Goal: Task Accomplishment & Management: Use online tool/utility

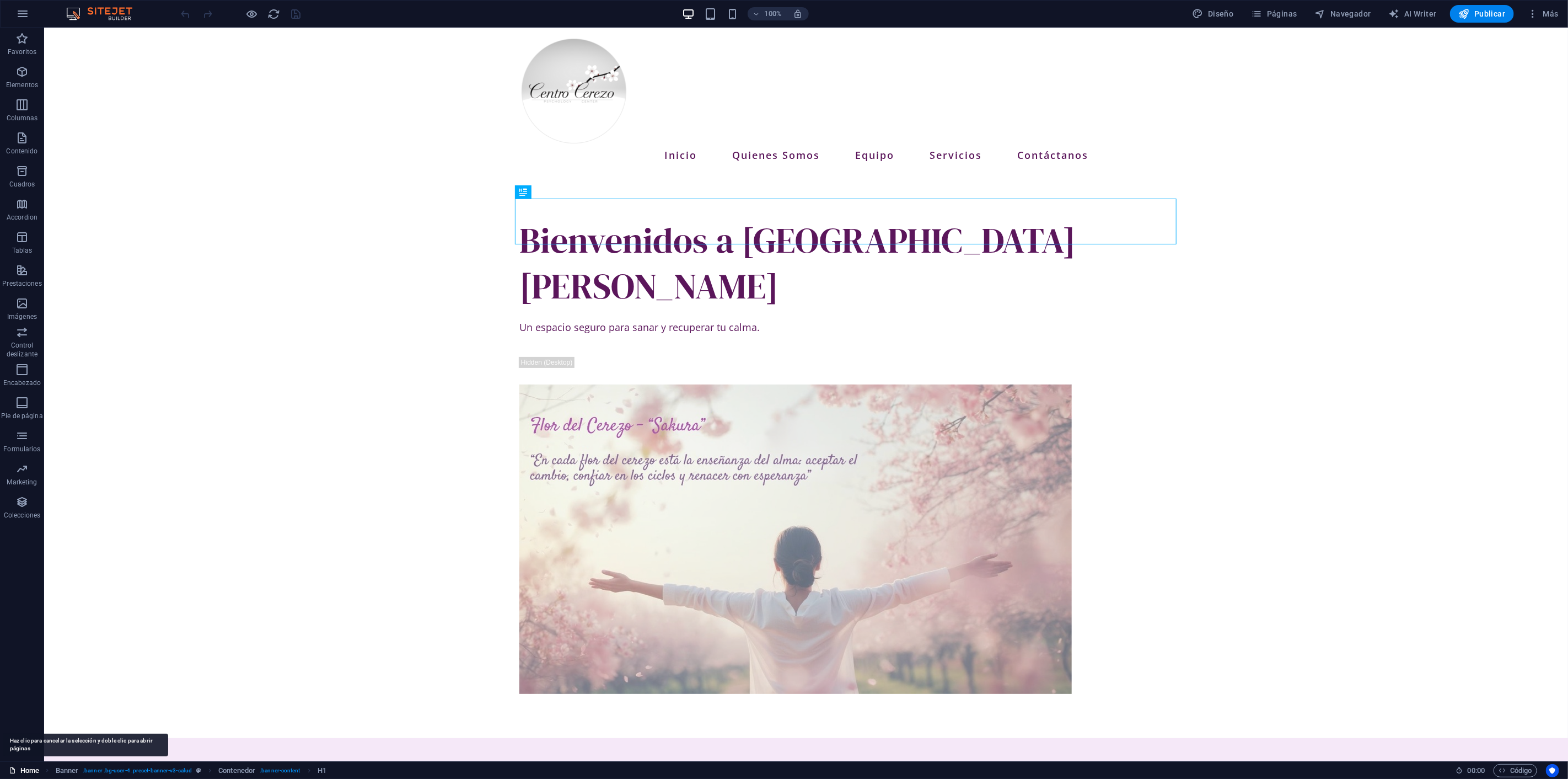
click at [26, 767] on link "Home" at bounding box center [24, 770] width 30 height 13
click at [20, 768] on link "Home" at bounding box center [24, 770] width 30 height 13
click at [21, 769] on link "Home" at bounding box center [24, 770] width 30 height 13
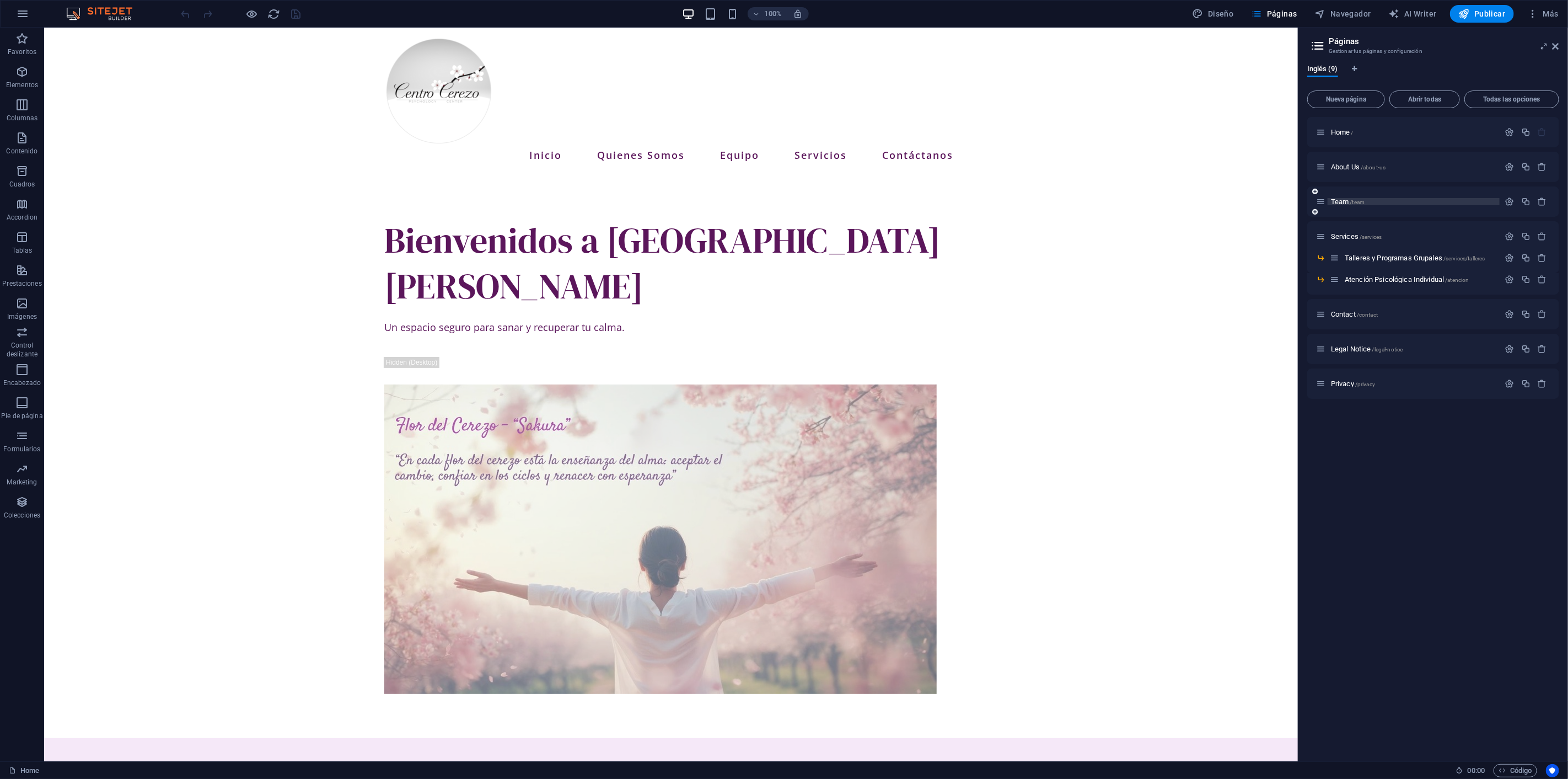
click at [1349, 197] on span "Team /team" at bounding box center [1348, 202] width 33 height 9
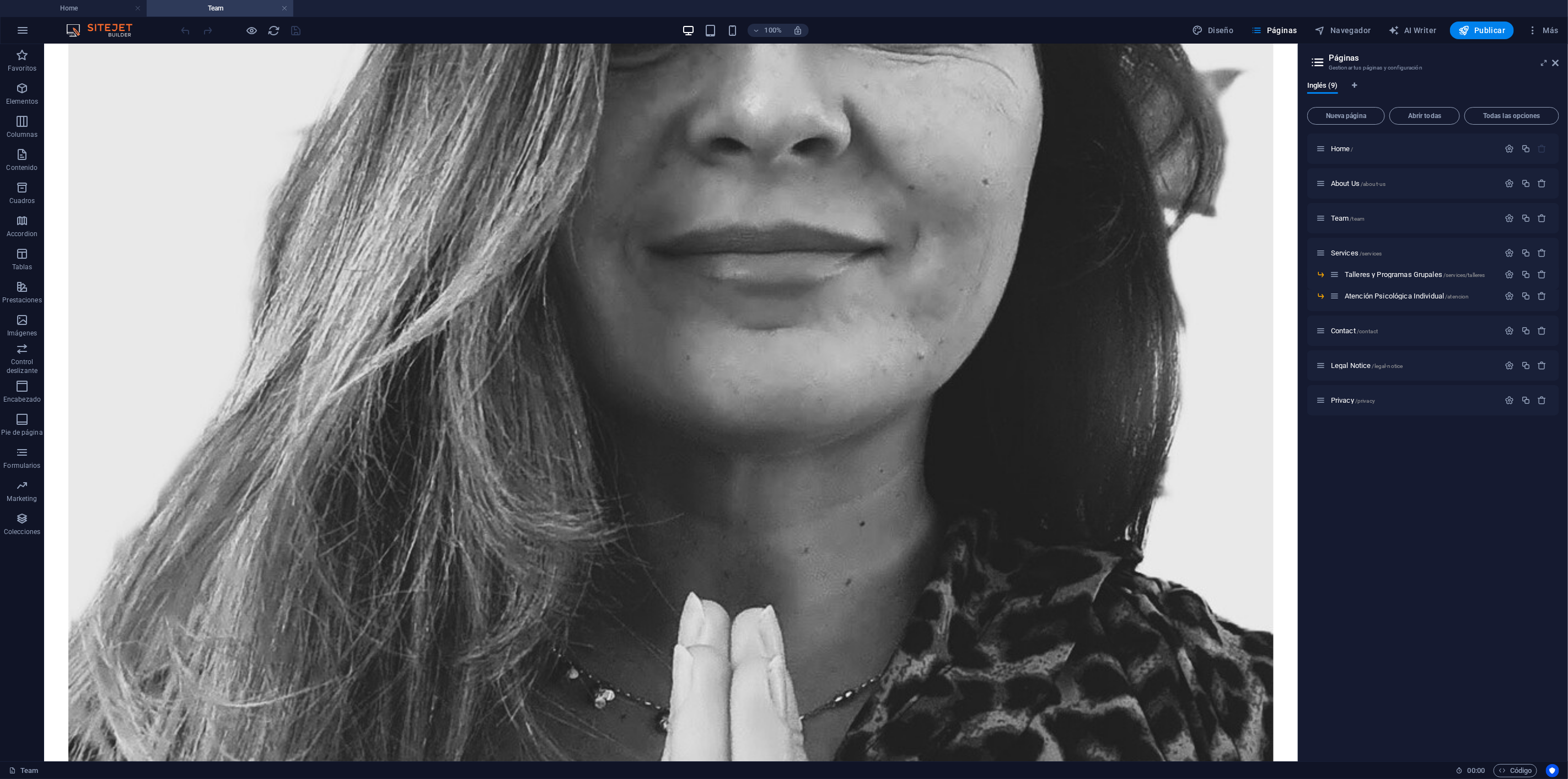
scroll to position [869, 0]
click at [1362, 180] on span "About Us /about-us" at bounding box center [1359, 183] width 55 height 9
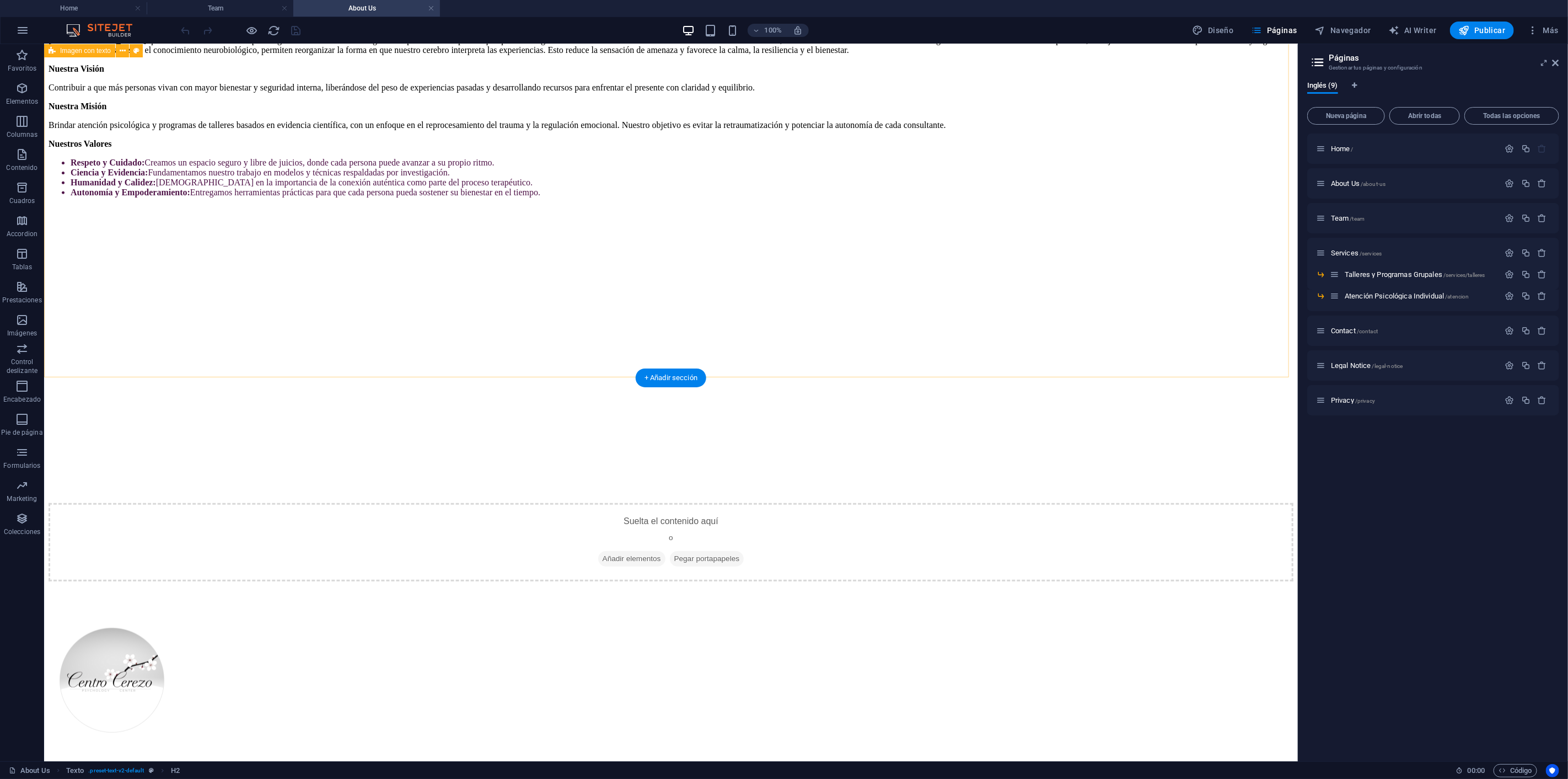
scroll to position [0, 0]
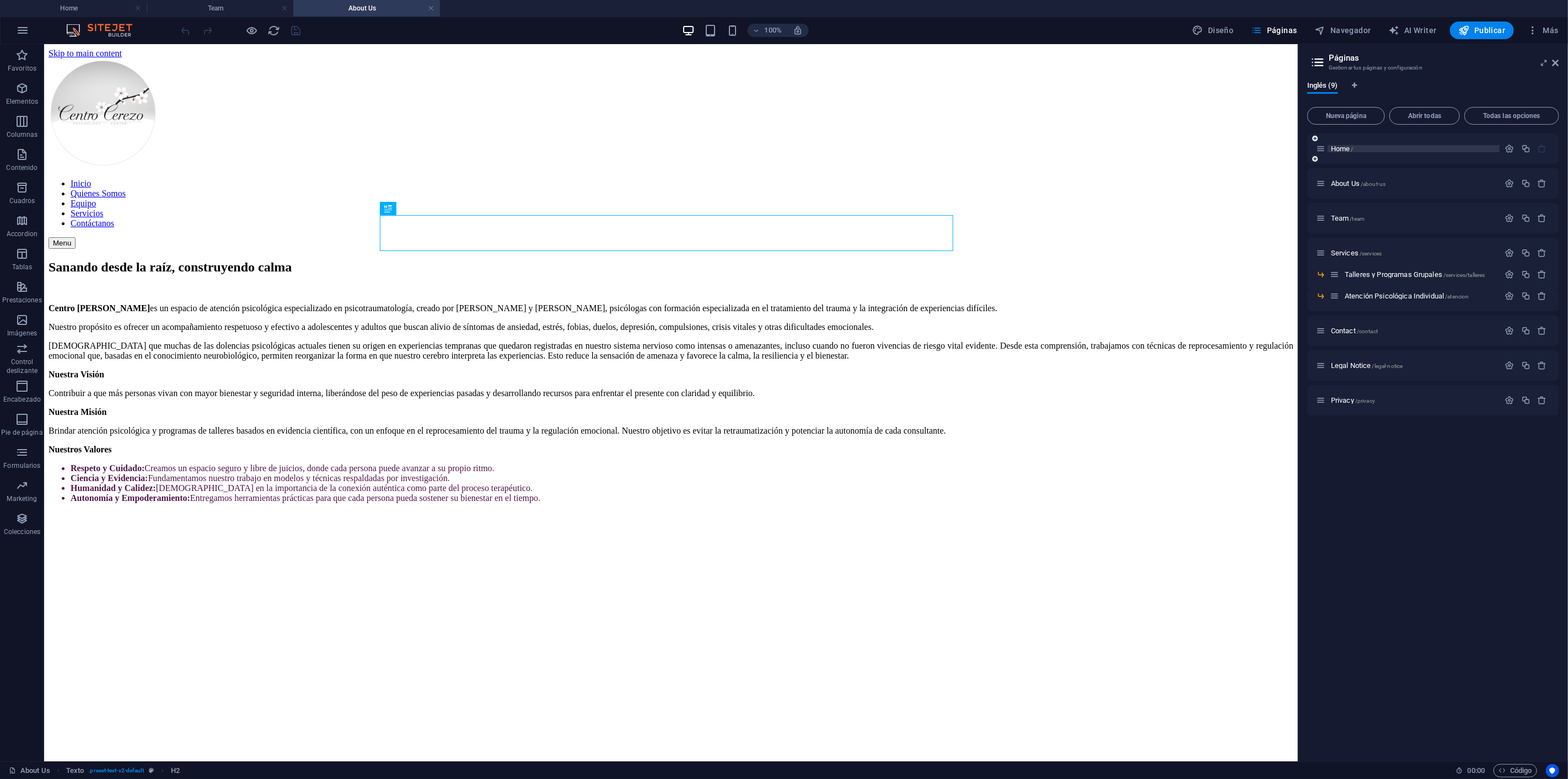
click at [1341, 145] on span "Home /" at bounding box center [1342, 149] width 23 height 9
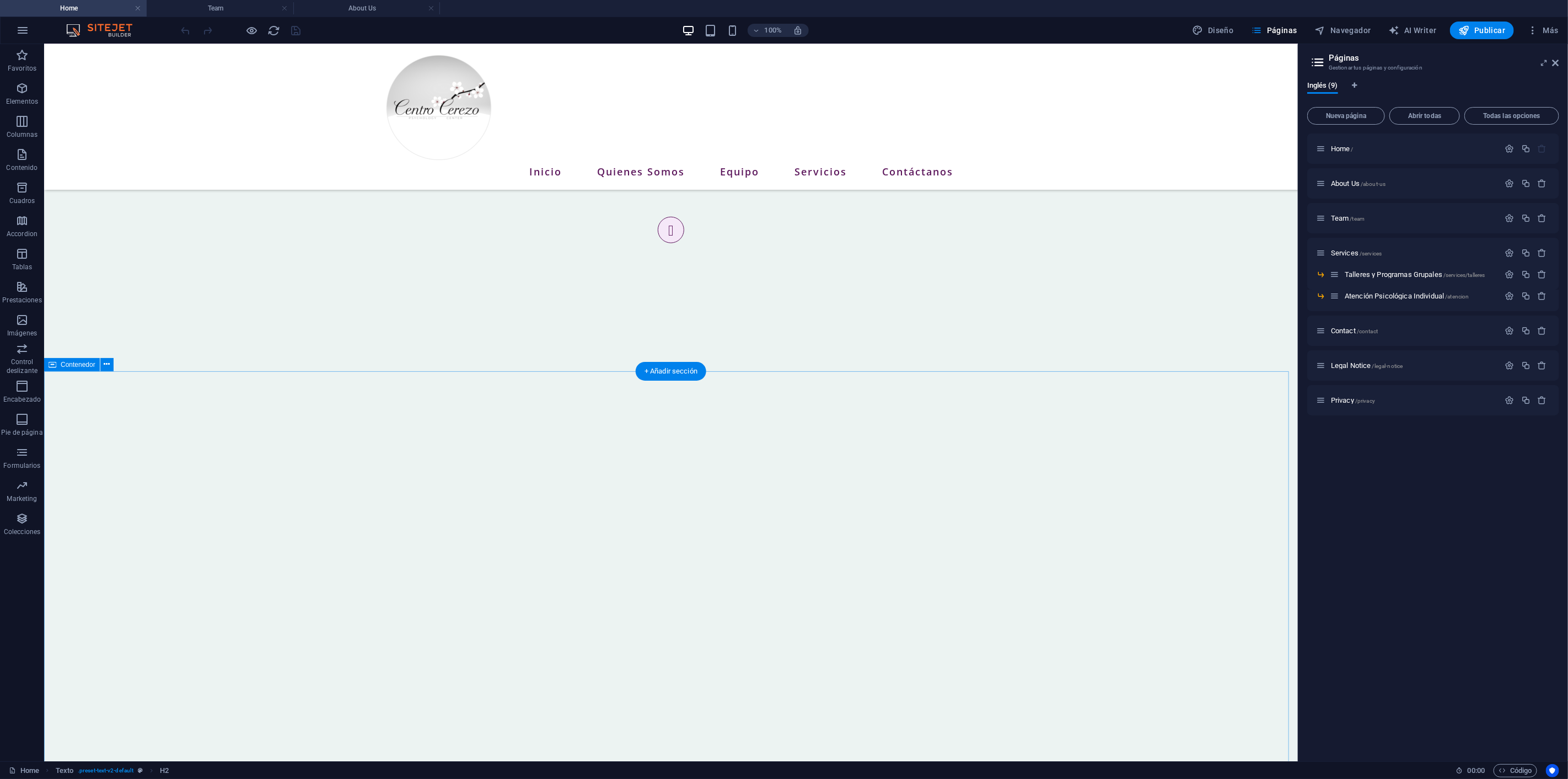
scroll to position [730, 0]
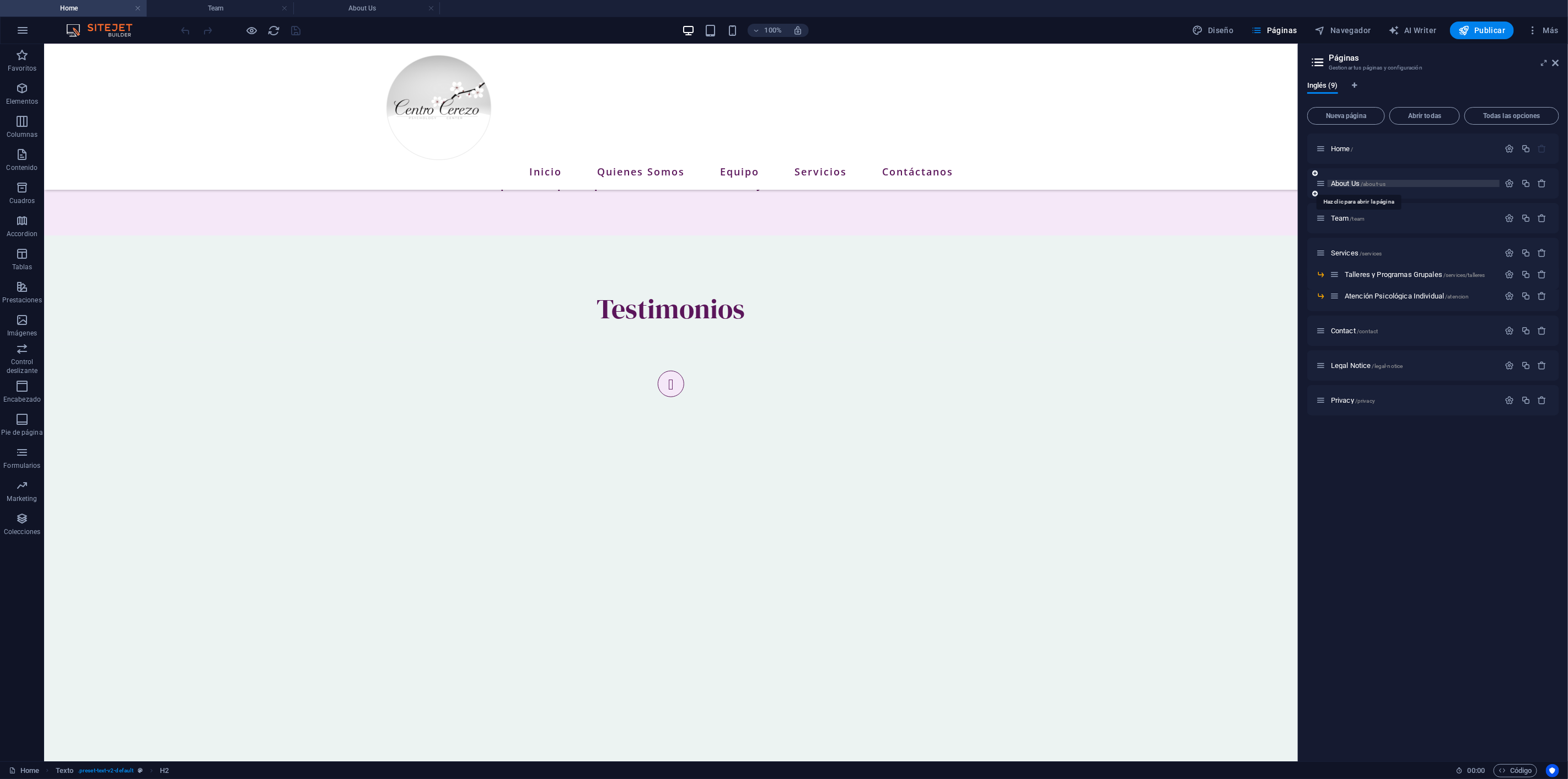
click at [1353, 181] on span "About Us /about-us" at bounding box center [1359, 183] width 55 height 9
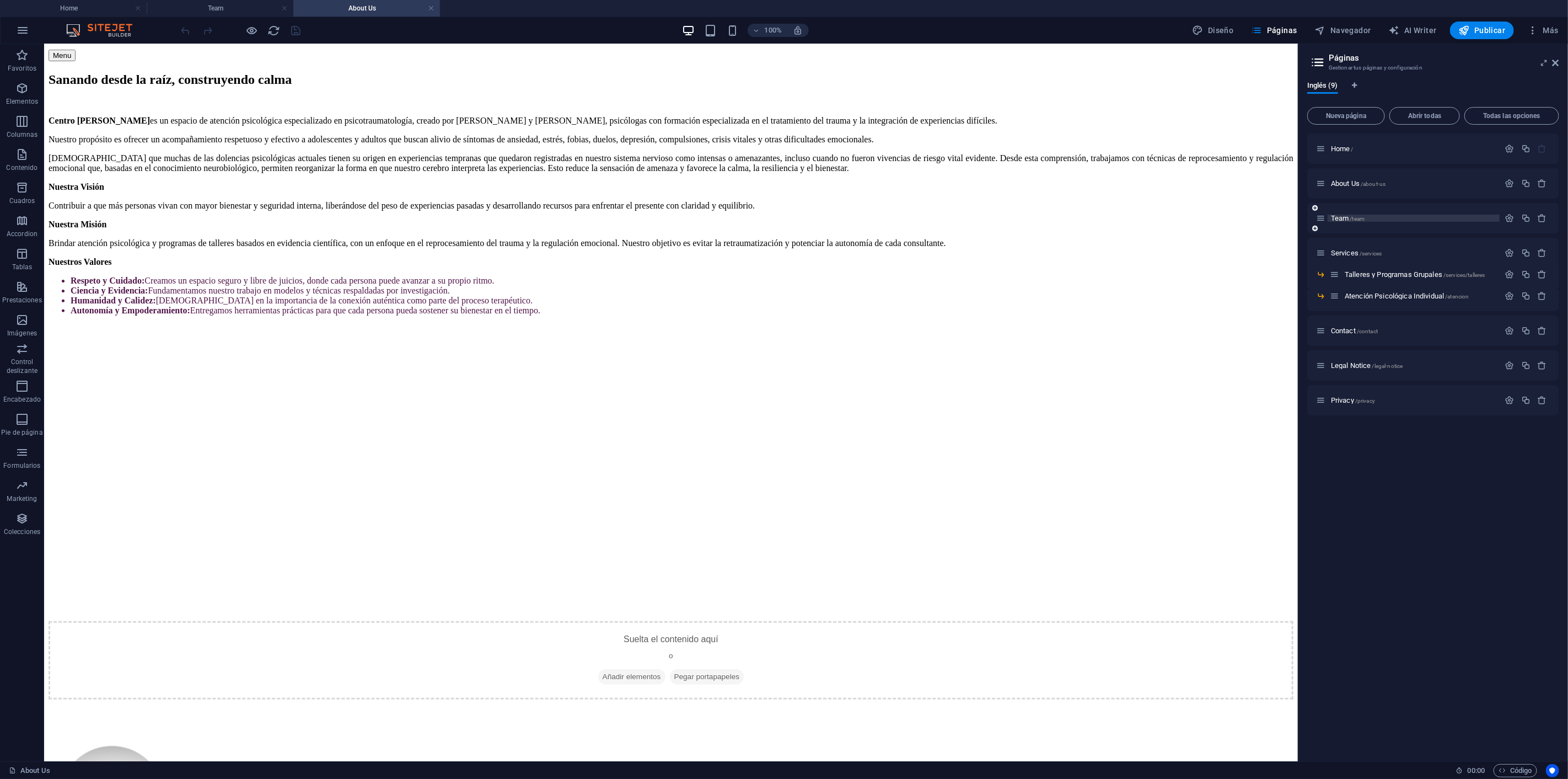
scroll to position [61, 0]
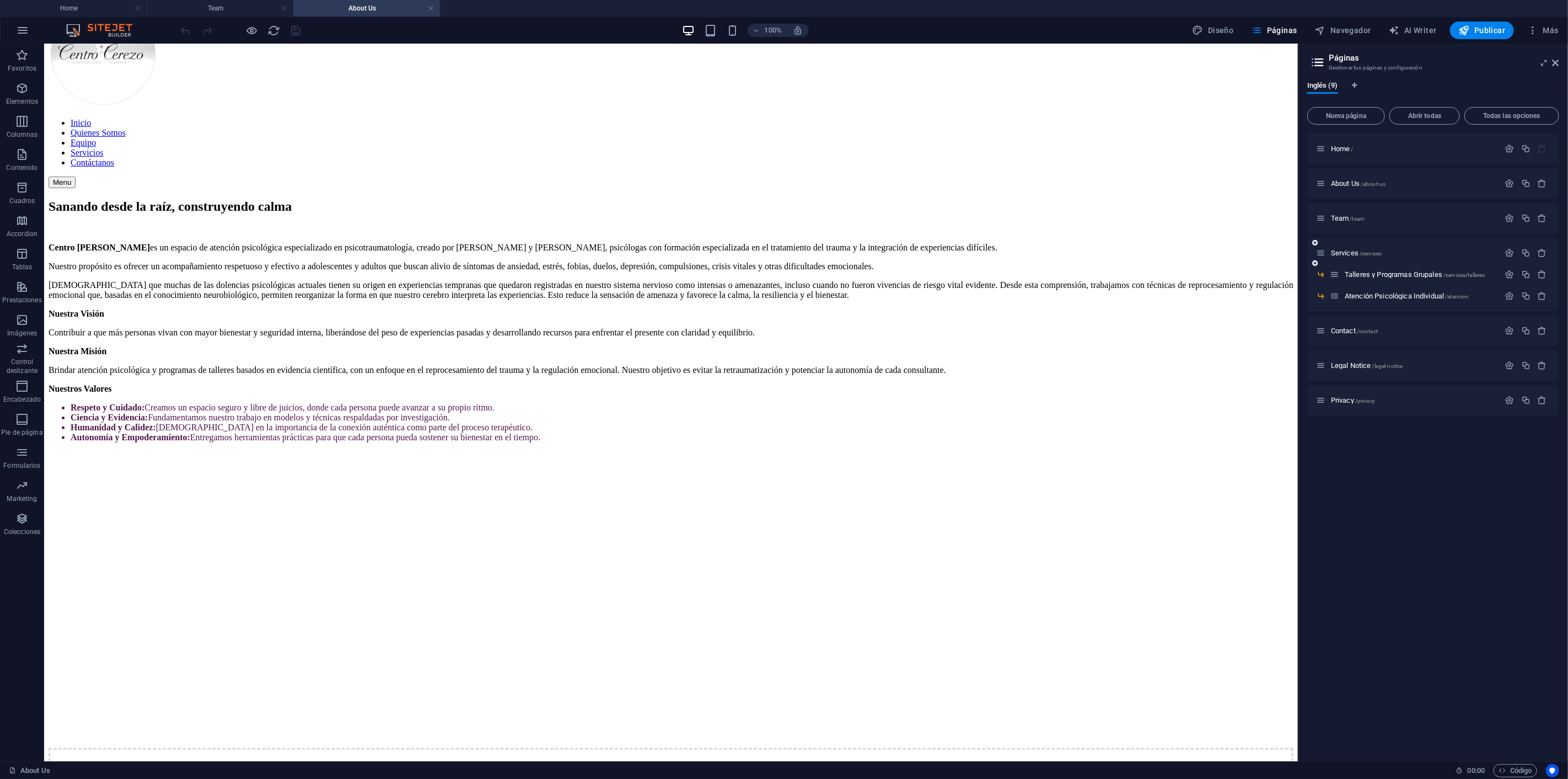
click at [1349, 249] on div "Services /services" at bounding box center [1408, 253] width 184 height 13
click at [1349, 249] on span "Services /services" at bounding box center [1356, 253] width 51 height 9
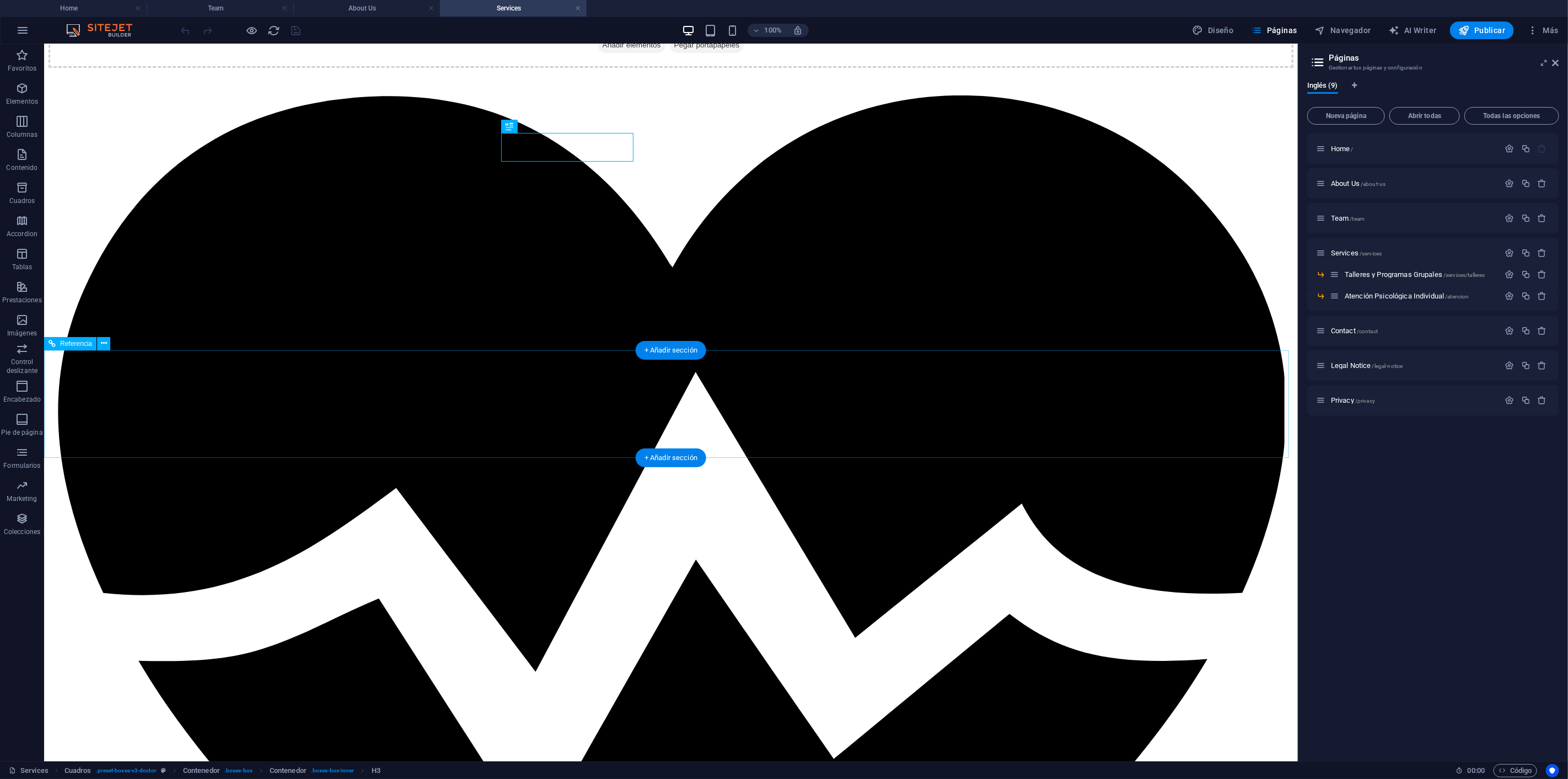
scroll to position [306, 0]
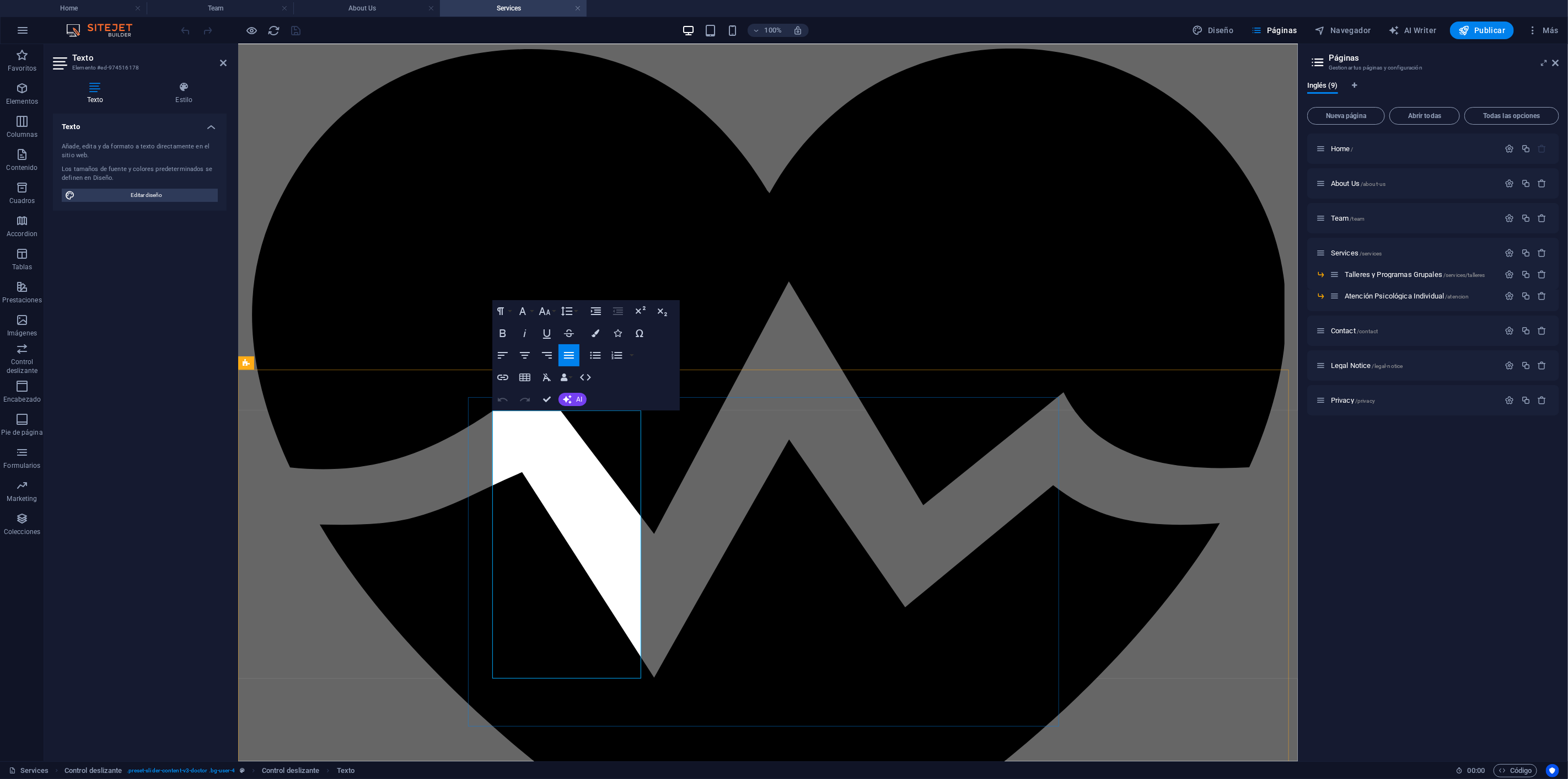
drag, startPoint x: 695, startPoint y: 621, endPoint x: 890, endPoint y: 621, distance: 195.0
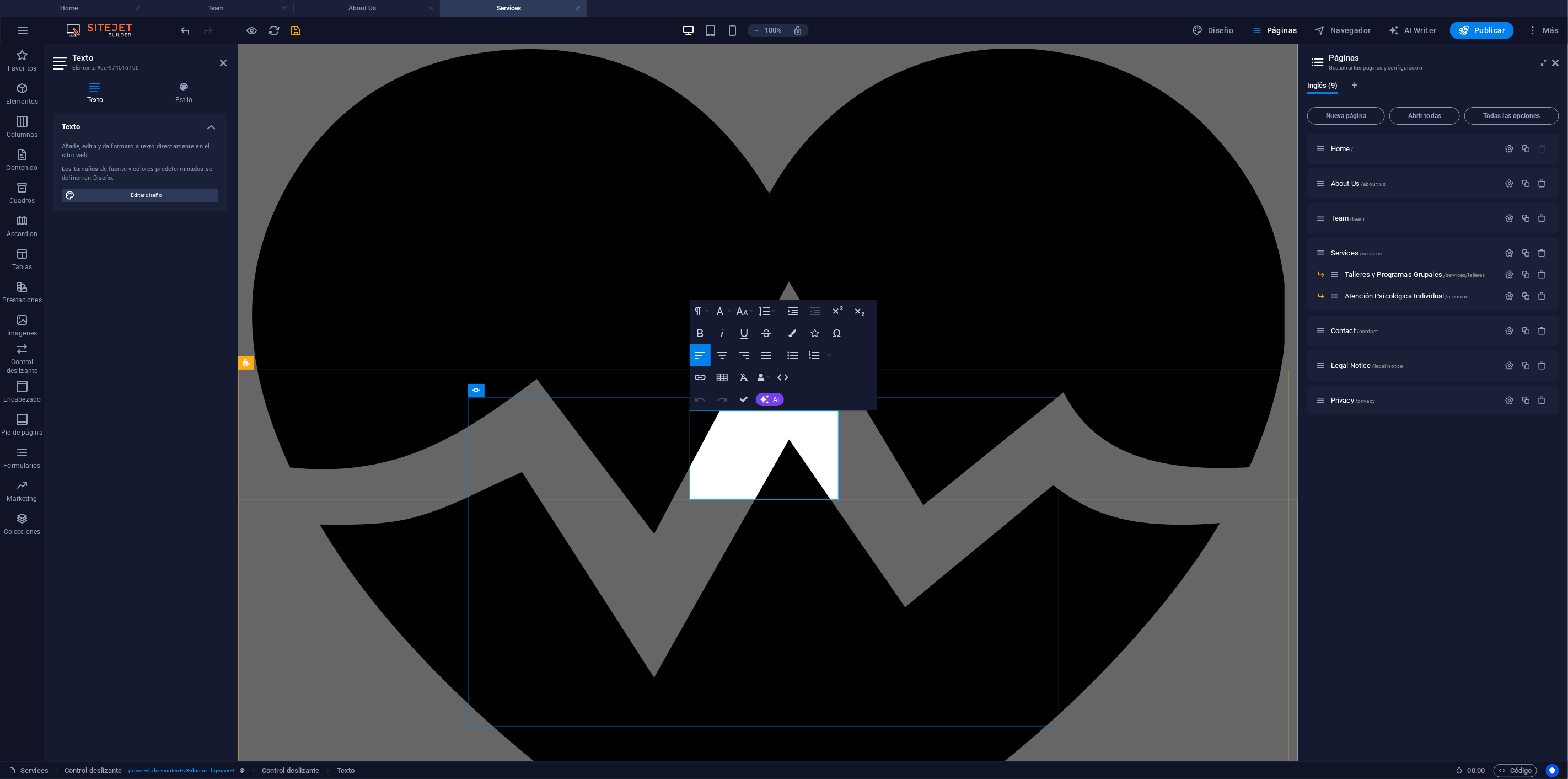
drag, startPoint x: 688, startPoint y: 418, endPoint x: 834, endPoint y: 493, distance: 164.1
drag, startPoint x: 834, startPoint y: 461, endPoint x: 681, endPoint y: 411, distance: 161.0
click at [772, 357] on icon "button" at bounding box center [766, 355] width 13 height 13
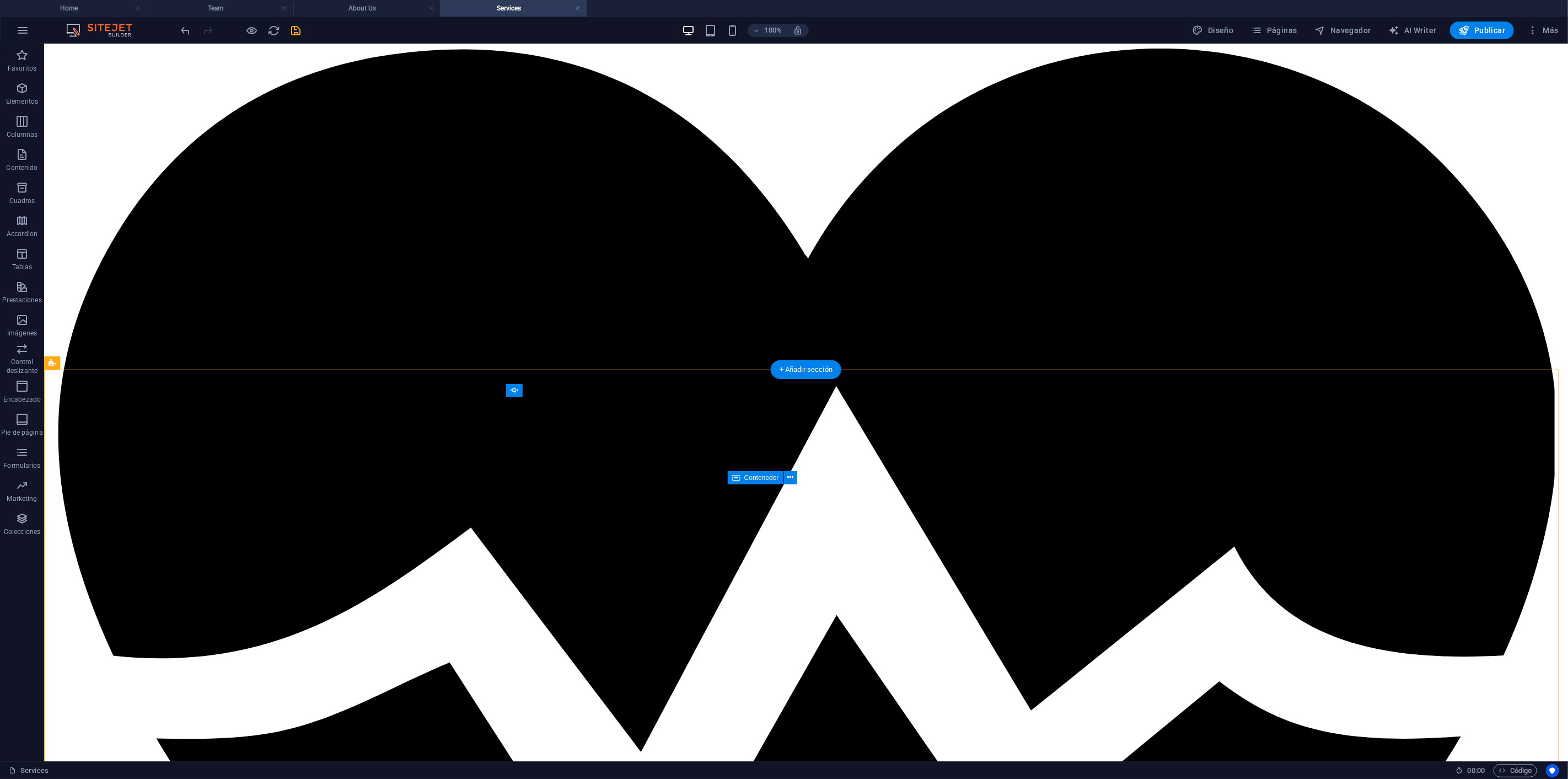
click at [787, 477] on icon at bounding box center [790, 477] width 6 height 12
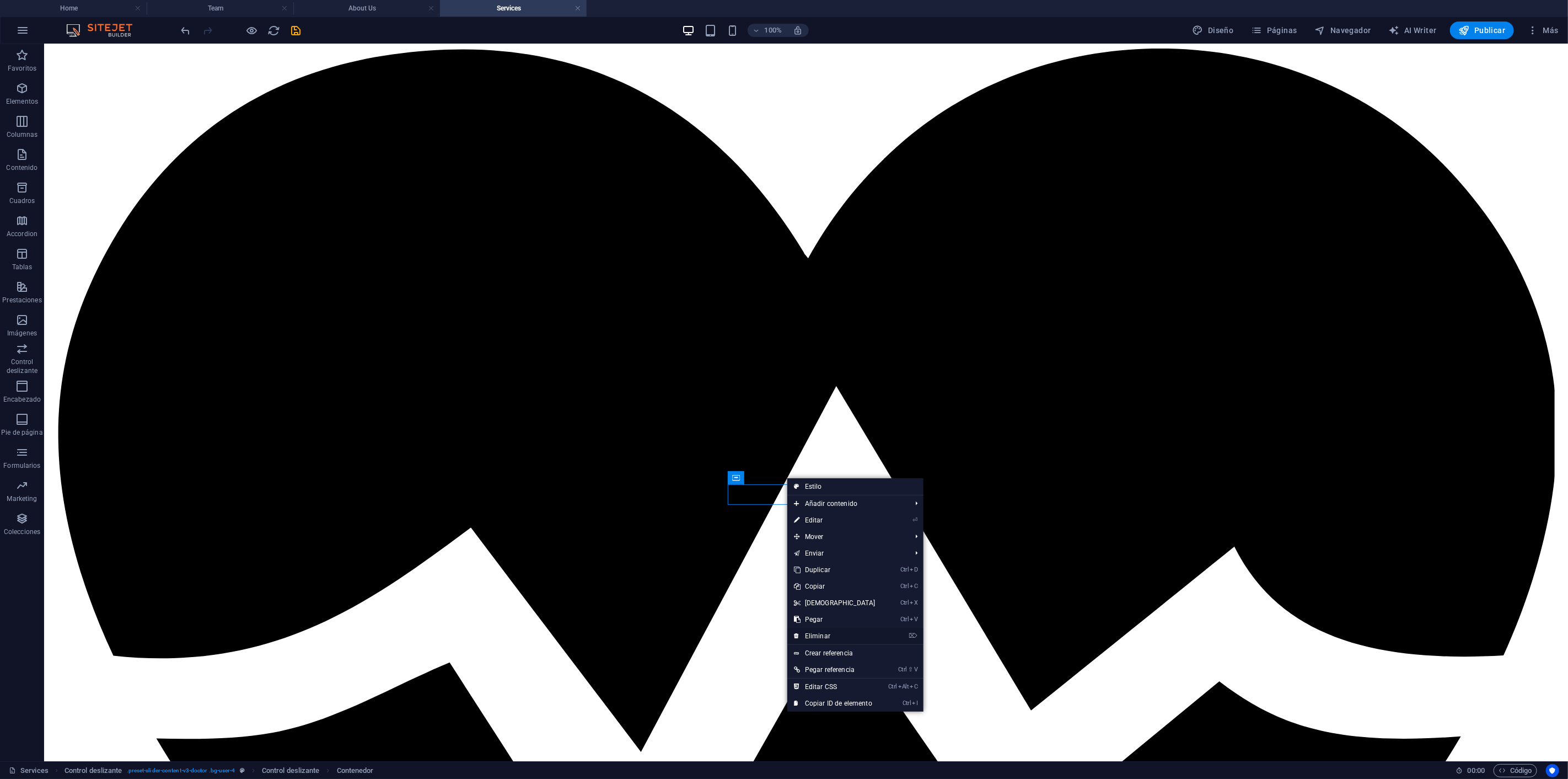
click at [834, 633] on link "⌦ Eliminar" at bounding box center [835, 636] width 95 height 16
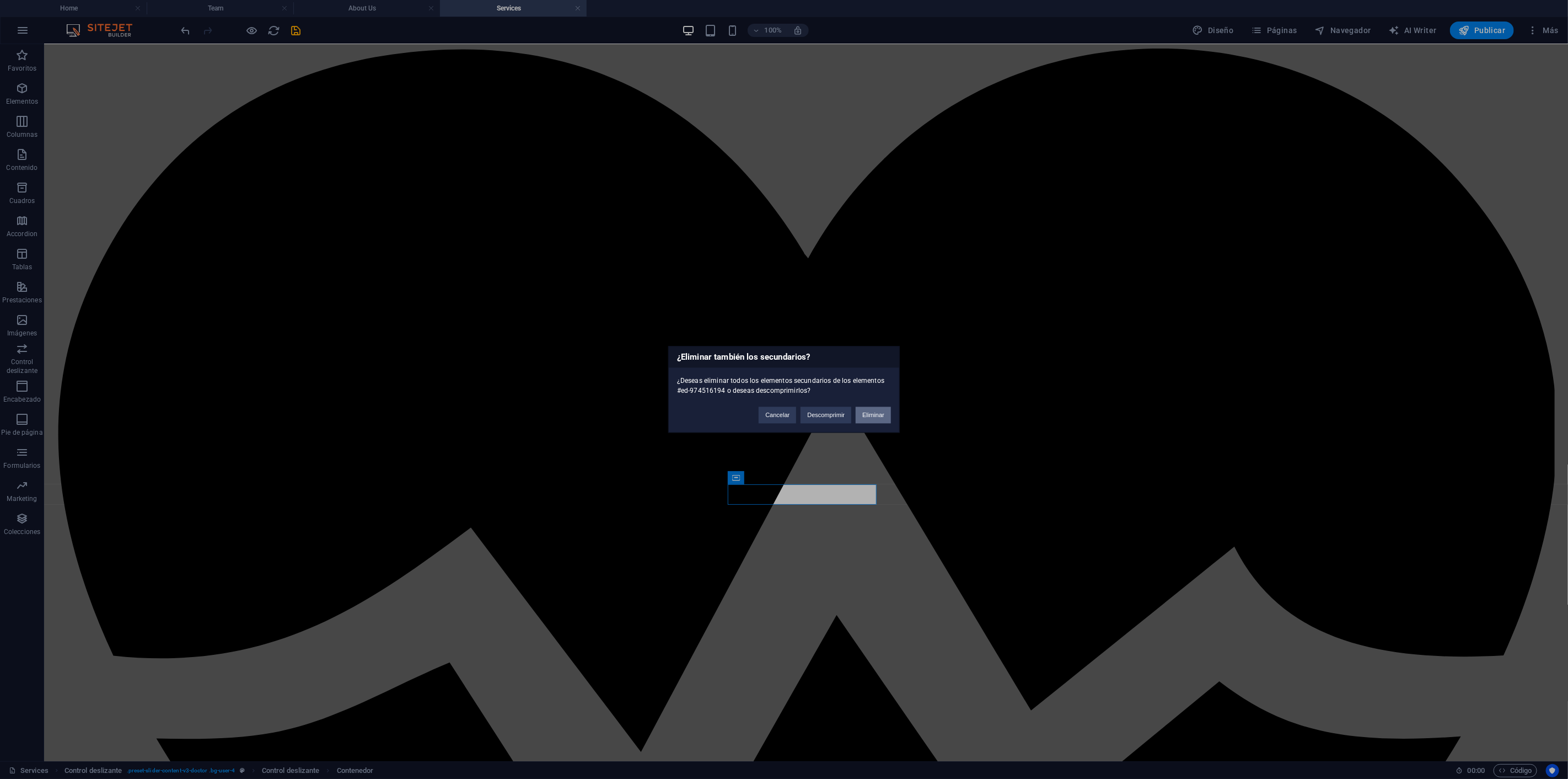
click at [869, 412] on button "Eliminar" at bounding box center [873, 415] width 35 height 16
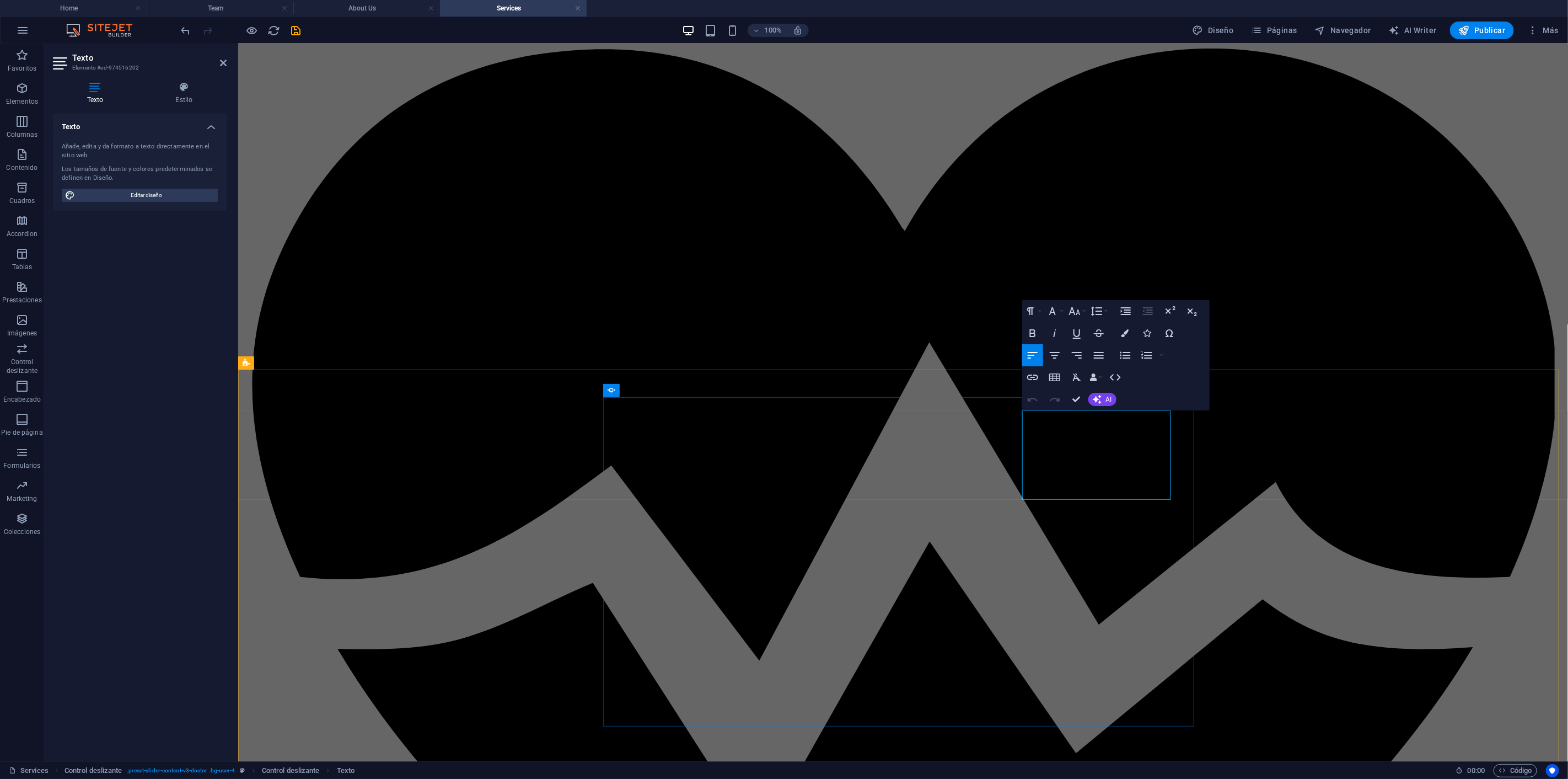
drag, startPoint x: 1021, startPoint y: 417, endPoint x: 1164, endPoint y: 496, distance: 163.4
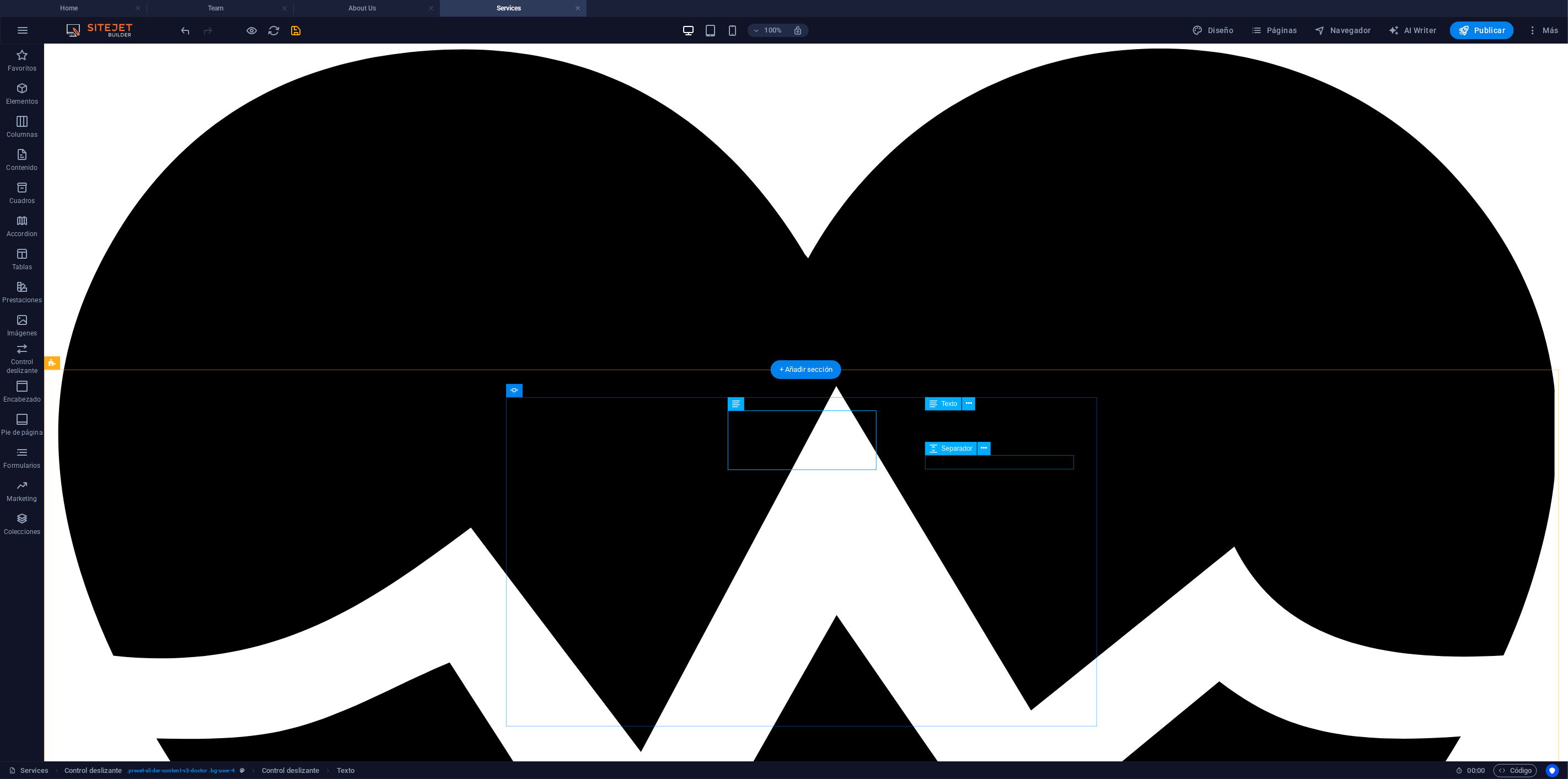
select select "px"
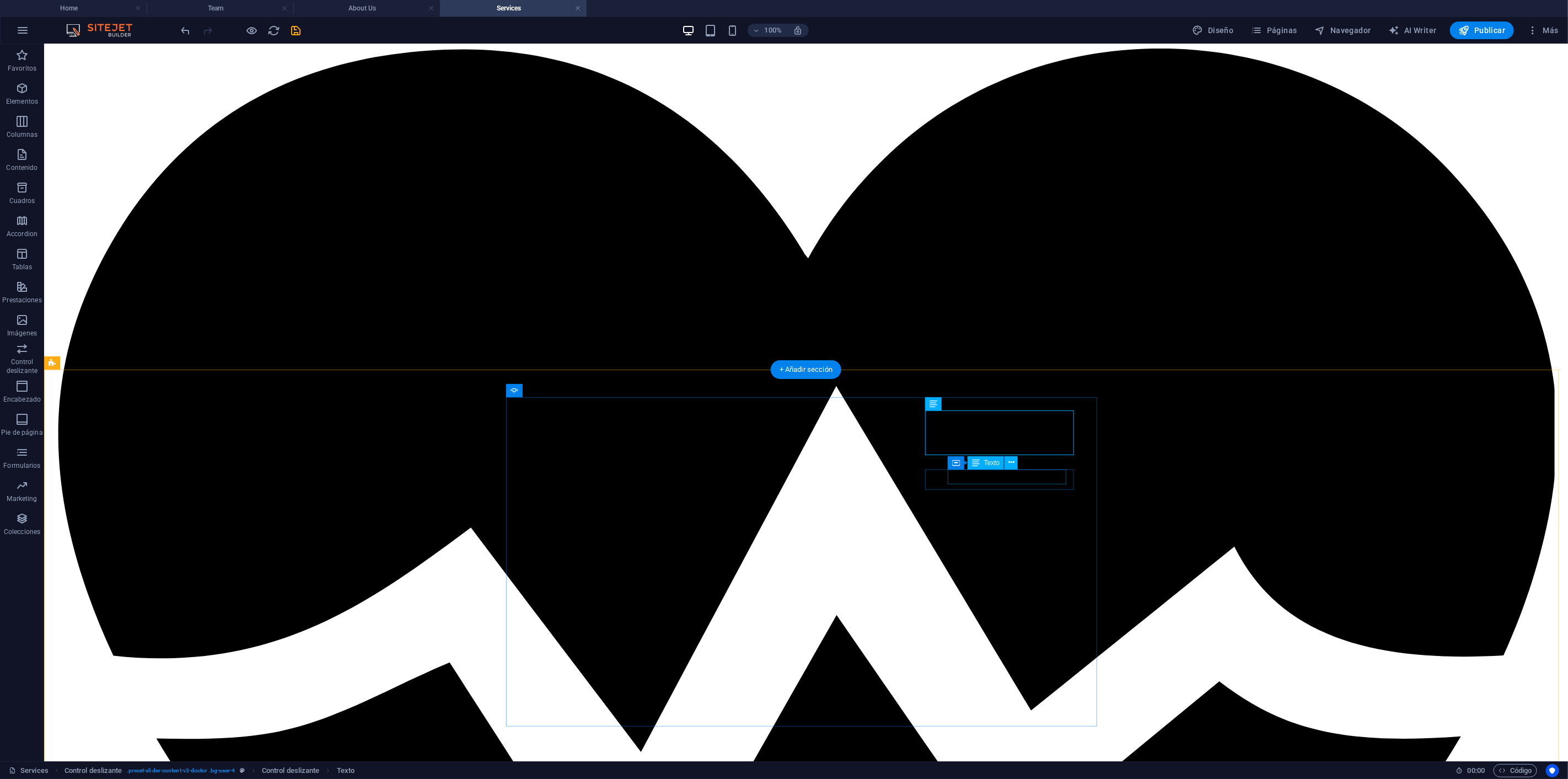
drag, startPoint x: 980, startPoint y: 519, endPoint x: 933, endPoint y: 475, distance: 64.4
click at [991, 462] on button at bounding box center [988, 463] width 13 height 13
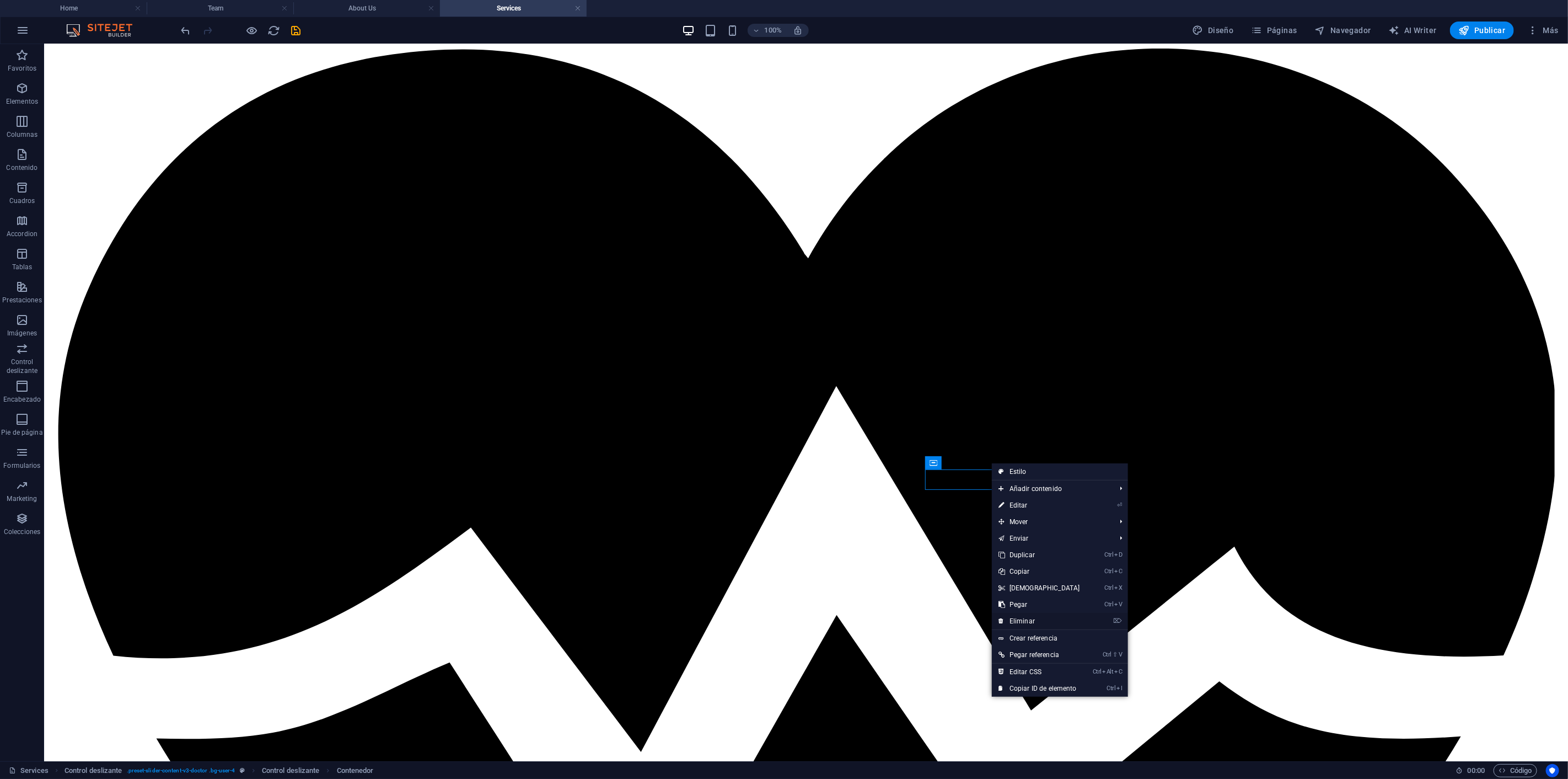
click at [1034, 616] on link "⌦ Eliminar" at bounding box center [1039, 621] width 95 height 16
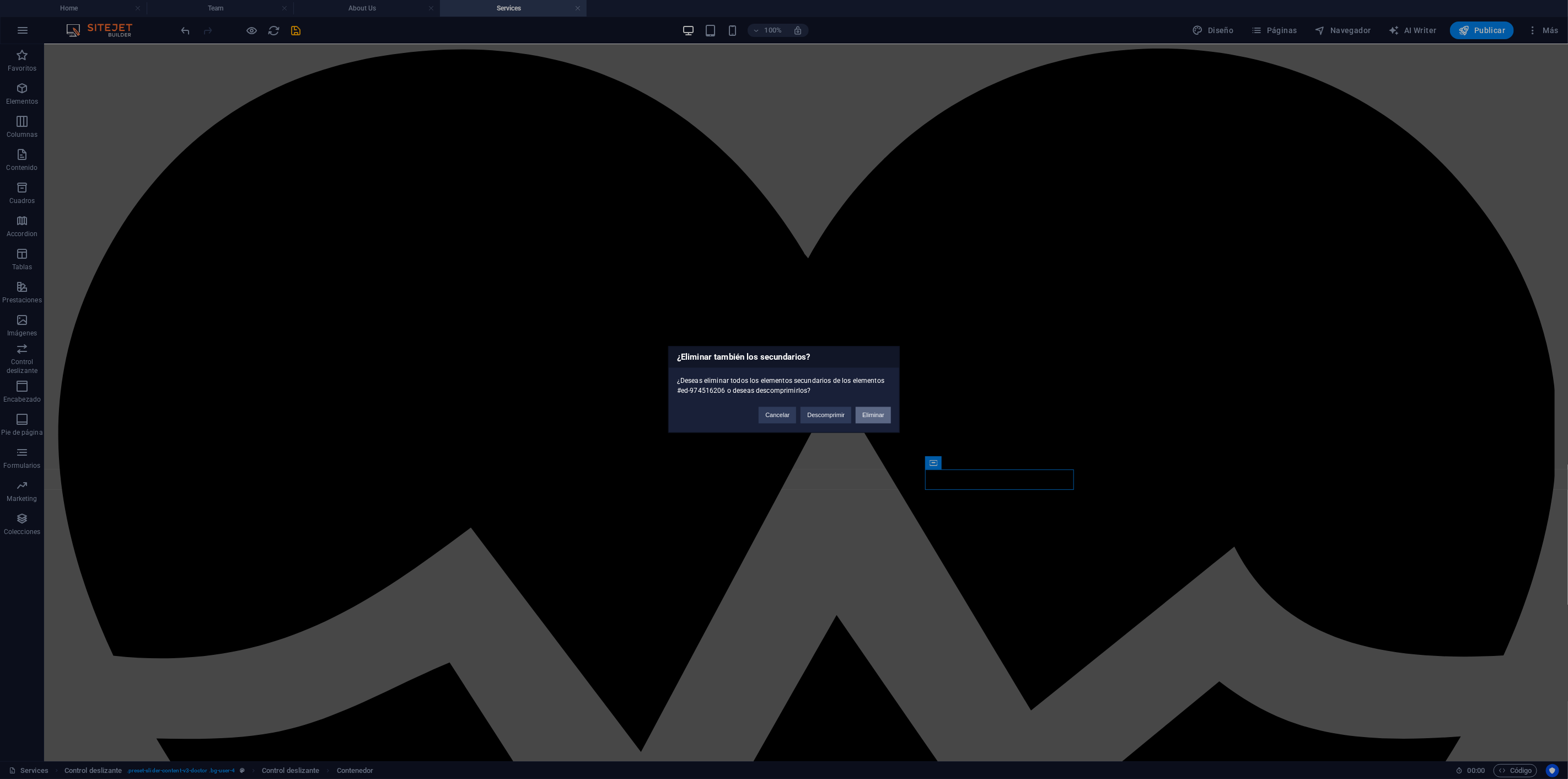
click at [875, 414] on button "Eliminar" at bounding box center [873, 415] width 35 height 16
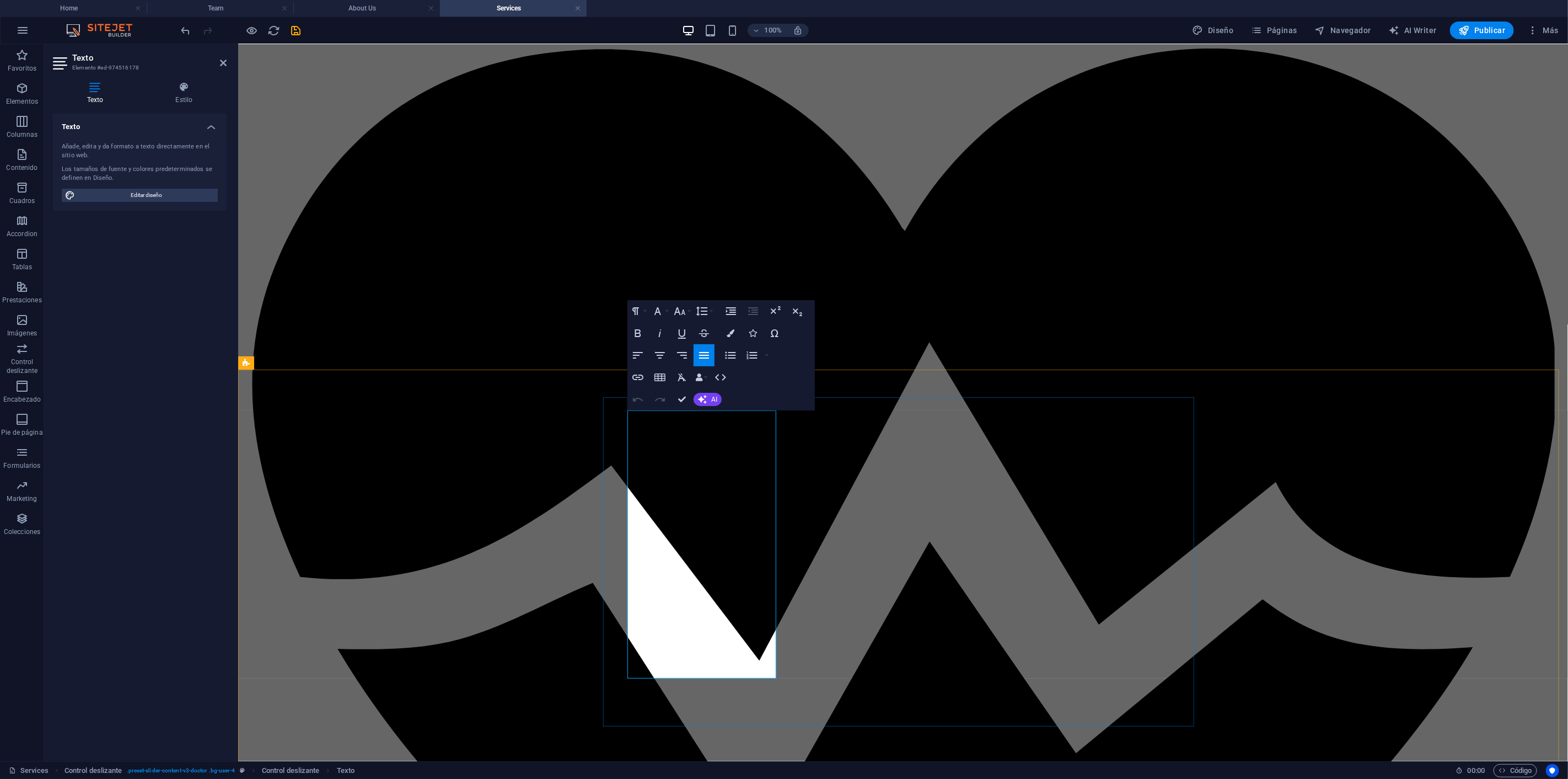
drag, startPoint x: 730, startPoint y: 433, endPoint x: 700, endPoint y: 437, distance: 30.3
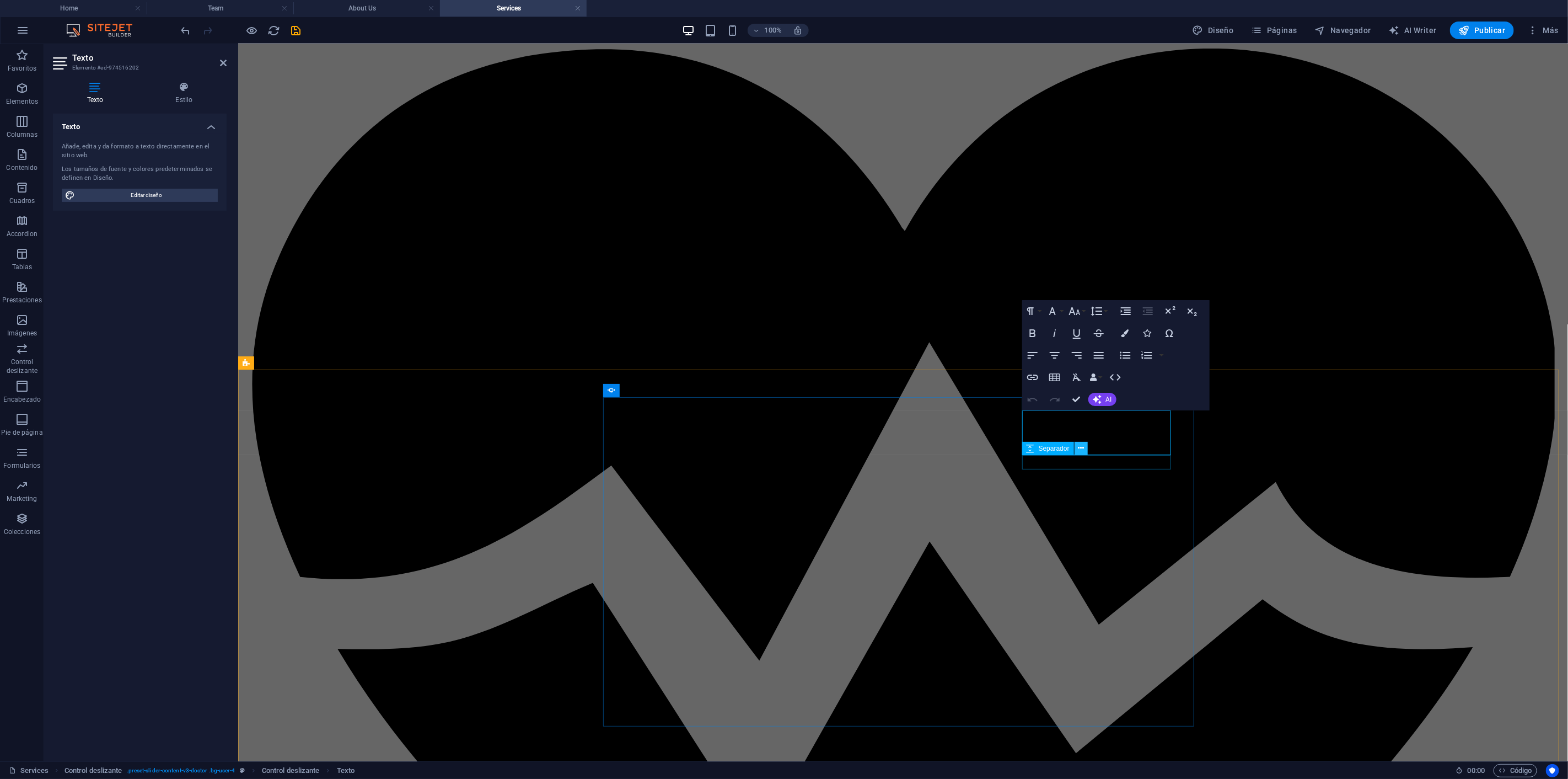
click at [1076, 448] on button at bounding box center [1081, 449] width 13 height 13
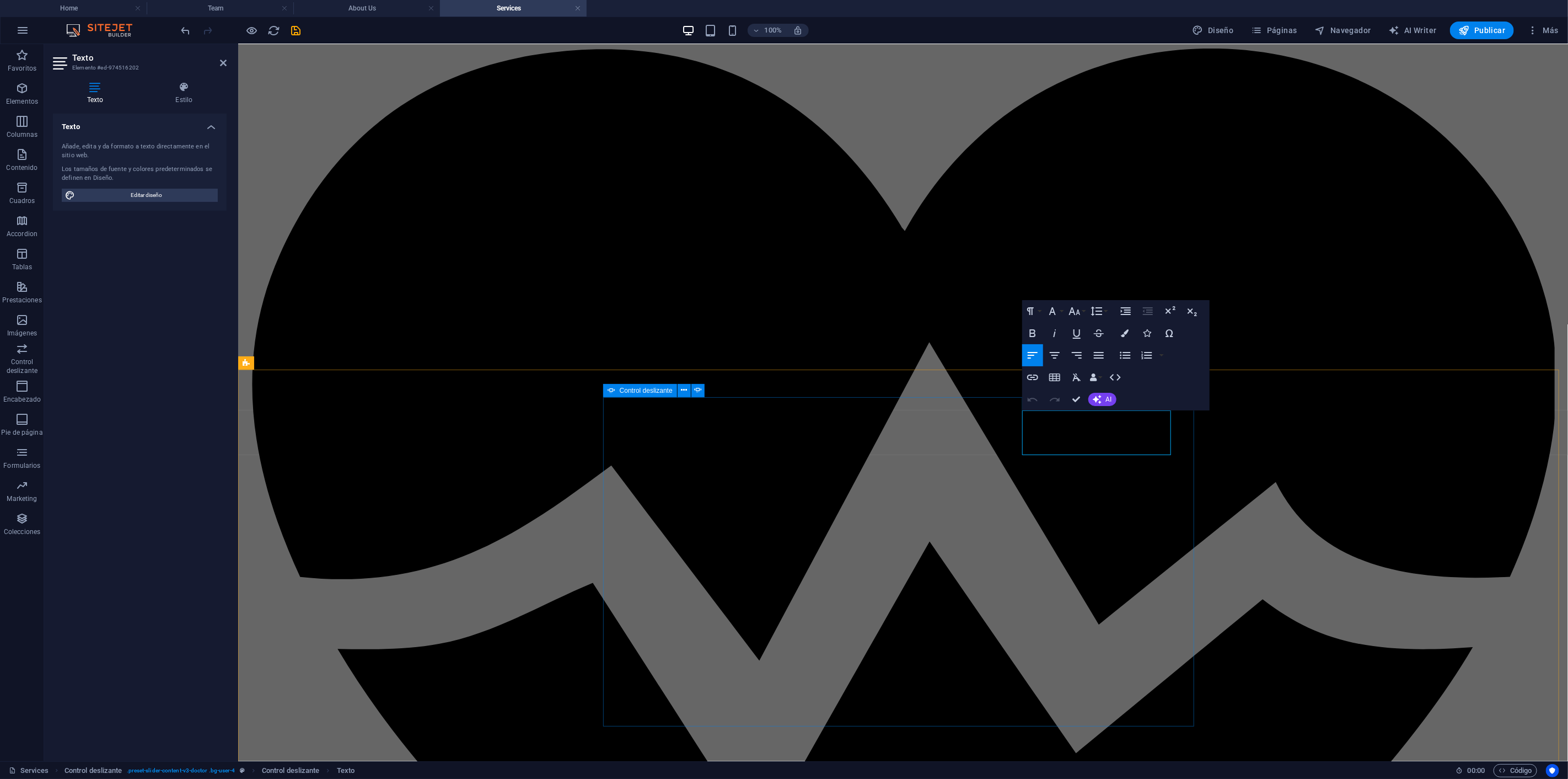
drag, startPoint x: 1091, startPoint y: 448, endPoint x: 982, endPoint y: 398, distance: 119.9
click at [1104, 354] on icon "button" at bounding box center [1099, 355] width 13 height 13
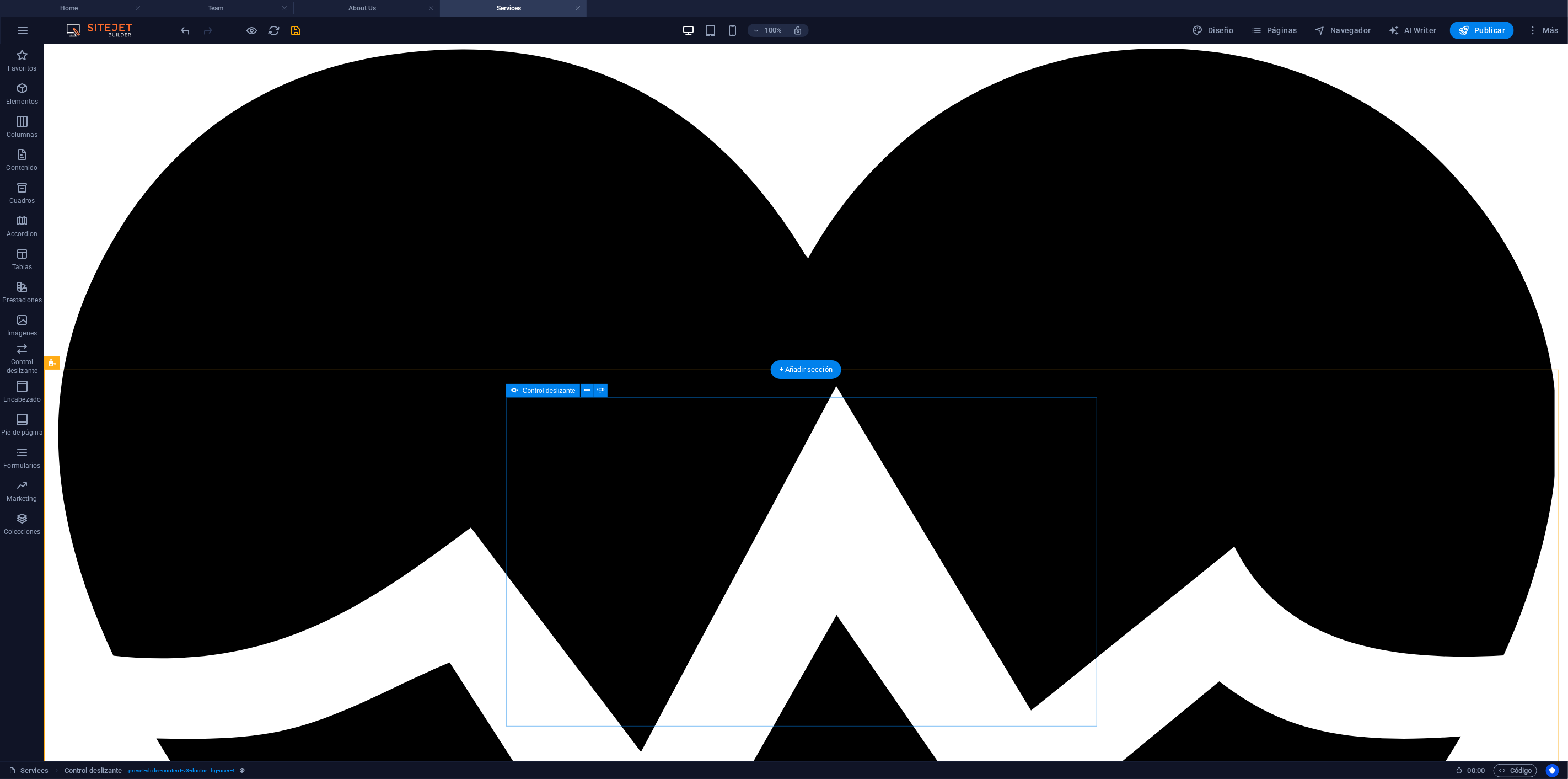
select select "ms"
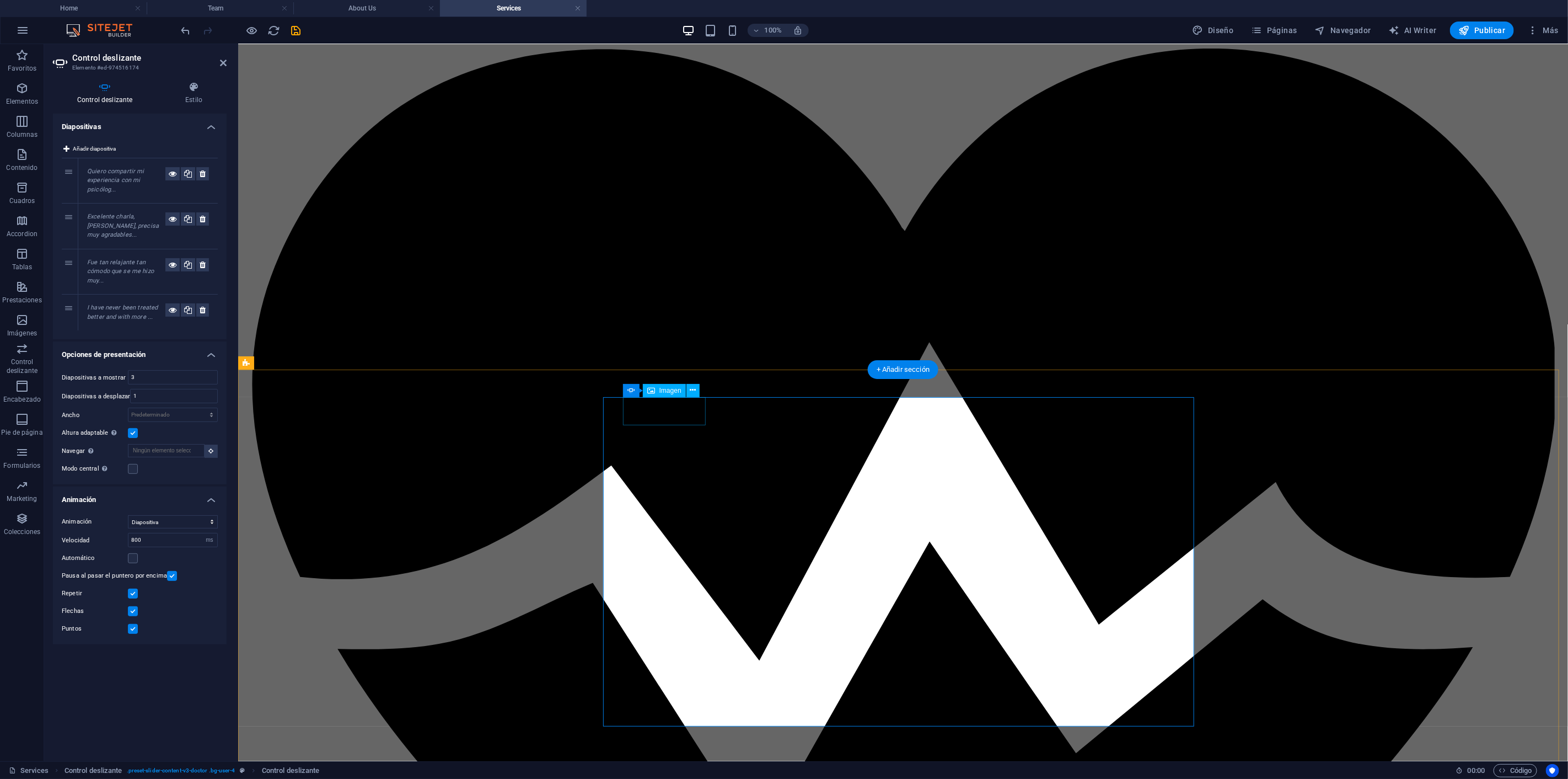
click at [687, 387] on button at bounding box center [684, 390] width 13 height 13
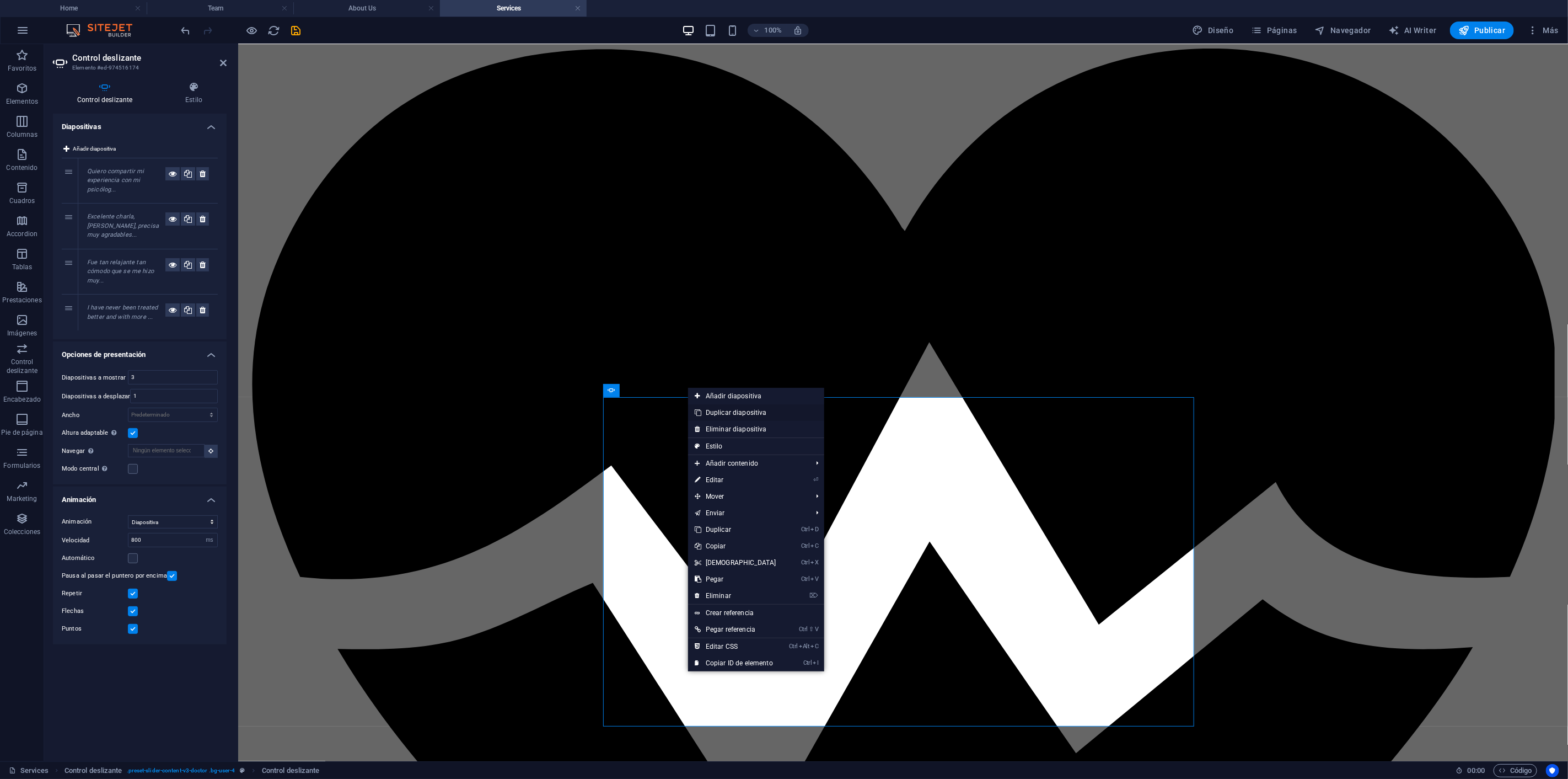
click at [726, 411] on link "Duplicar diapositiva" at bounding box center [756, 412] width 136 height 16
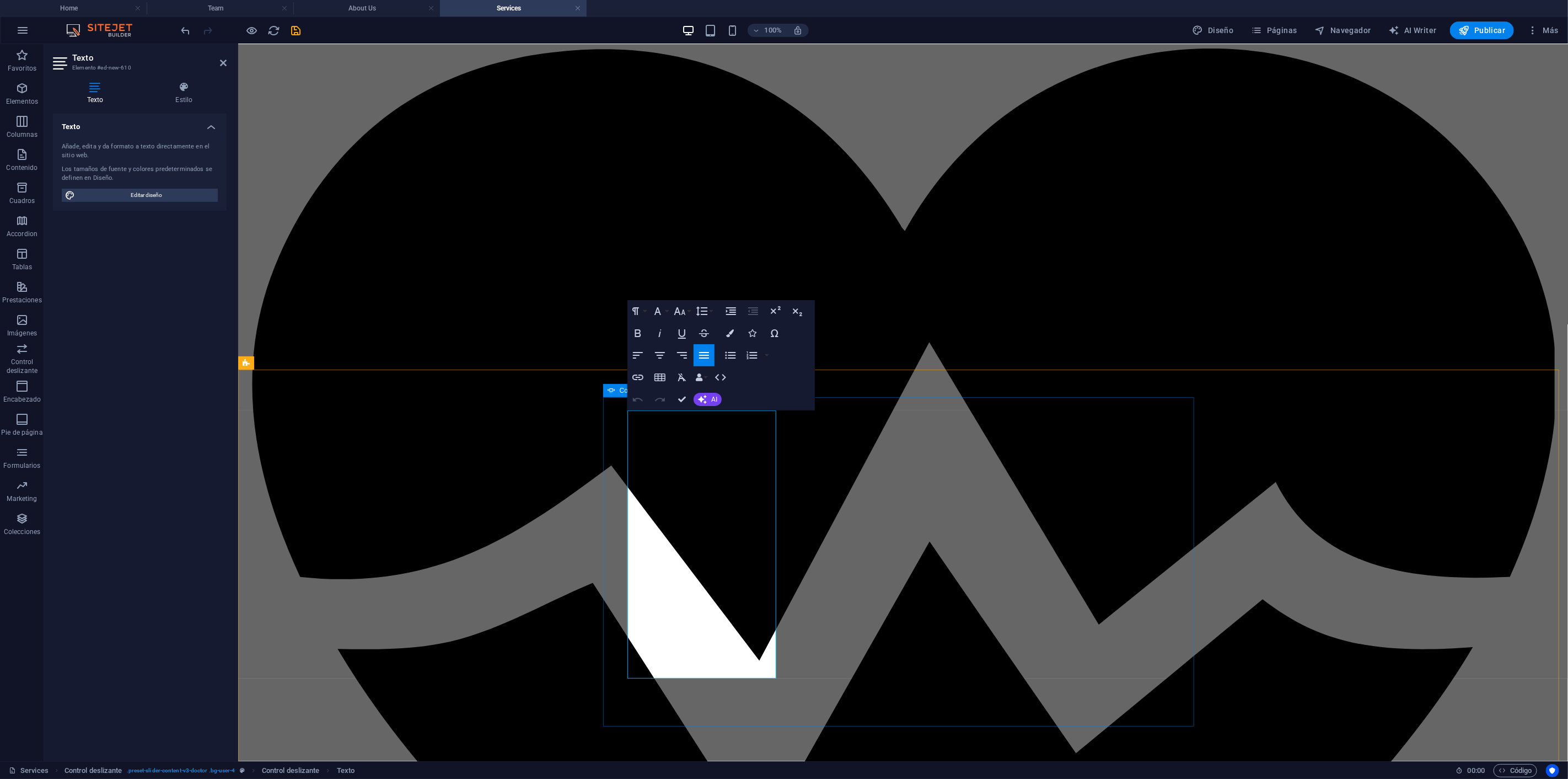
drag, startPoint x: 676, startPoint y: 671, endPoint x: 617, endPoint y: 403, distance: 274.4
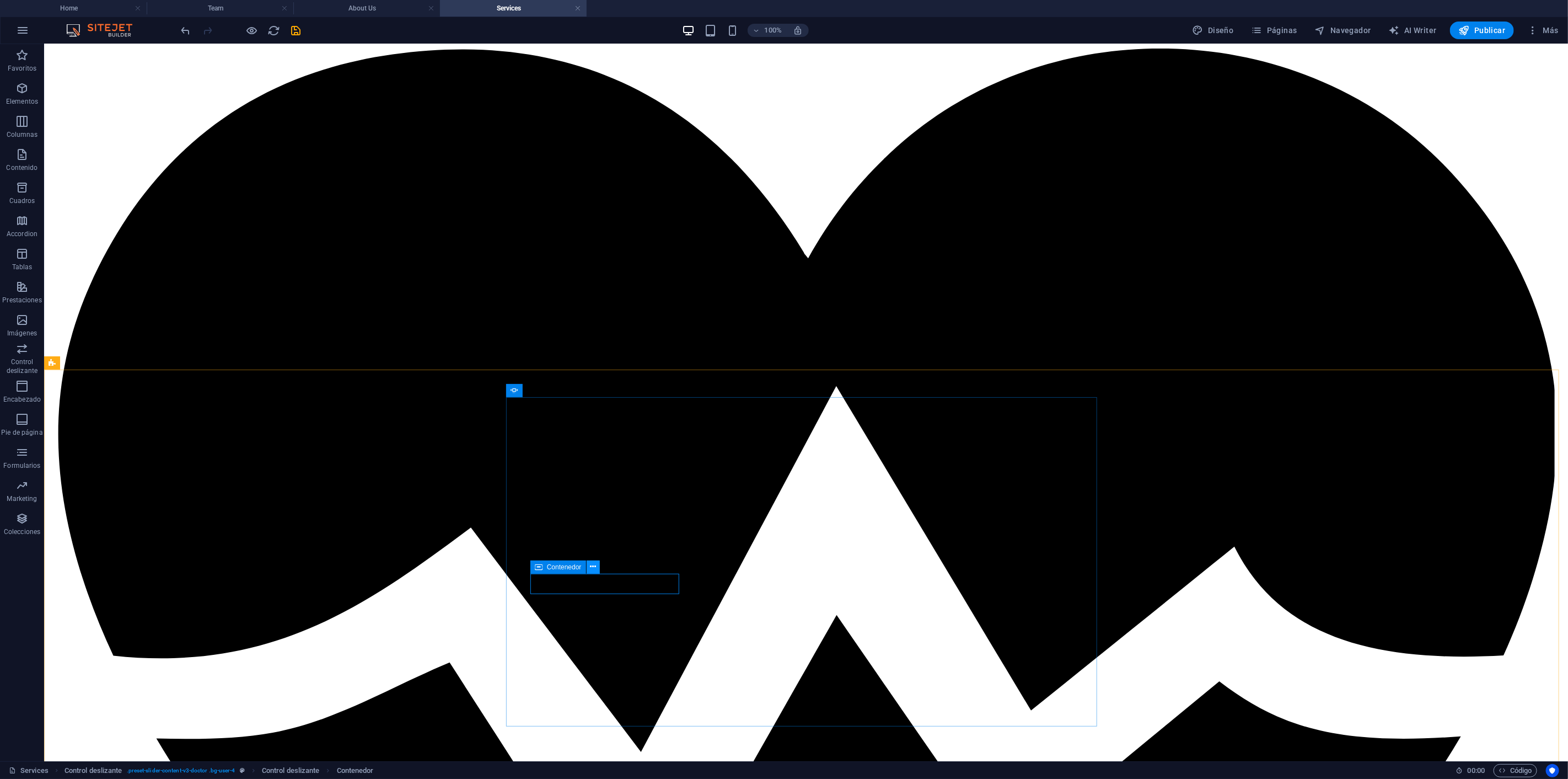
click at [593, 566] on icon at bounding box center [593, 566] width 6 height 12
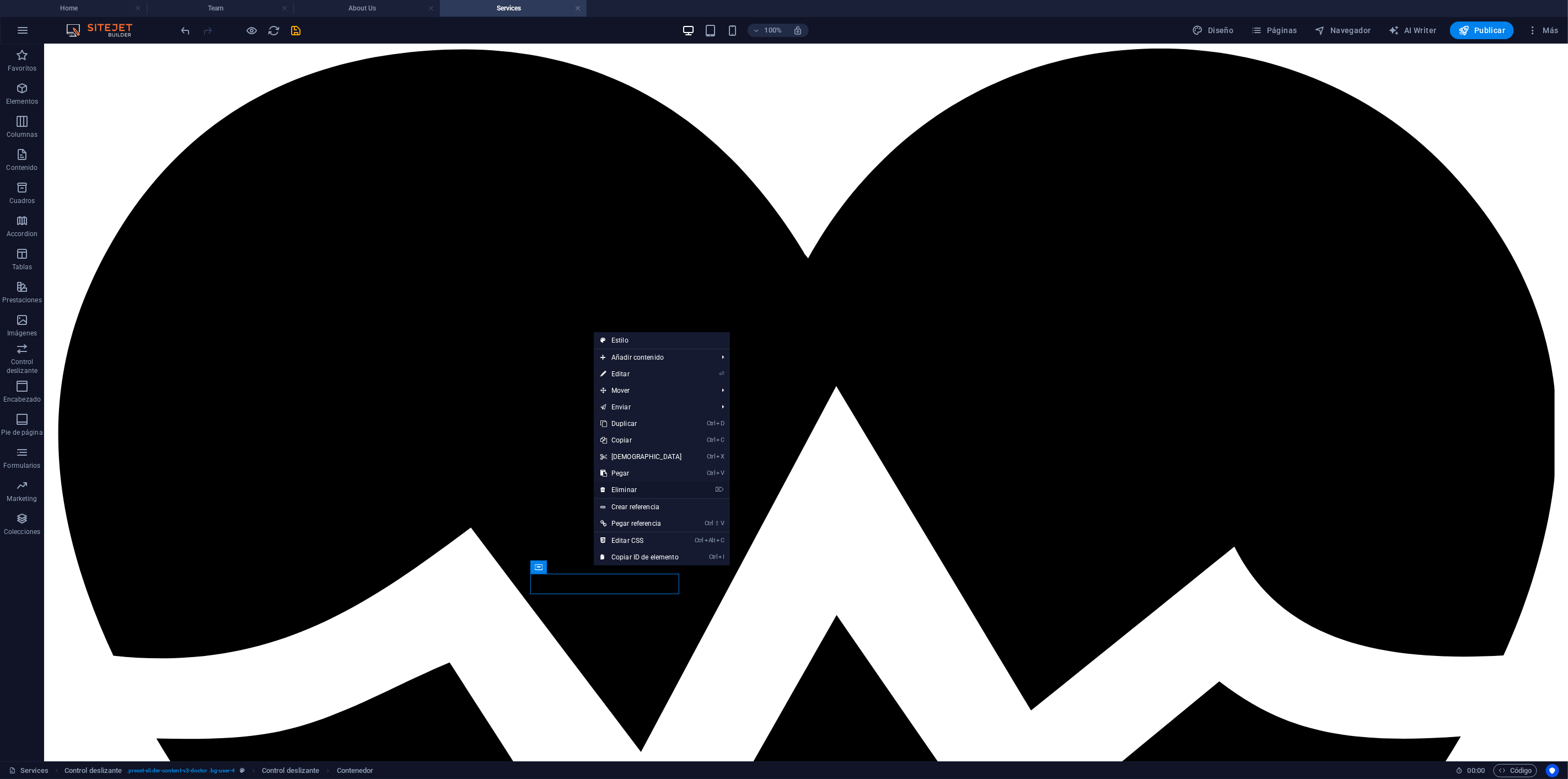
click at [637, 488] on link "⌦ Eliminar" at bounding box center [642, 490] width 95 height 16
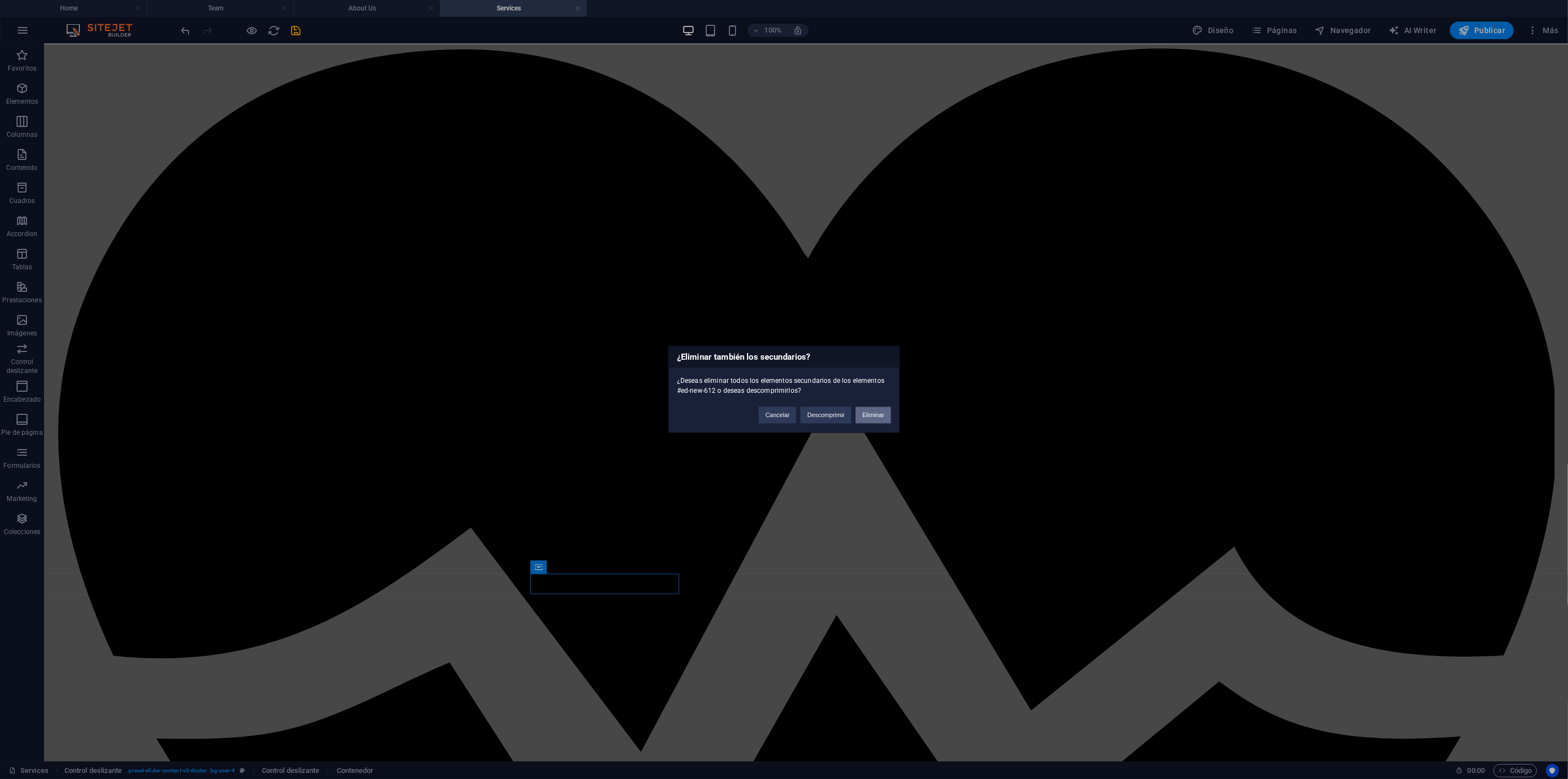
click at [869, 414] on button "Eliminar" at bounding box center [873, 415] width 35 height 16
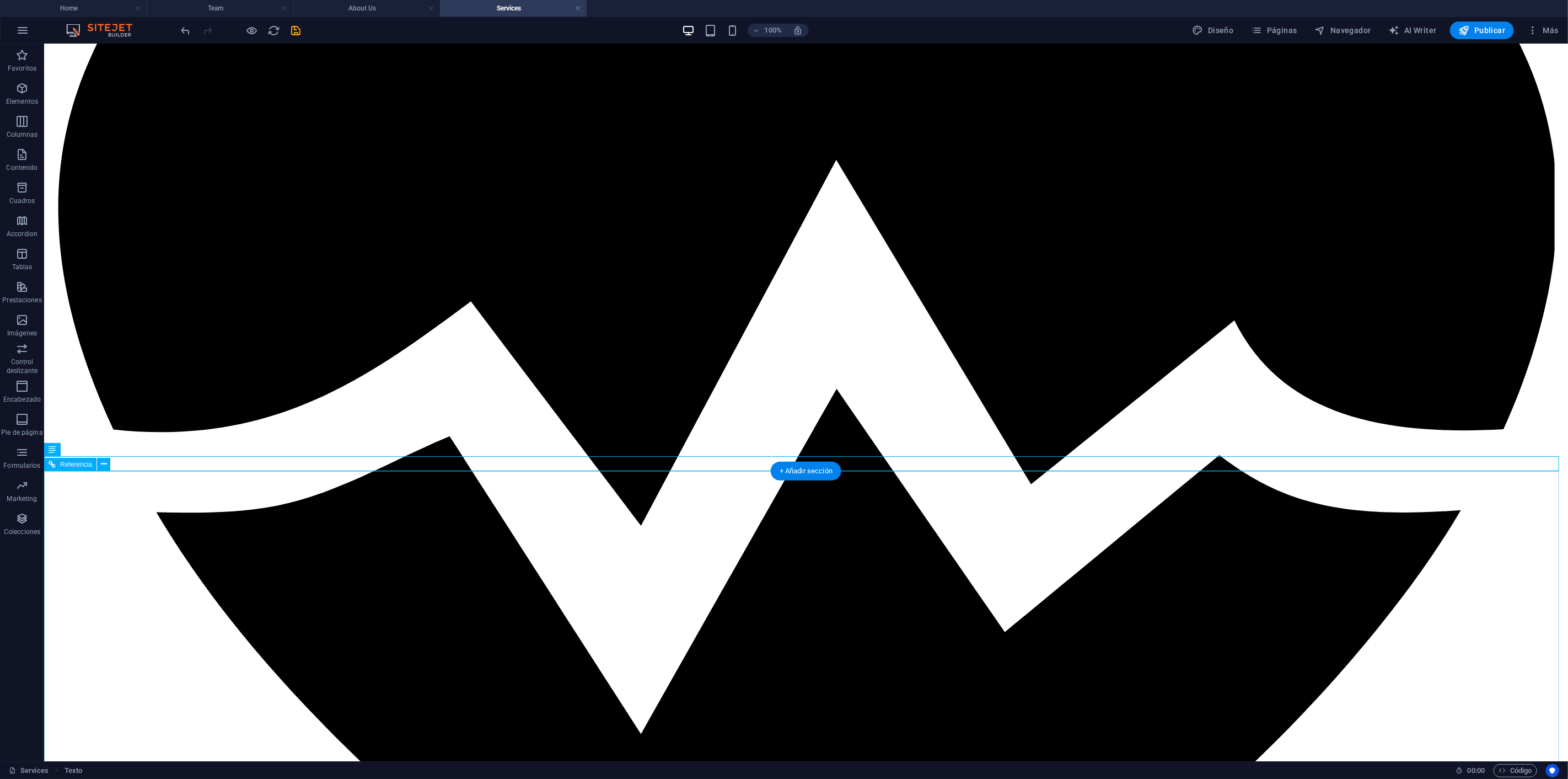
scroll to position [530, 0]
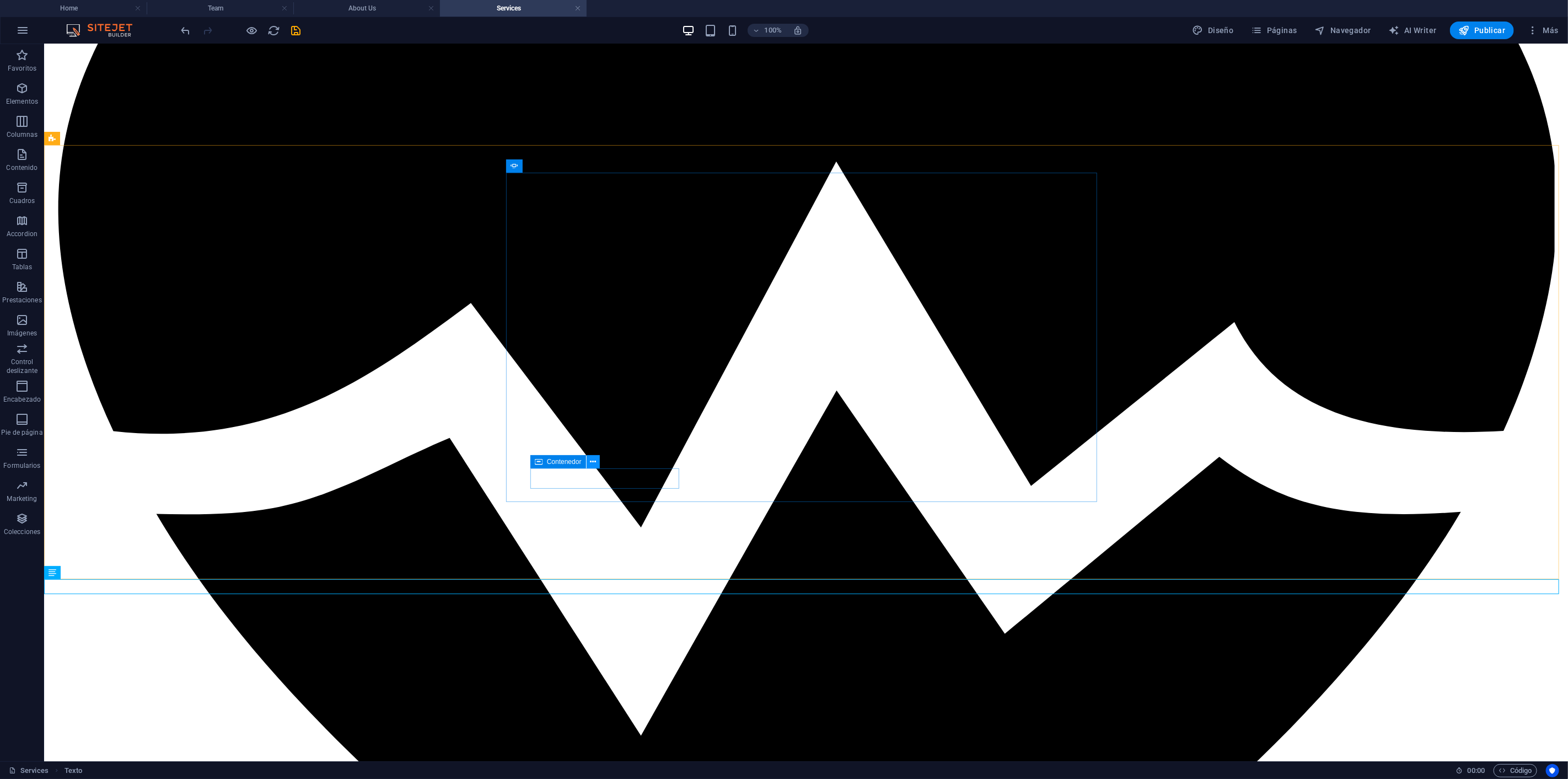
click at [593, 459] on icon at bounding box center [593, 462] width 6 height 12
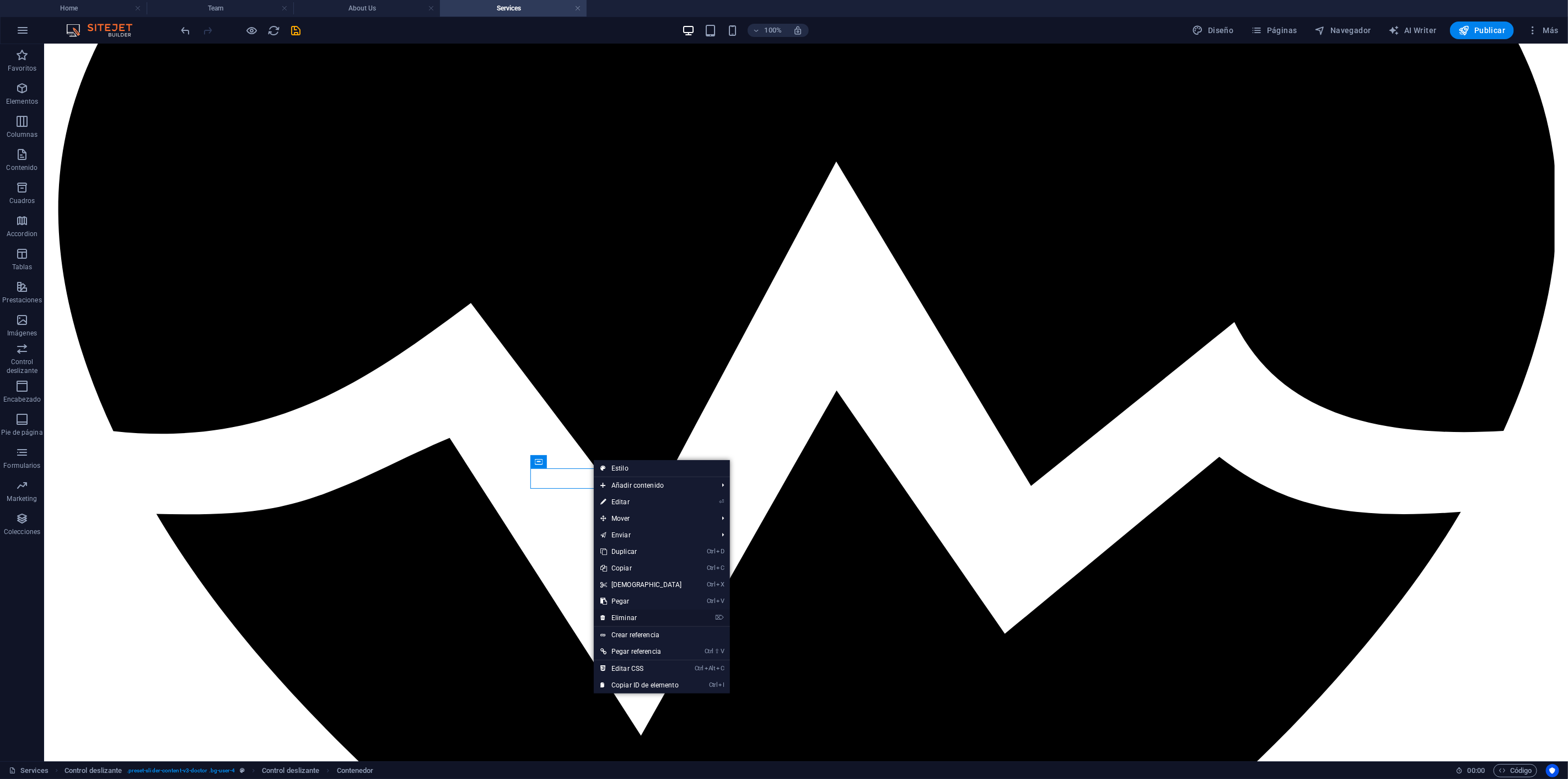
click at [625, 616] on link "⌦ Eliminar" at bounding box center [642, 618] width 95 height 16
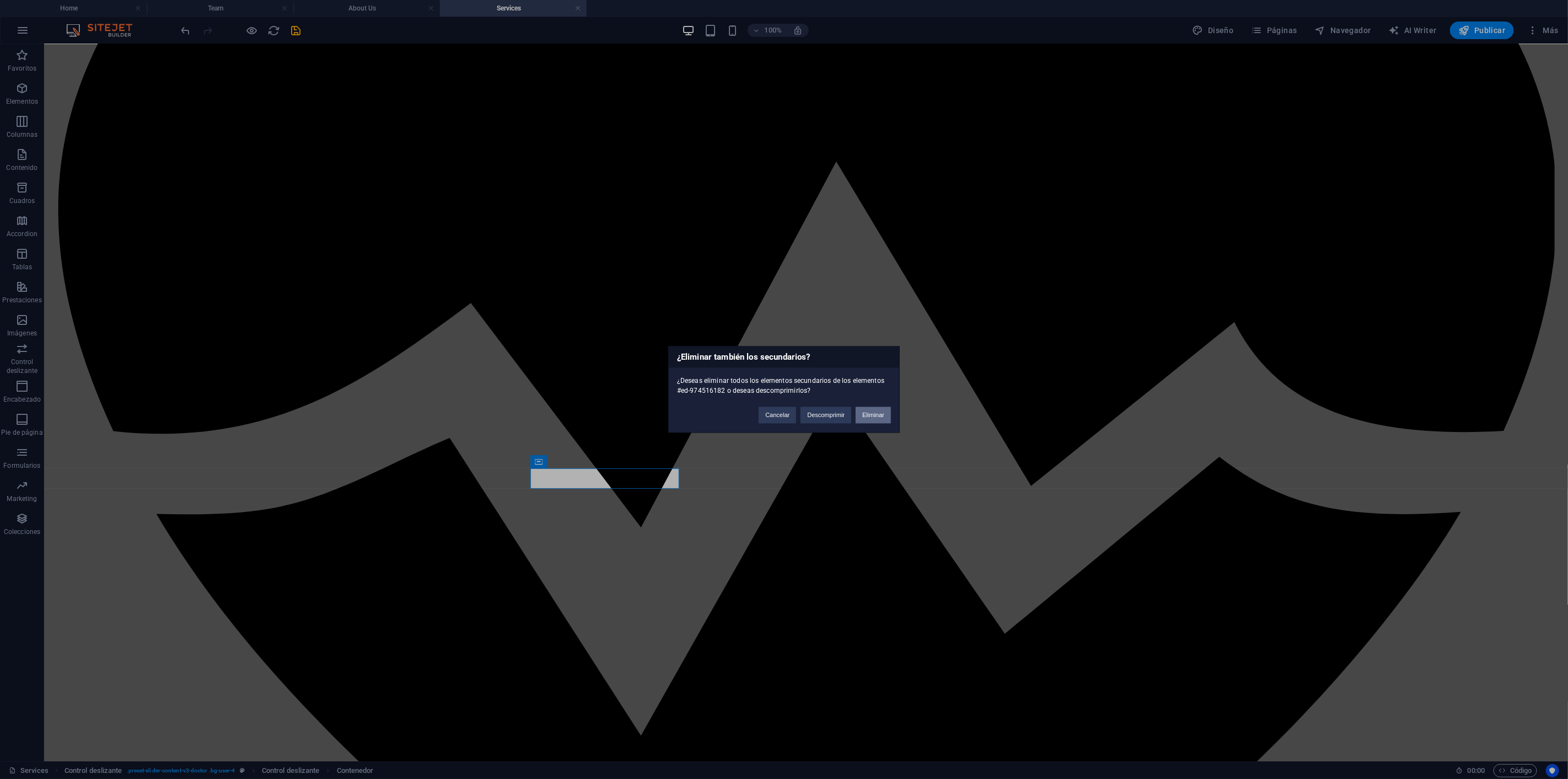
click at [877, 408] on button "Eliminar" at bounding box center [873, 415] width 35 height 16
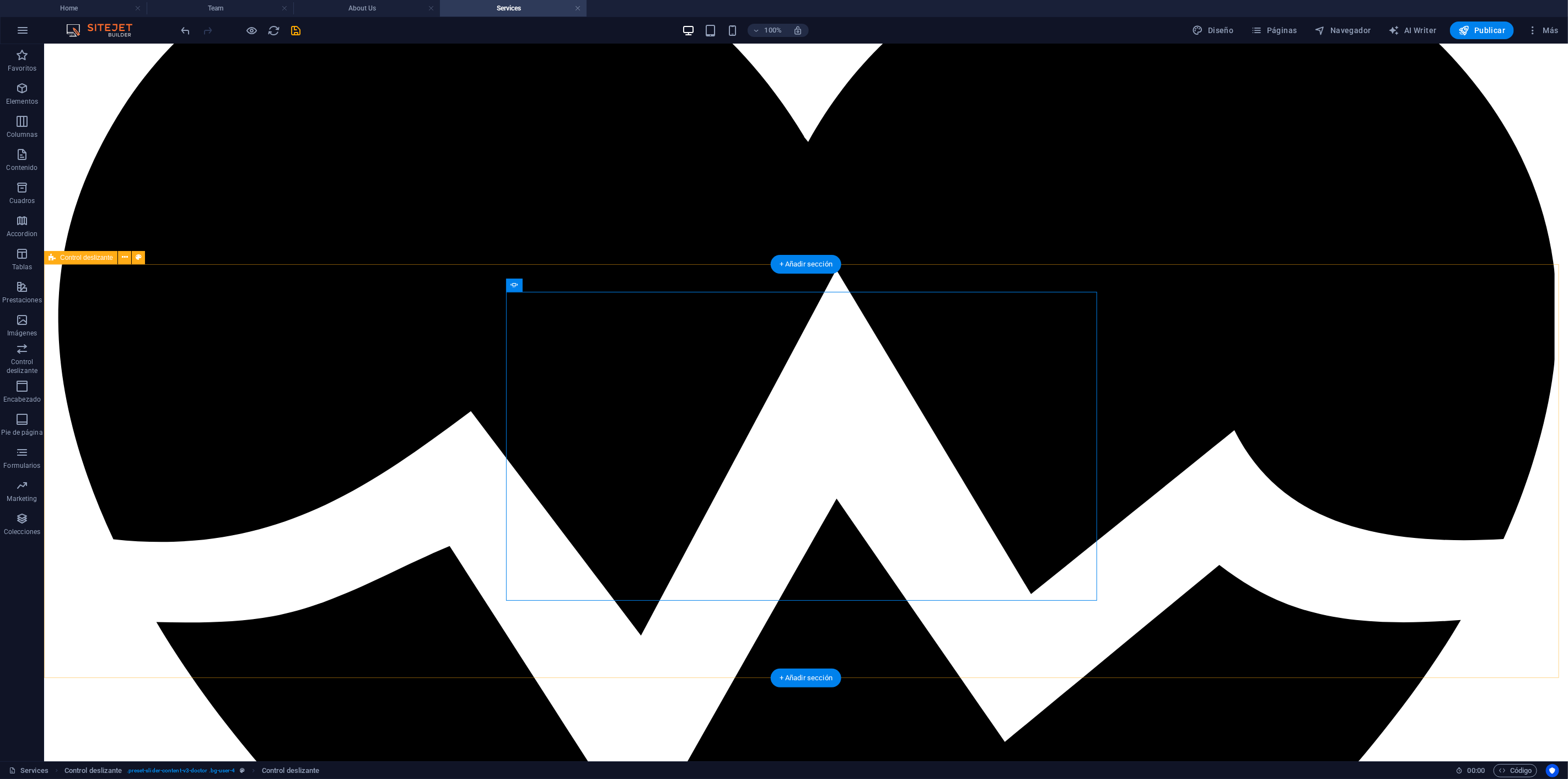
scroll to position [408, 0]
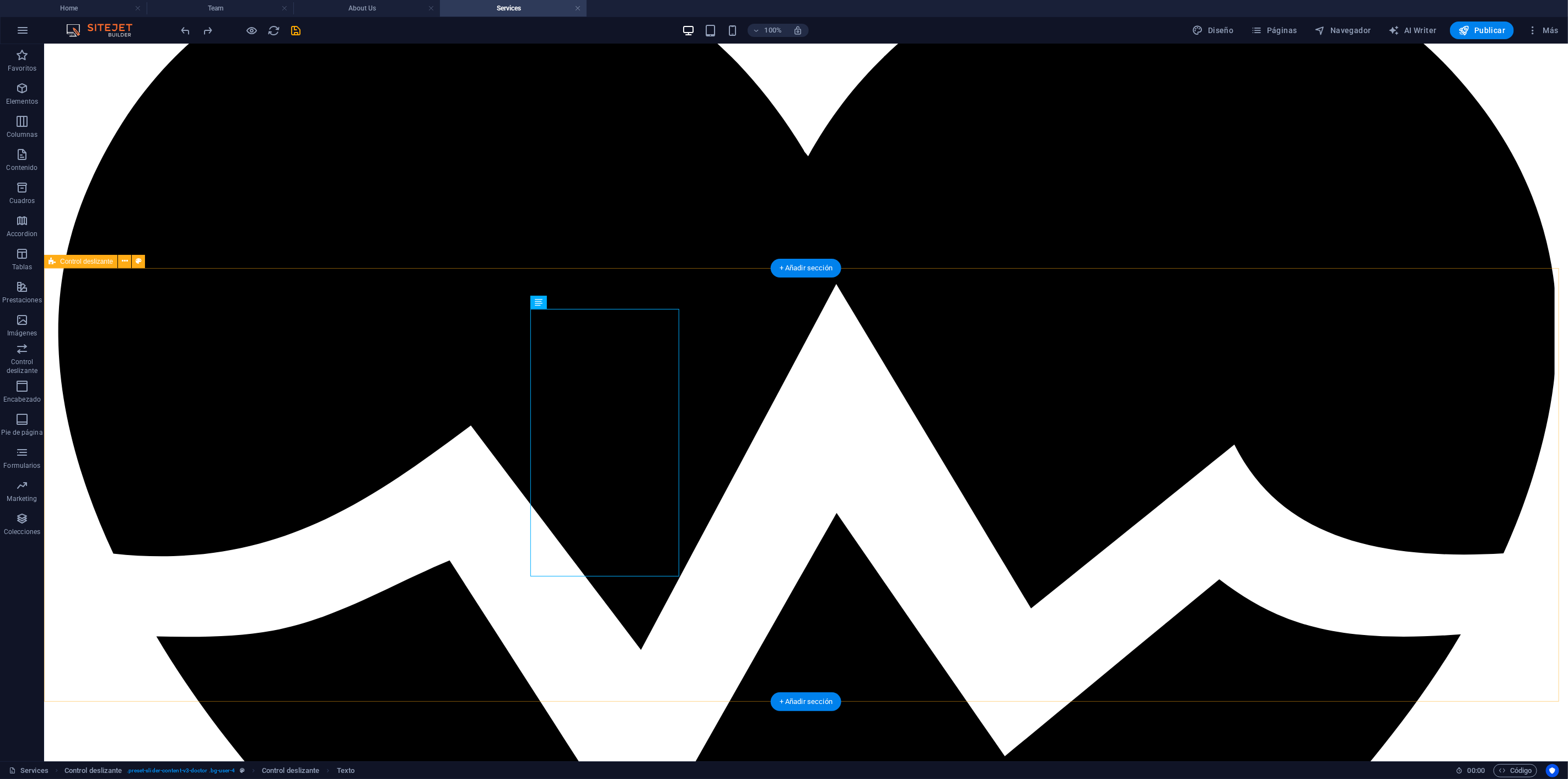
click at [587, 285] on icon at bounding box center [587, 289] width 6 height 12
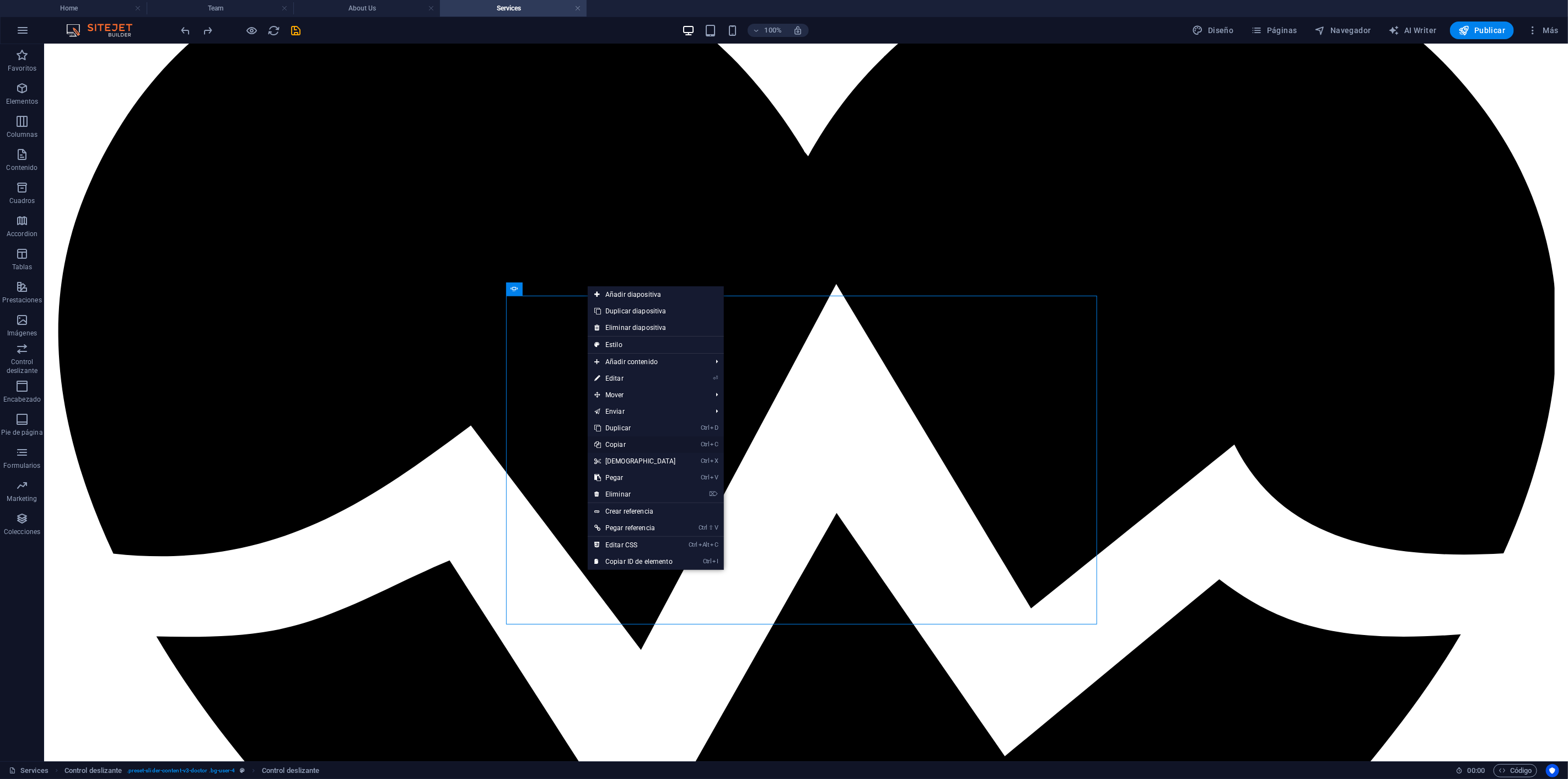
click at [638, 443] on link "Ctrl C Copiar" at bounding box center [635, 444] width 95 height 16
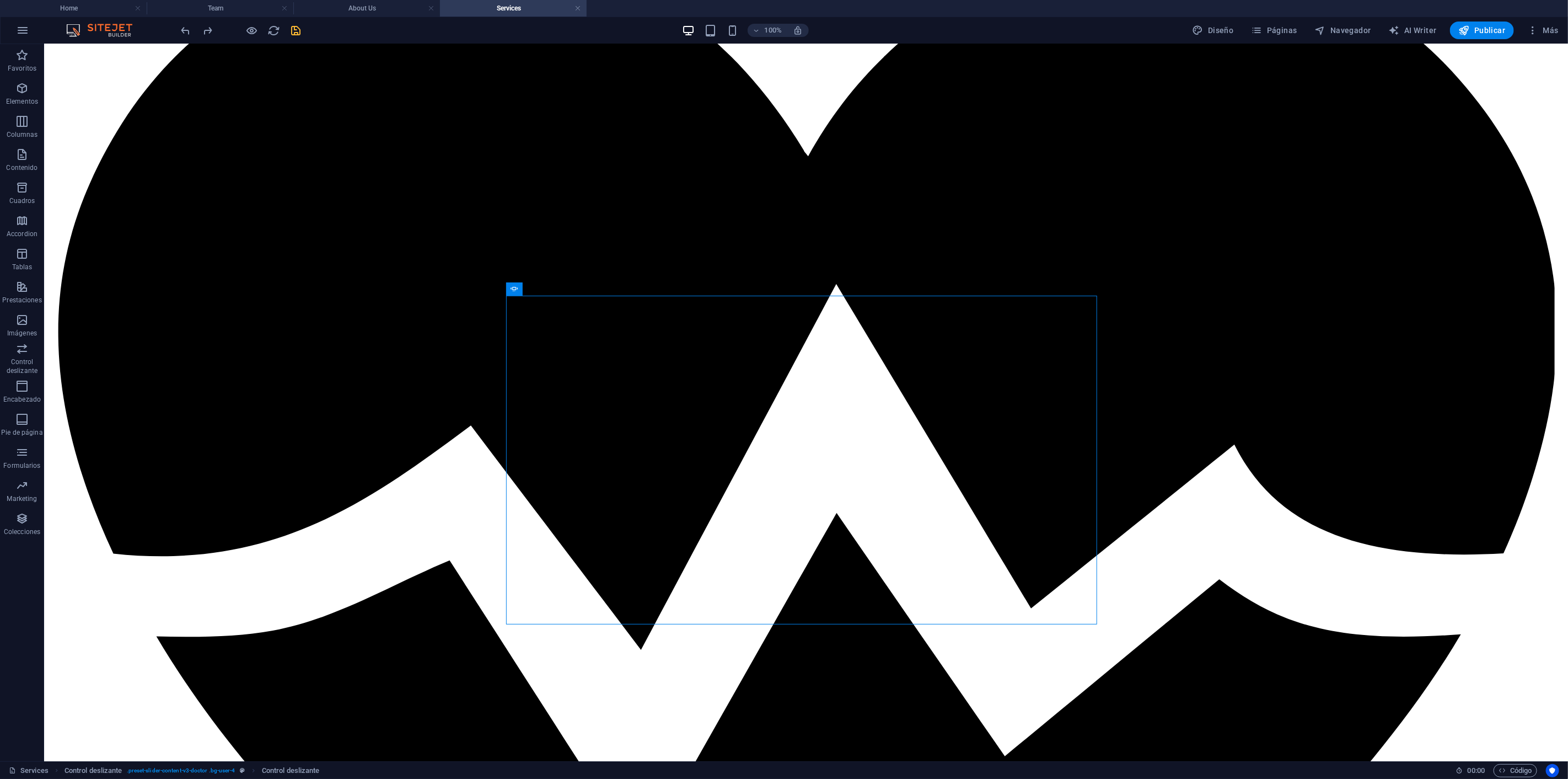
click at [296, 30] on icon "save" at bounding box center [296, 30] width 13 height 13
click at [360, 7] on h4 "About Us" at bounding box center [366, 9] width 147 height 12
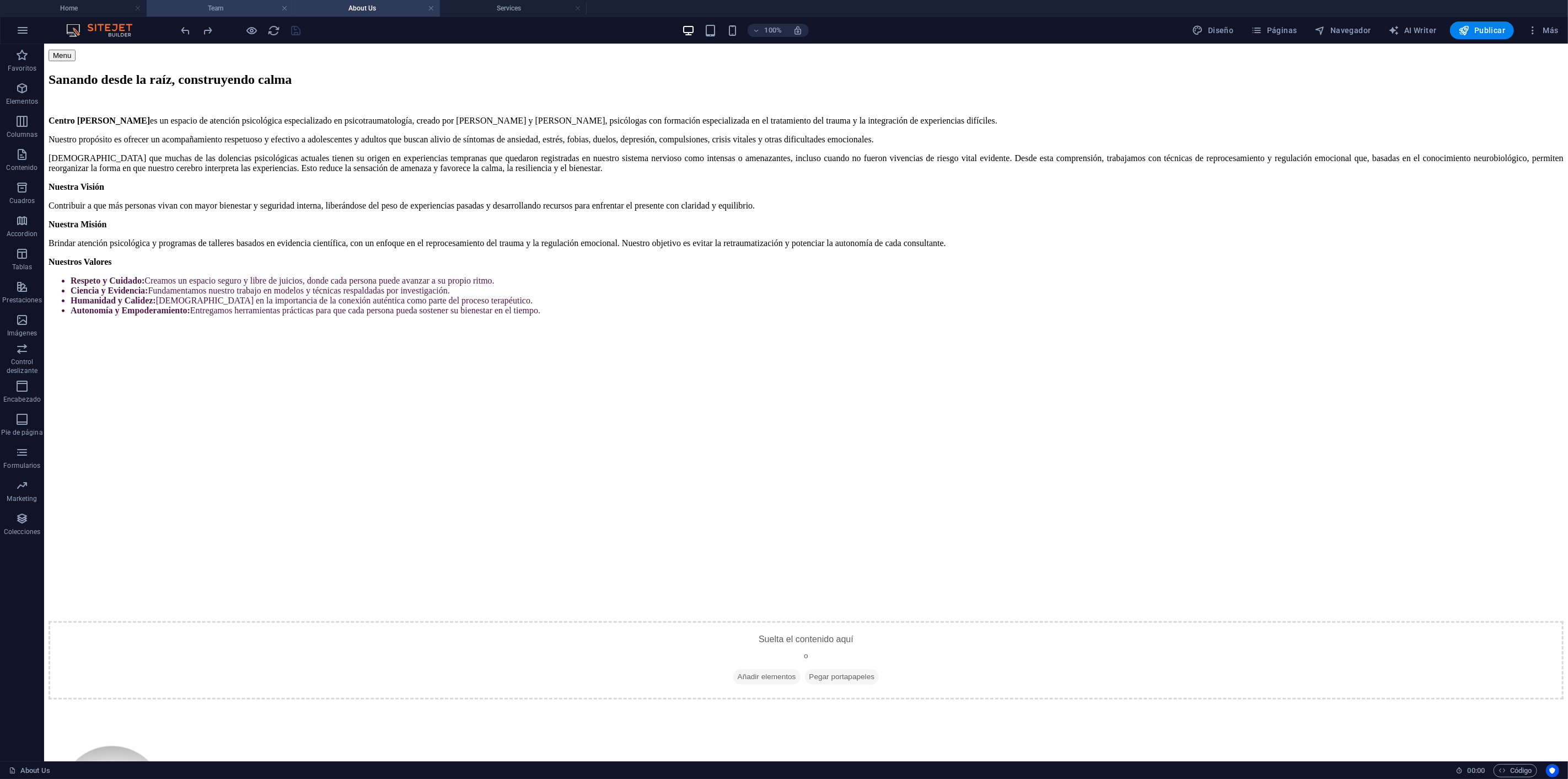
scroll to position [188, 0]
click at [230, 7] on h4 "Team" at bounding box center [220, 9] width 147 height 12
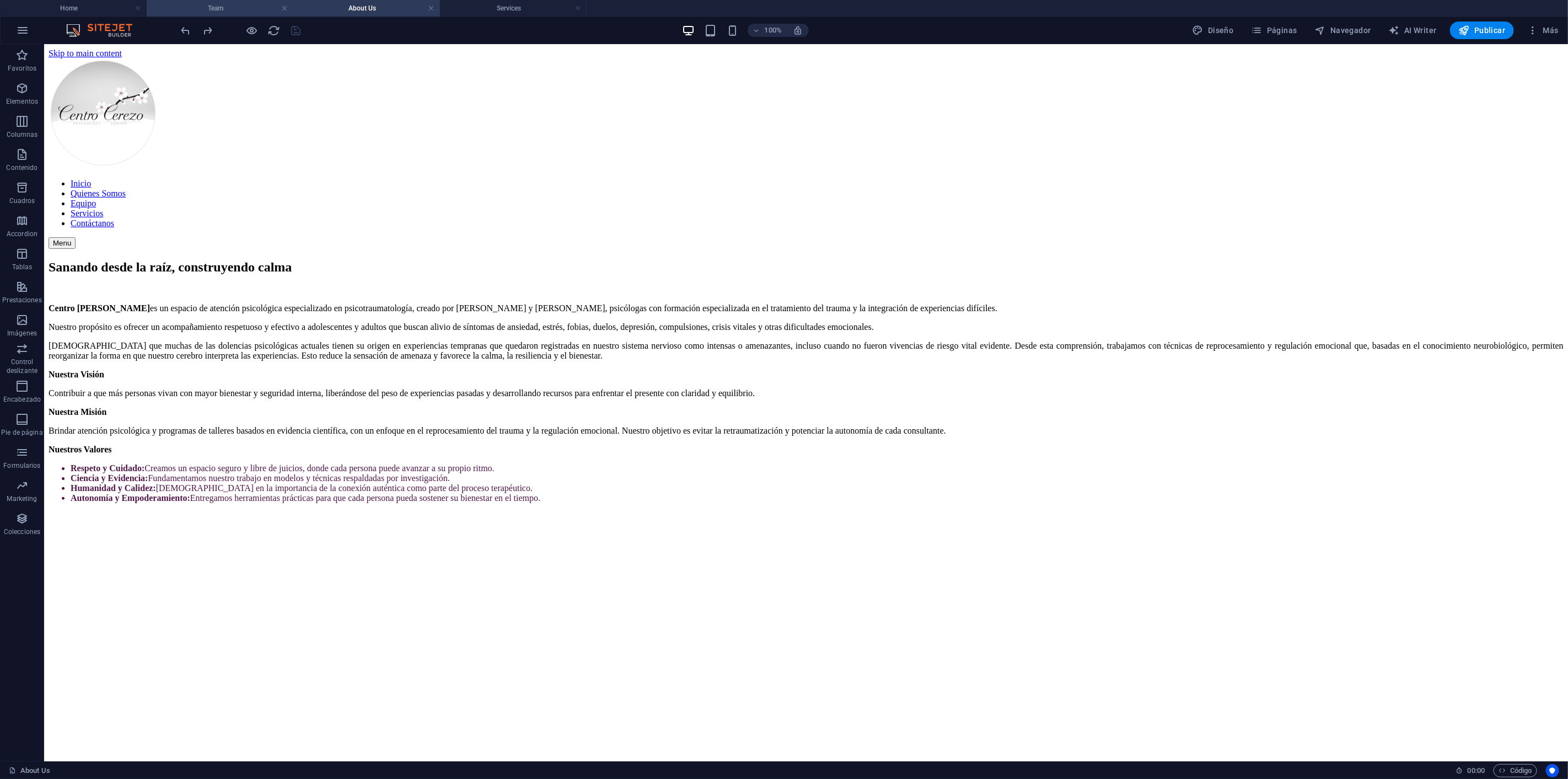
scroll to position [824, 0]
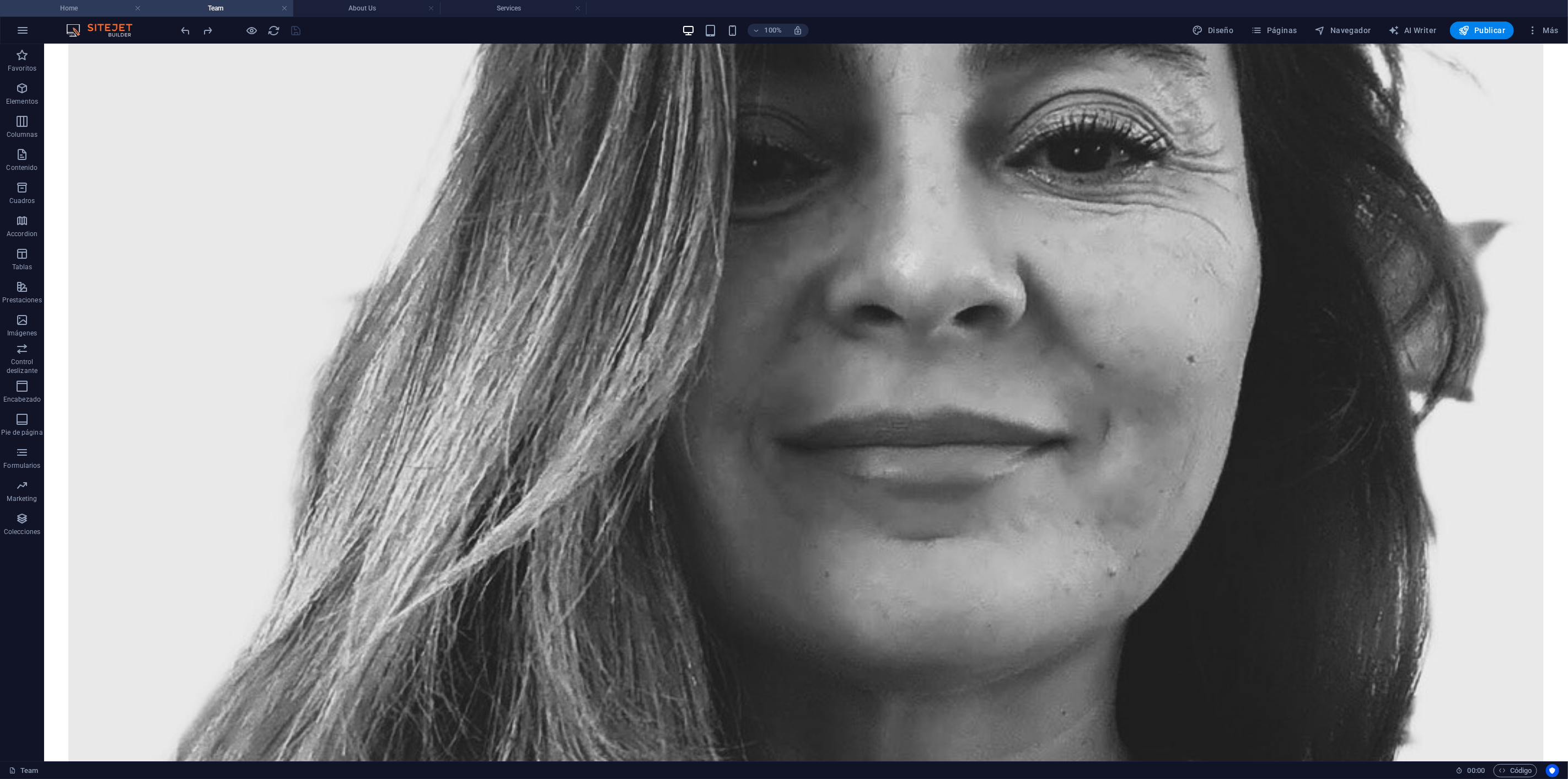
click at [83, 3] on h4 "Home" at bounding box center [73, 9] width 147 height 12
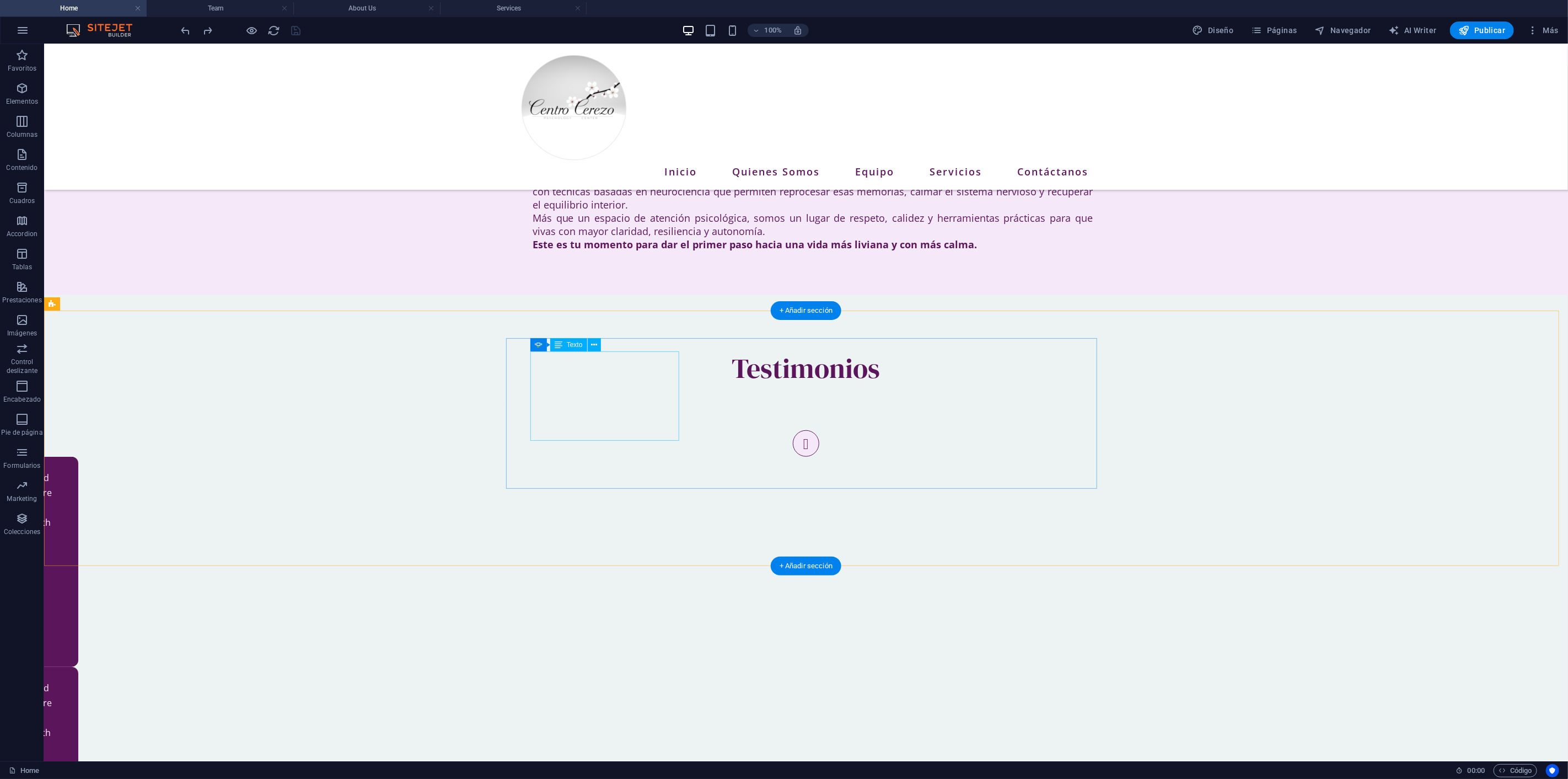
scroll to position [669, 0]
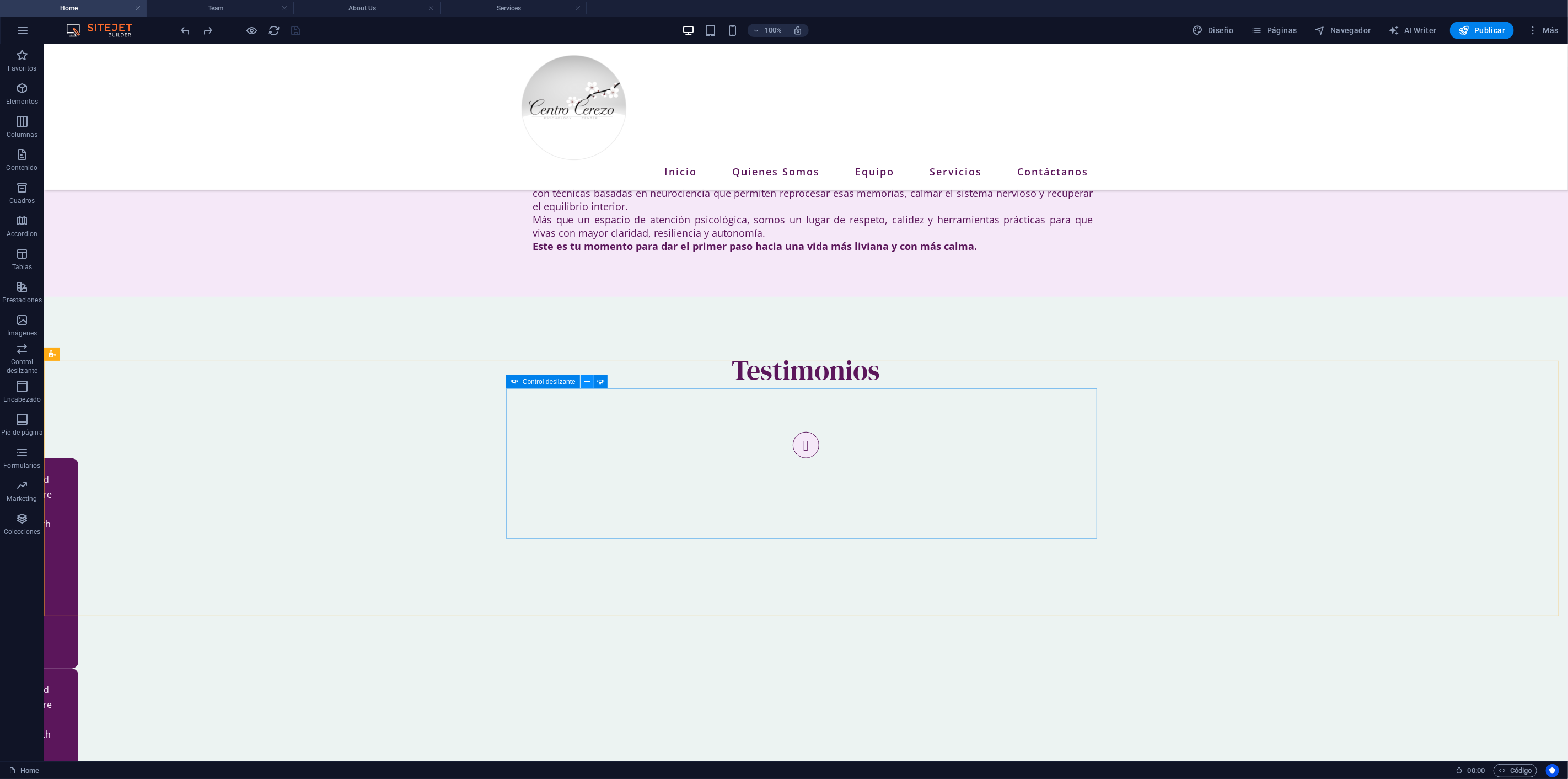
click at [587, 379] on icon at bounding box center [587, 382] width 6 height 12
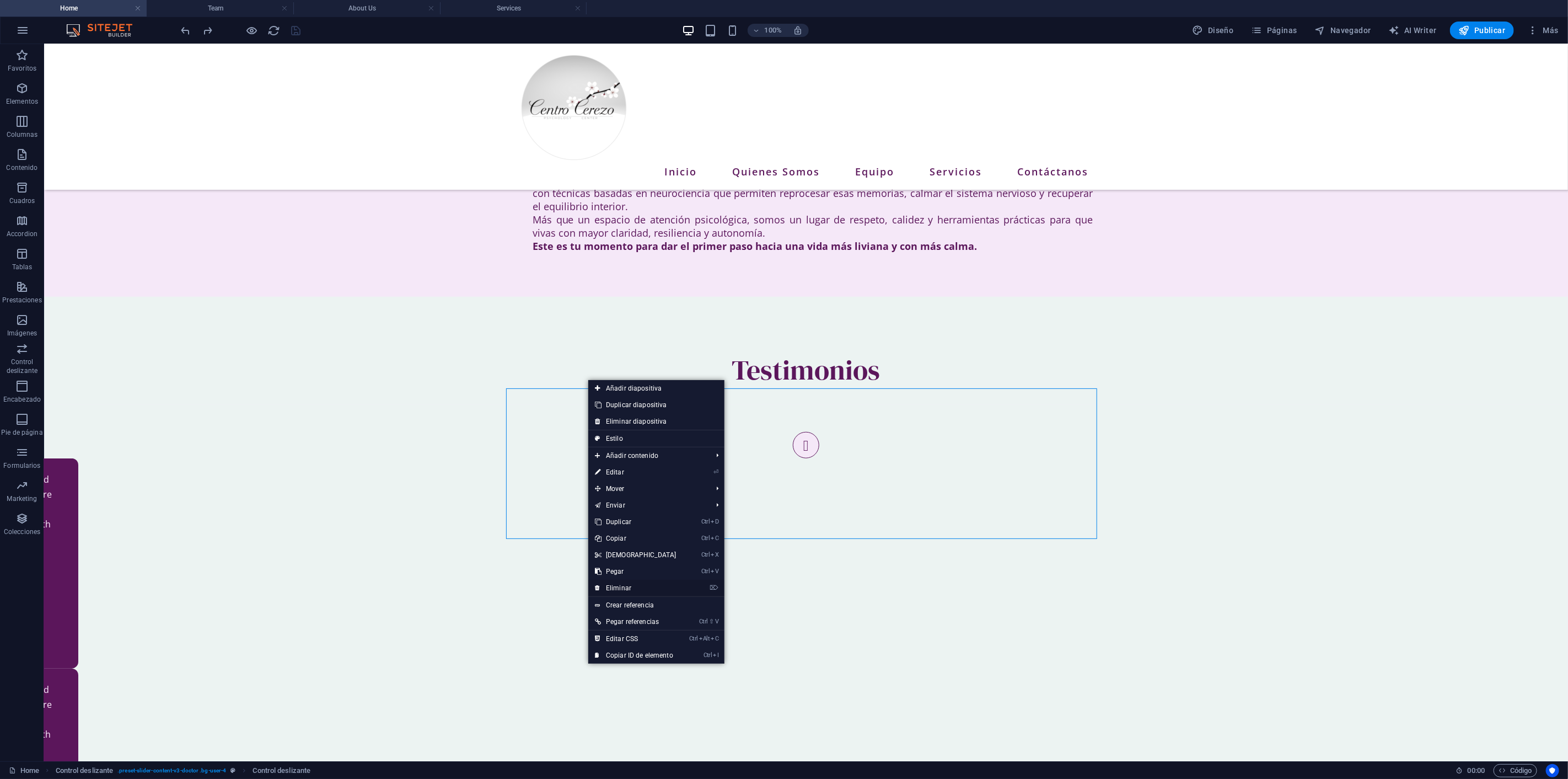
click at [625, 587] on link "⌦ Eliminar" at bounding box center [635, 588] width 95 height 16
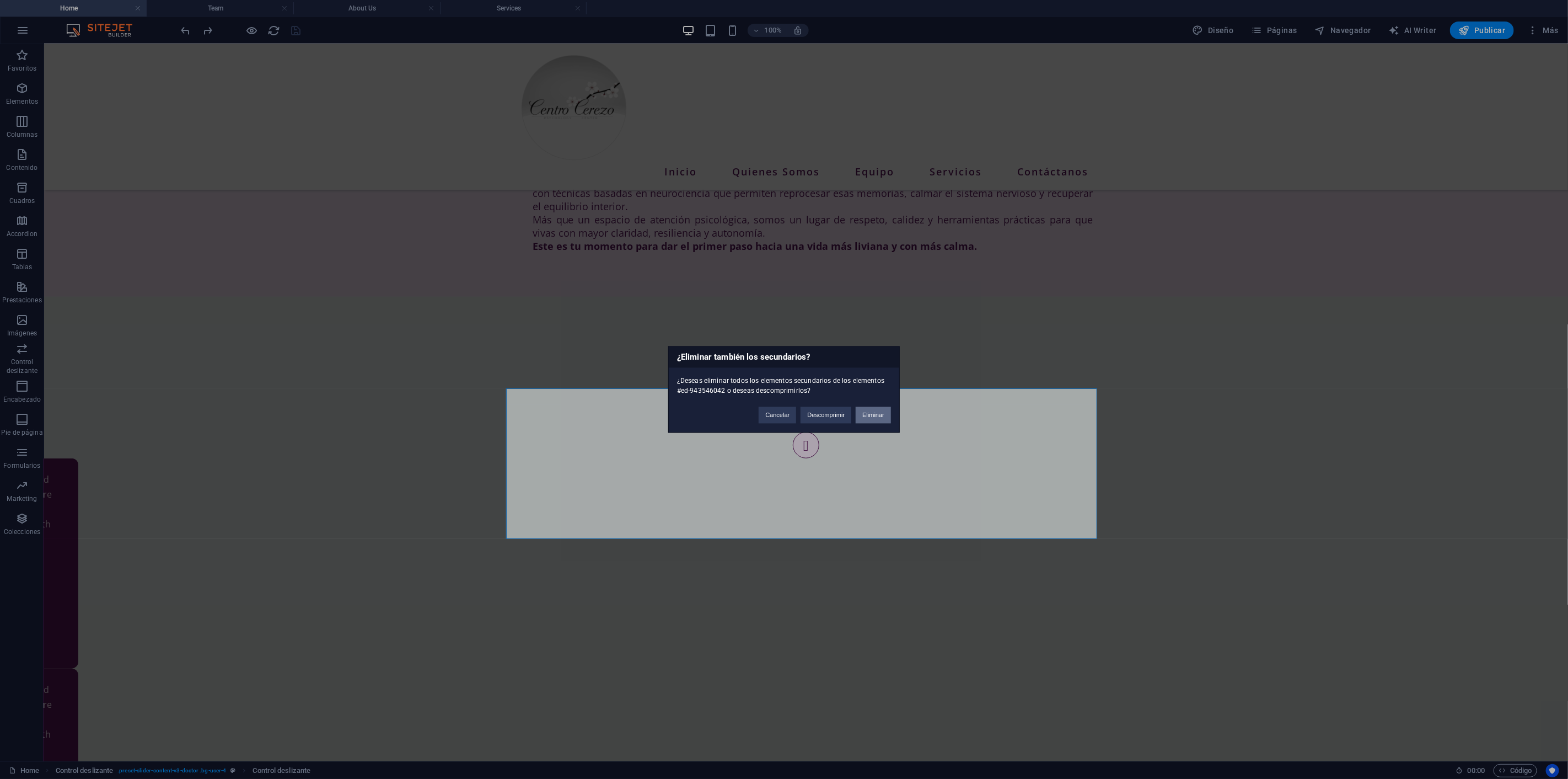
click at [881, 412] on button "Eliminar" at bounding box center [873, 415] width 35 height 16
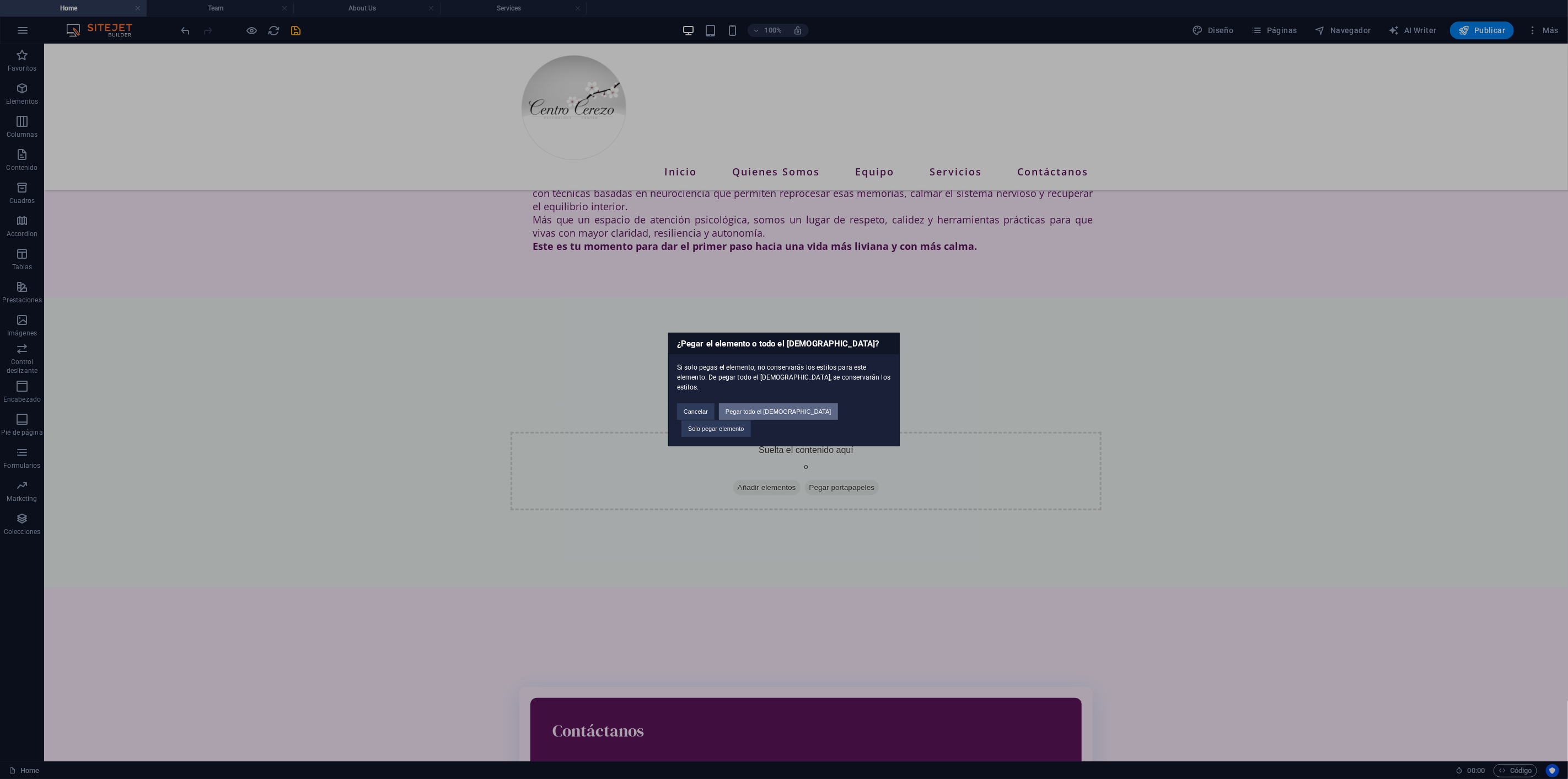
click at [797, 417] on button "Pegar todo el preajuste" at bounding box center [779, 411] width 119 height 16
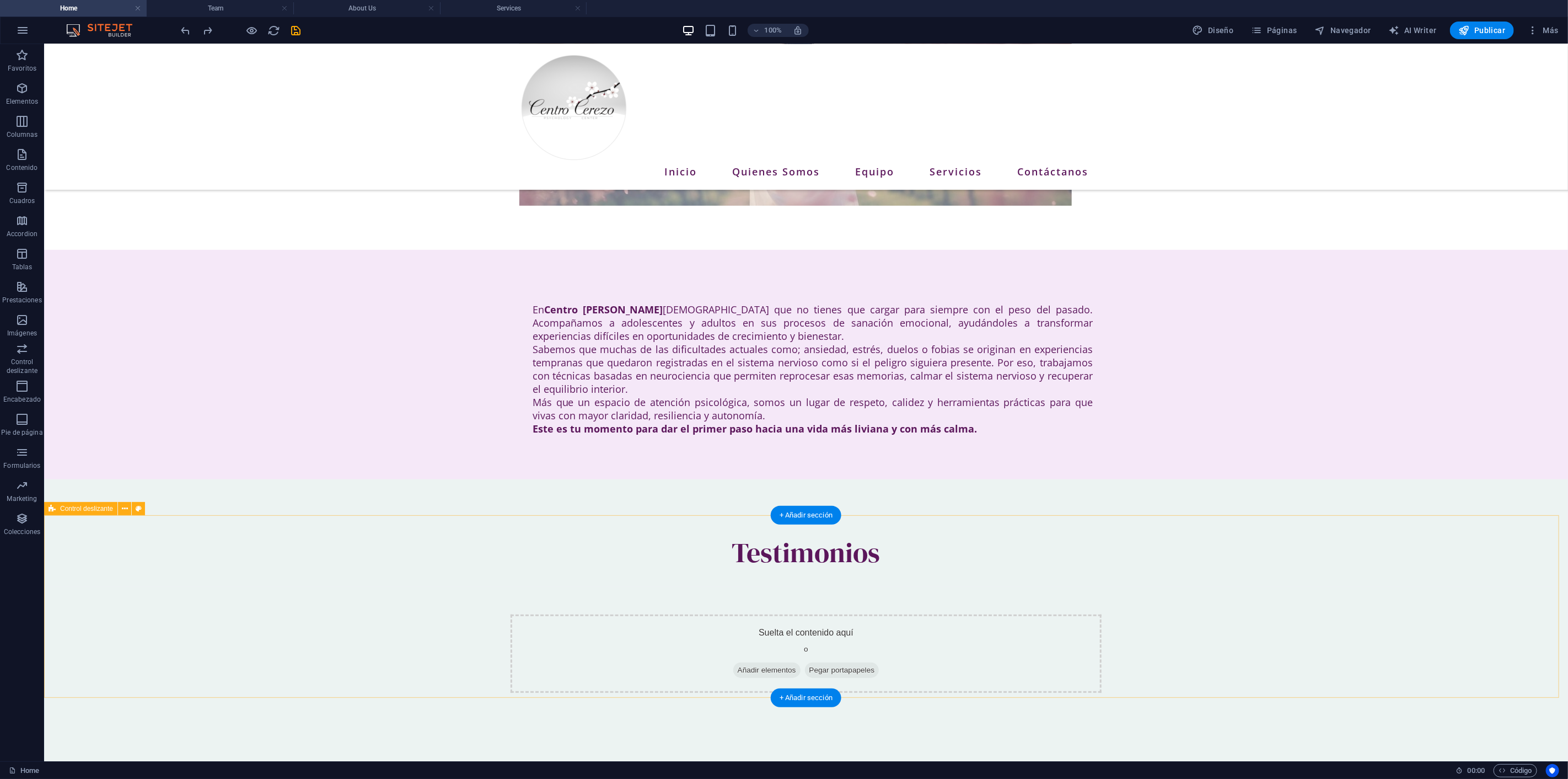
scroll to position [473, 0]
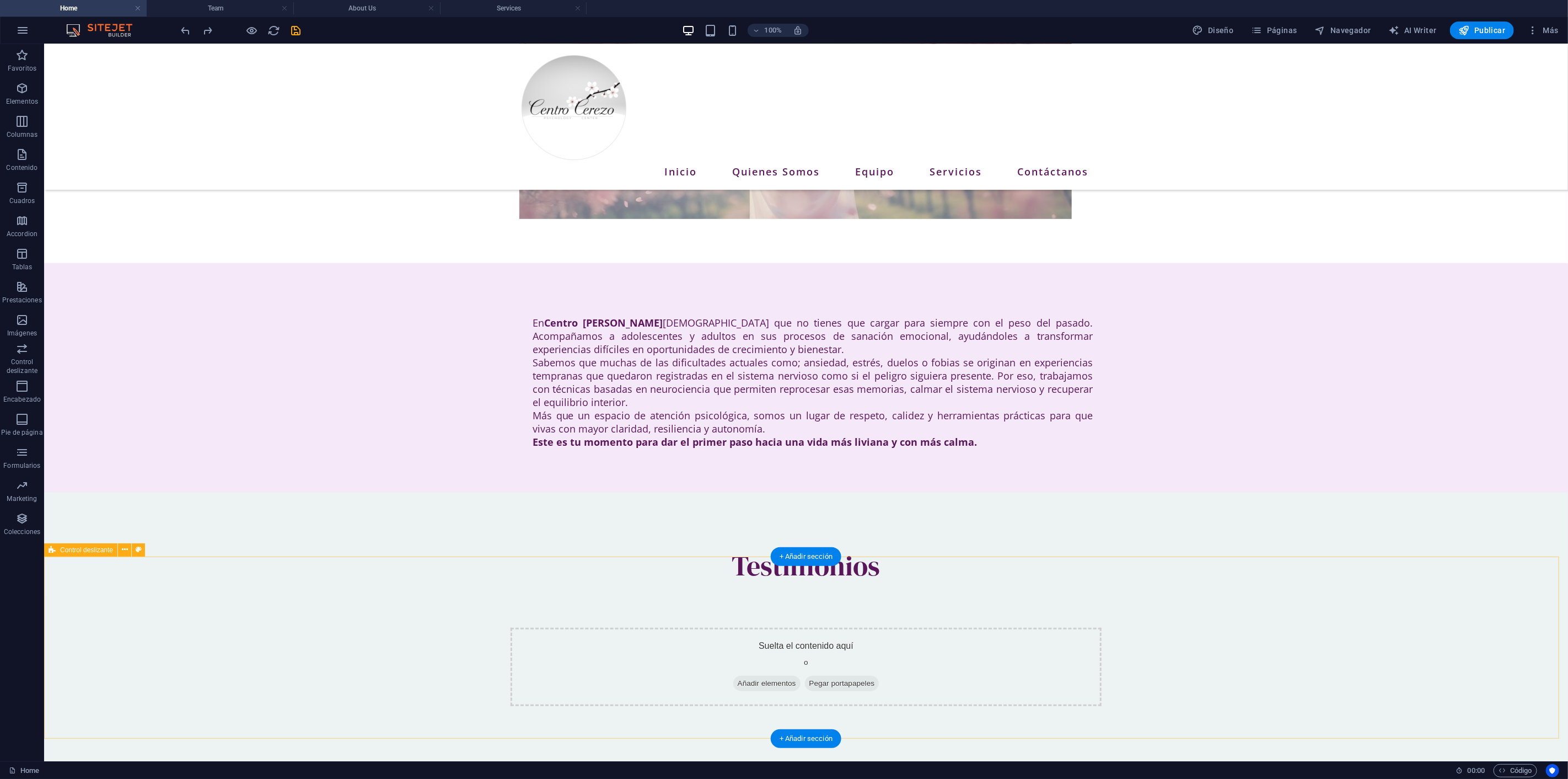
click at [799, 627] on div "Suelta el contenido aquí o Añadir elementos Pegar portapapeles" at bounding box center [805, 666] width 591 height 79
click at [841, 675] on span "Pegar portapapeles" at bounding box center [842, 683] width 74 height 15
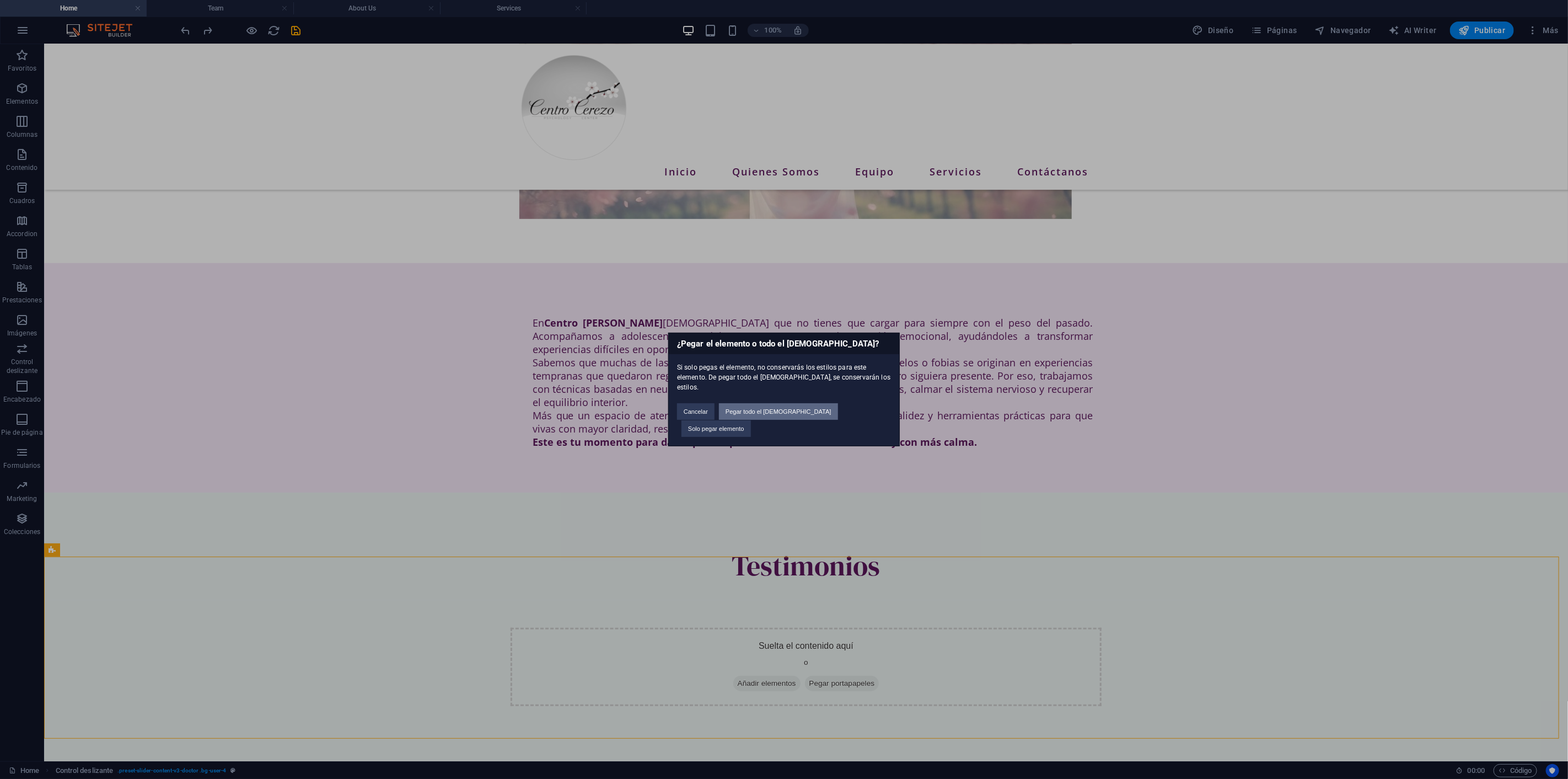
drag, startPoint x: 793, startPoint y: 414, endPoint x: 768, endPoint y: 386, distance: 37.5
click at [793, 414] on button "Pegar todo el preajuste" at bounding box center [779, 411] width 119 height 16
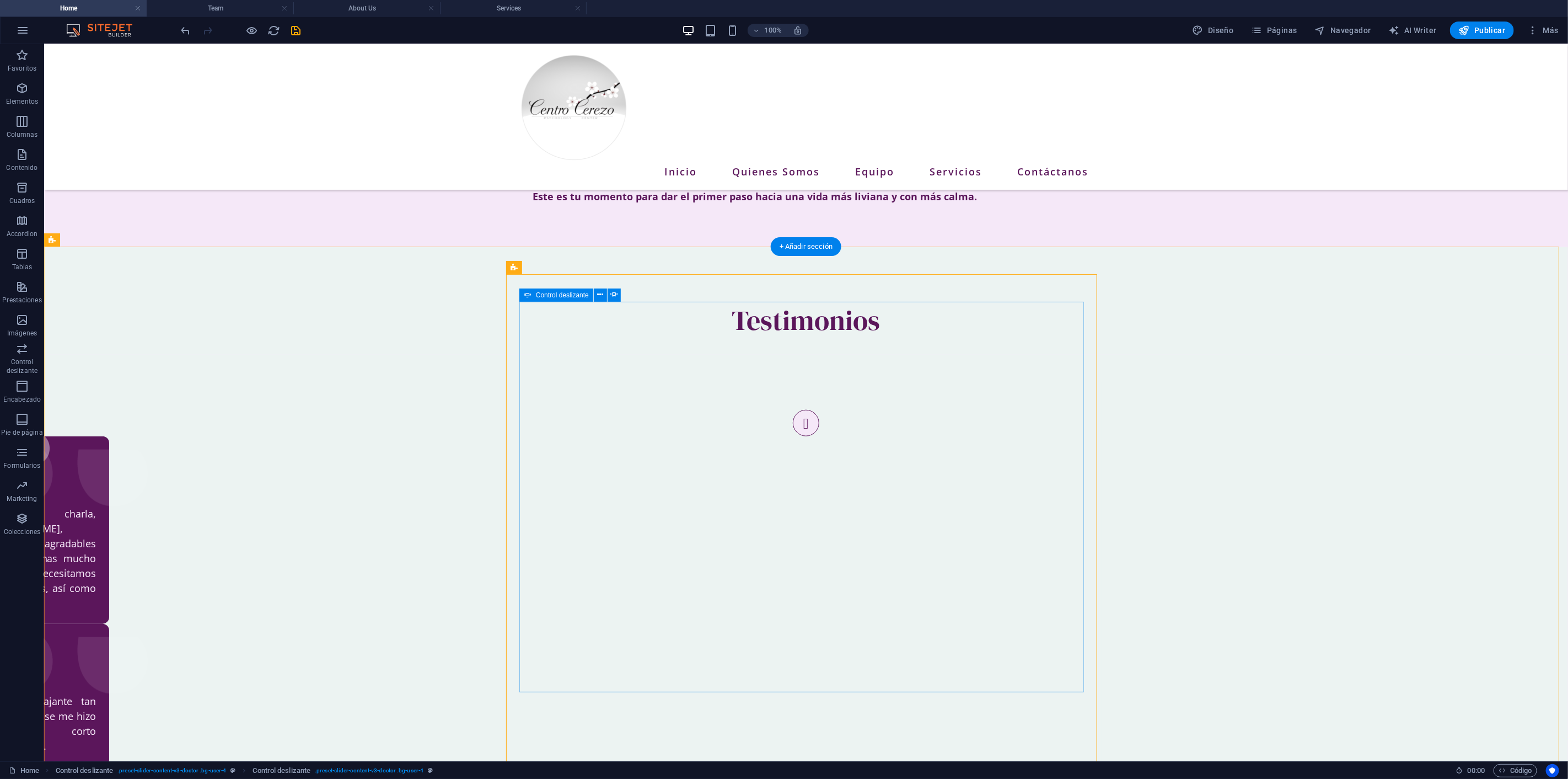
scroll to position [412, 0]
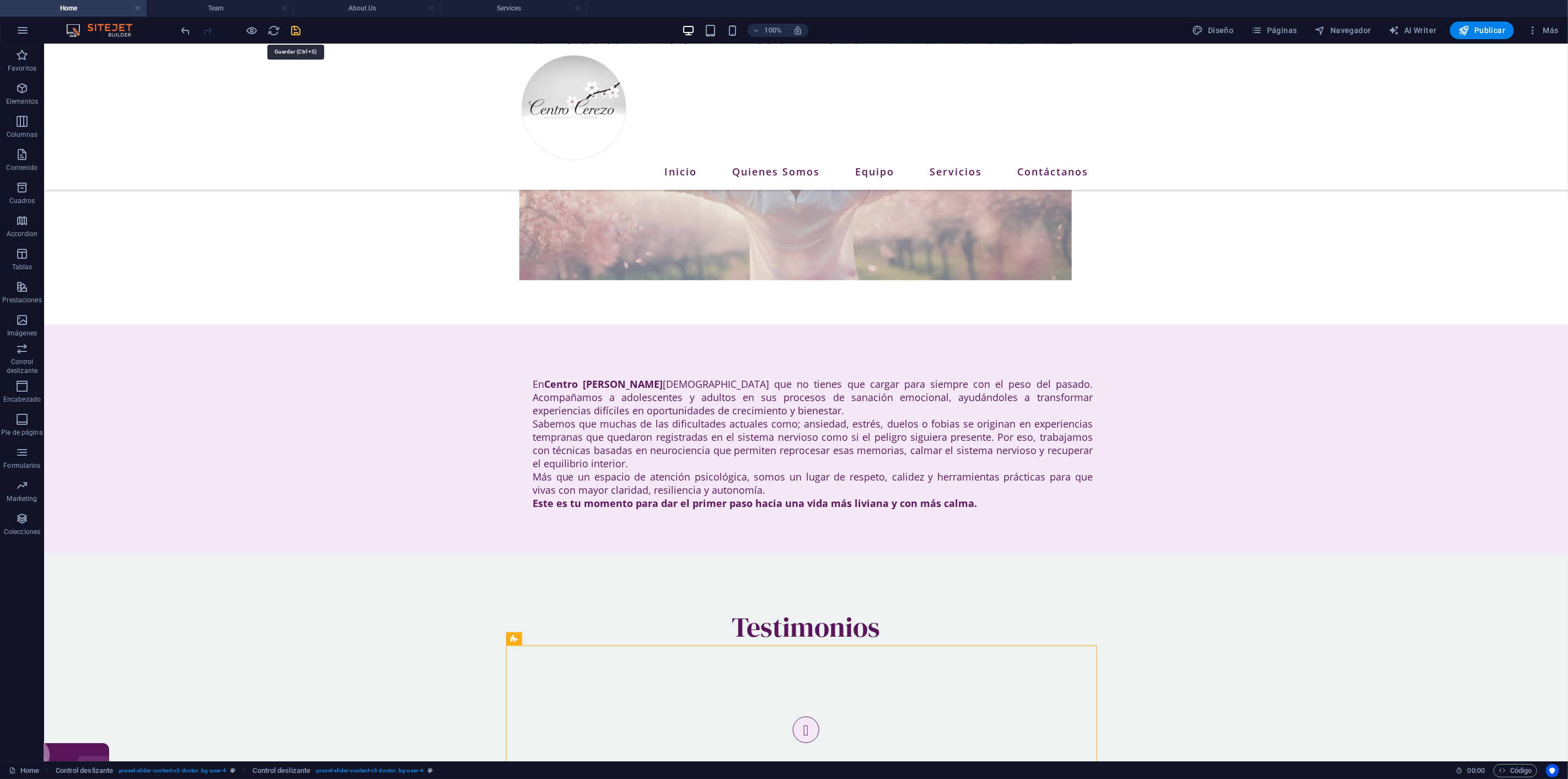
click at [293, 30] on icon "save" at bounding box center [296, 30] width 13 height 13
click at [1480, 26] on span "Publicar" at bounding box center [1482, 30] width 47 height 11
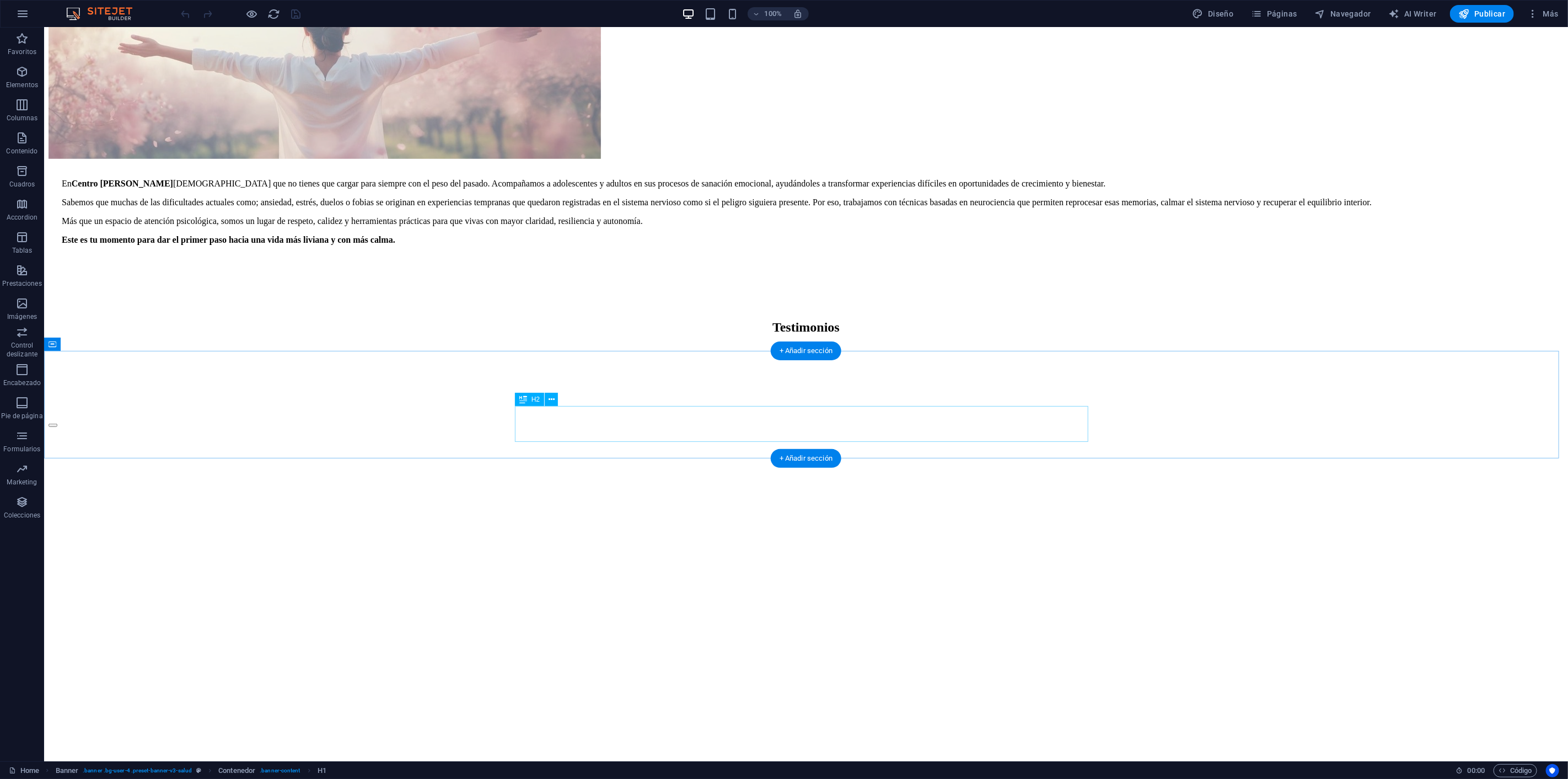
scroll to position [674, 0]
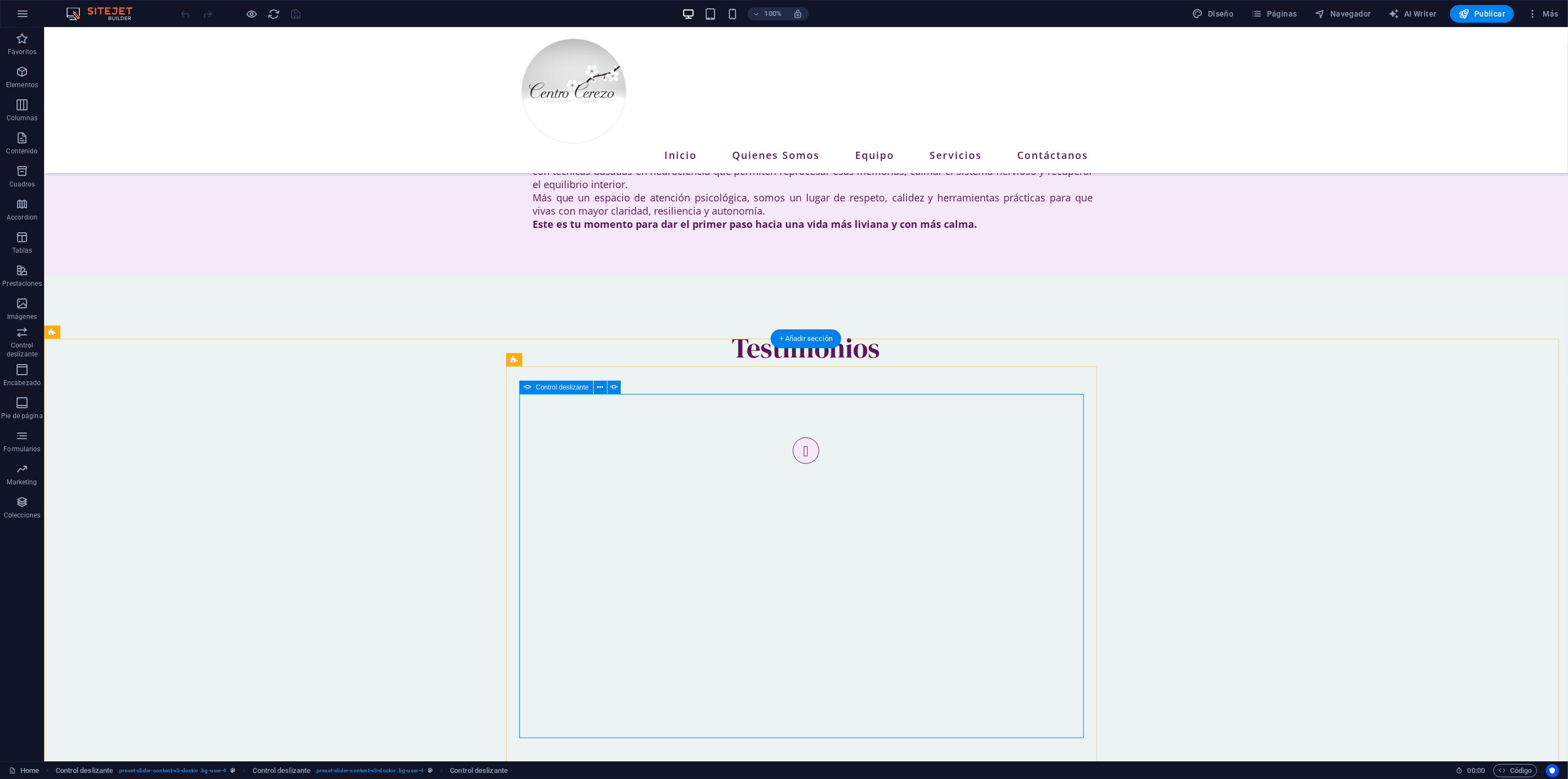
select select "ms"
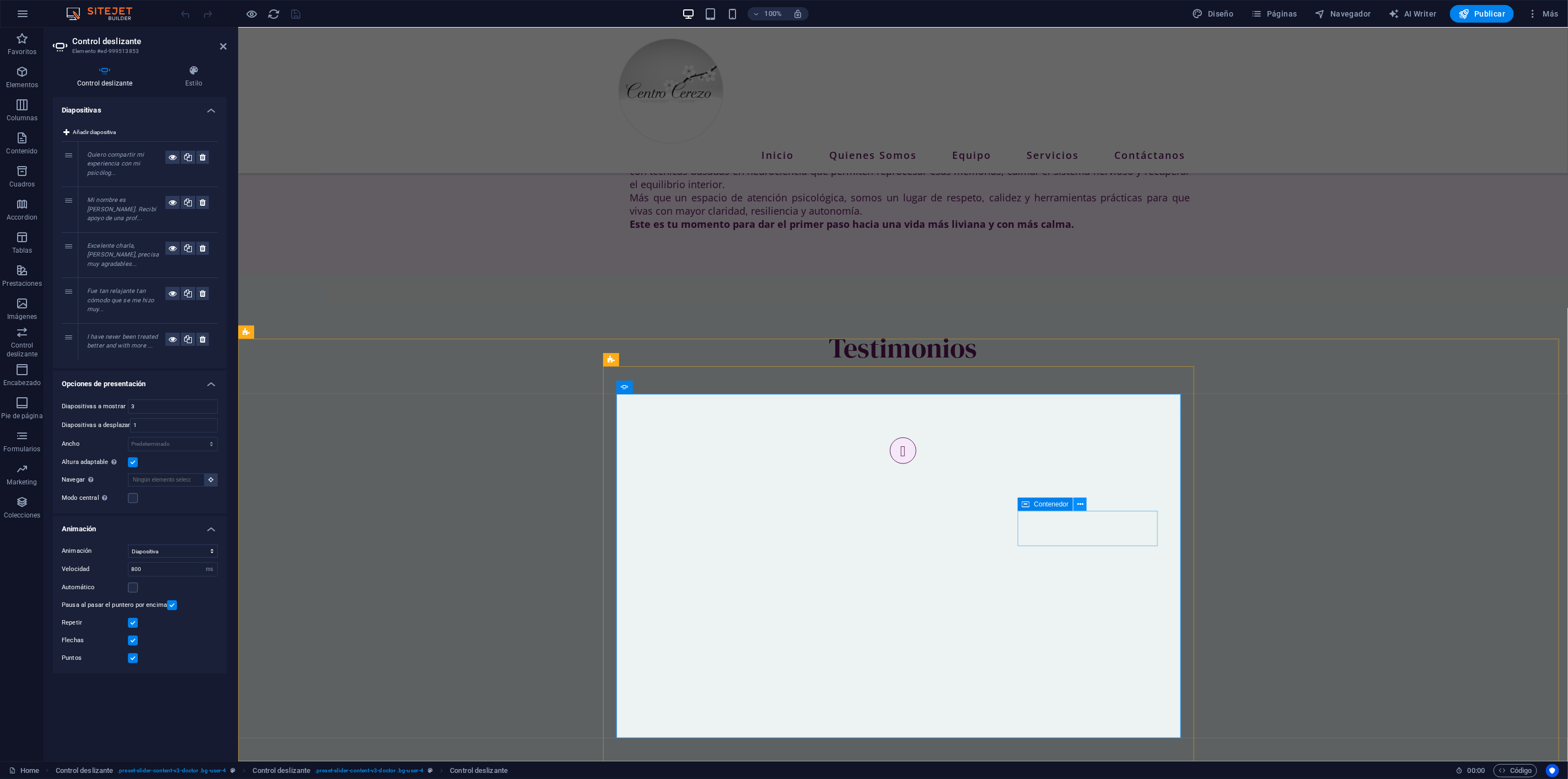
click at [1081, 504] on icon at bounding box center [1080, 504] width 6 height 12
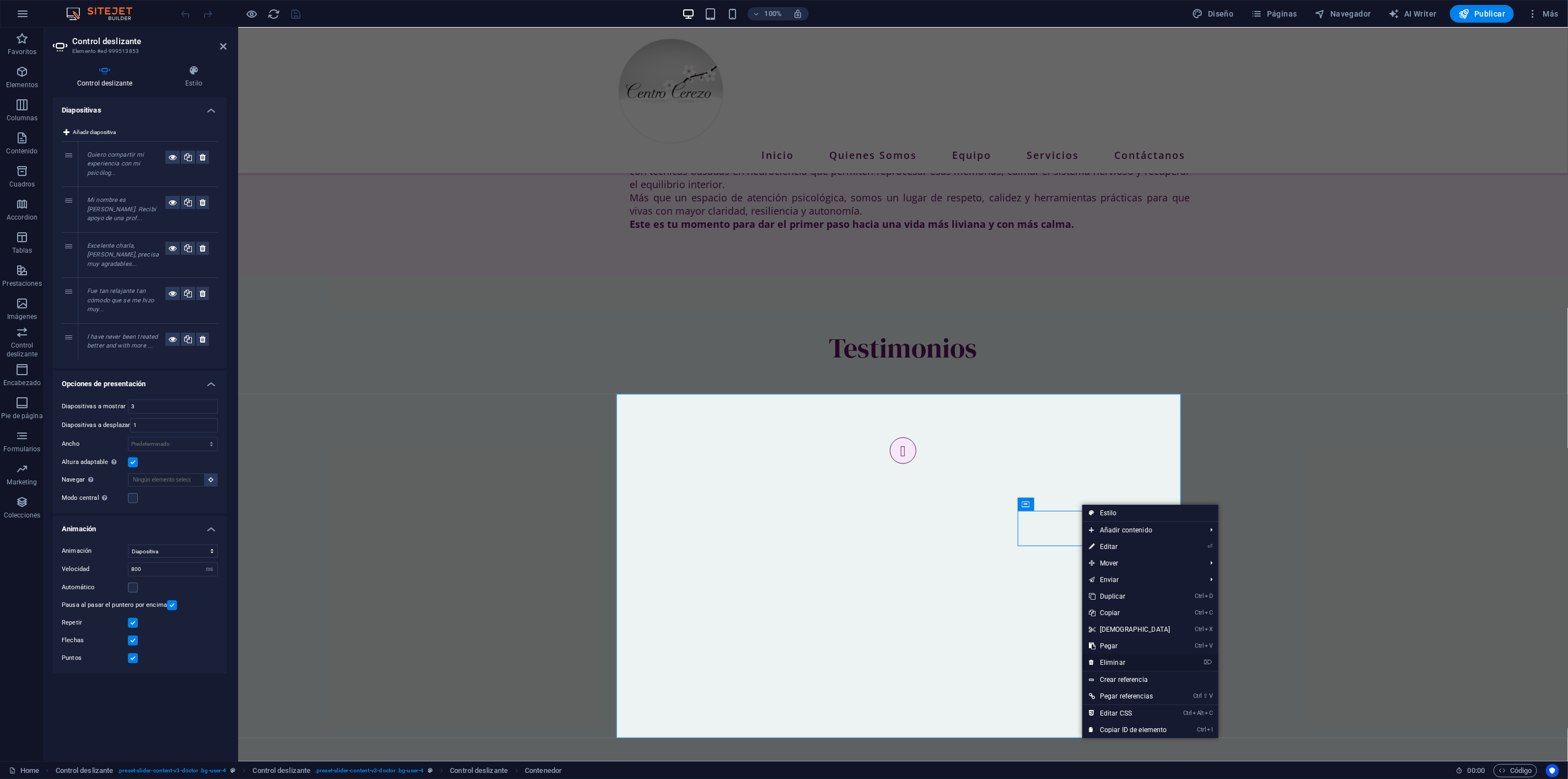
click at [1116, 658] on link "⌦ Eliminar" at bounding box center [1130, 662] width 95 height 16
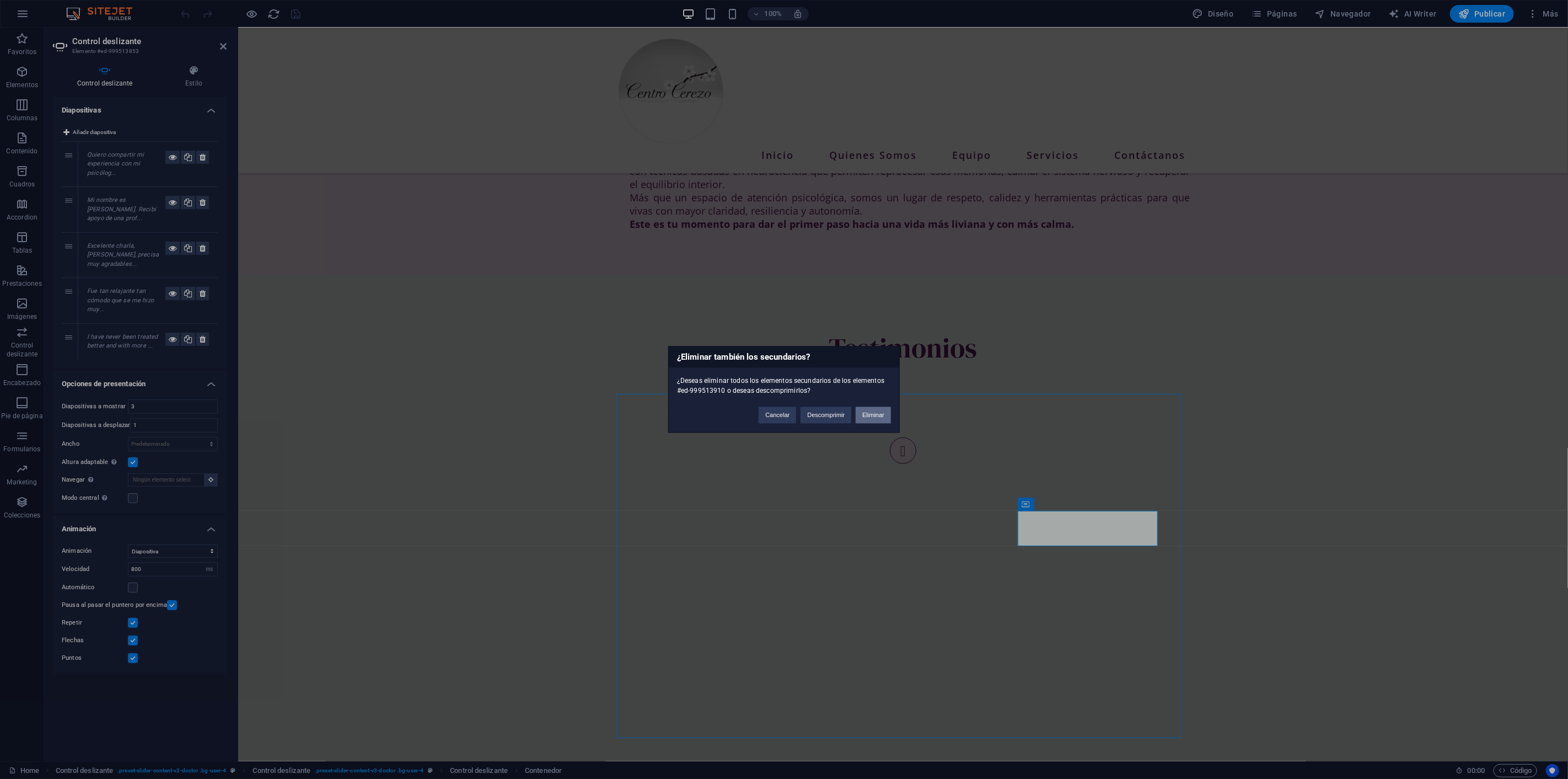
drag, startPoint x: 872, startPoint y: 412, endPoint x: 687, endPoint y: 415, distance: 185.0
click at [872, 412] on button "Eliminar" at bounding box center [873, 415] width 35 height 16
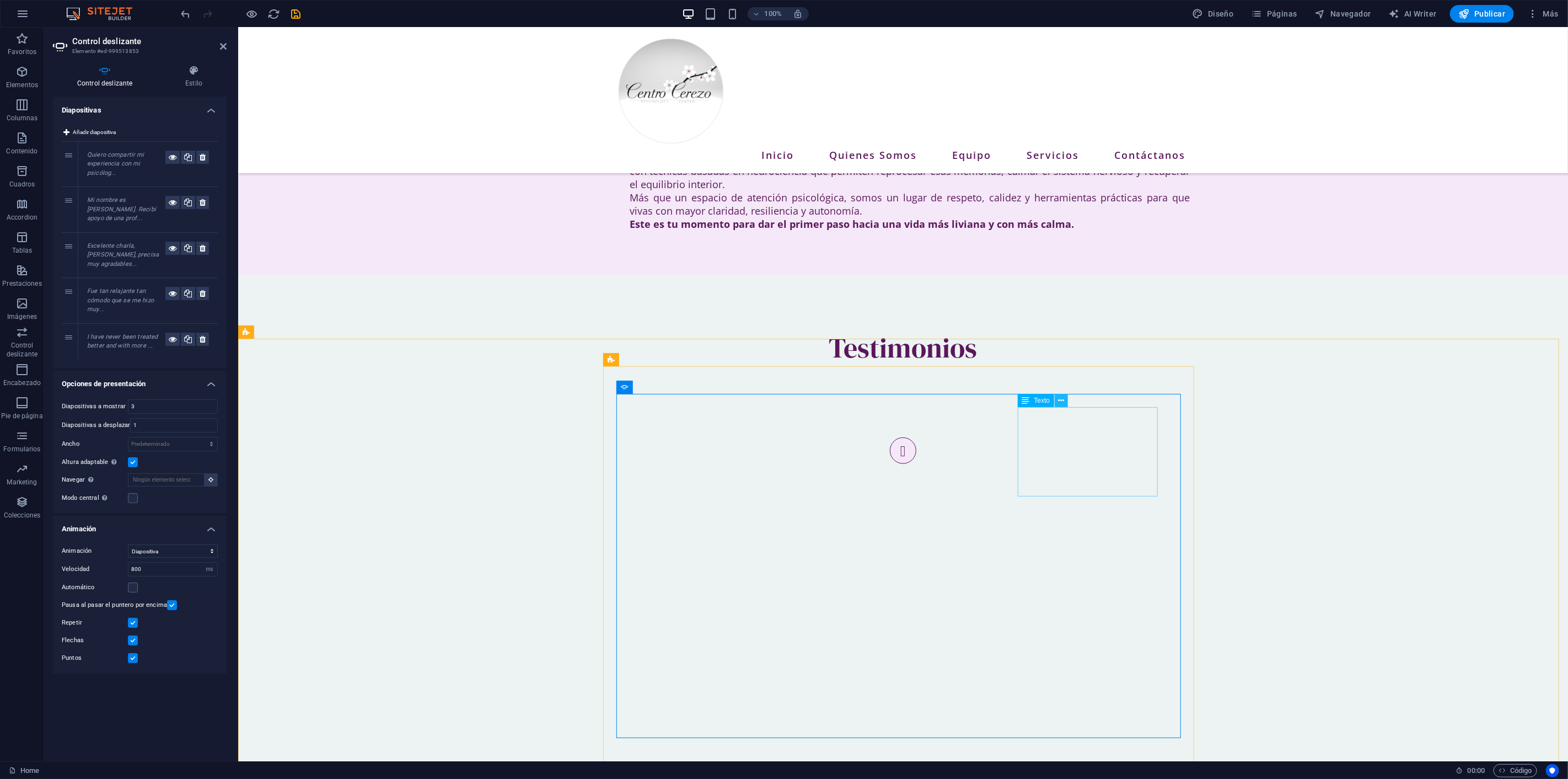
click at [1061, 396] on icon at bounding box center [1062, 401] width 6 height 12
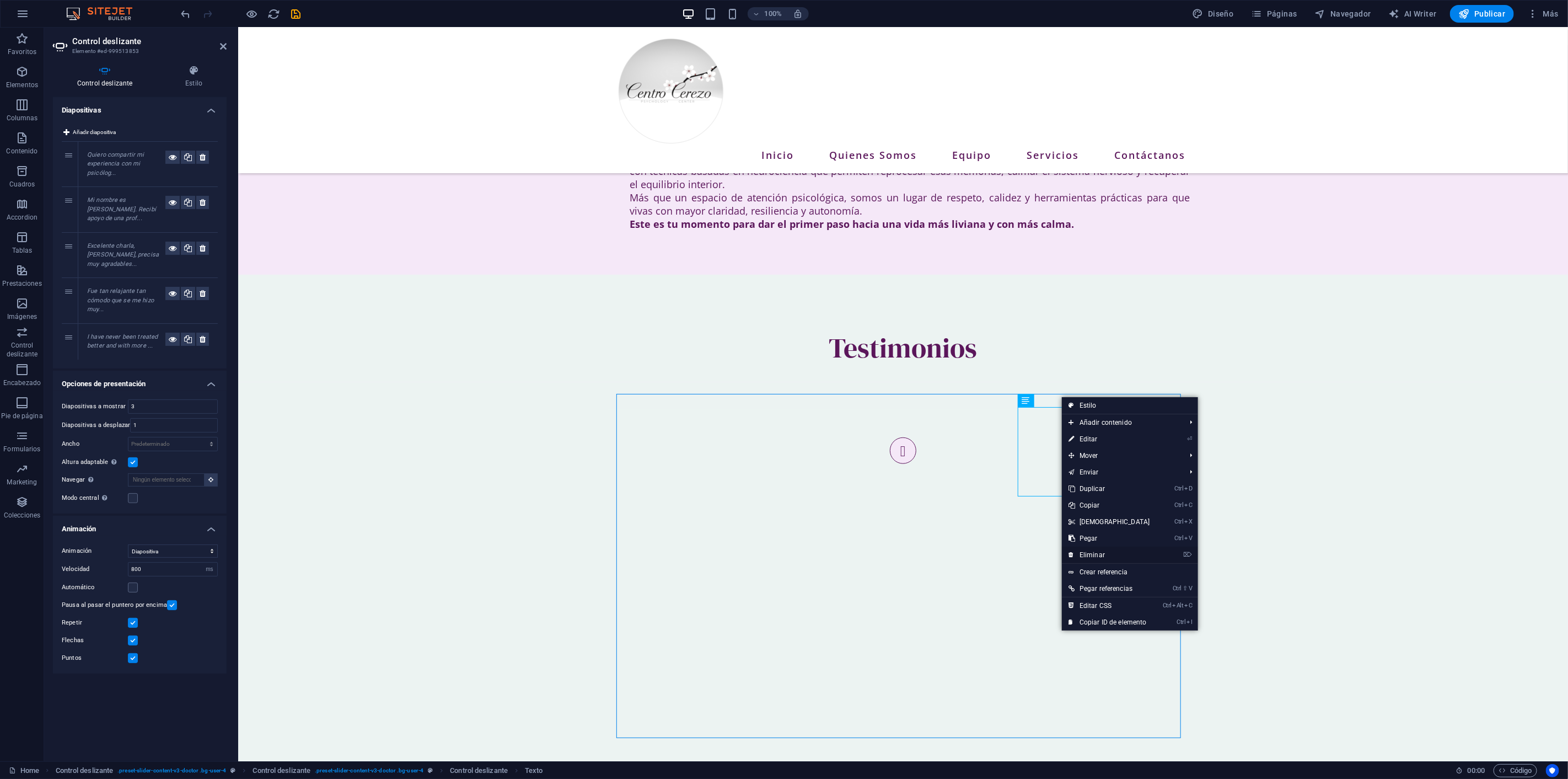
click at [1101, 555] on link "⌦ Eliminar" at bounding box center [1110, 555] width 95 height 16
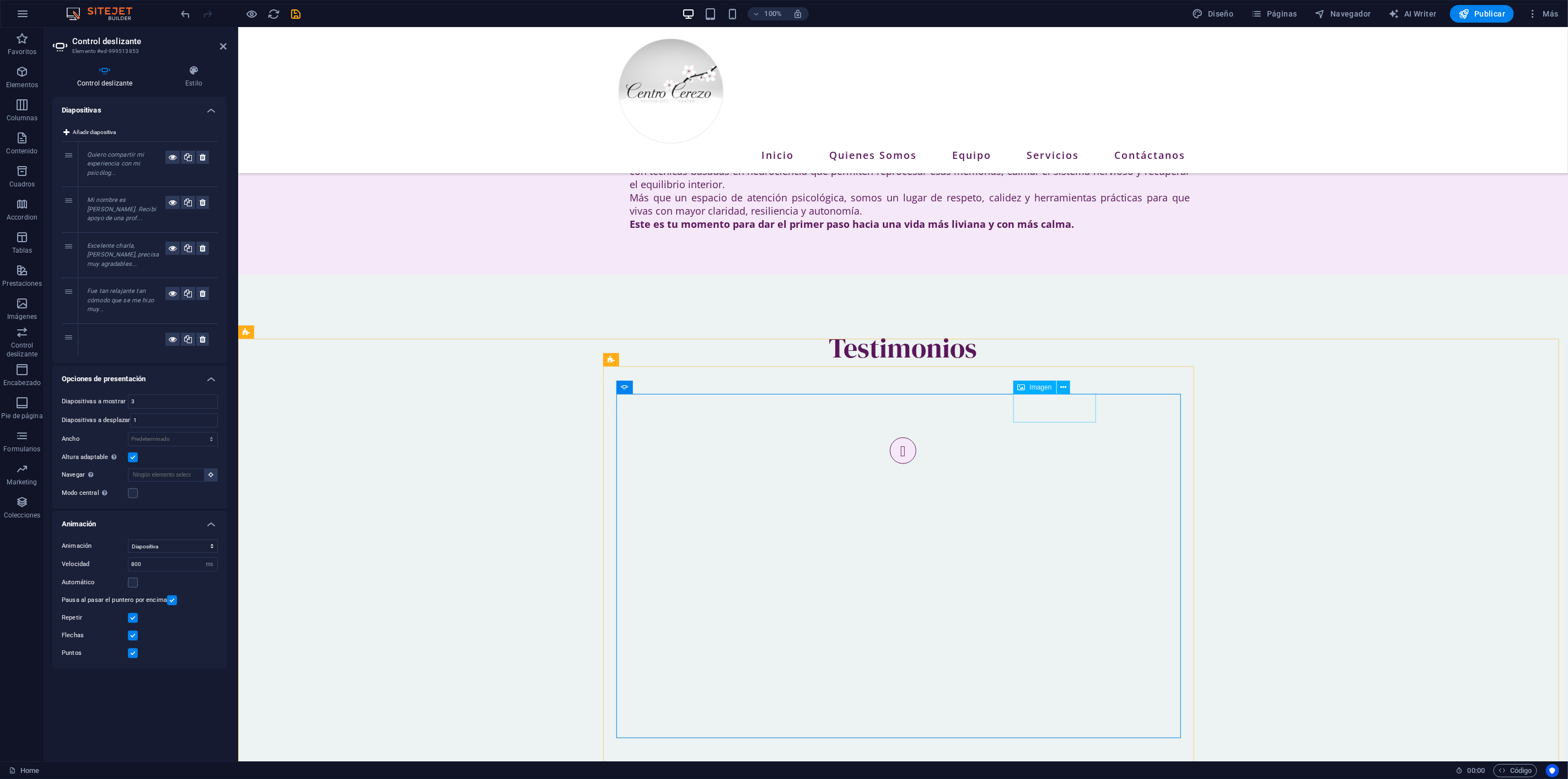
click at [1060, 389] on icon at bounding box center [1063, 387] width 6 height 12
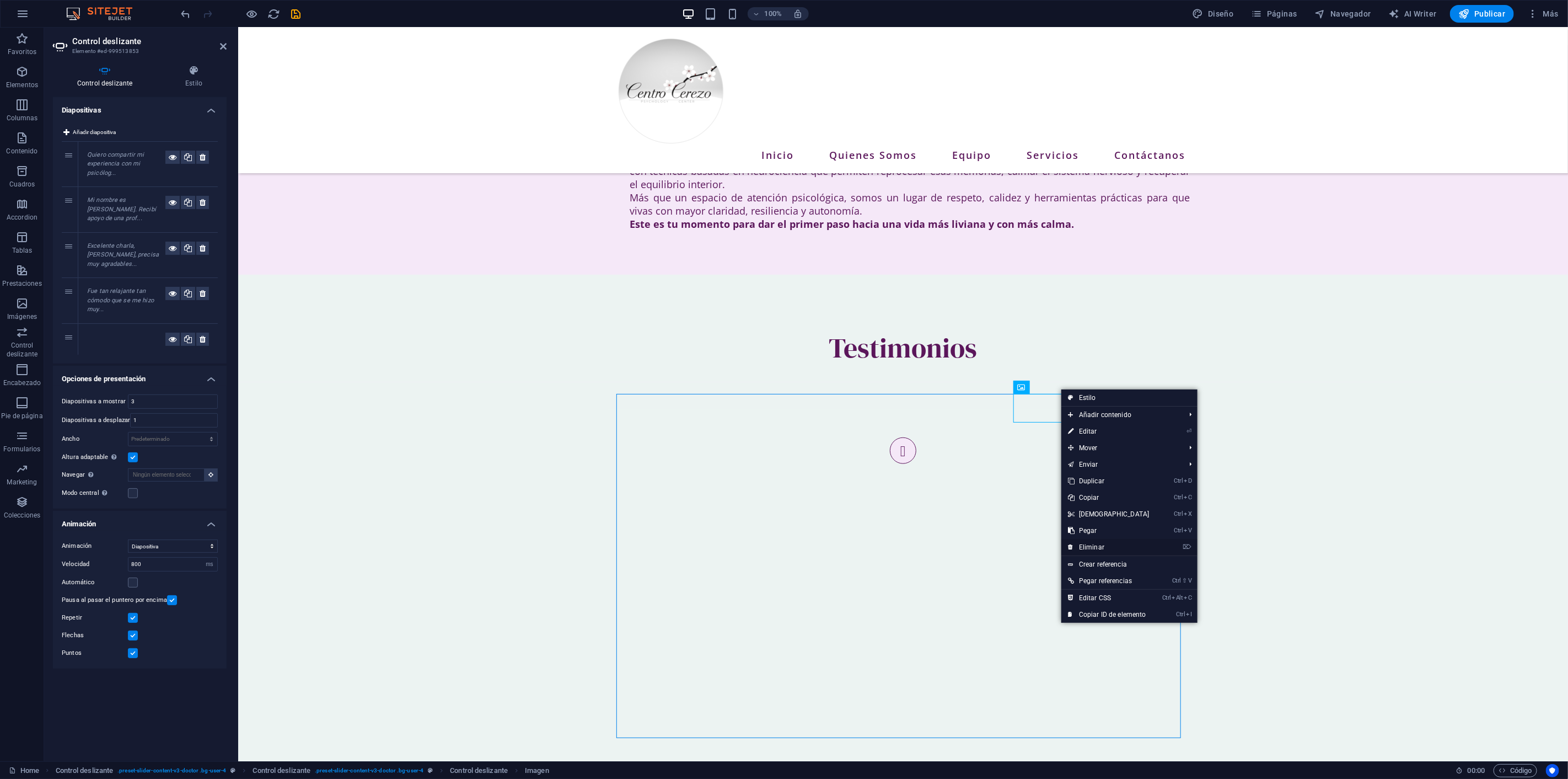
click at [1102, 543] on link "⌦ Eliminar" at bounding box center [1109, 547] width 95 height 16
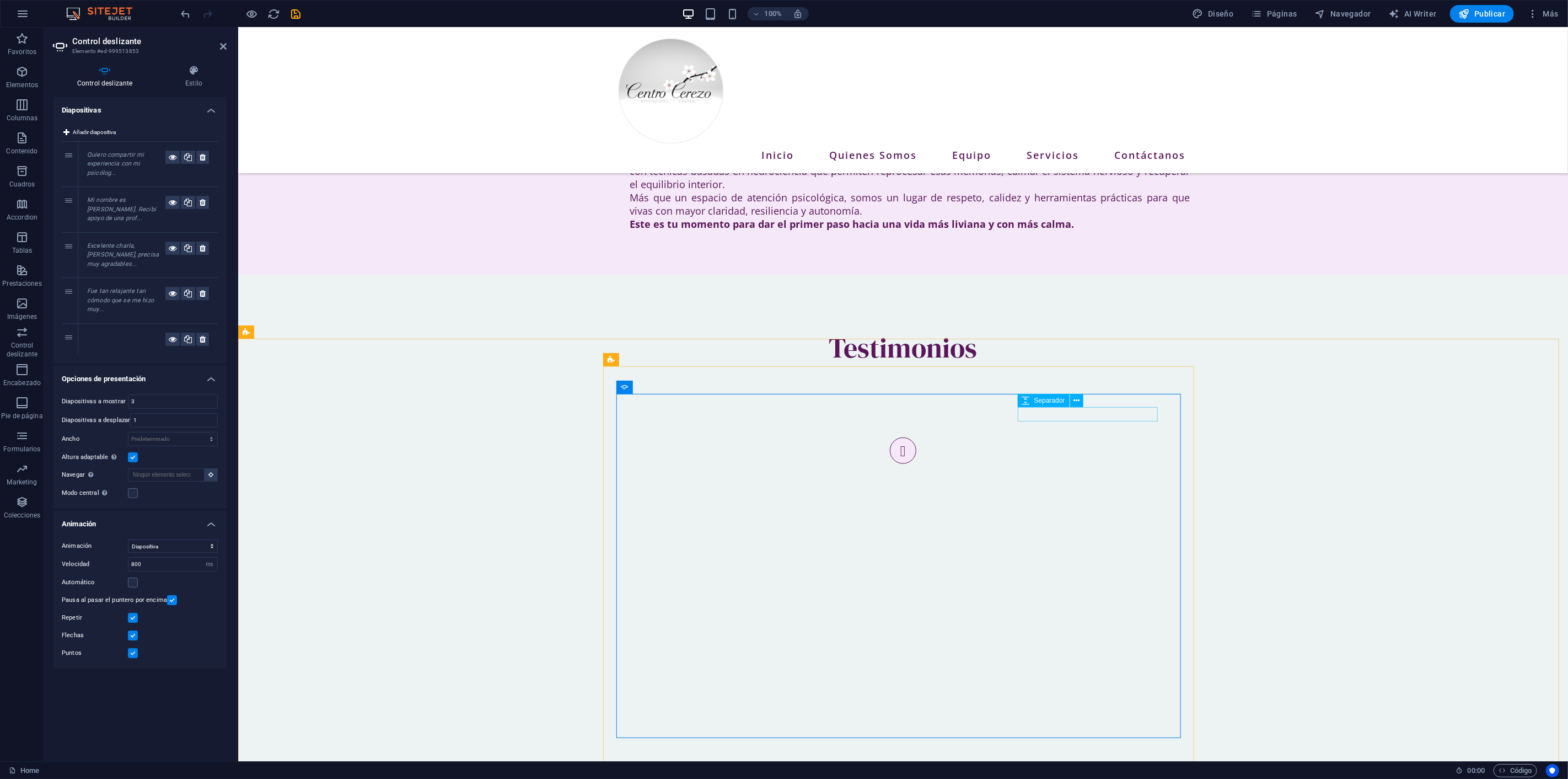
click at [1079, 399] on button at bounding box center [1077, 401] width 13 height 13
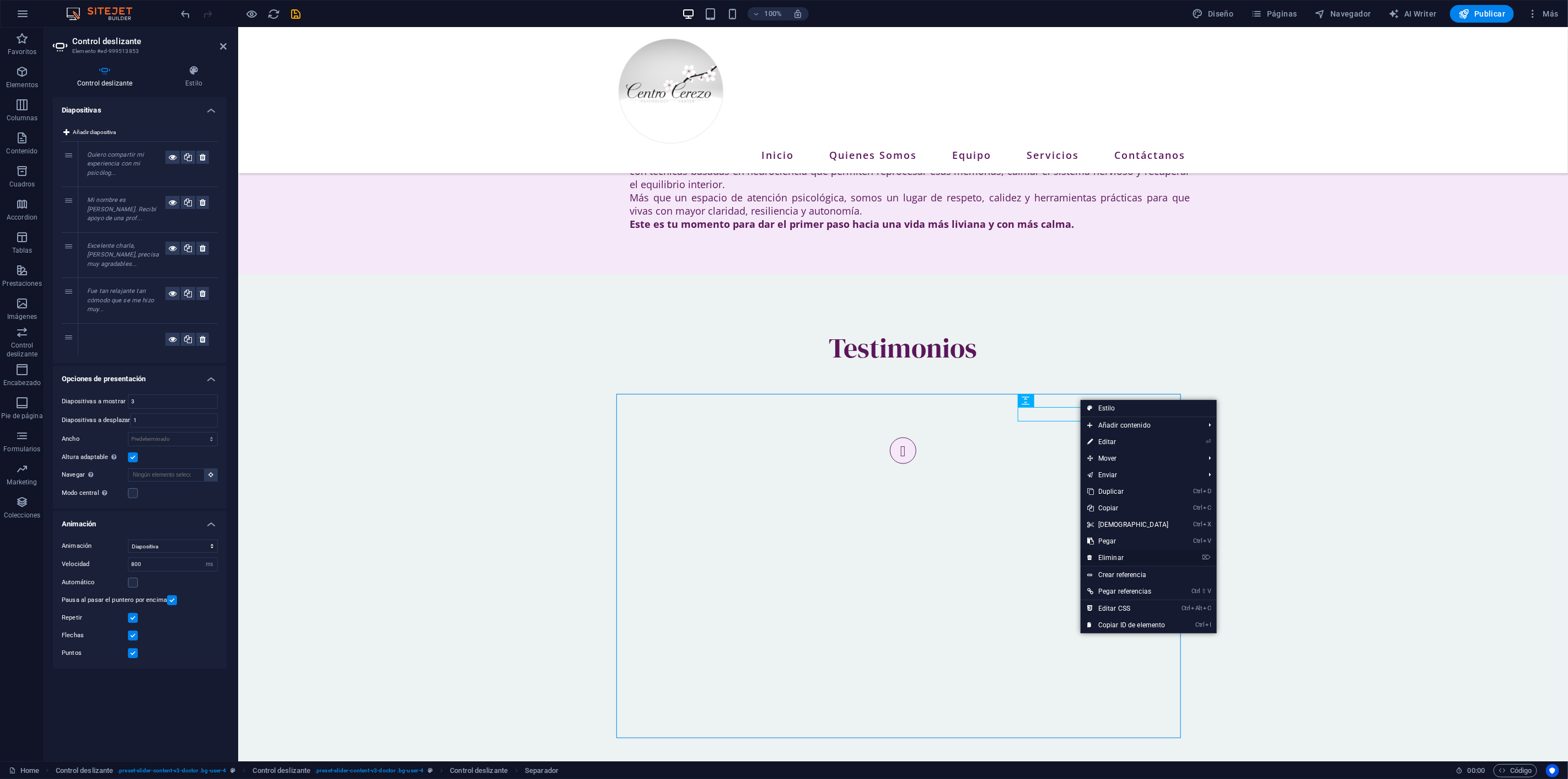
click at [1114, 552] on link "⌦ Eliminar" at bounding box center [1128, 557] width 95 height 16
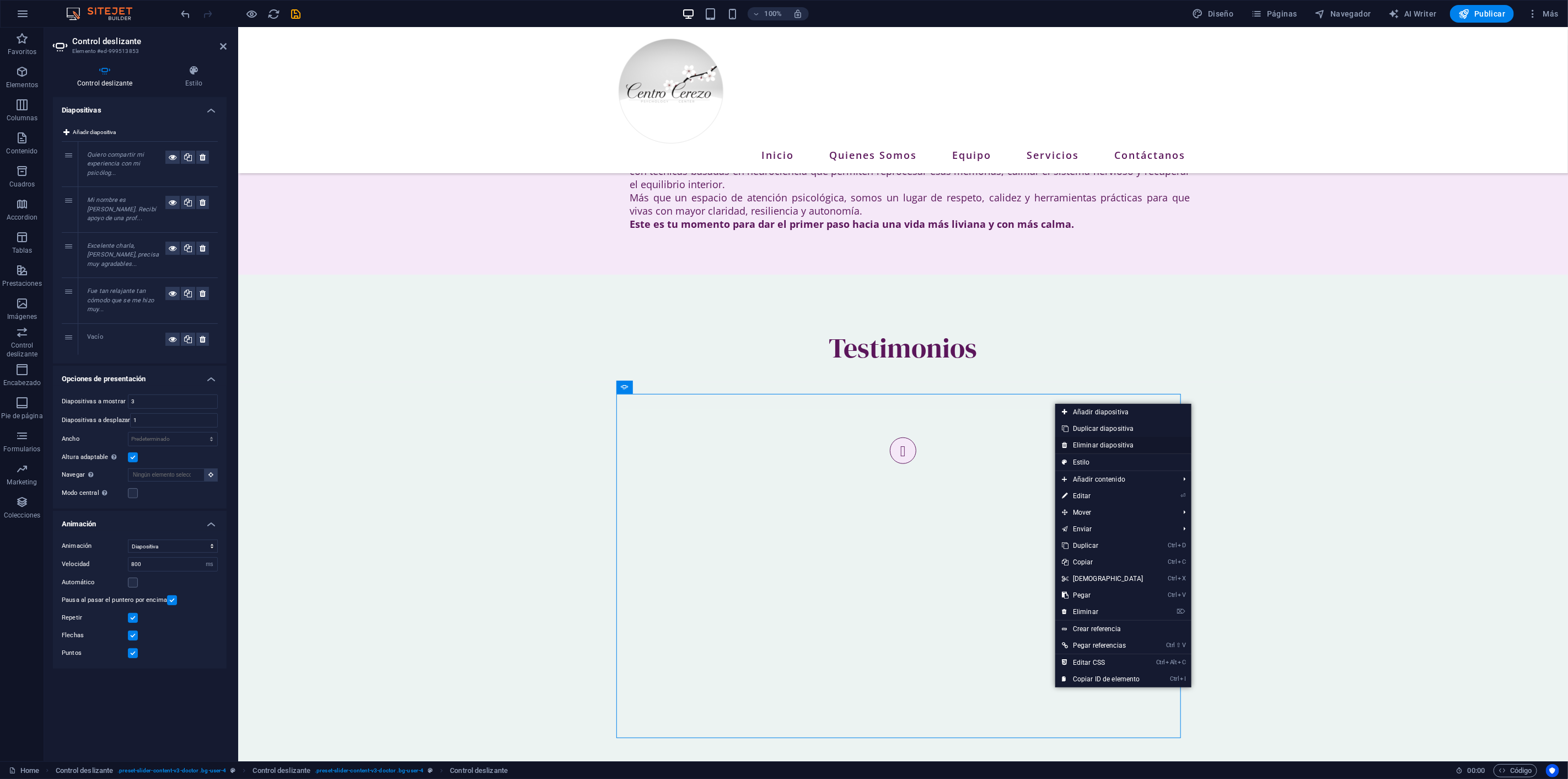
click at [1089, 440] on link "Eliminar diapositiva" at bounding box center [1124, 445] width 136 height 16
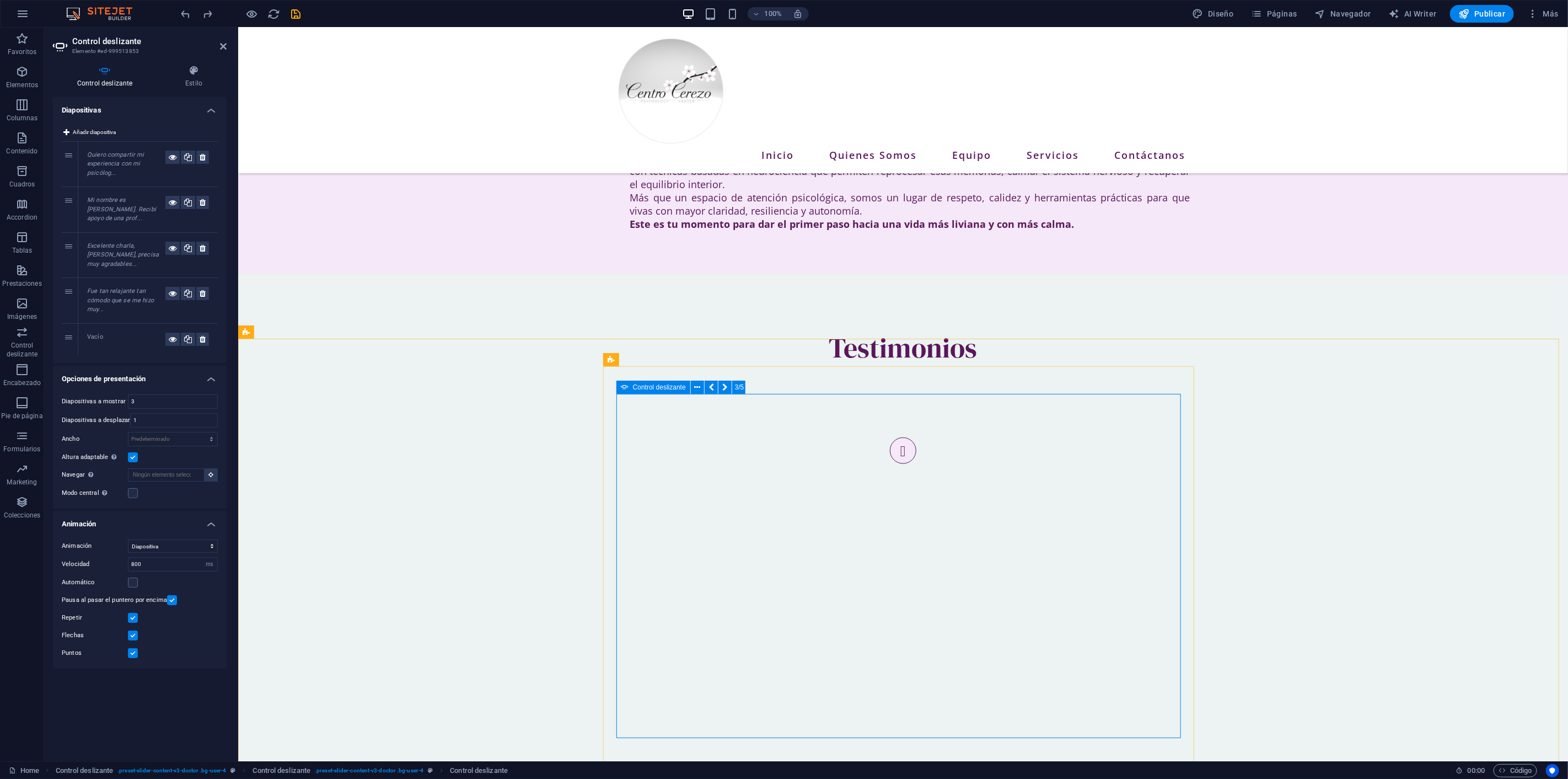
drag, startPoint x: 998, startPoint y: 510, endPoint x: 970, endPoint y: 472, distance: 47.2
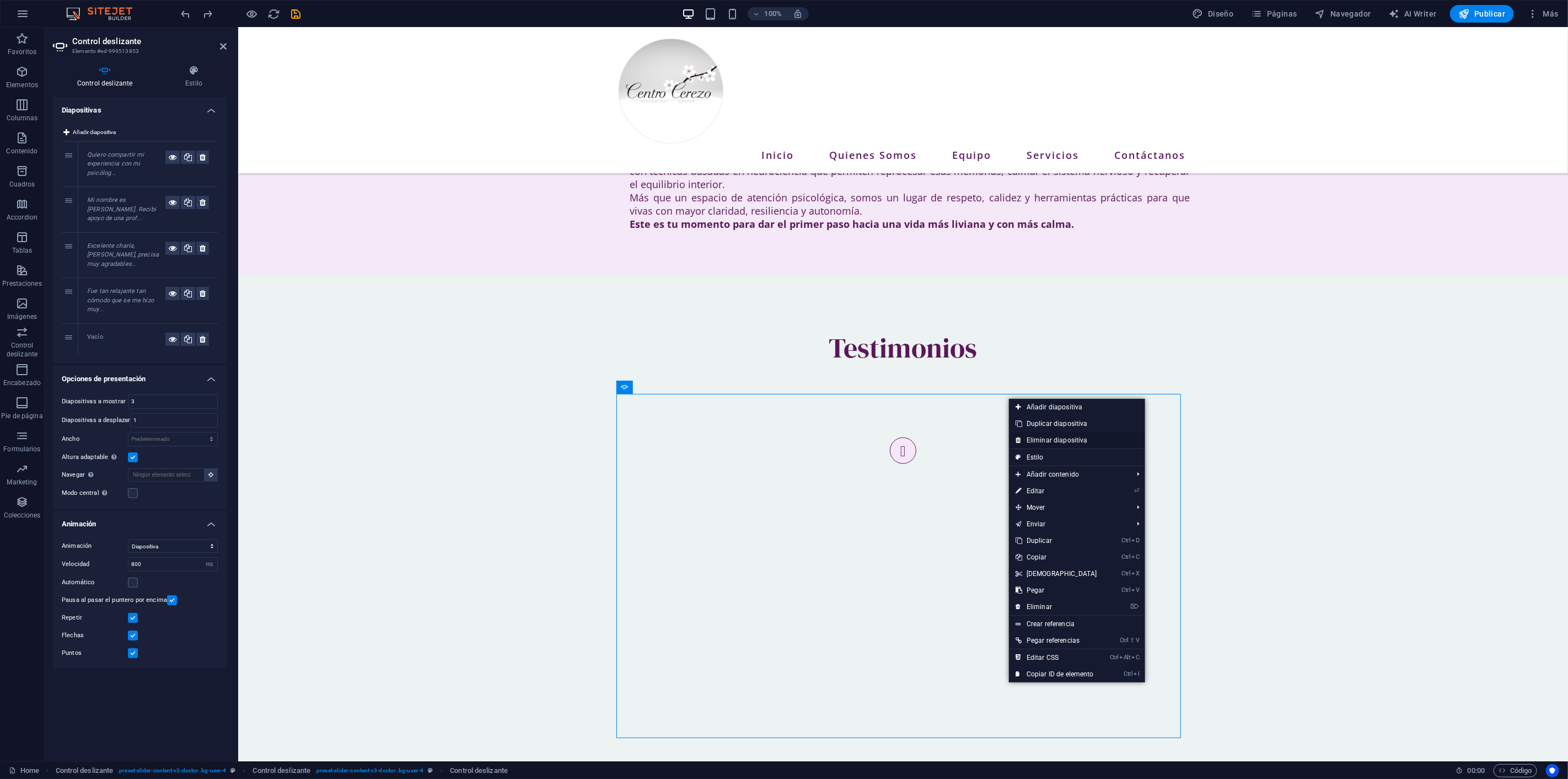
click at [1057, 439] on link "Eliminar diapositiva" at bounding box center [1077, 440] width 136 height 16
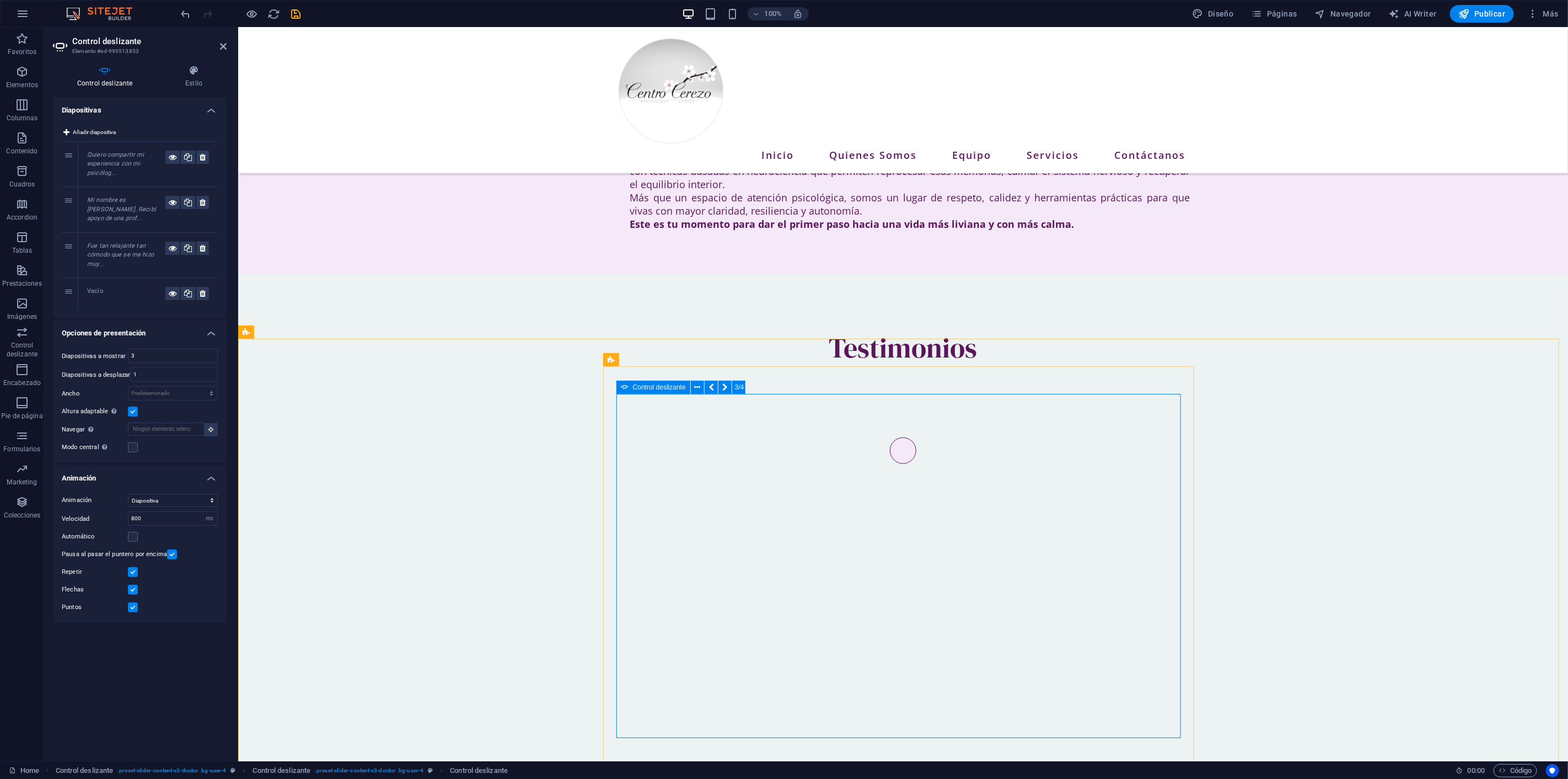
click at [889, 464] on button "button" at bounding box center [902, 450] width 26 height 26
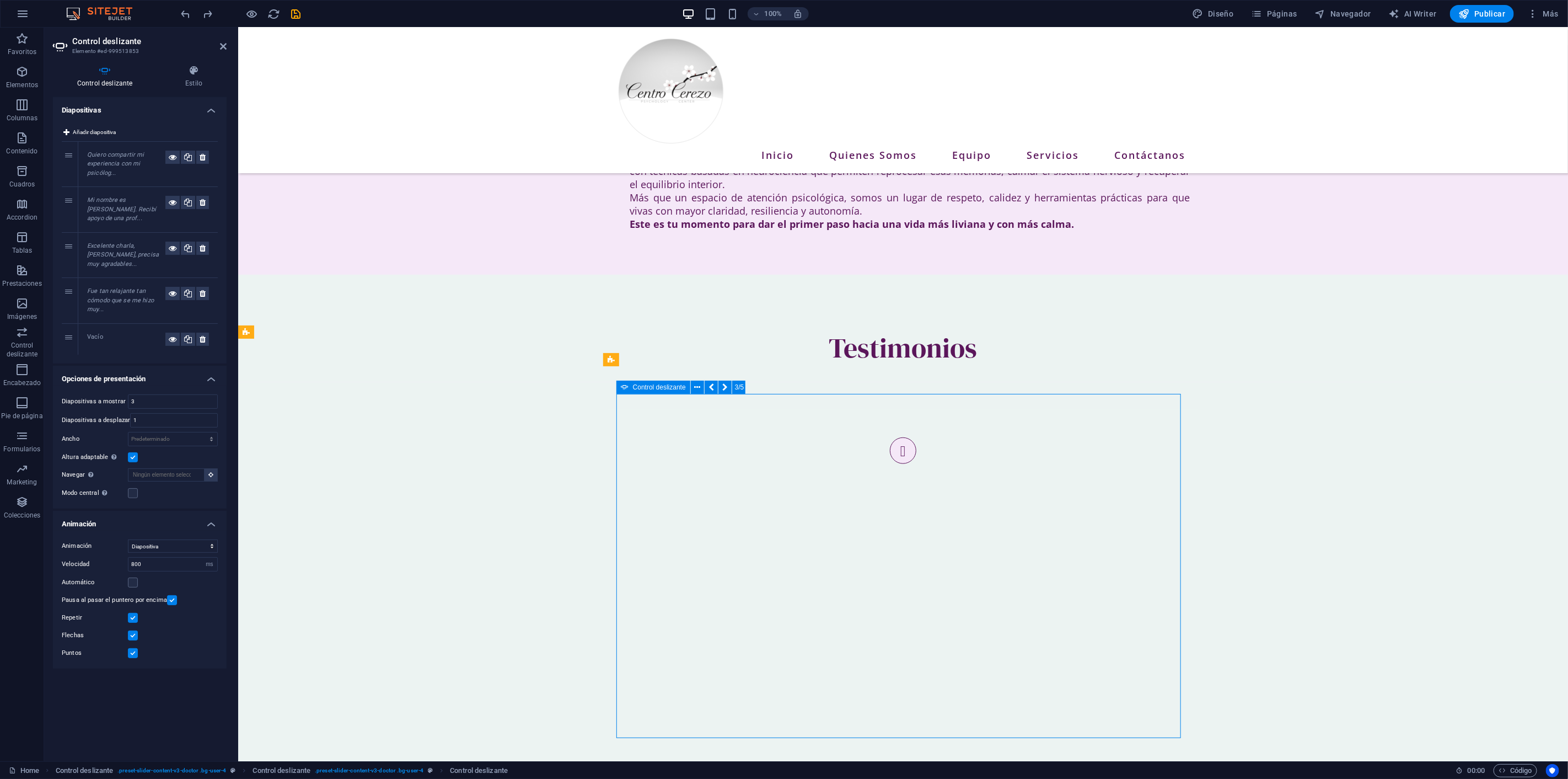
drag, startPoint x: 1015, startPoint y: 401, endPoint x: 1006, endPoint y: 401, distance: 9.0
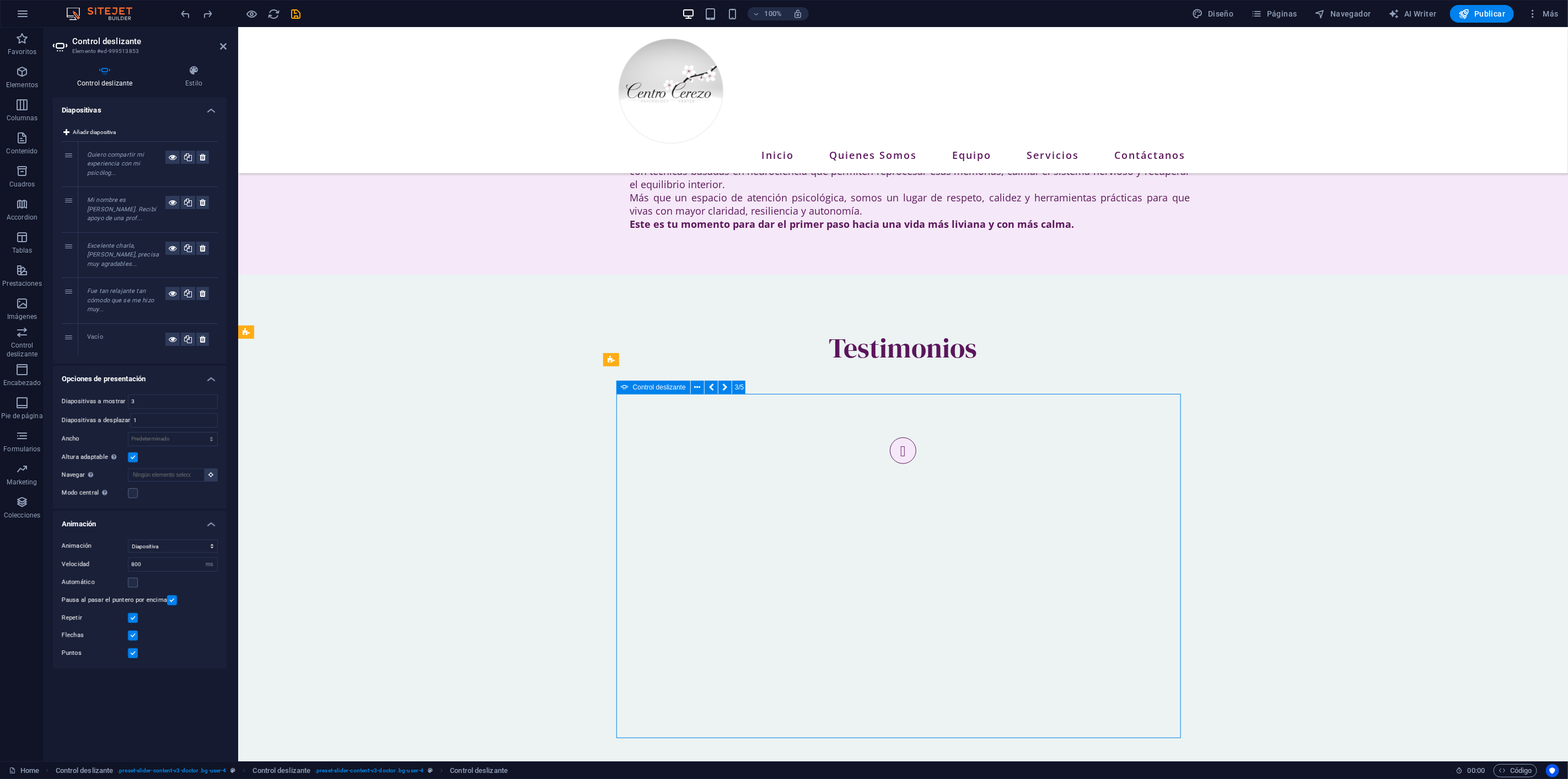
drag, startPoint x: 1007, startPoint y: 404, endPoint x: 999, endPoint y: 408, distance: 8.9
drag, startPoint x: 1006, startPoint y: 517, endPoint x: 1022, endPoint y: 489, distance: 32.2
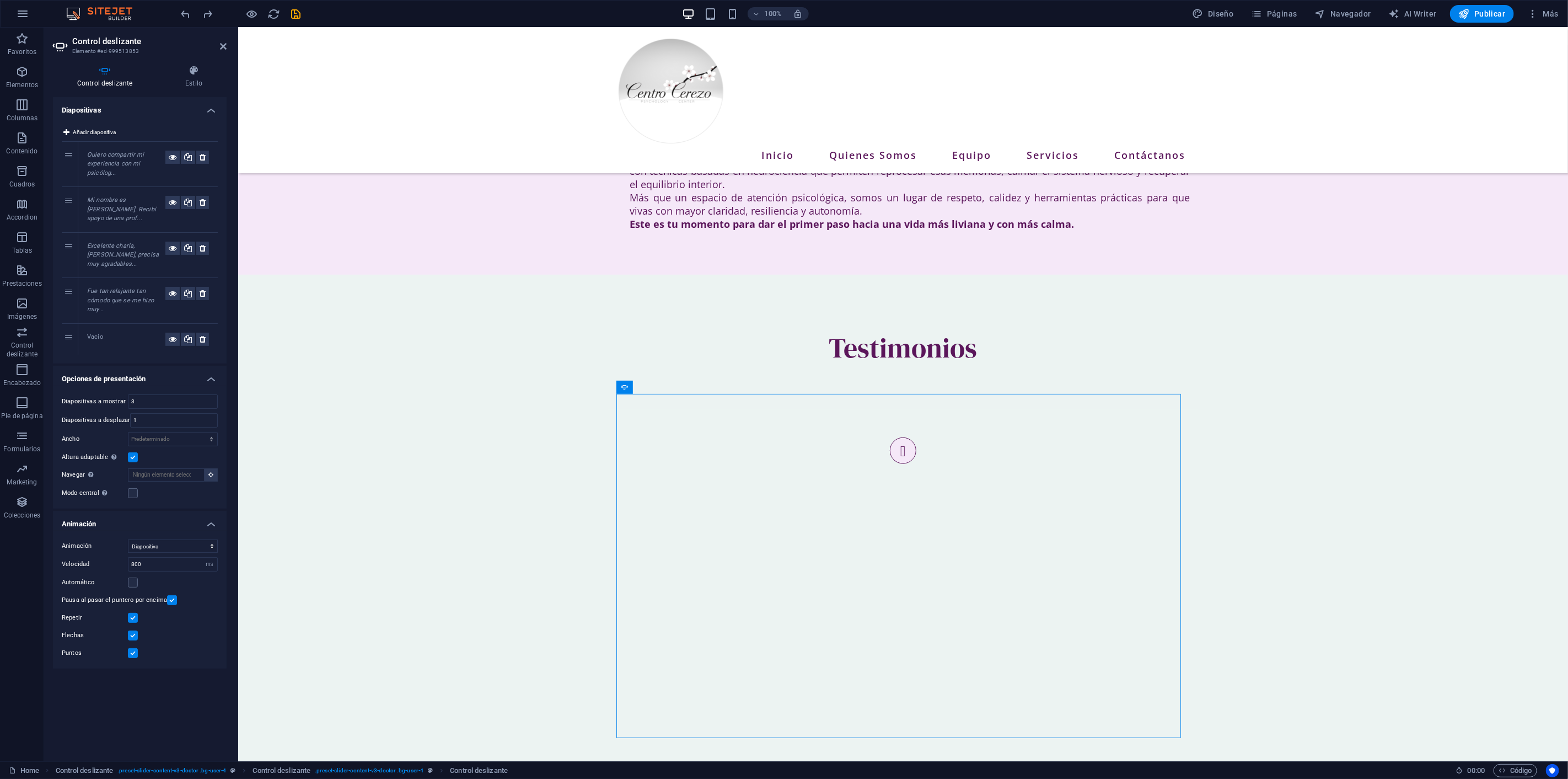
drag, startPoint x: 1026, startPoint y: 472, endPoint x: 1052, endPoint y: 462, distance: 27.9
drag, startPoint x: 1053, startPoint y: 460, endPoint x: 1057, endPoint y: 468, distance: 8.9
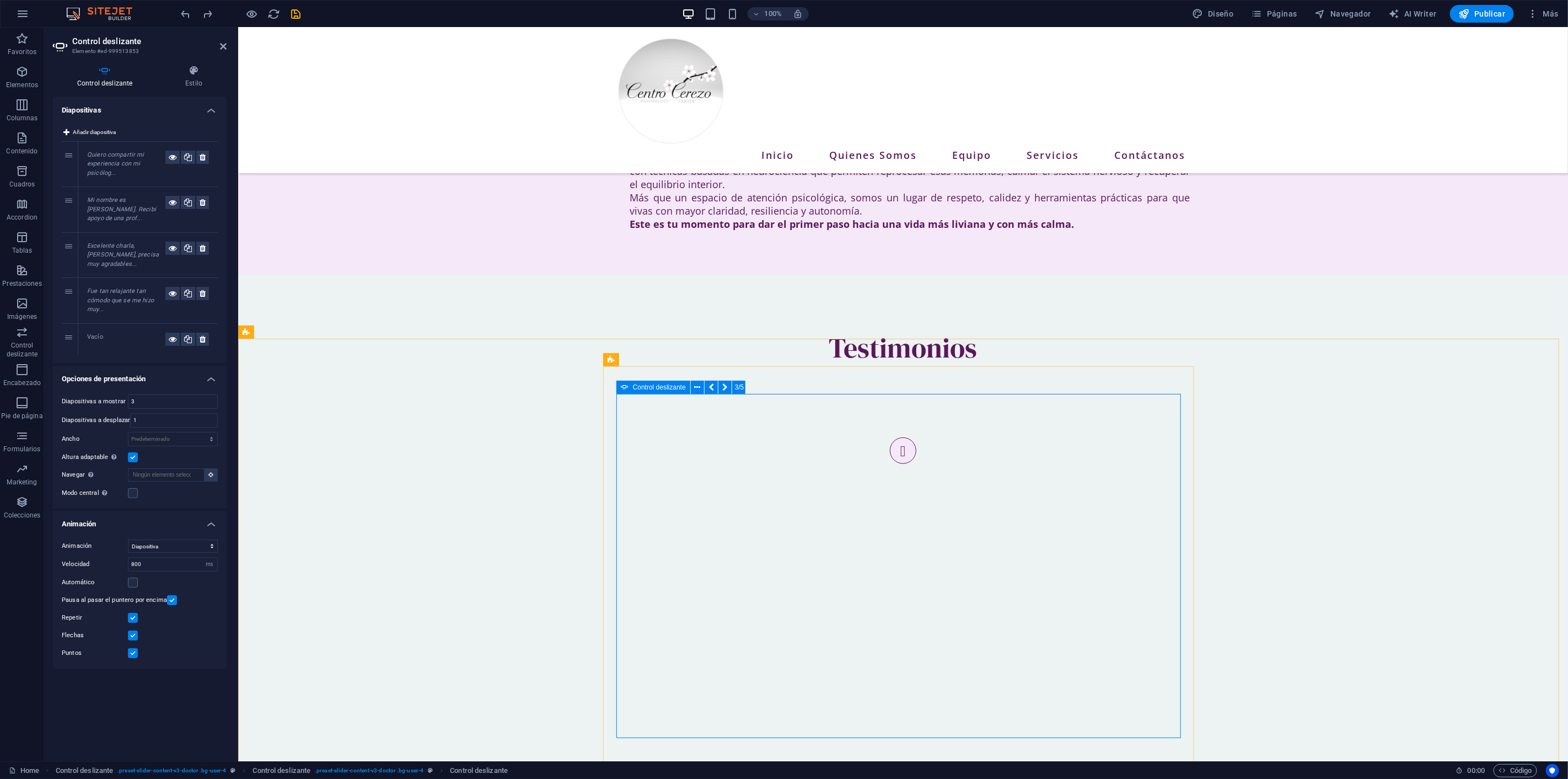
drag, startPoint x: 1167, startPoint y: 401, endPoint x: 1144, endPoint y: 423, distance: 31.8
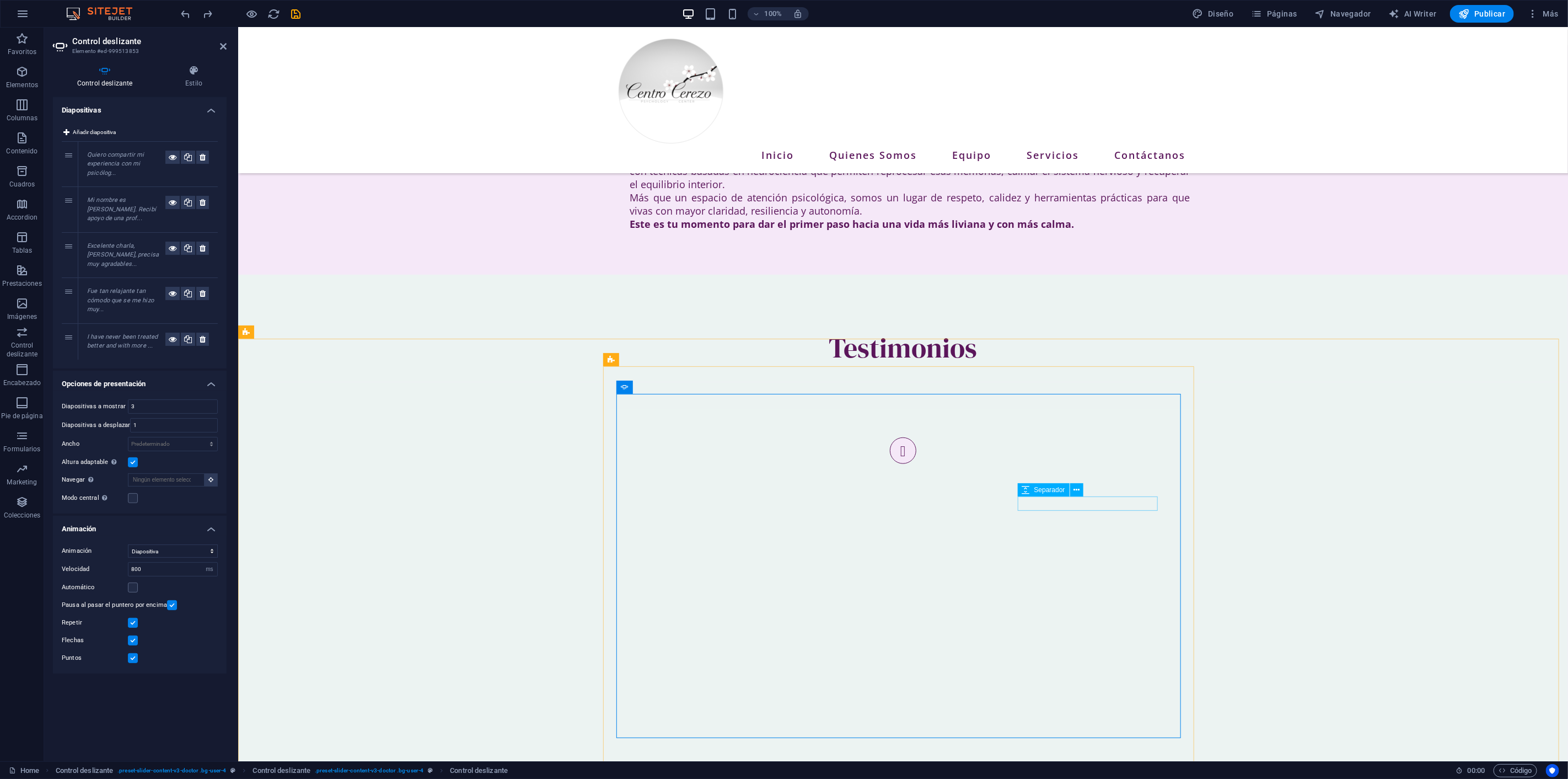
click at [1089, 483] on div "Separador" at bounding box center [1054, 490] width 73 height 14
drag, startPoint x: 1326, startPoint y: 510, endPoint x: 1088, endPoint y: 482, distance: 239.6
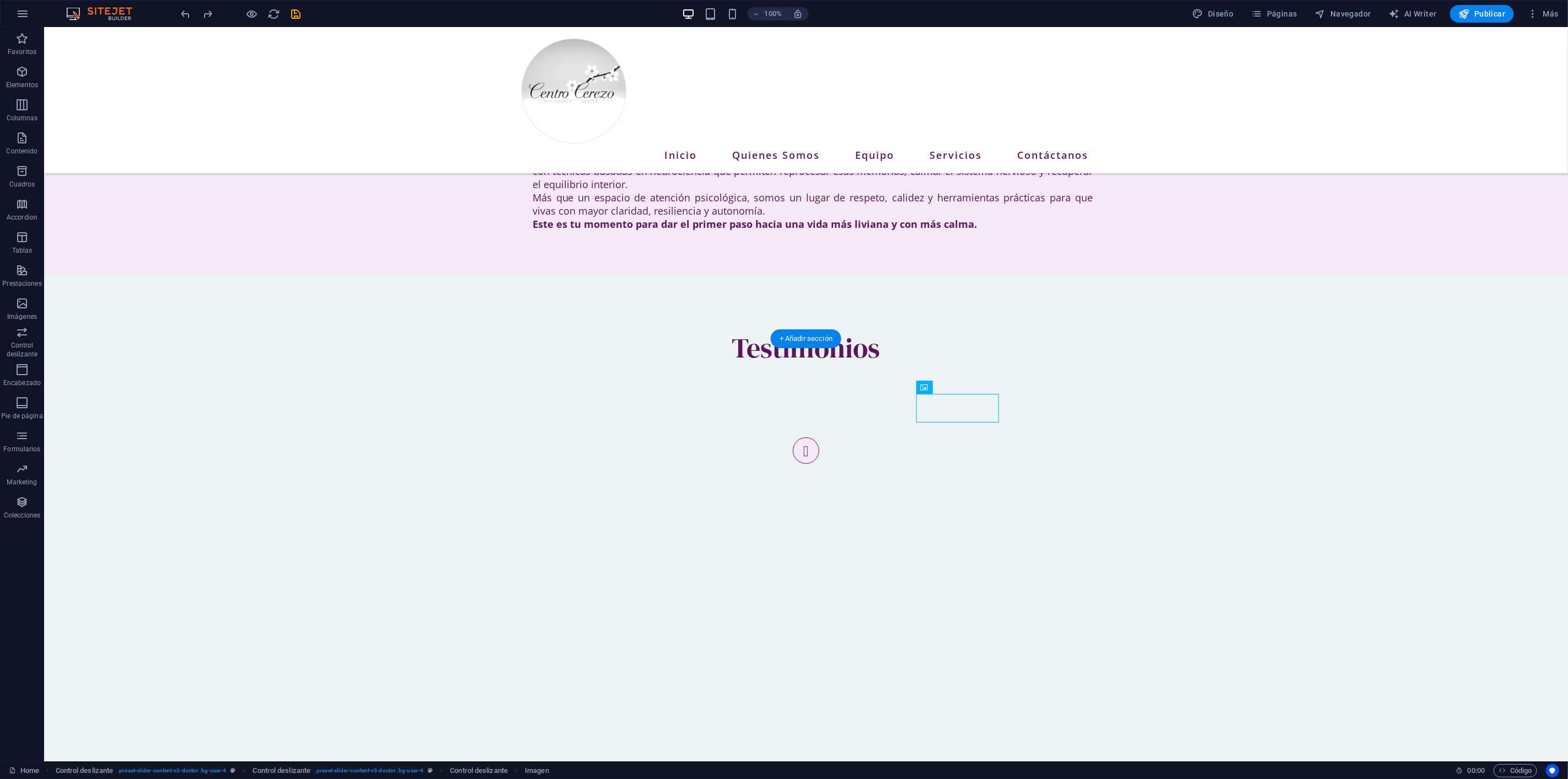
drag, startPoint x: 1062, startPoint y: 406, endPoint x: 869, endPoint y: 406, distance: 193.0
select select "ms"
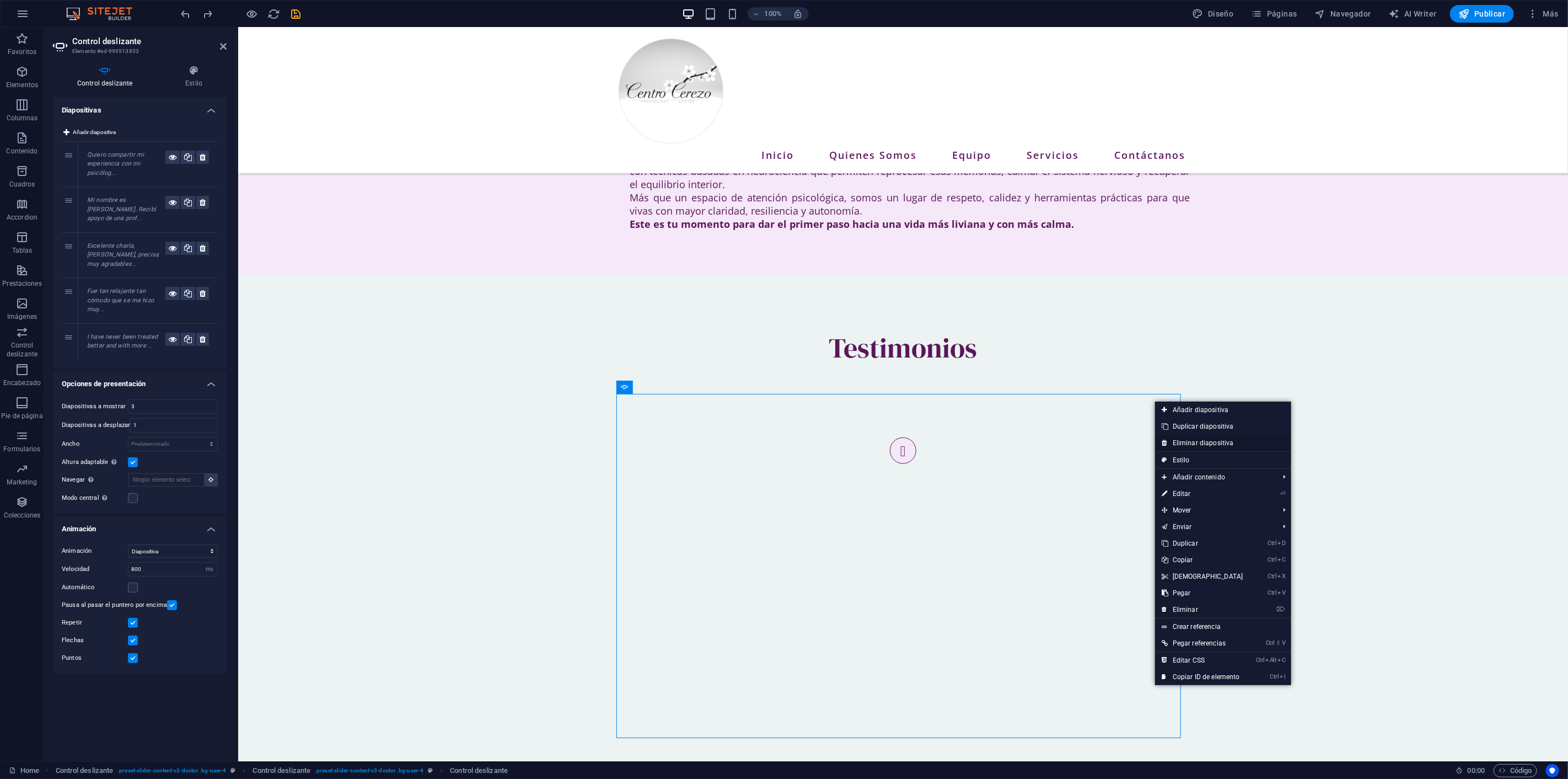
click at [1184, 437] on link "Eliminar diapositiva" at bounding box center [1223, 443] width 136 height 16
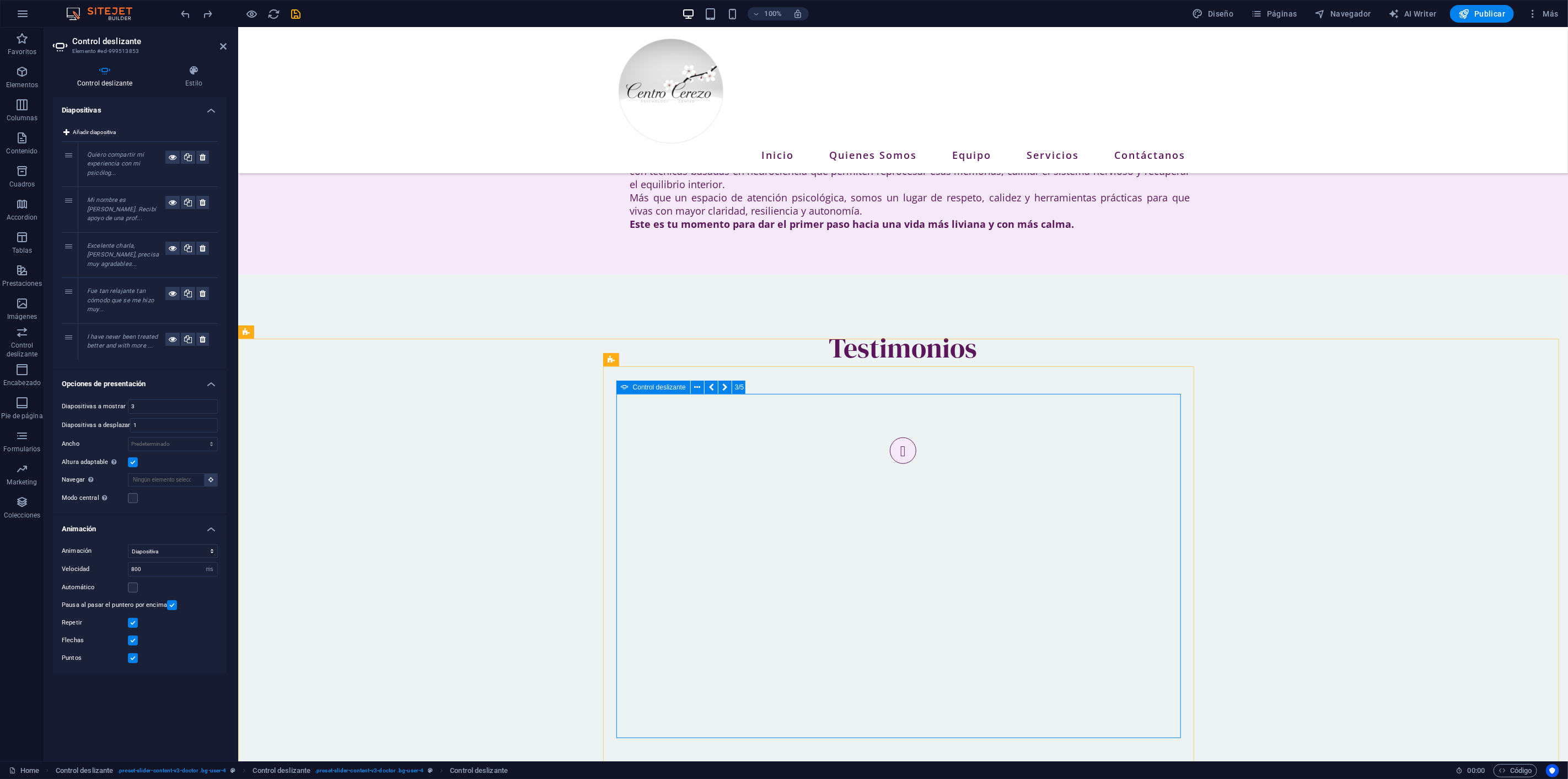
drag, startPoint x: 1169, startPoint y: 519, endPoint x: 1097, endPoint y: 505, distance: 73.3
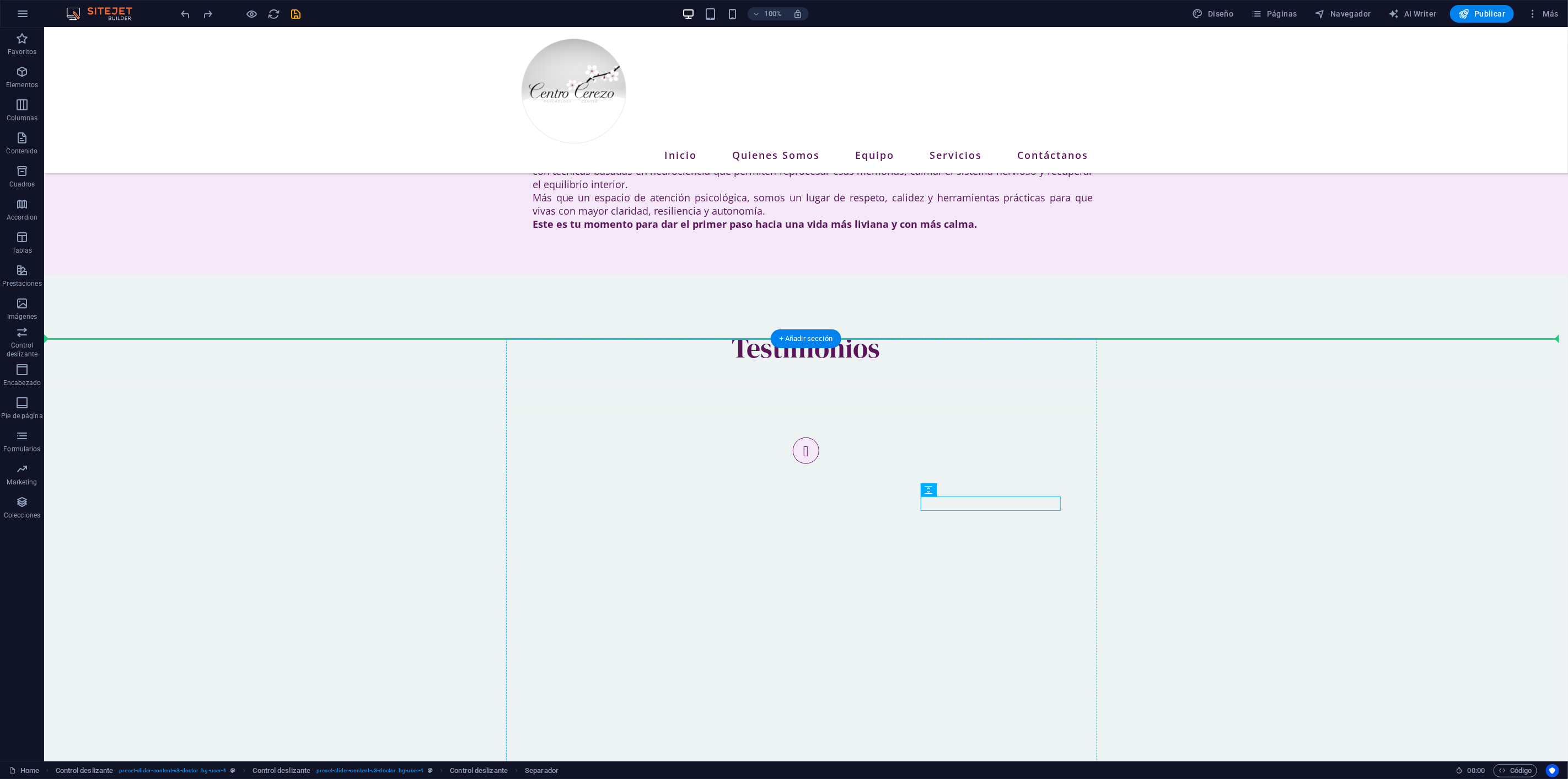
drag, startPoint x: 900, startPoint y: 506, endPoint x: 1096, endPoint y: 530, distance: 197.5
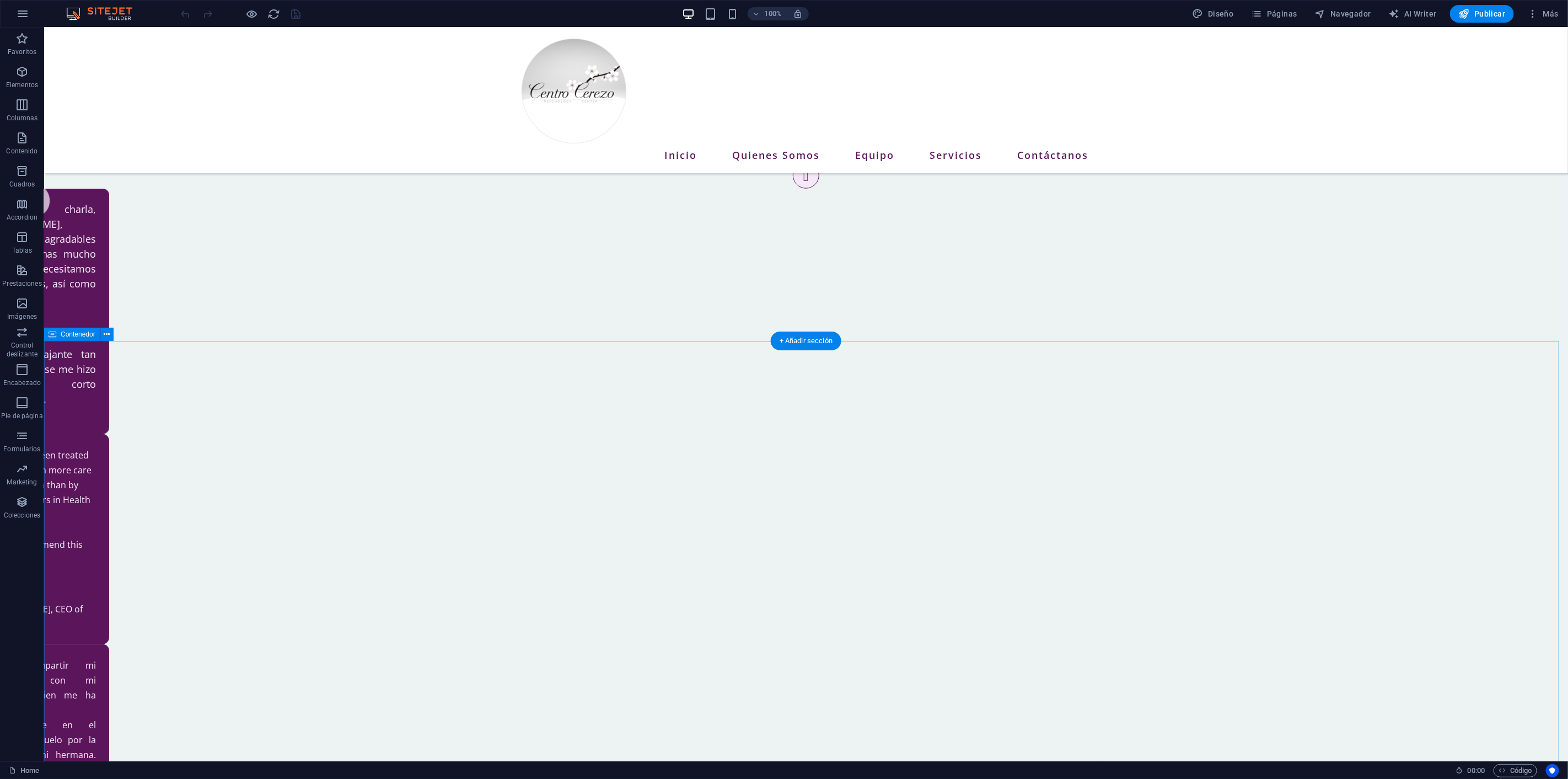
scroll to position [858, 0]
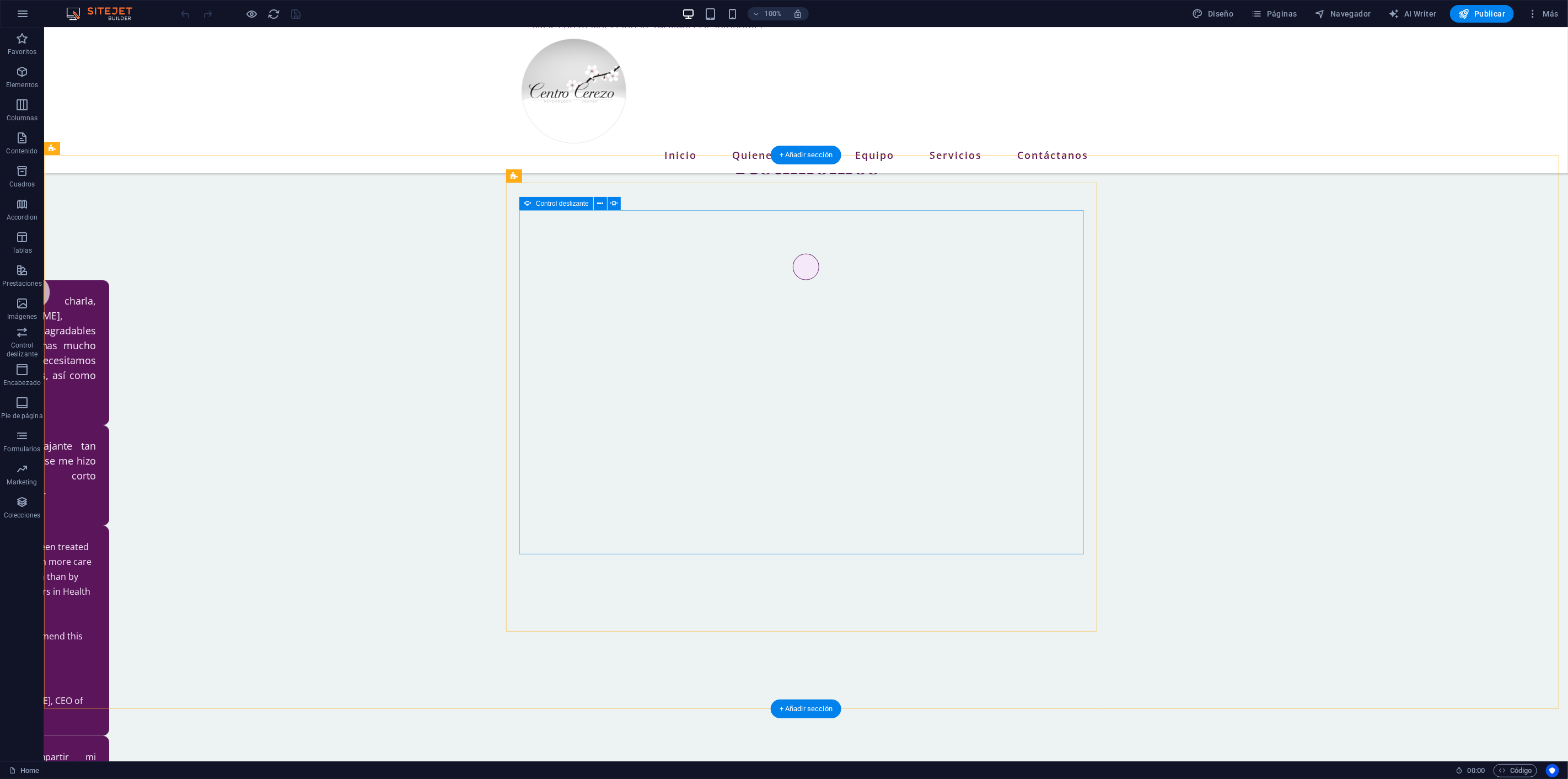
click at [793, 280] on button "button" at bounding box center [805, 267] width 26 height 26
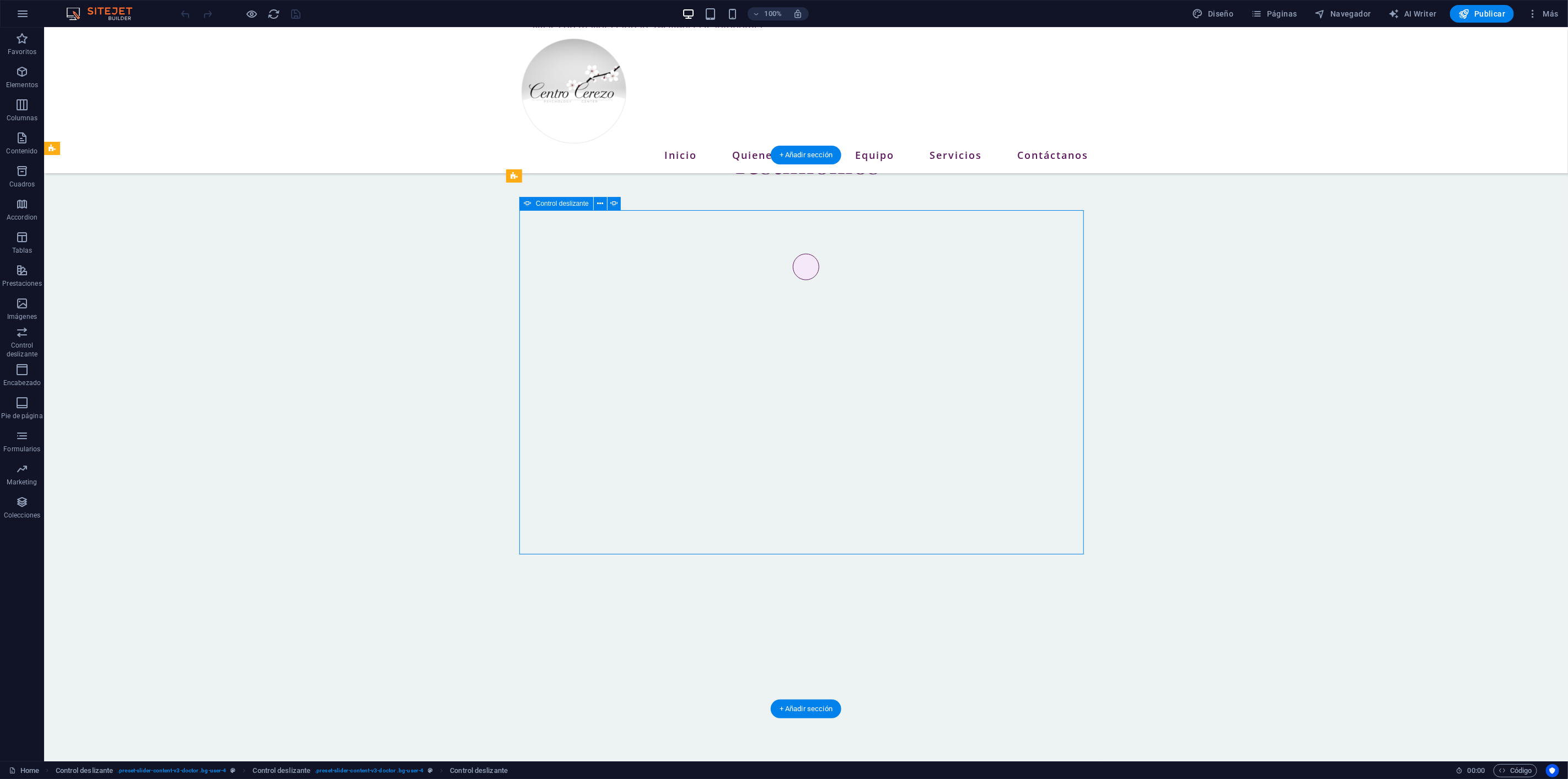
click at [793, 280] on button "button" at bounding box center [805, 267] width 26 height 26
drag, startPoint x: 867, startPoint y: 258, endPoint x: 867, endPoint y: 252, distance: 6.0
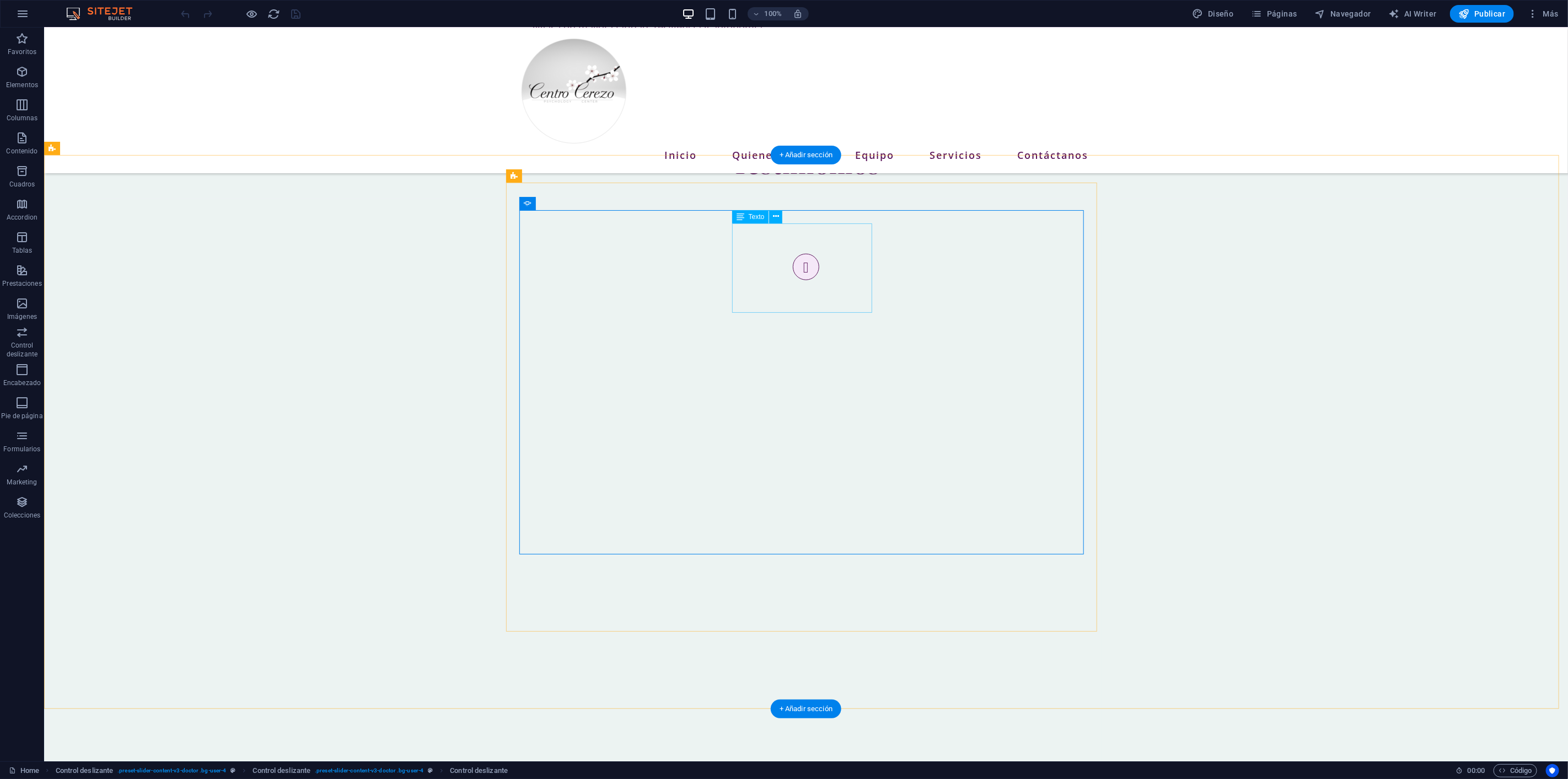
drag, startPoint x: 728, startPoint y: 211, endPoint x: 728, endPoint y: 219, distance: 8.0
drag, startPoint x: 719, startPoint y: 272, endPoint x: 745, endPoint y: 290, distance: 31.6
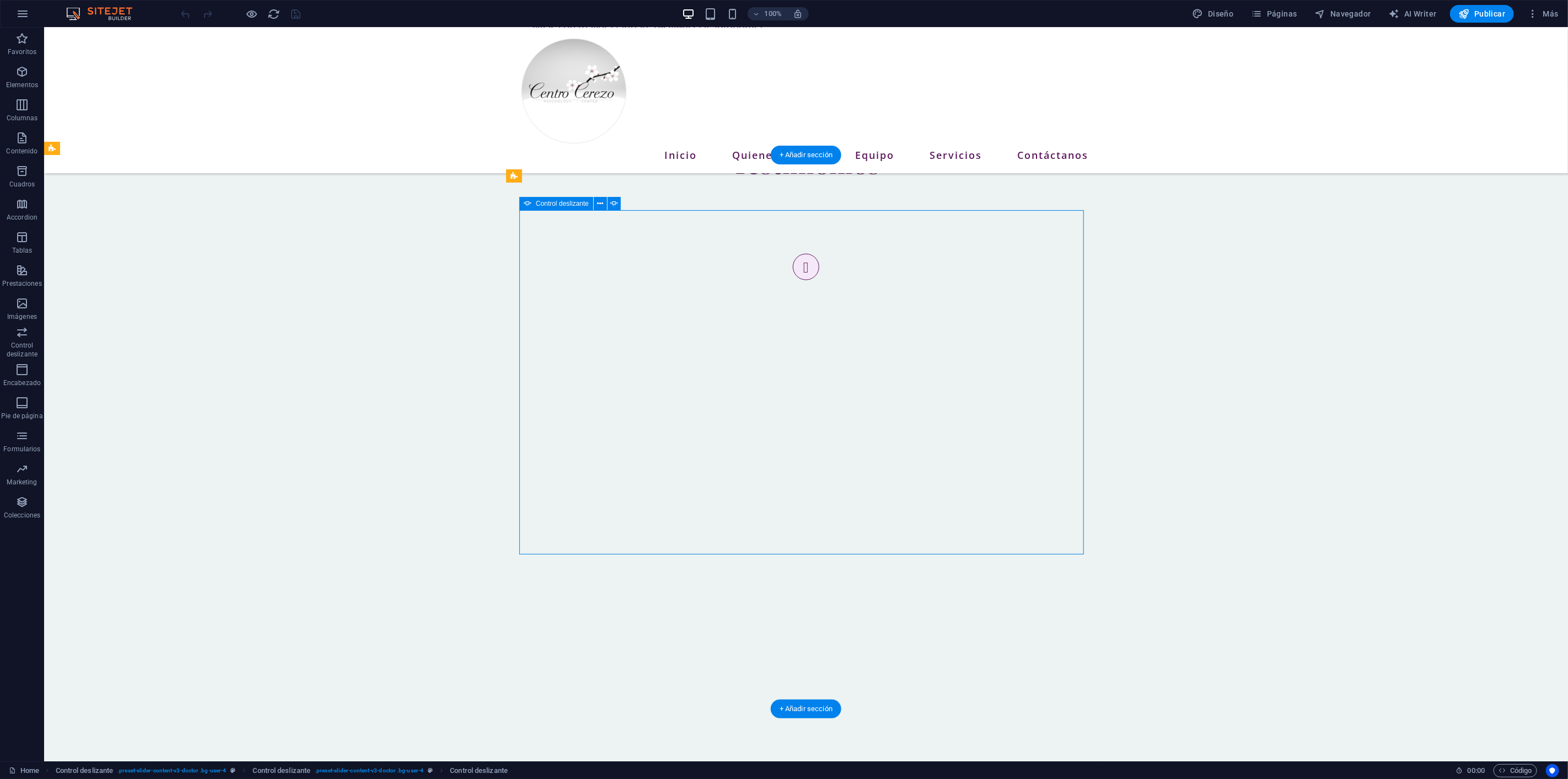
select select "ms"
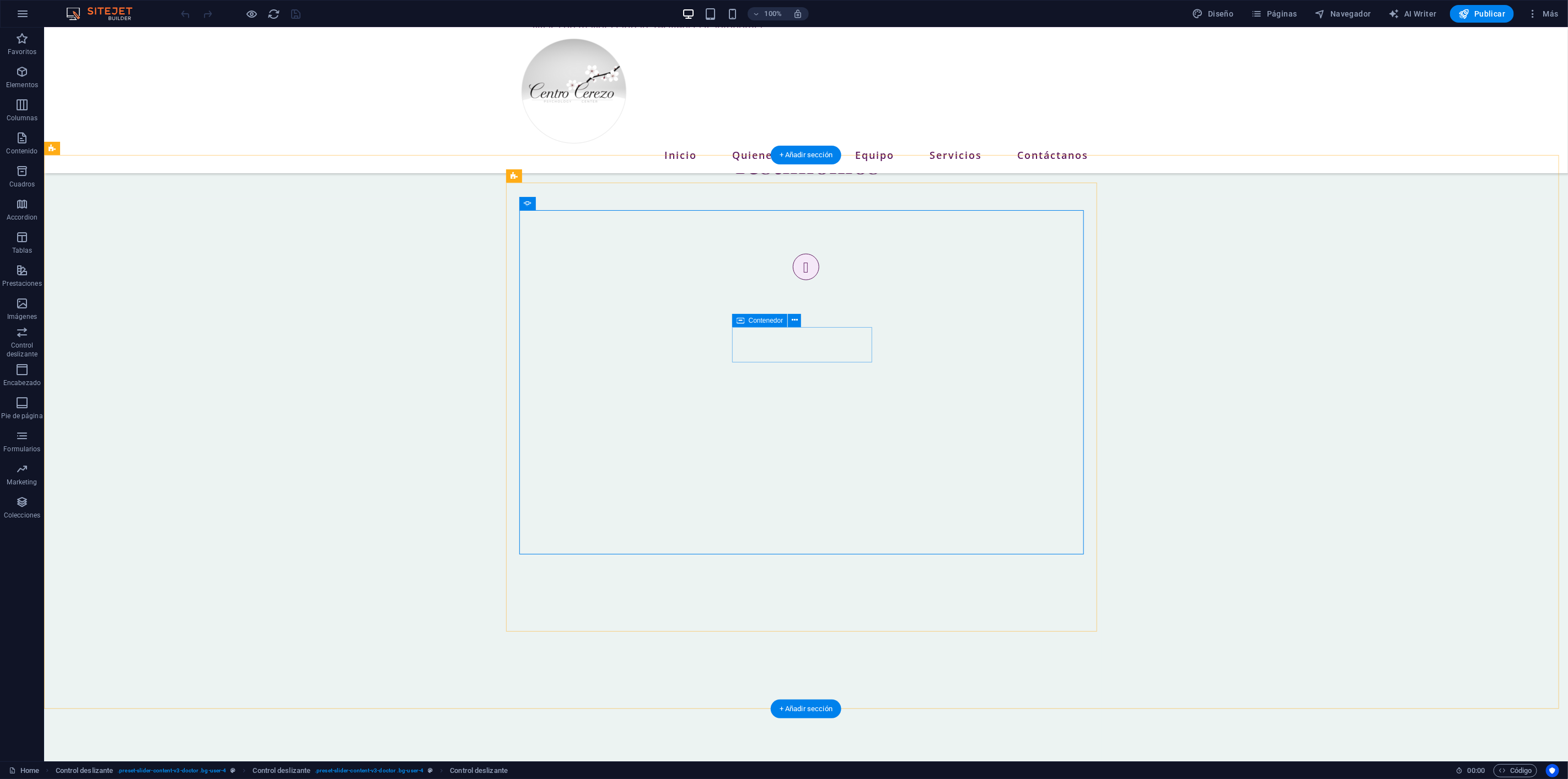
drag, startPoint x: 768, startPoint y: 373, endPoint x: 727, endPoint y: 366, distance: 41.6
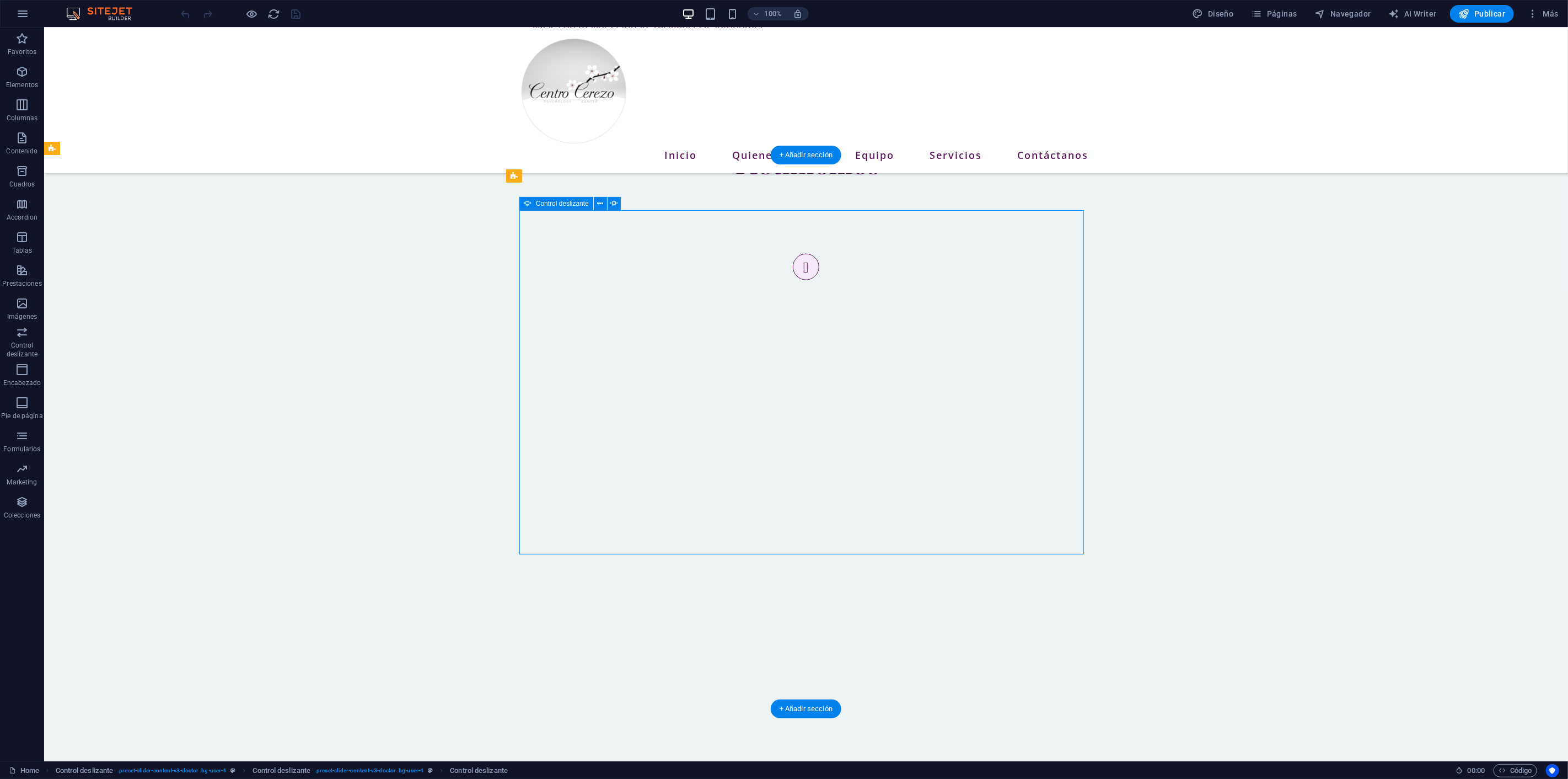
select select "ms"
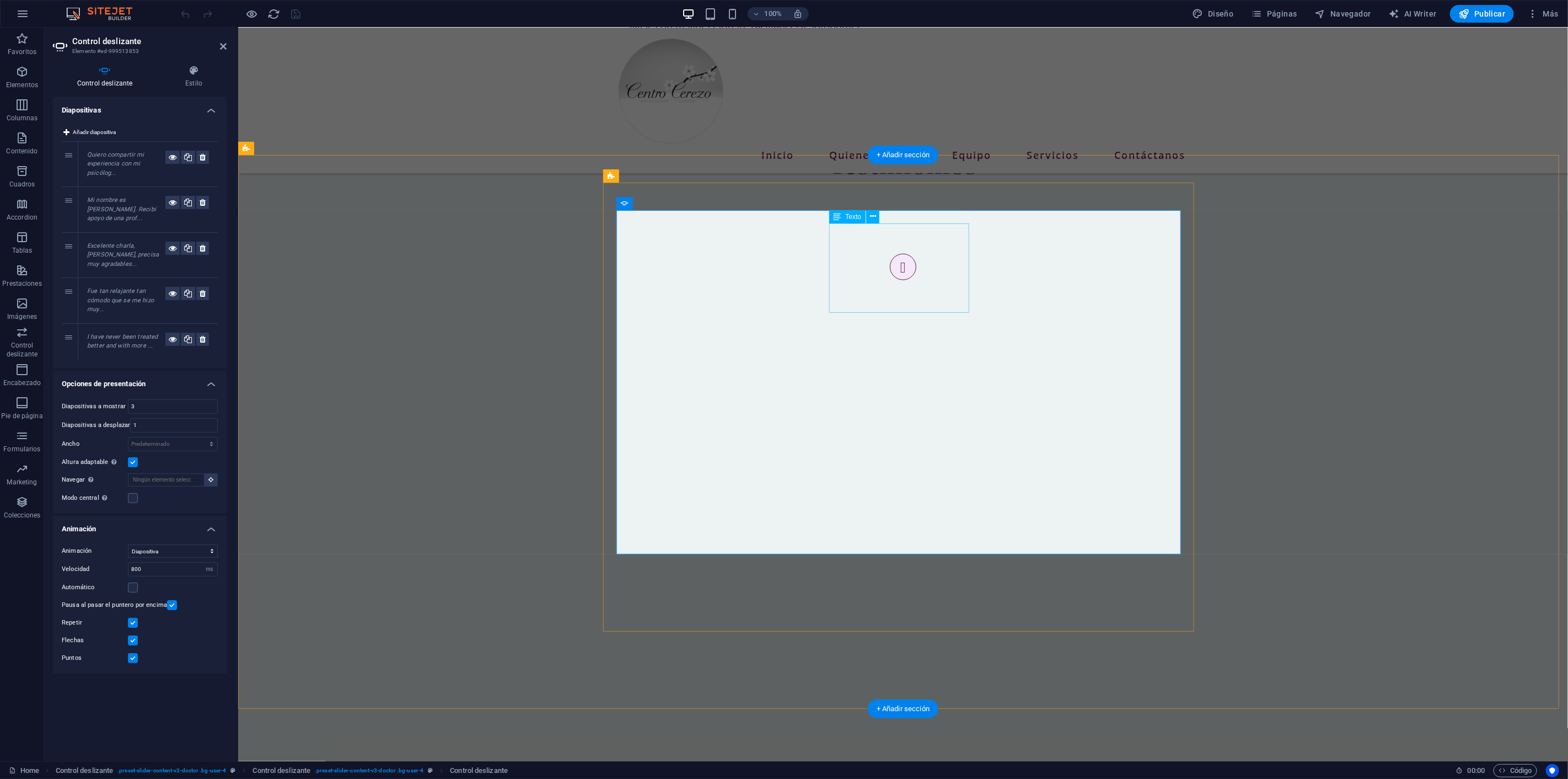
click at [841, 222] on div "Texto" at bounding box center [847, 217] width 37 height 13
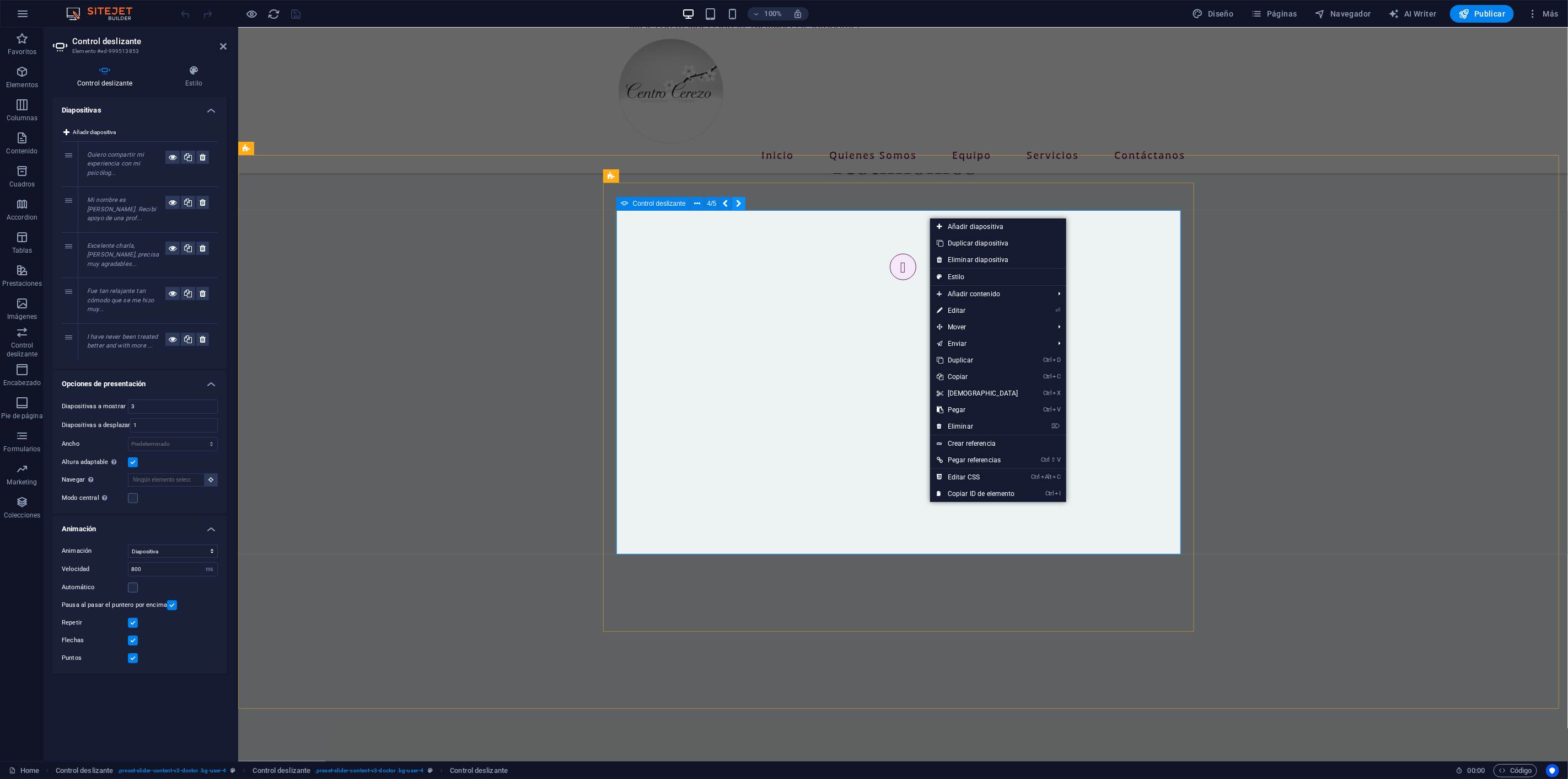
click at [740, 202] on icon at bounding box center [738, 203] width 5 height 12
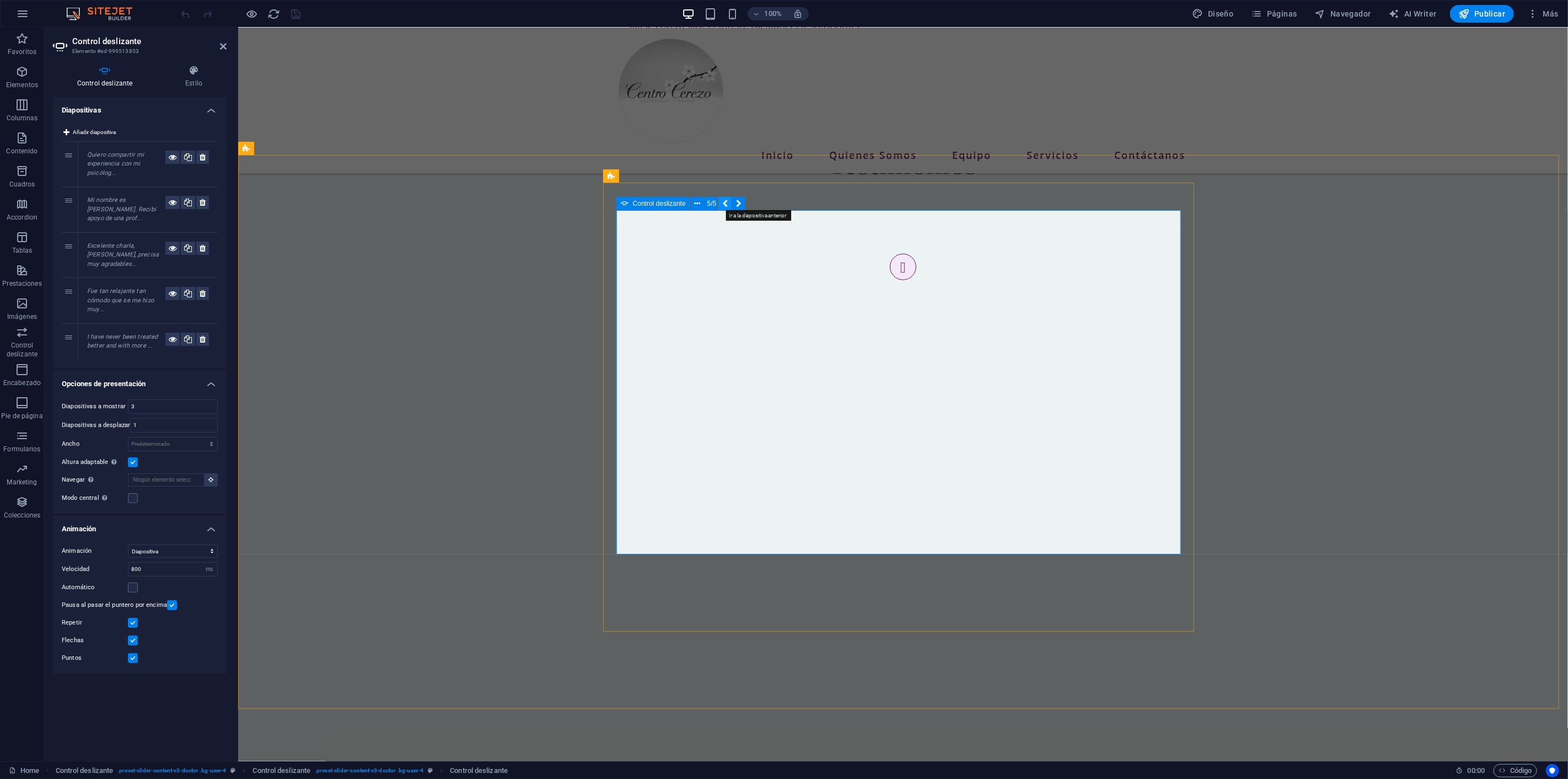
click at [726, 202] on icon at bounding box center [725, 203] width 5 height 12
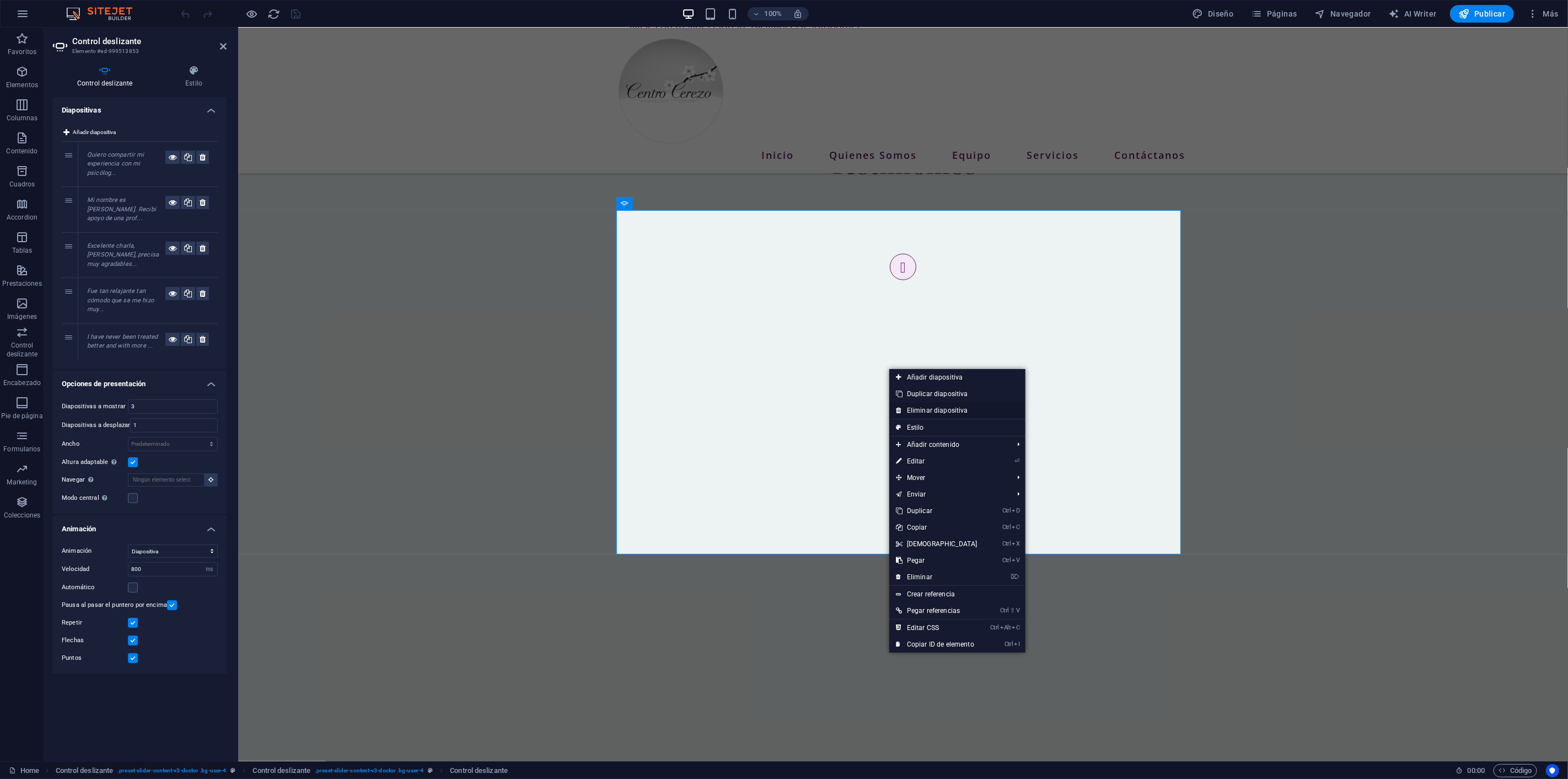
click at [910, 407] on link "Eliminar diapositiva" at bounding box center [957, 410] width 136 height 16
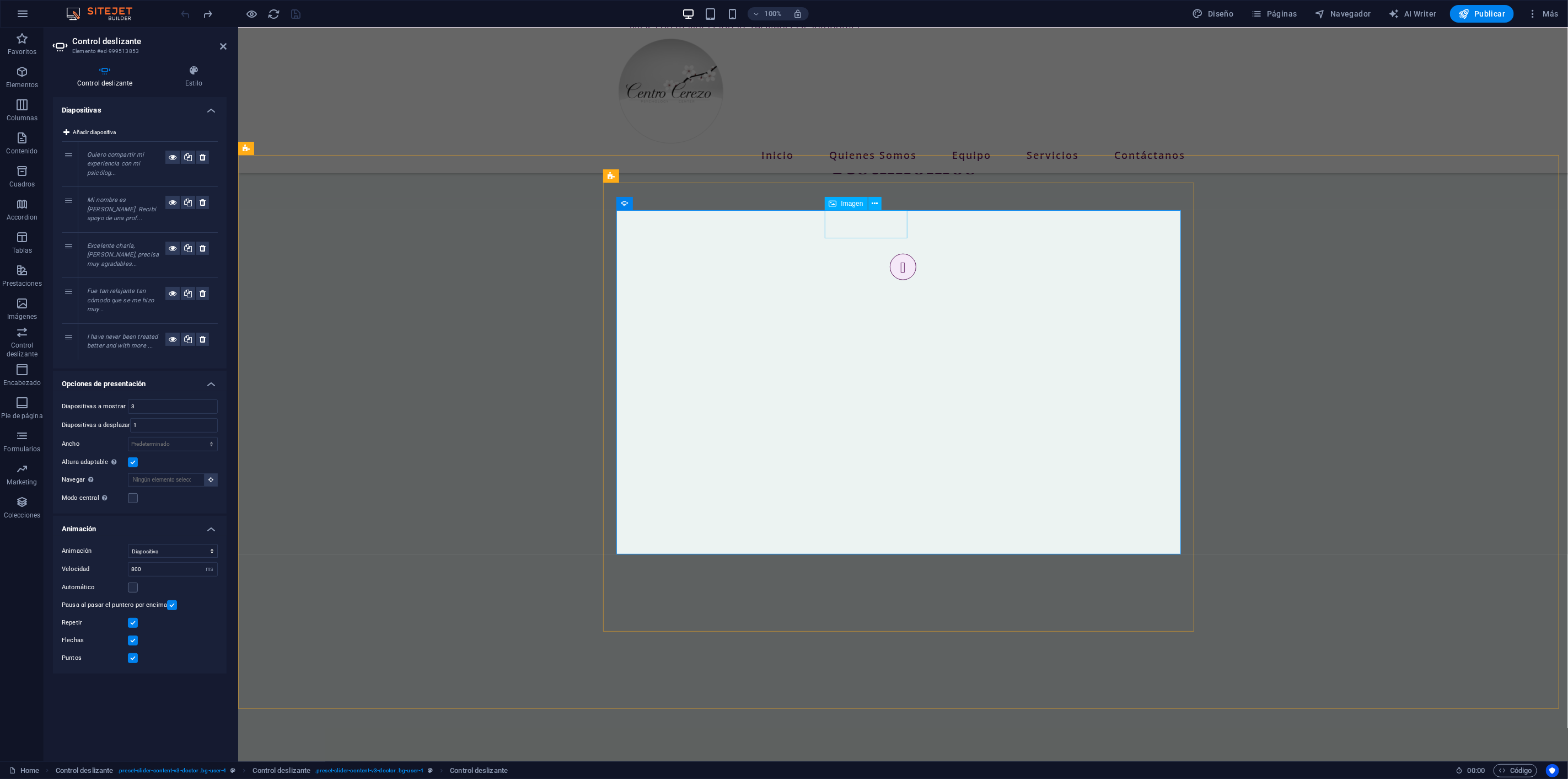
click at [846, 202] on span "Imagen" at bounding box center [852, 203] width 22 height 7
click at [740, 201] on button "4/5" at bounding box center [739, 203] width 13 height 13
click at [727, 202] on icon at bounding box center [725, 203] width 5 height 12
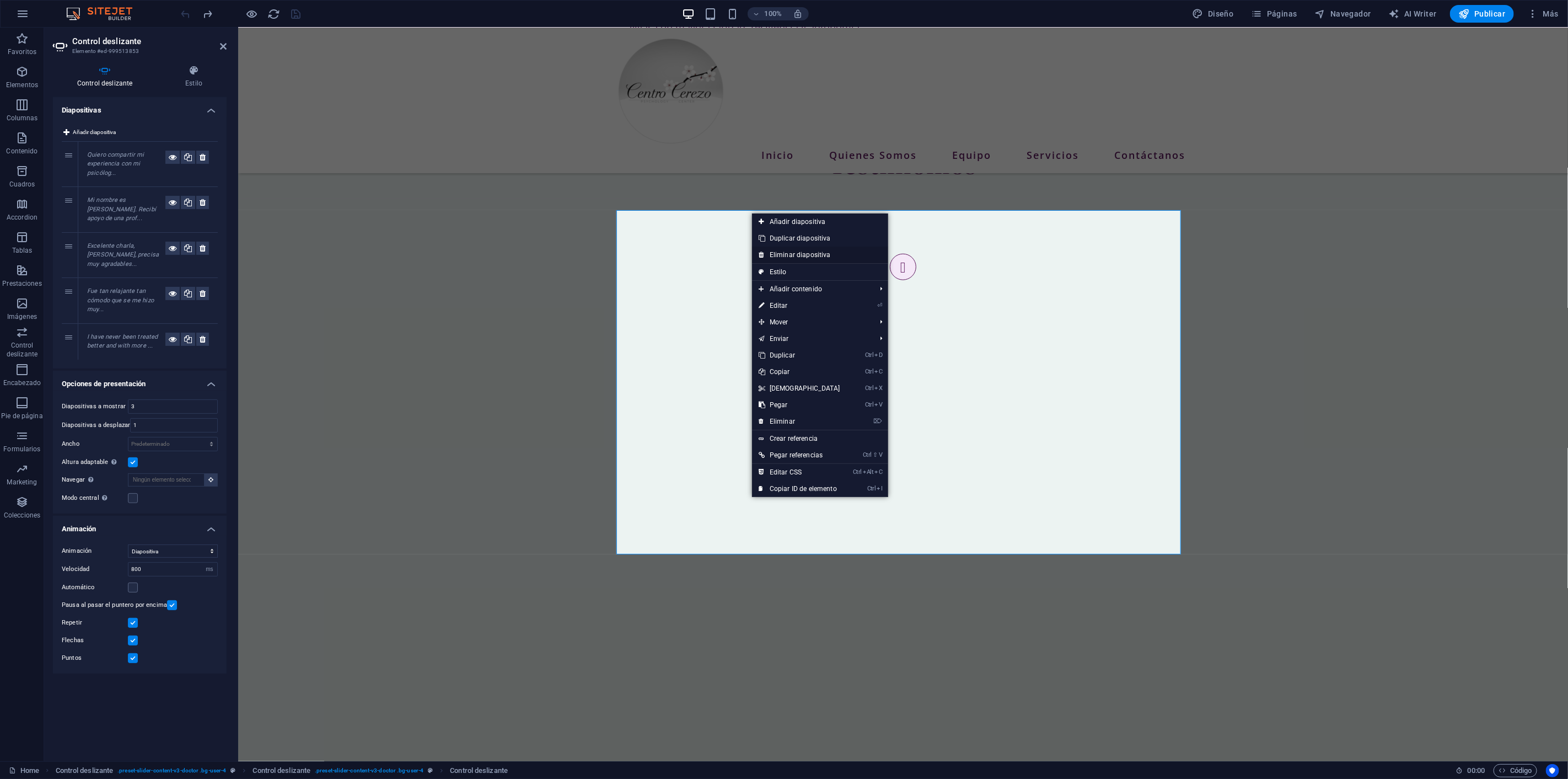
click at [789, 254] on link "Eliminar diapositiva" at bounding box center [820, 255] width 136 height 16
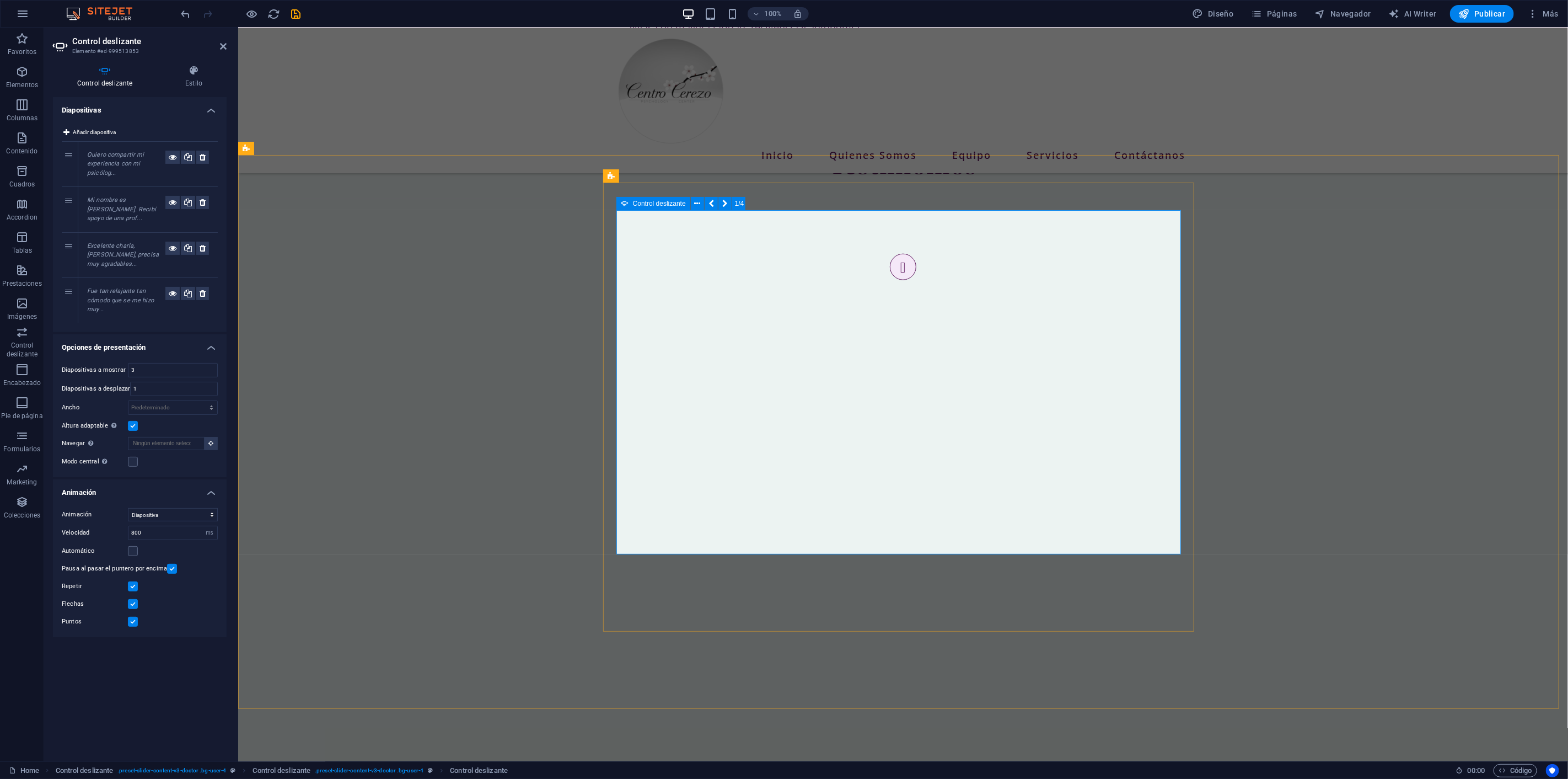
click at [889, 280] on button "button" at bounding box center [902, 267] width 26 height 26
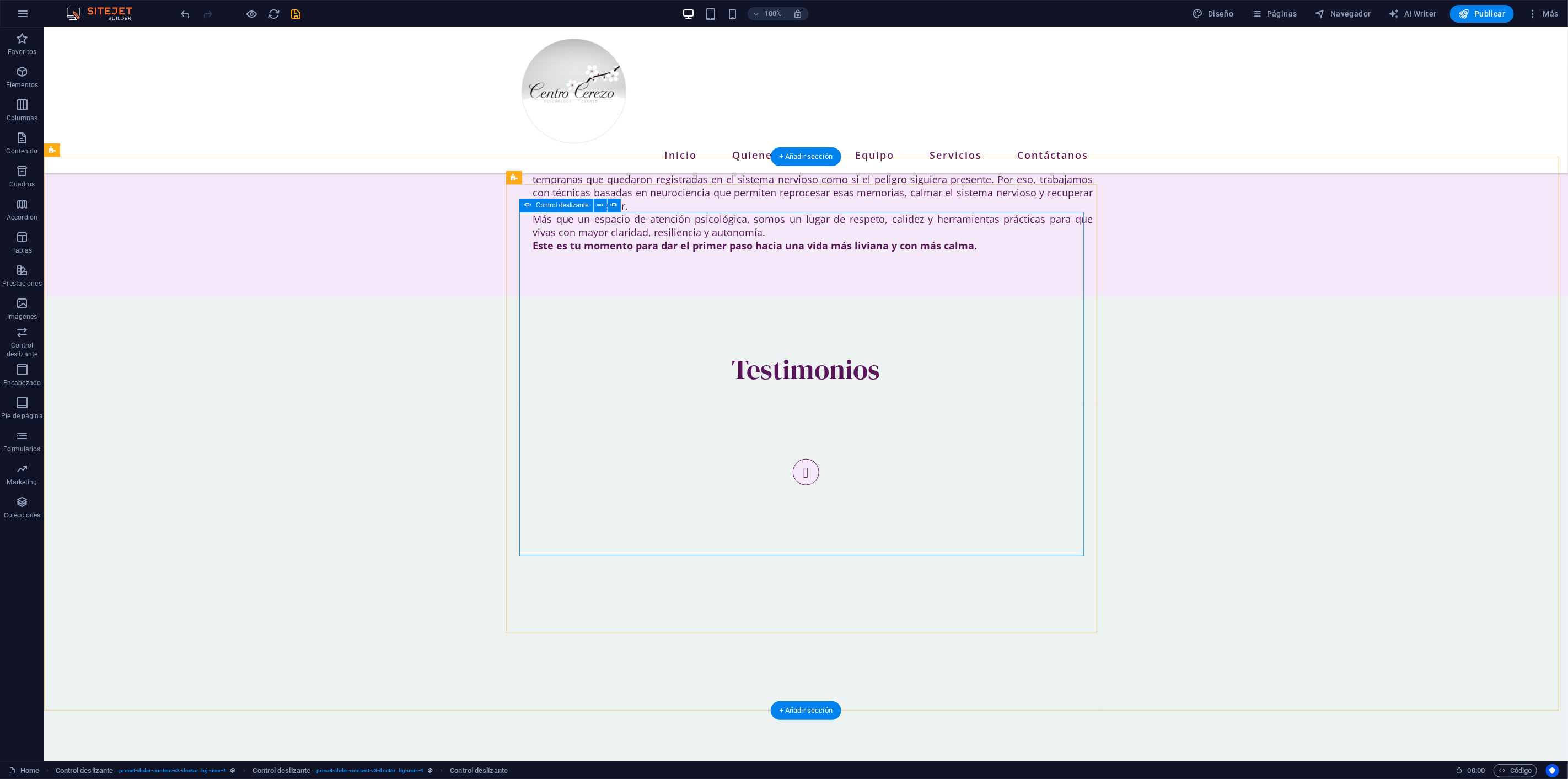
scroll to position [613, 0]
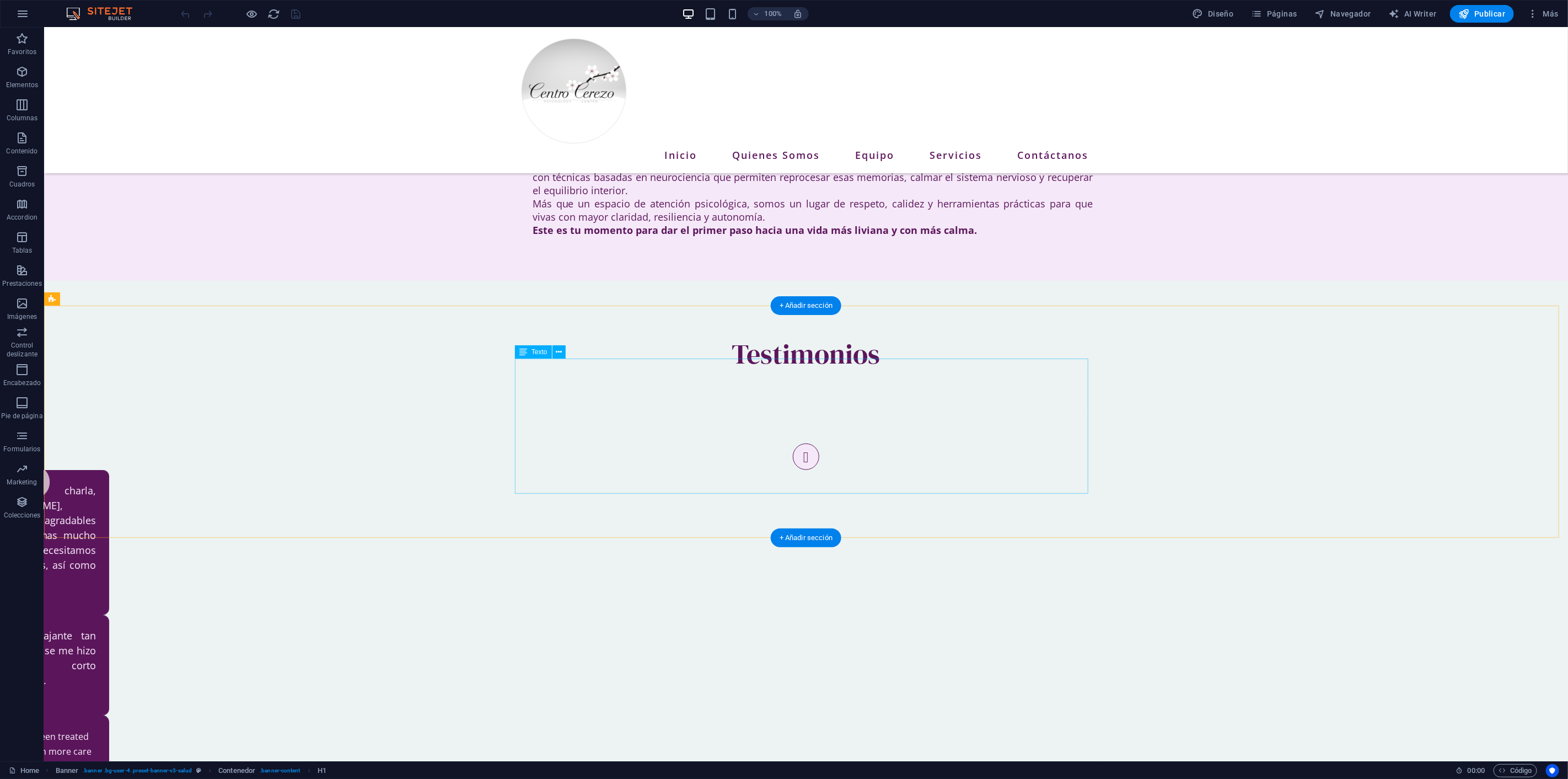
scroll to position [797, 0]
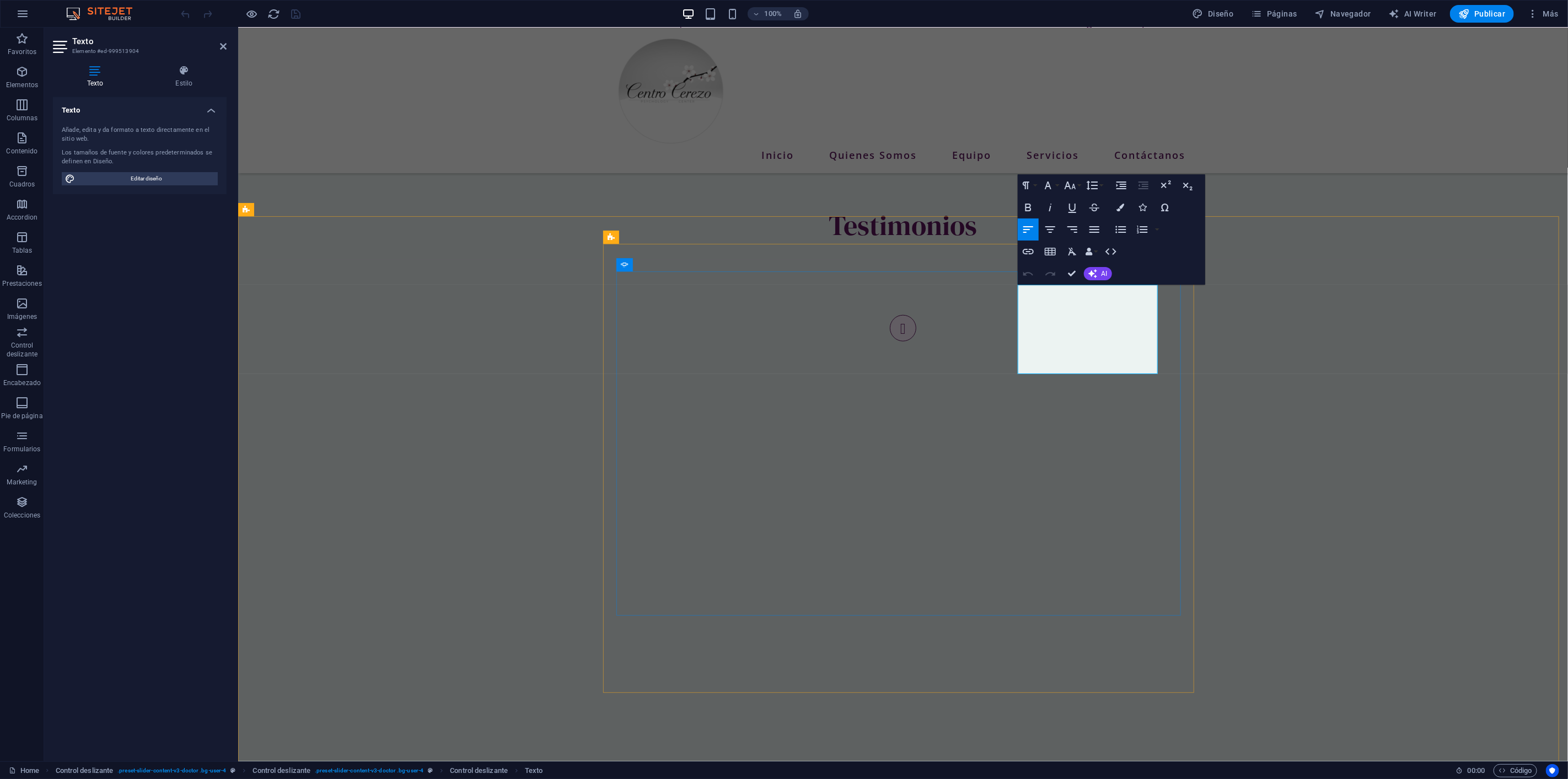
drag, startPoint x: 1155, startPoint y: 367, endPoint x: 985, endPoint y: 268, distance: 196.7
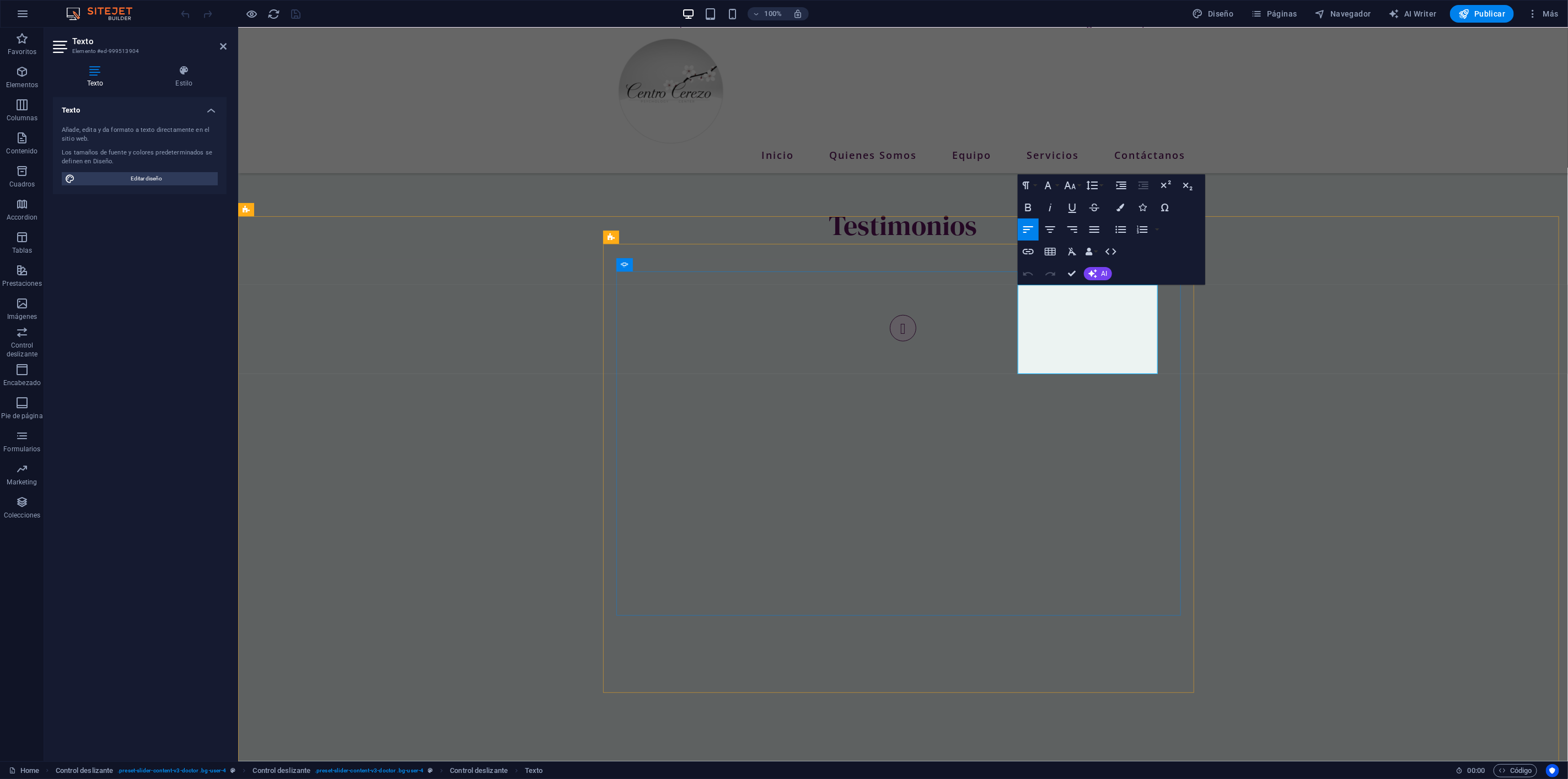
drag, startPoint x: 1089, startPoint y: 333, endPoint x: 966, endPoint y: 267, distance: 139.6
click at [1091, 228] on icon "button" at bounding box center [1094, 230] width 13 height 13
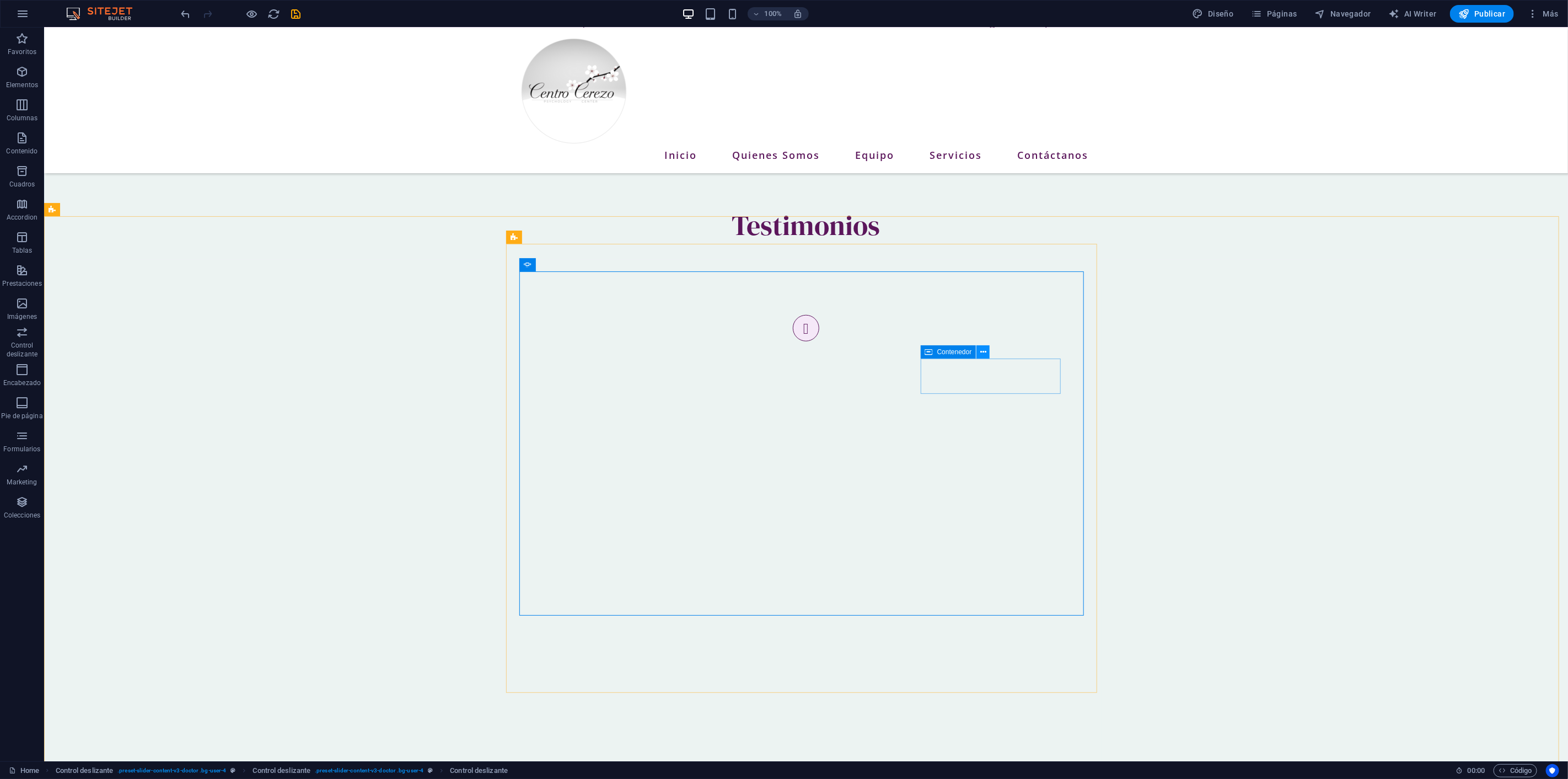
click at [980, 349] on icon at bounding box center [983, 352] width 6 height 12
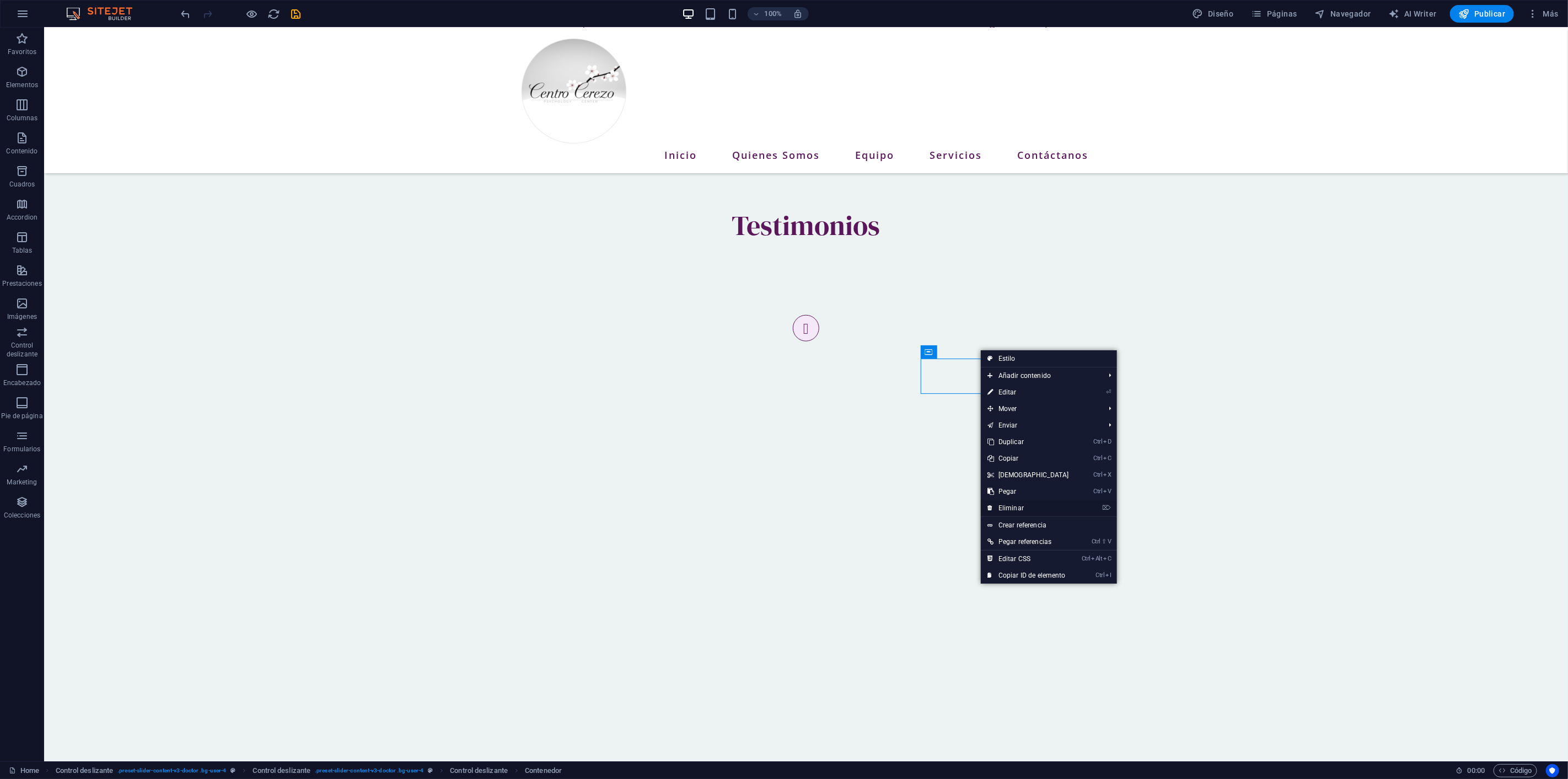
click at [1019, 500] on link "⌦ Eliminar" at bounding box center [1028, 508] width 95 height 16
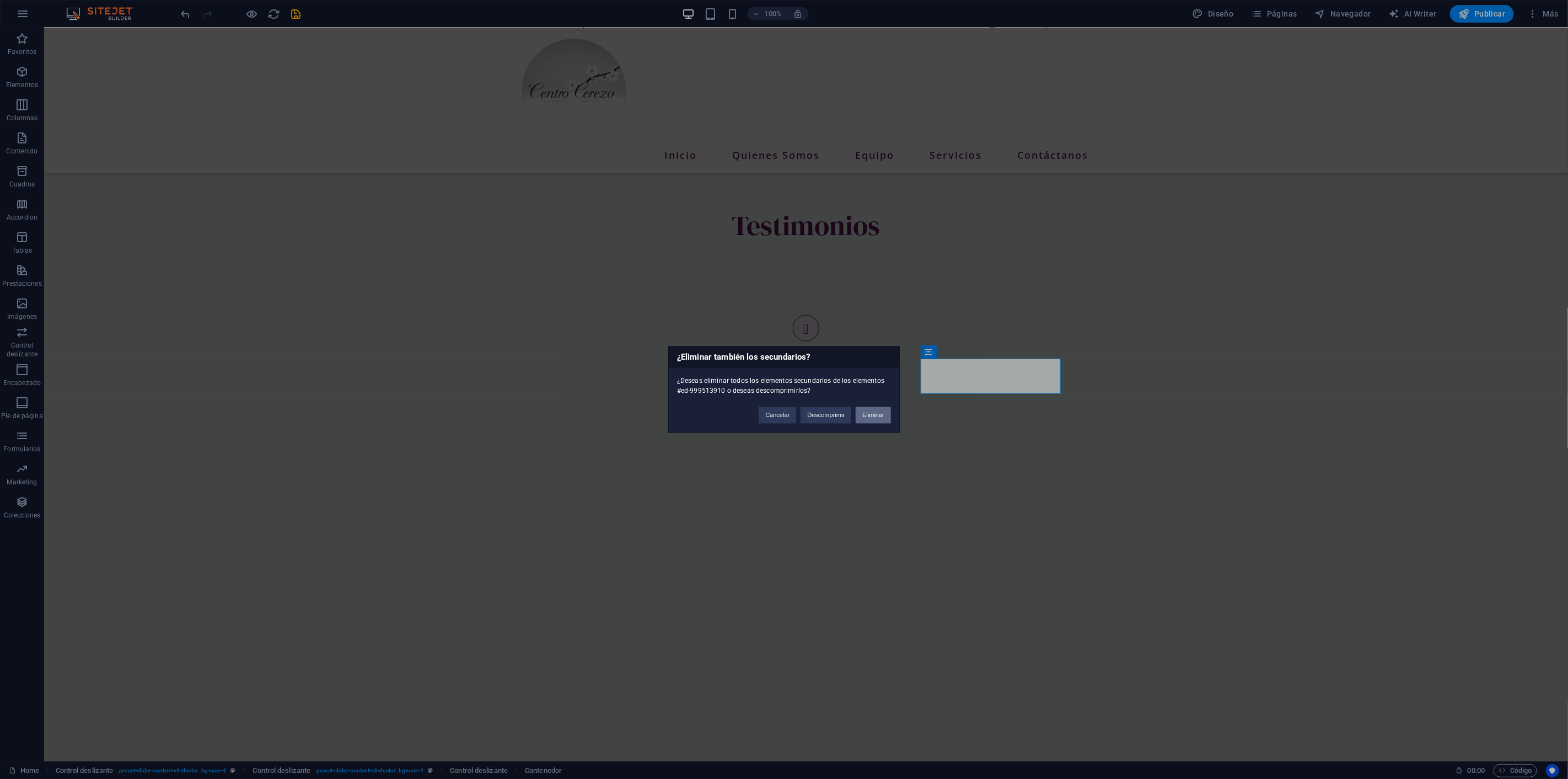
click at [872, 415] on button "Eliminar" at bounding box center [873, 415] width 35 height 16
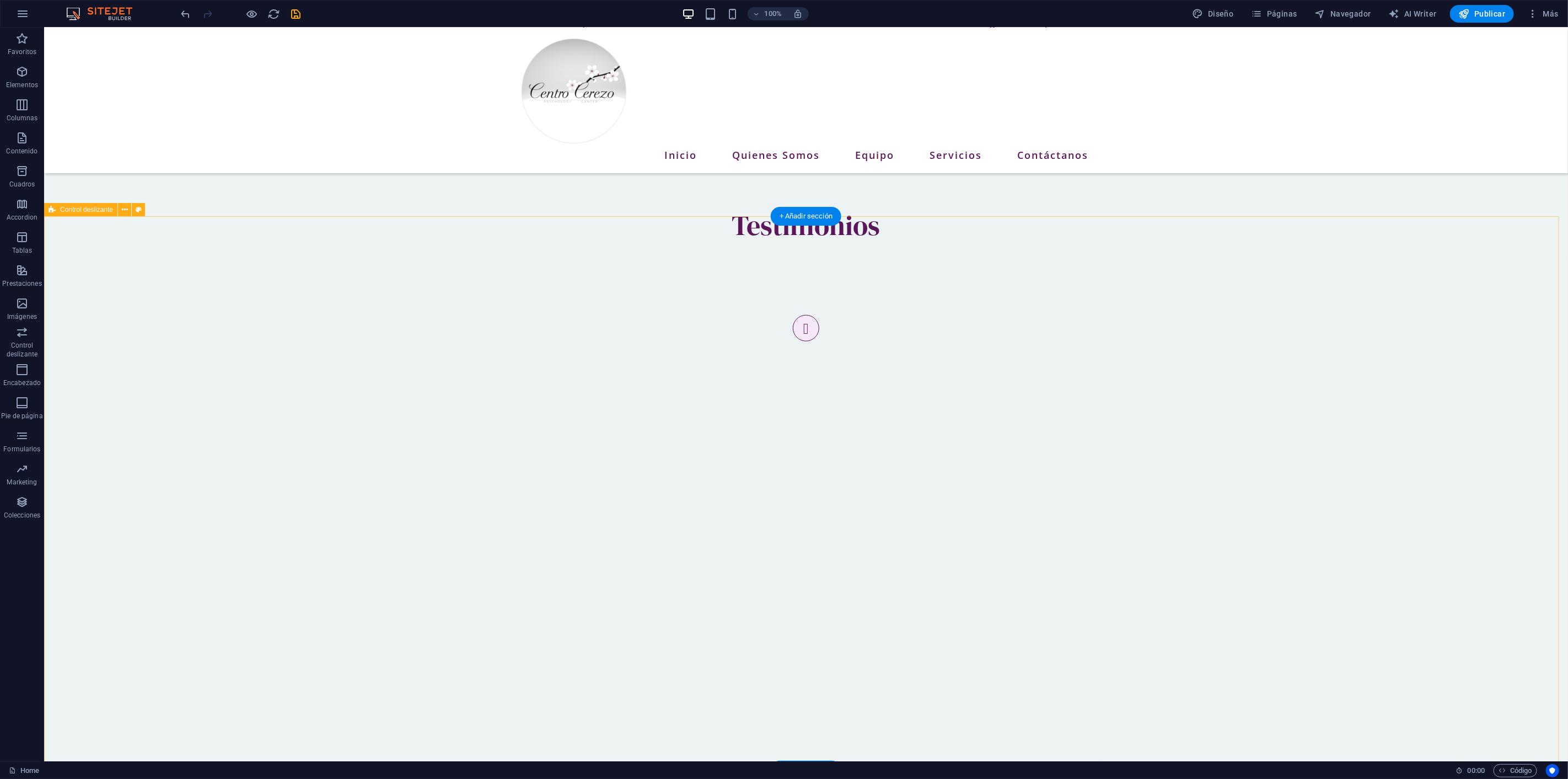
click at [295, 15] on icon "save" at bounding box center [296, 14] width 13 height 13
click at [29, 771] on link "Home" at bounding box center [24, 770] width 30 height 13
click at [21, 770] on link "Home" at bounding box center [24, 770] width 30 height 13
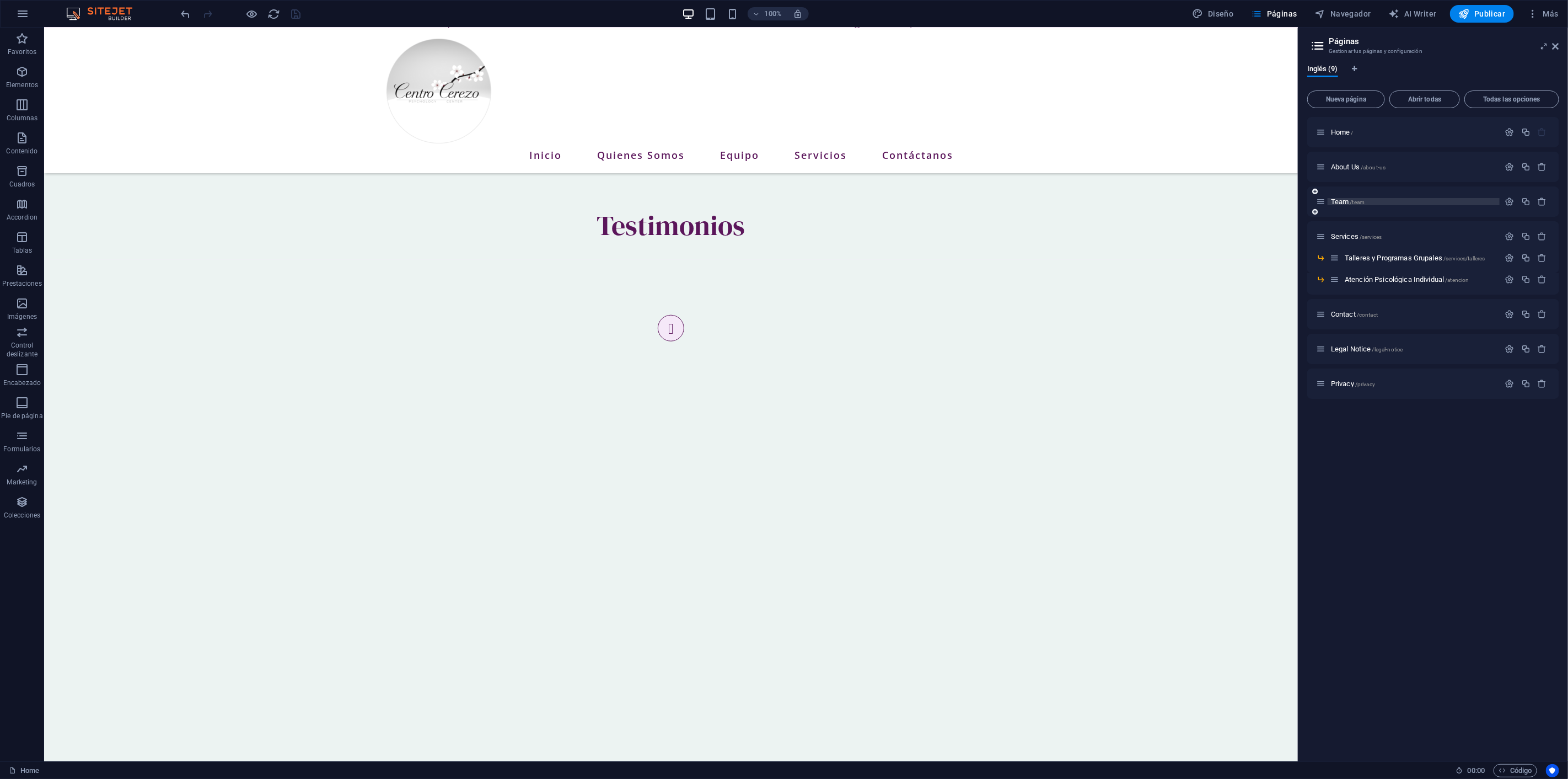
click at [1366, 198] on p "Team /team" at bounding box center [1414, 202] width 166 height 7
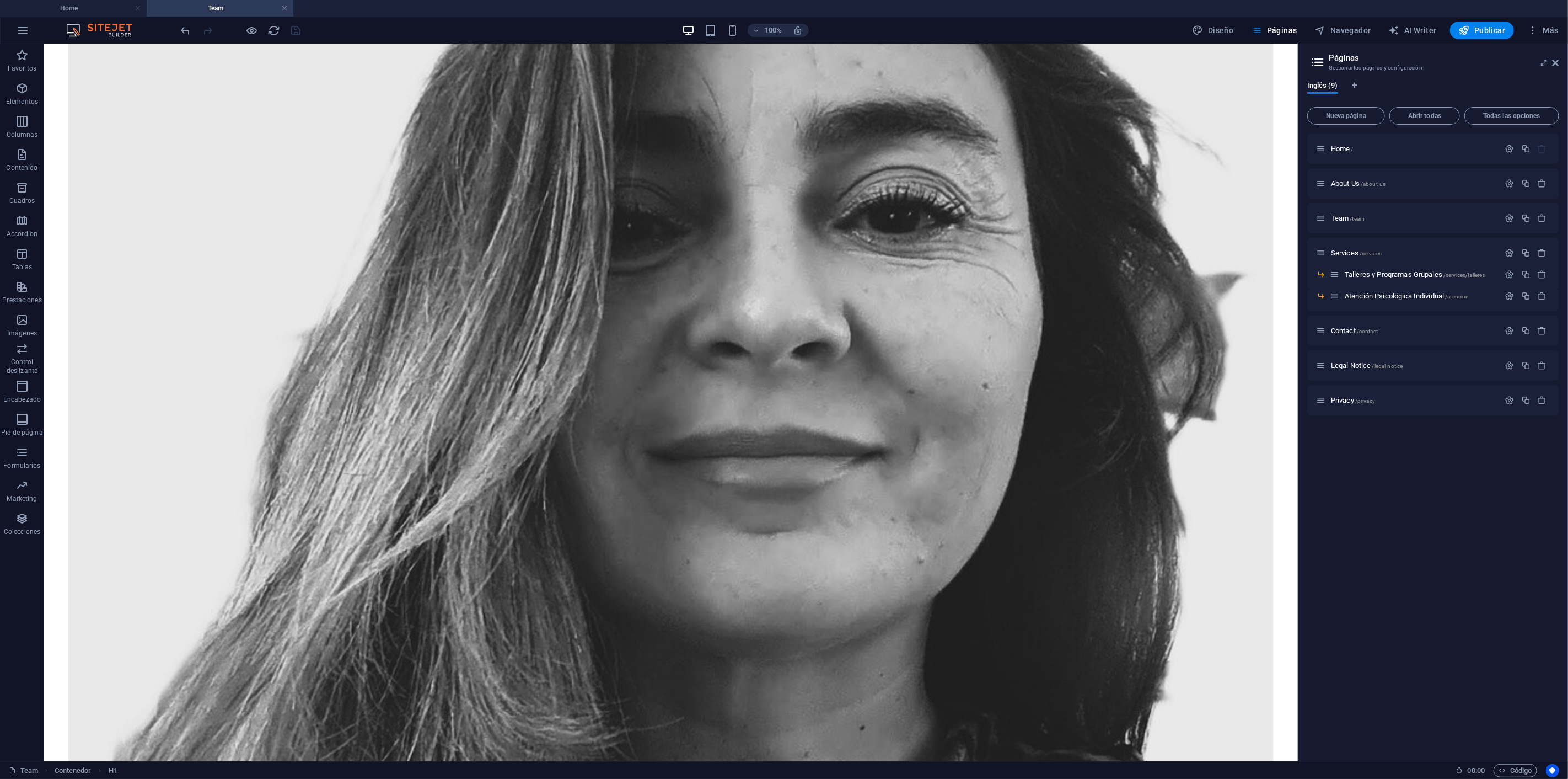
scroll to position [735, 0]
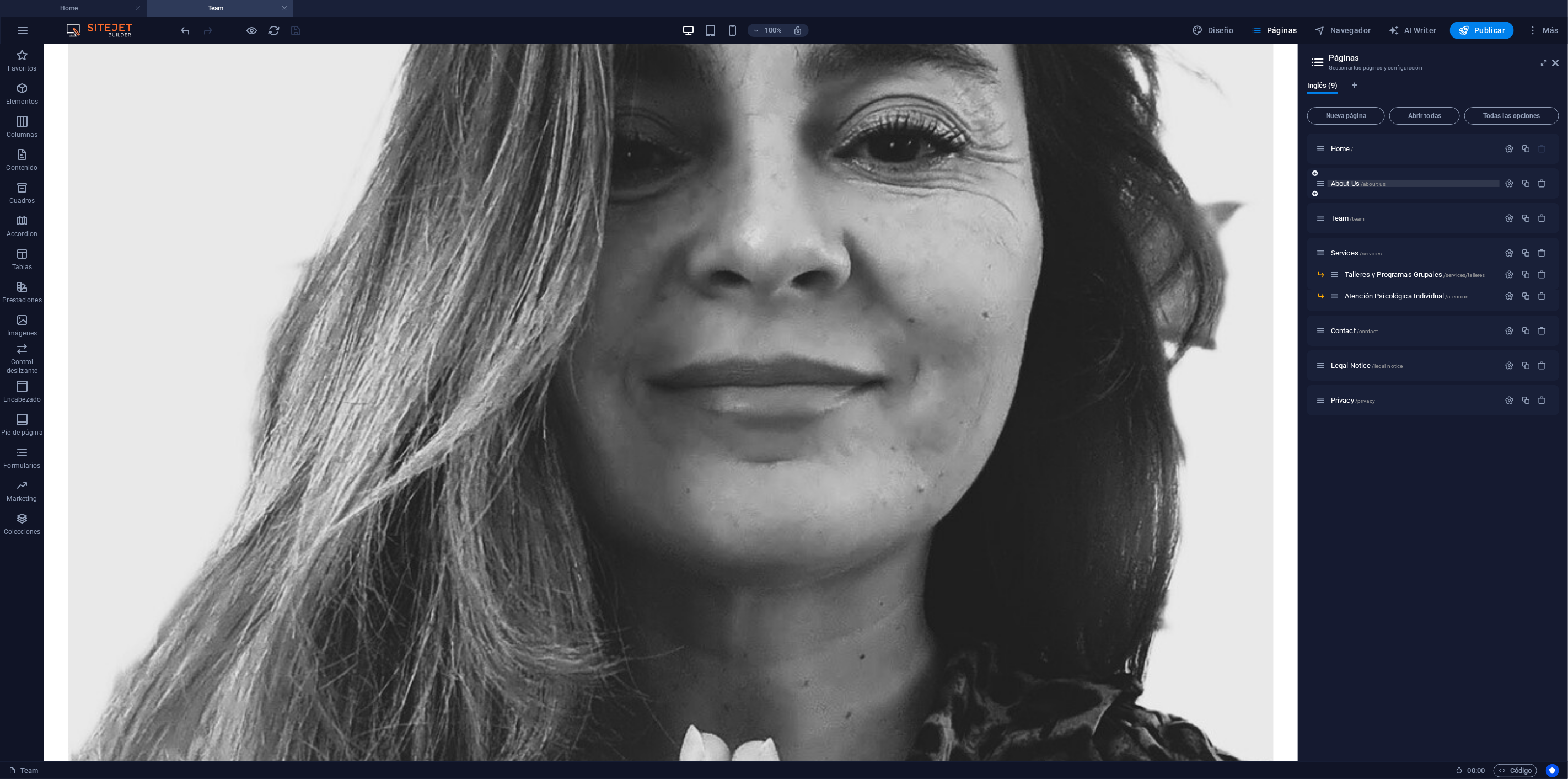
click at [1362, 183] on span "About Us /about-us" at bounding box center [1359, 183] width 55 height 9
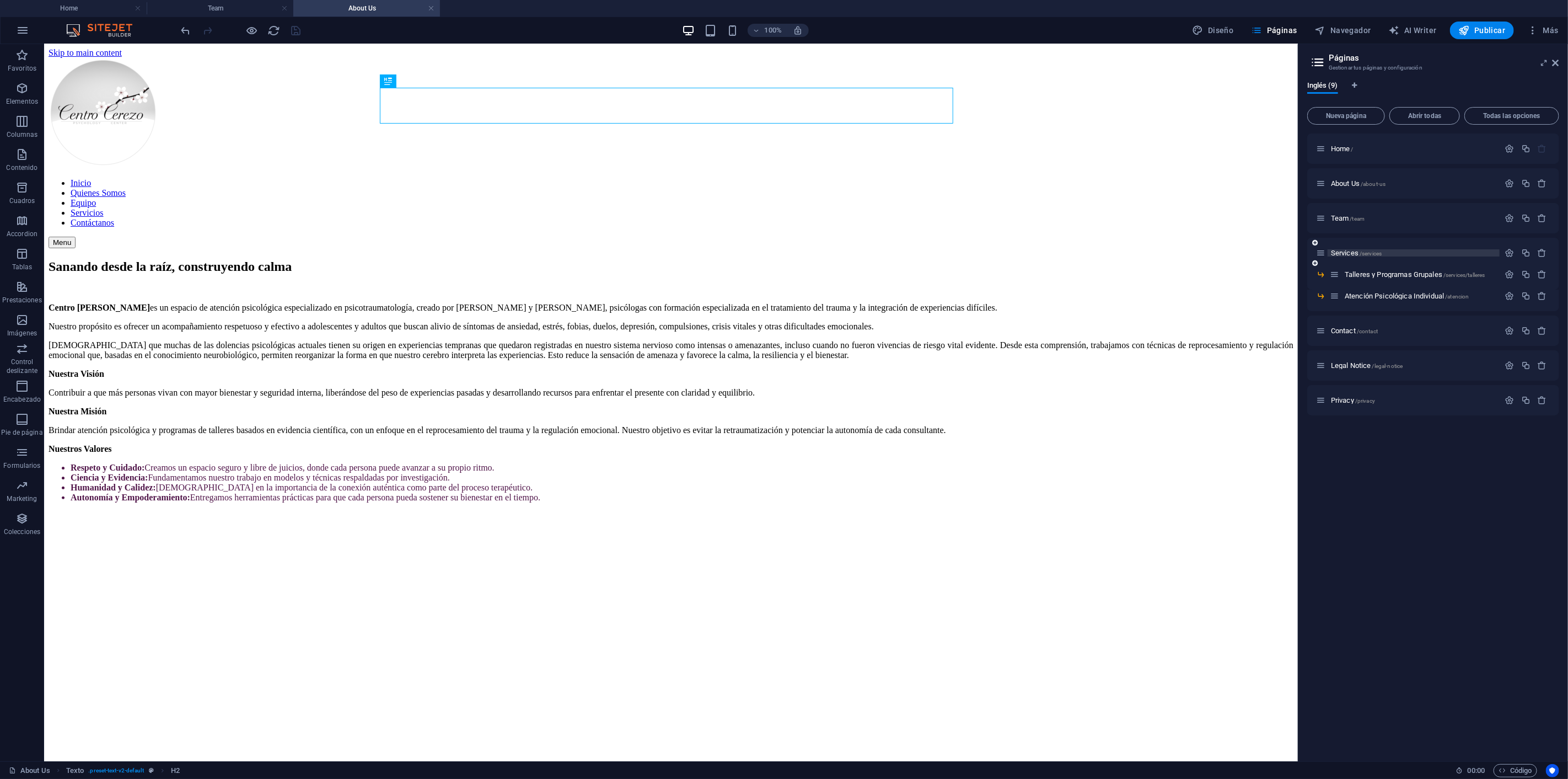
scroll to position [1, 0]
click at [1349, 249] on span "Services /services" at bounding box center [1356, 253] width 51 height 9
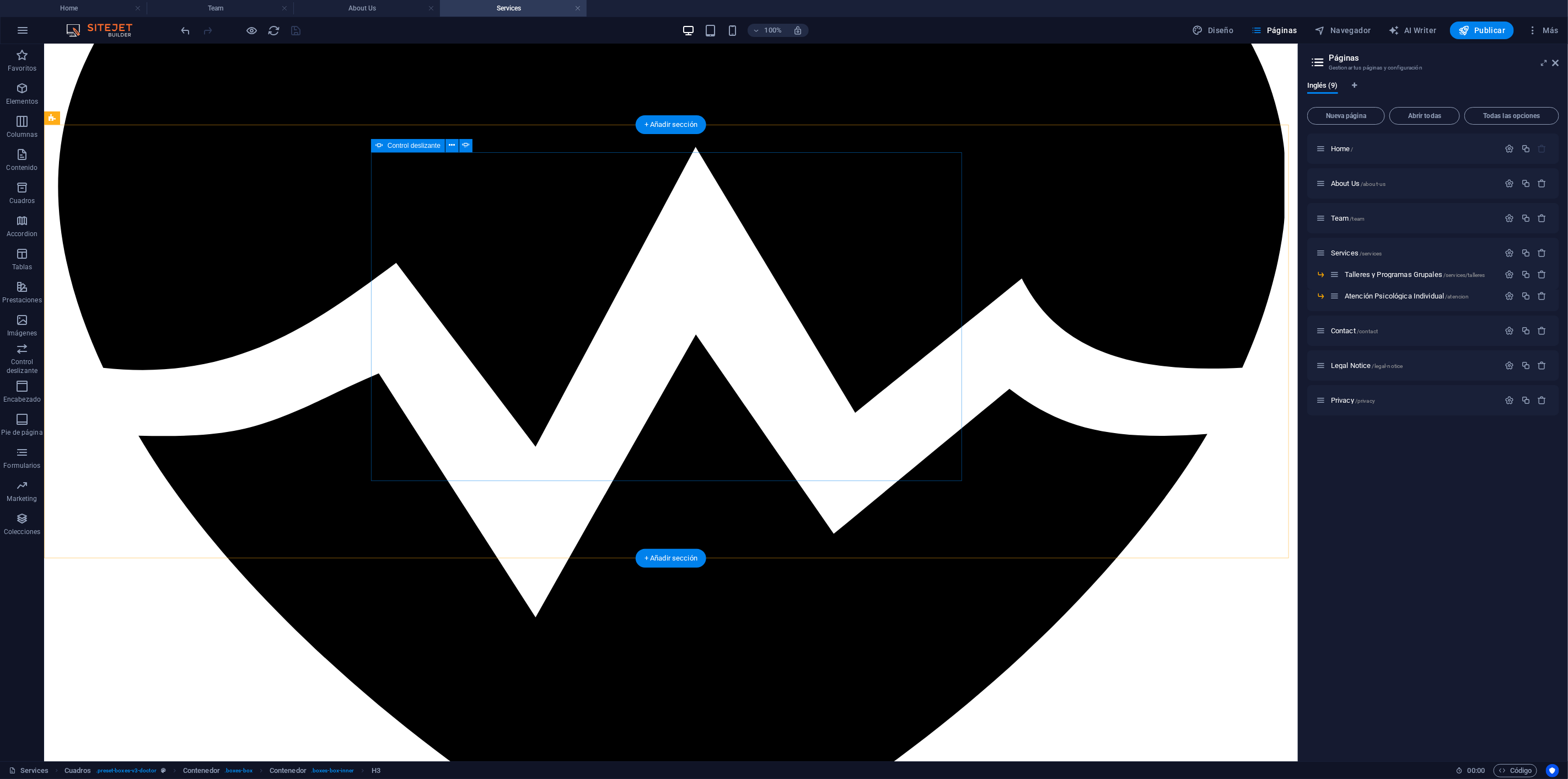
scroll to position [429, 0]
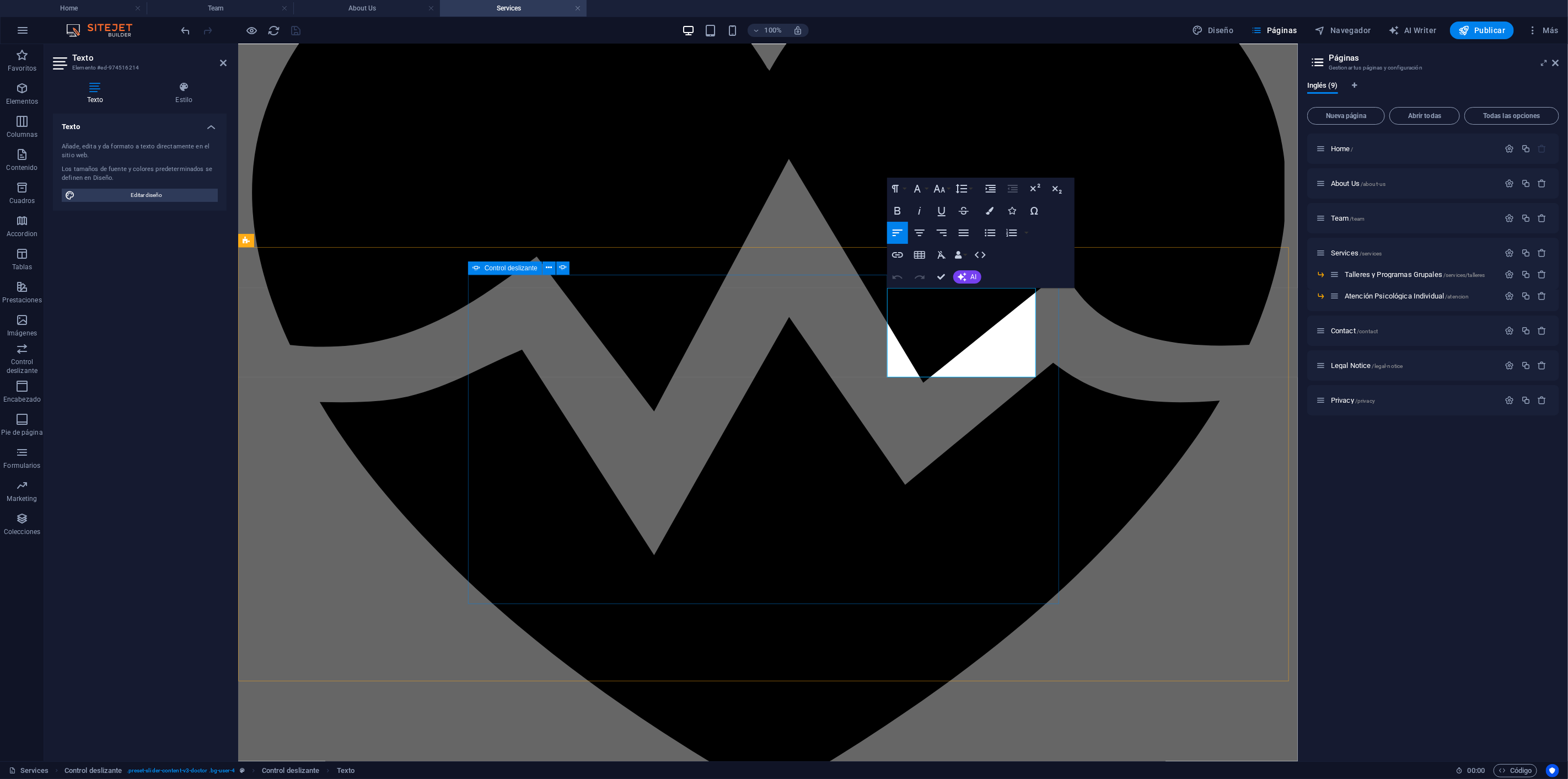
drag, startPoint x: 1027, startPoint y: 370, endPoint x: 849, endPoint y: 266, distance: 206.2
drag, startPoint x: 965, startPoint y: 337, endPoint x: 852, endPoint y: 273, distance: 129.9
click at [963, 231] on icon "button" at bounding box center [964, 233] width 13 height 13
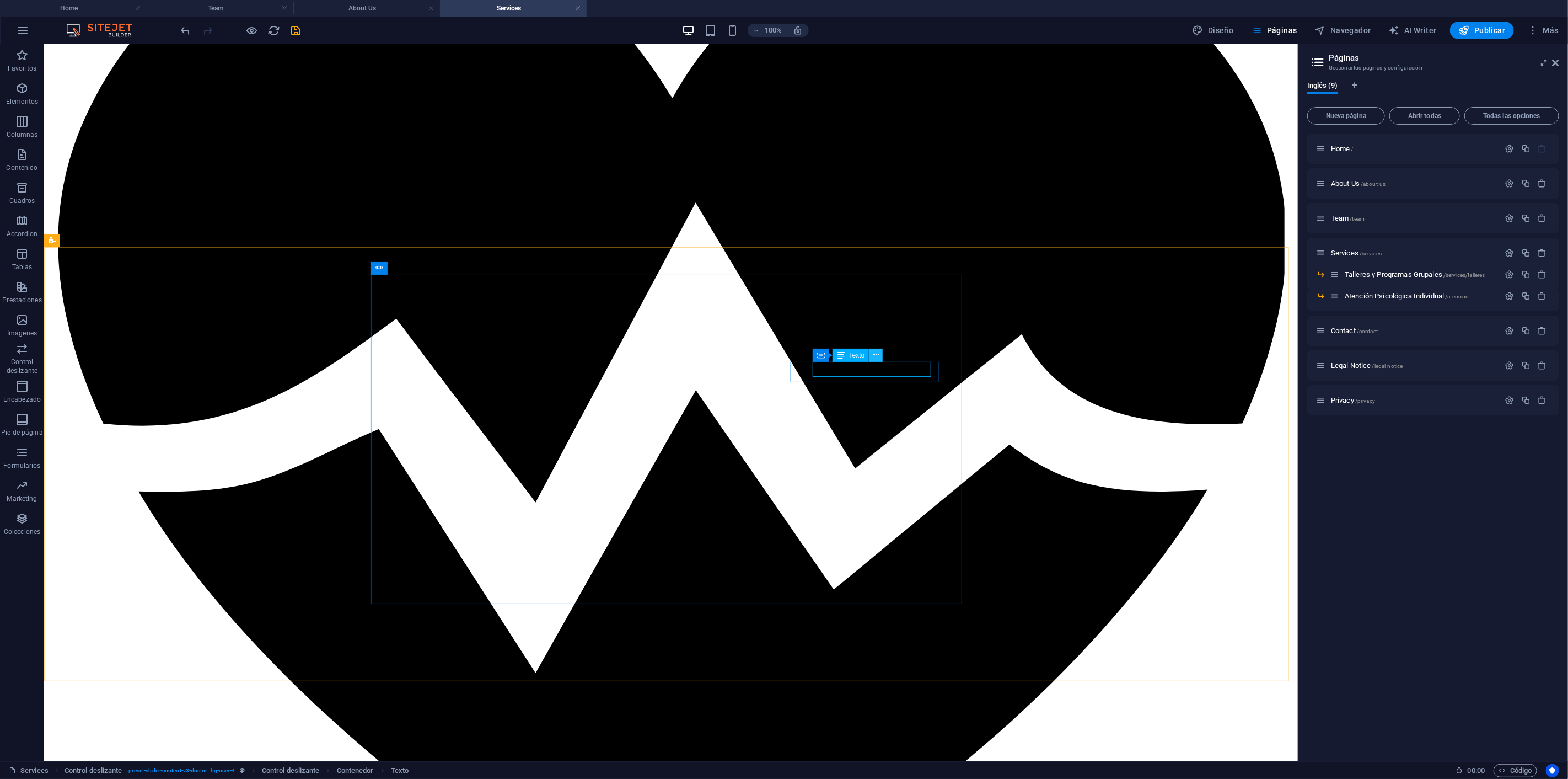
click at [874, 355] on icon at bounding box center [877, 354] width 6 height 12
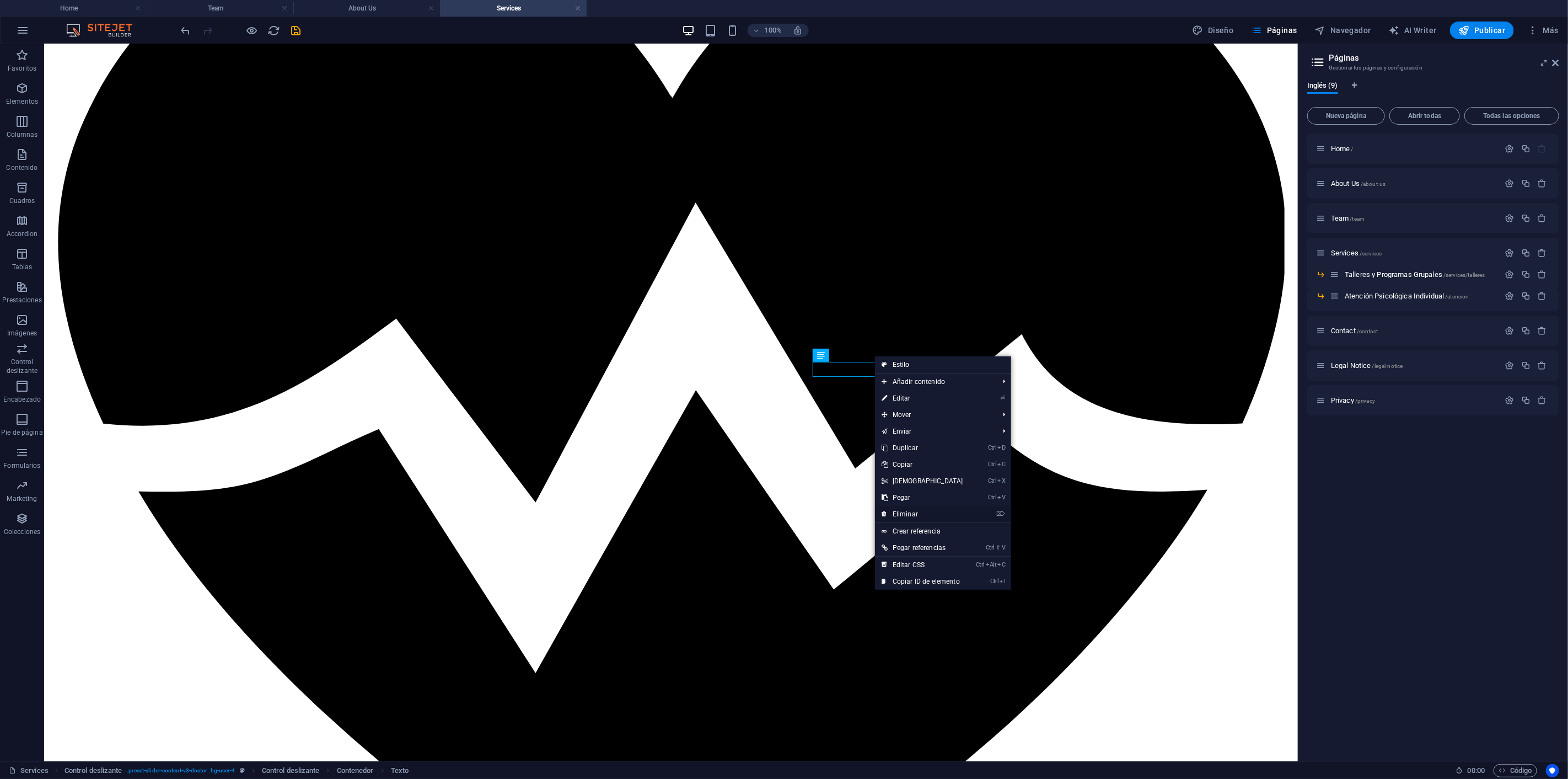
click at [915, 512] on link "⌦ Eliminar" at bounding box center [922, 514] width 95 height 16
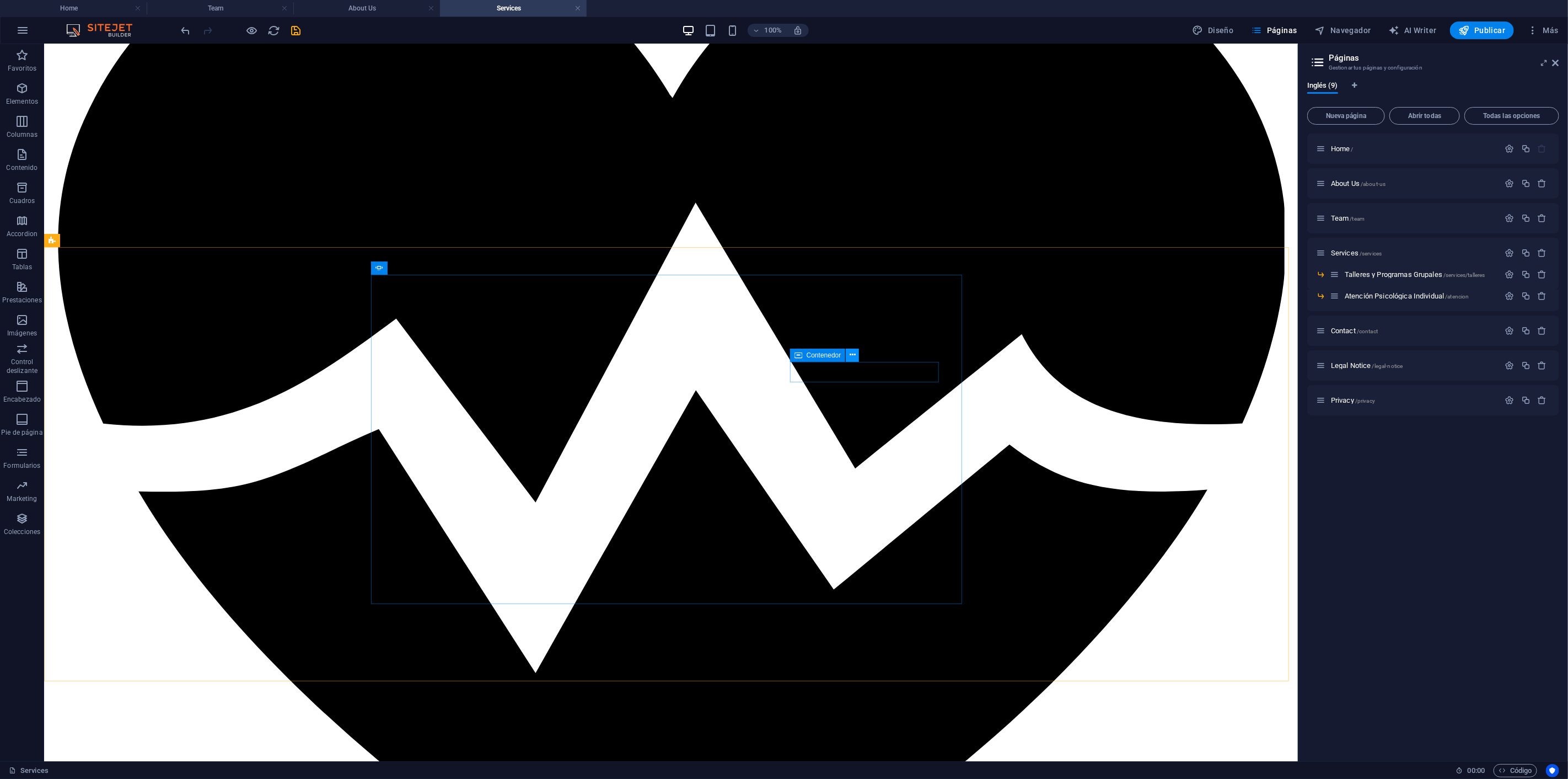
click at [855, 354] on icon at bounding box center [853, 354] width 6 height 12
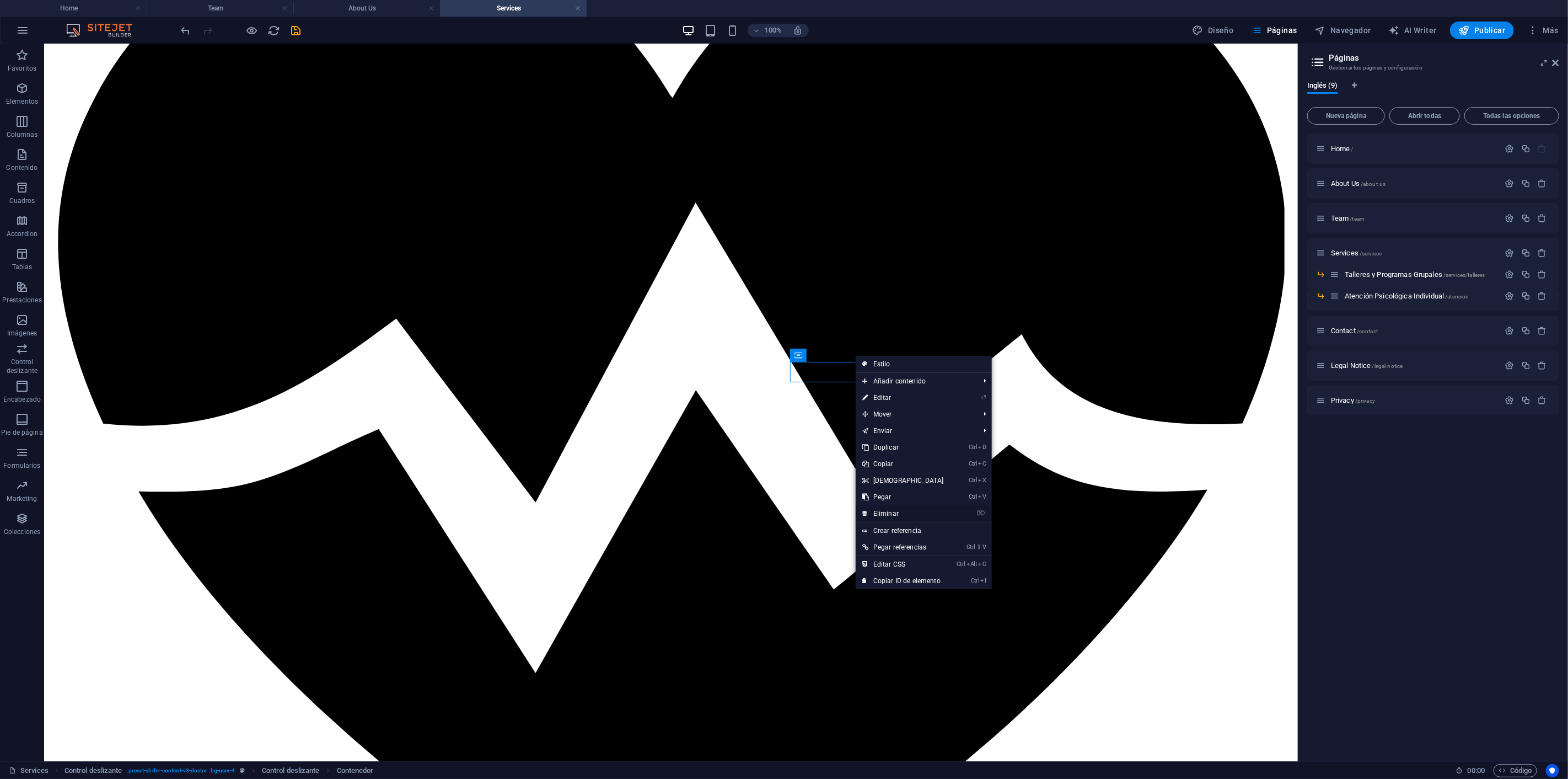
click at [900, 512] on link "⌦ Eliminar" at bounding box center [903, 513] width 95 height 16
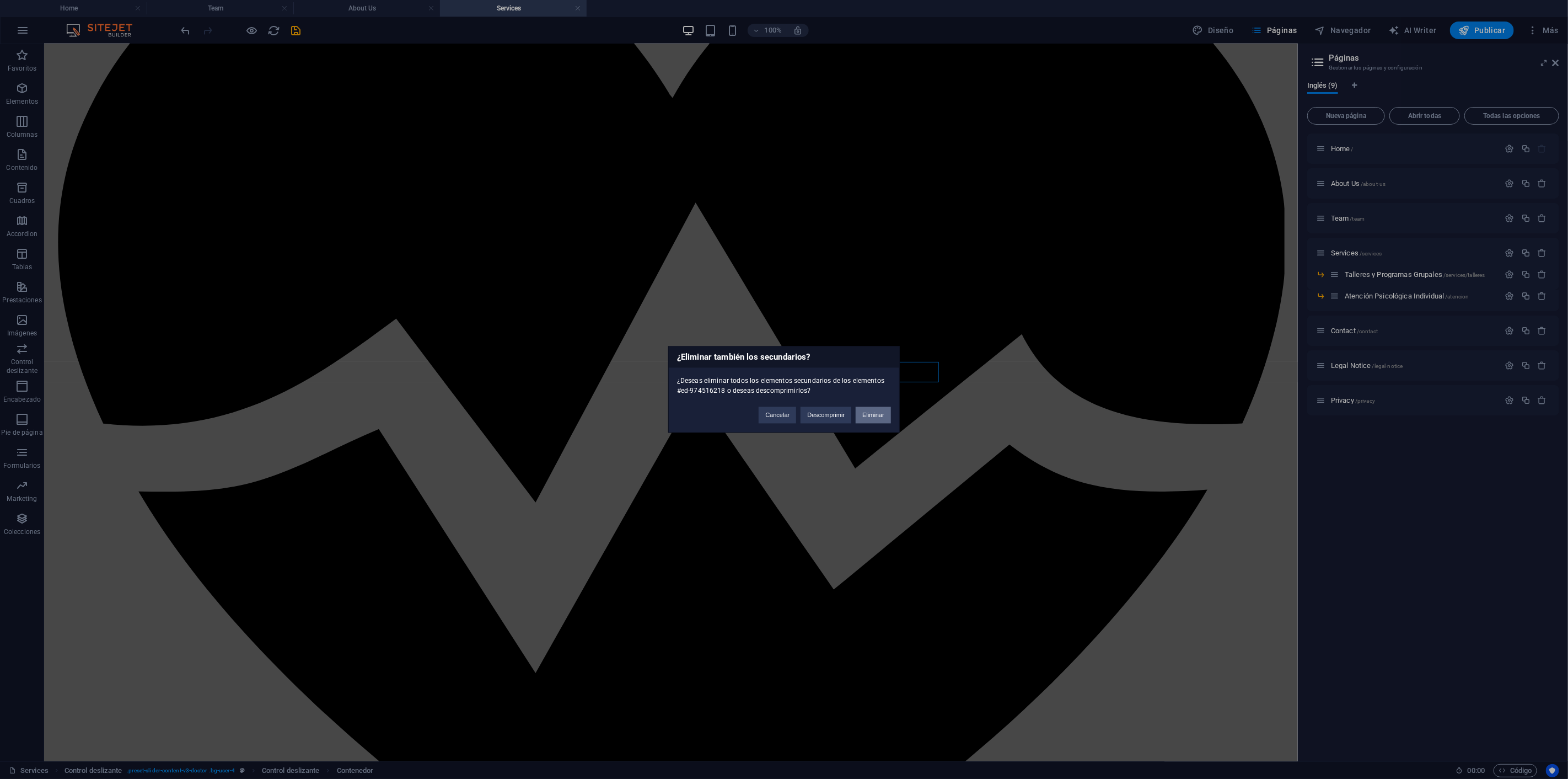
click at [884, 417] on button "Eliminar" at bounding box center [873, 415] width 35 height 16
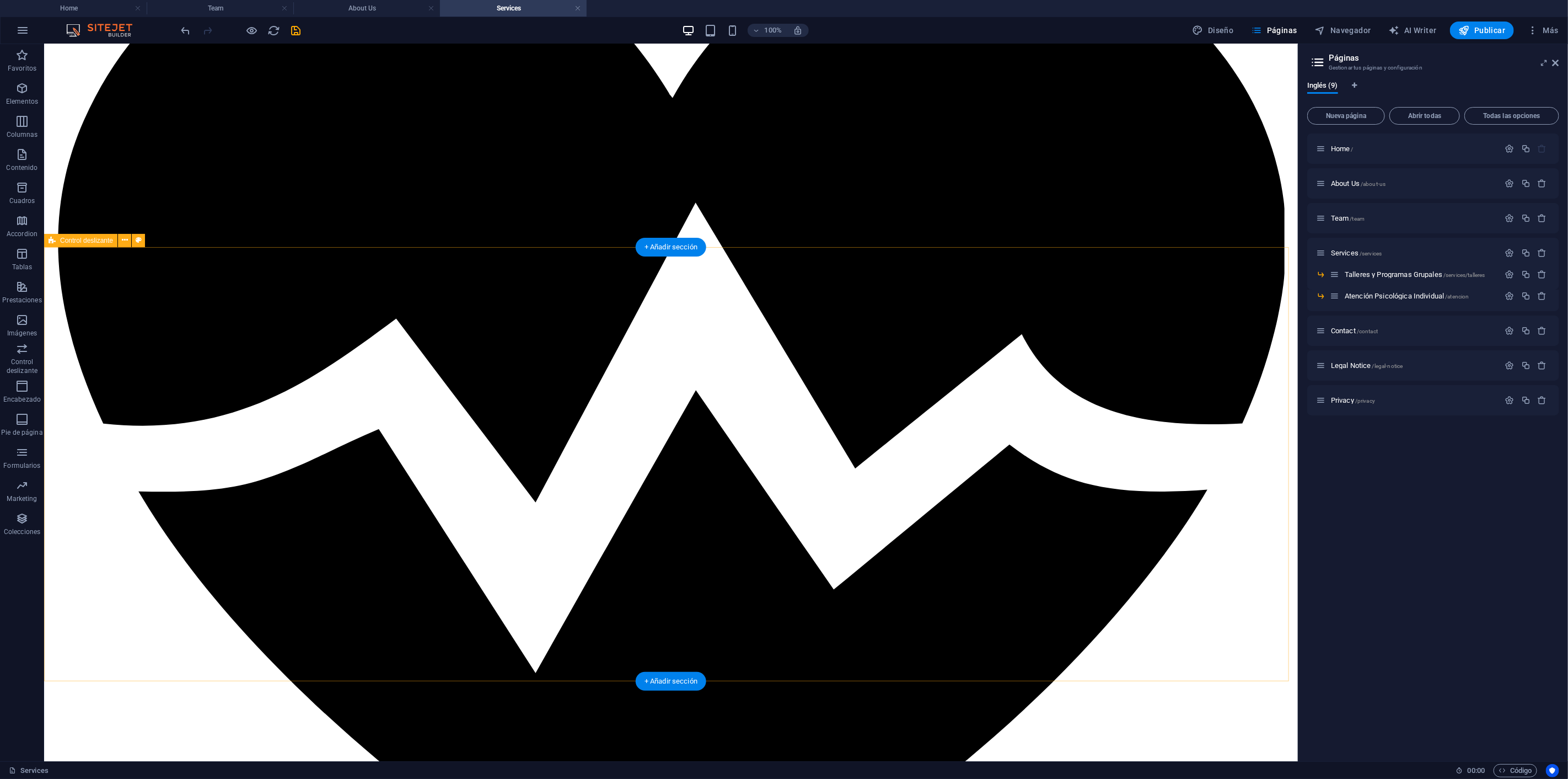
click at [298, 26] on icon "save" at bounding box center [296, 30] width 13 height 13
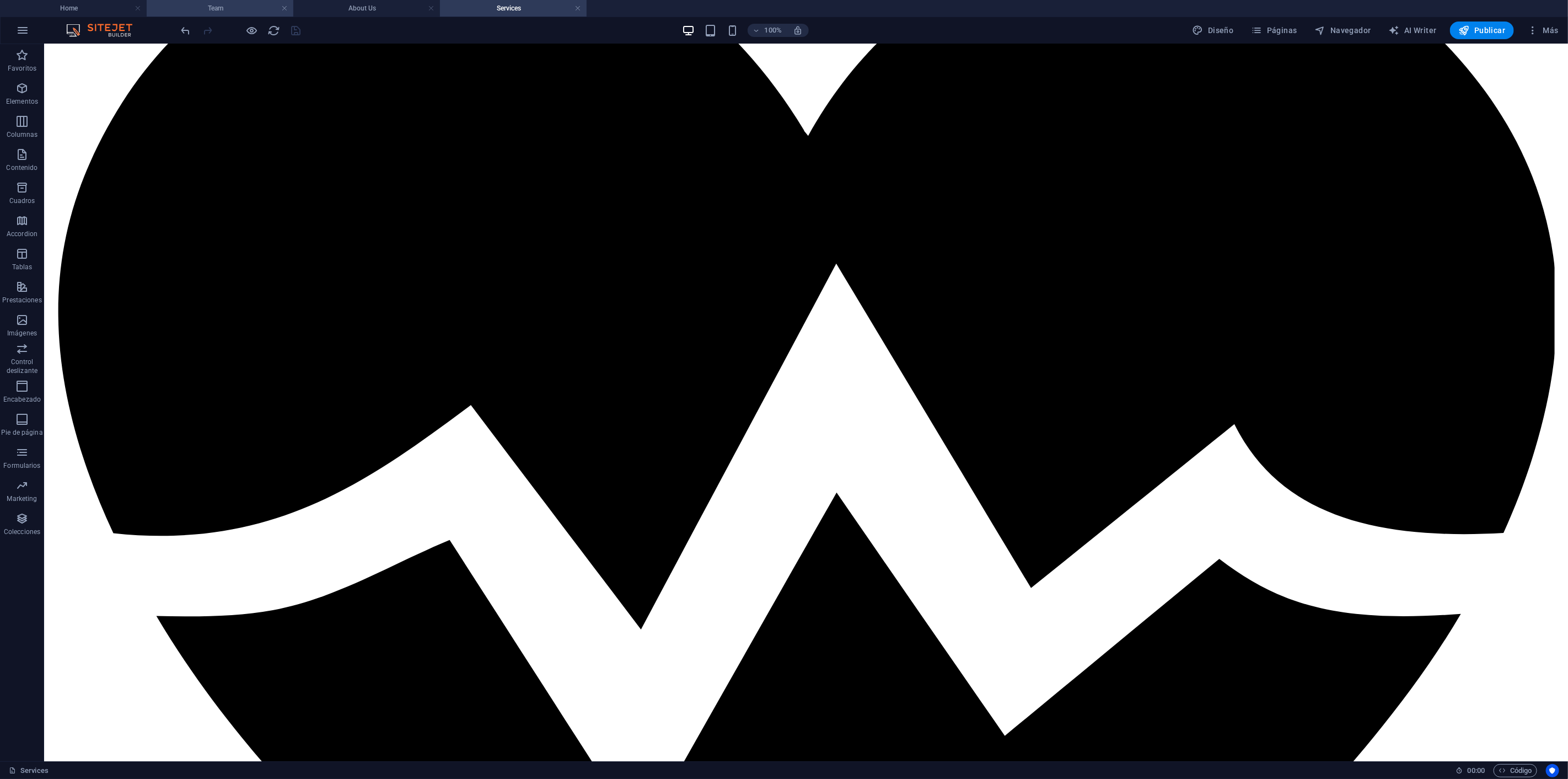
click at [232, 2] on h4 "Team" at bounding box center [220, 9] width 147 height 12
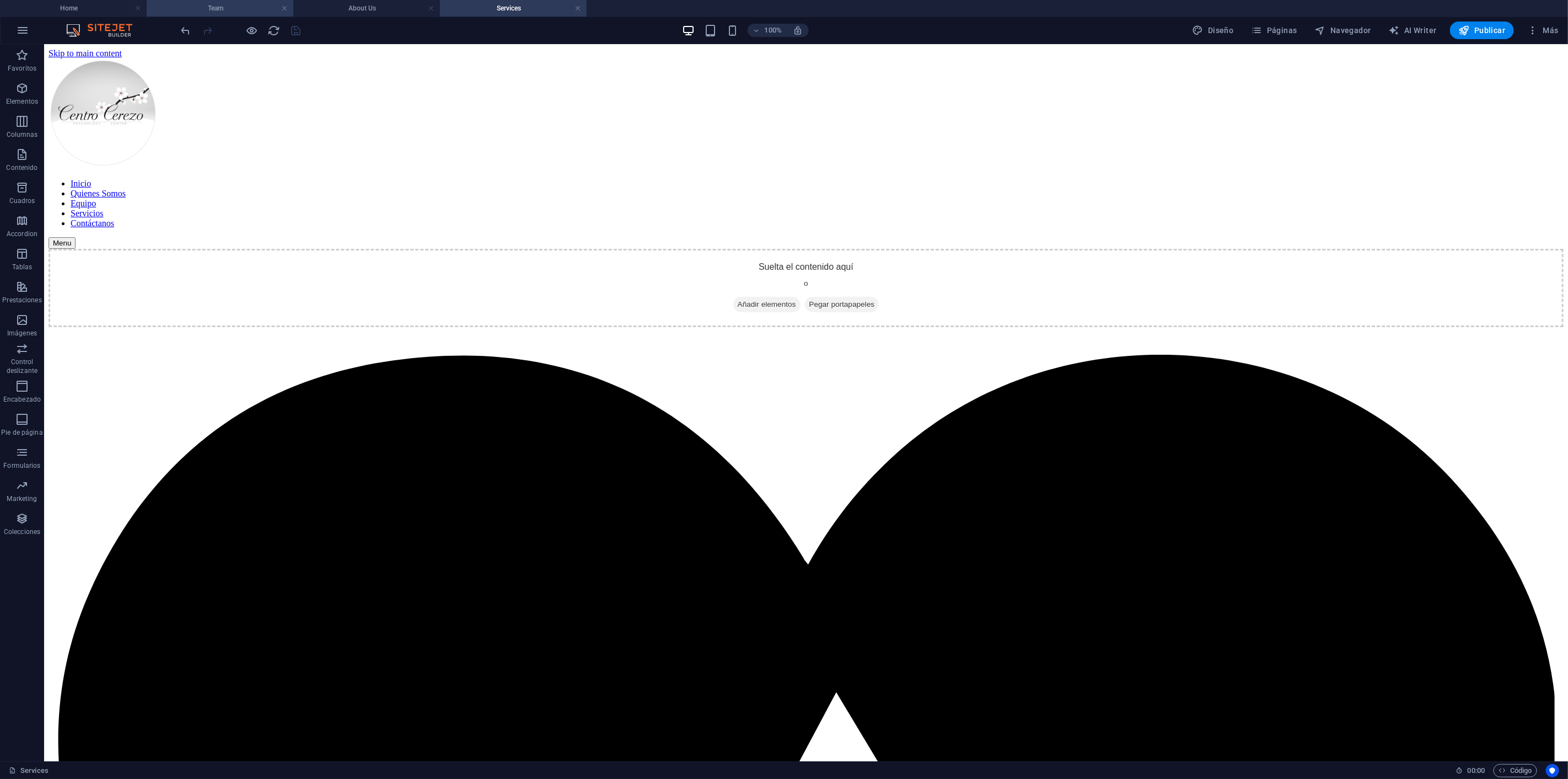
scroll to position [735, 0]
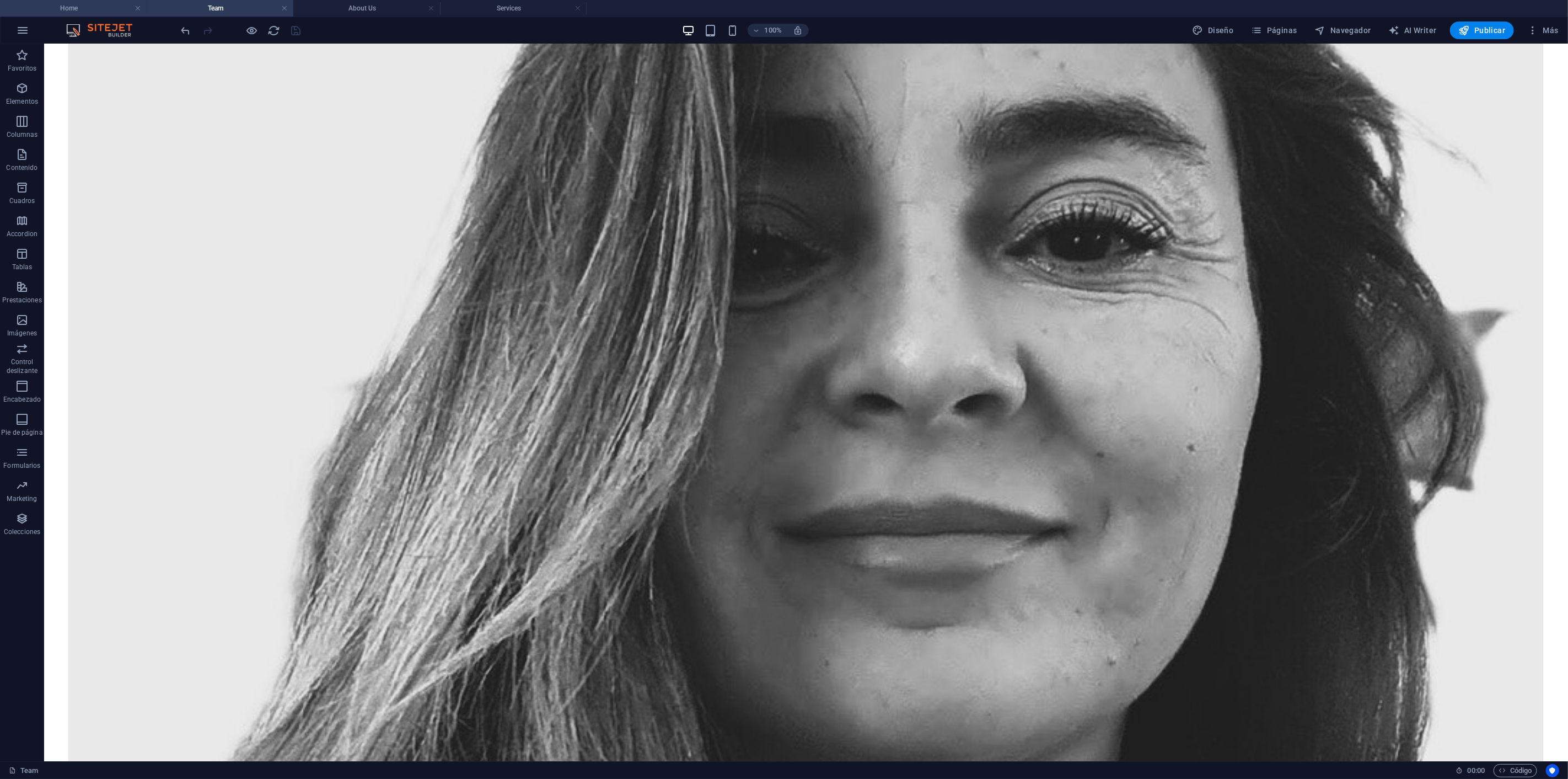
click at [91, 2] on h4 "Home" at bounding box center [73, 9] width 147 height 12
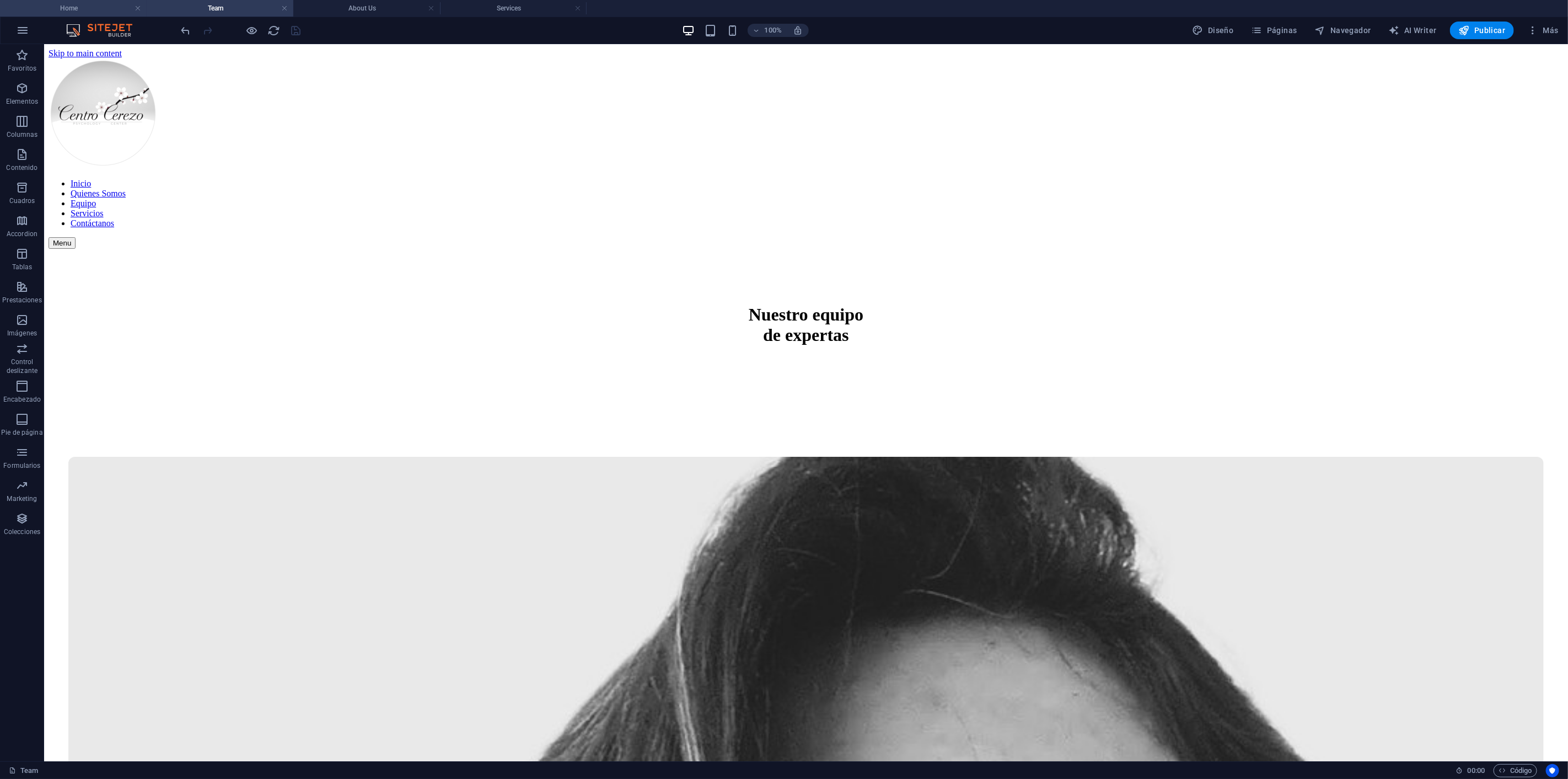
scroll to position [797, 0]
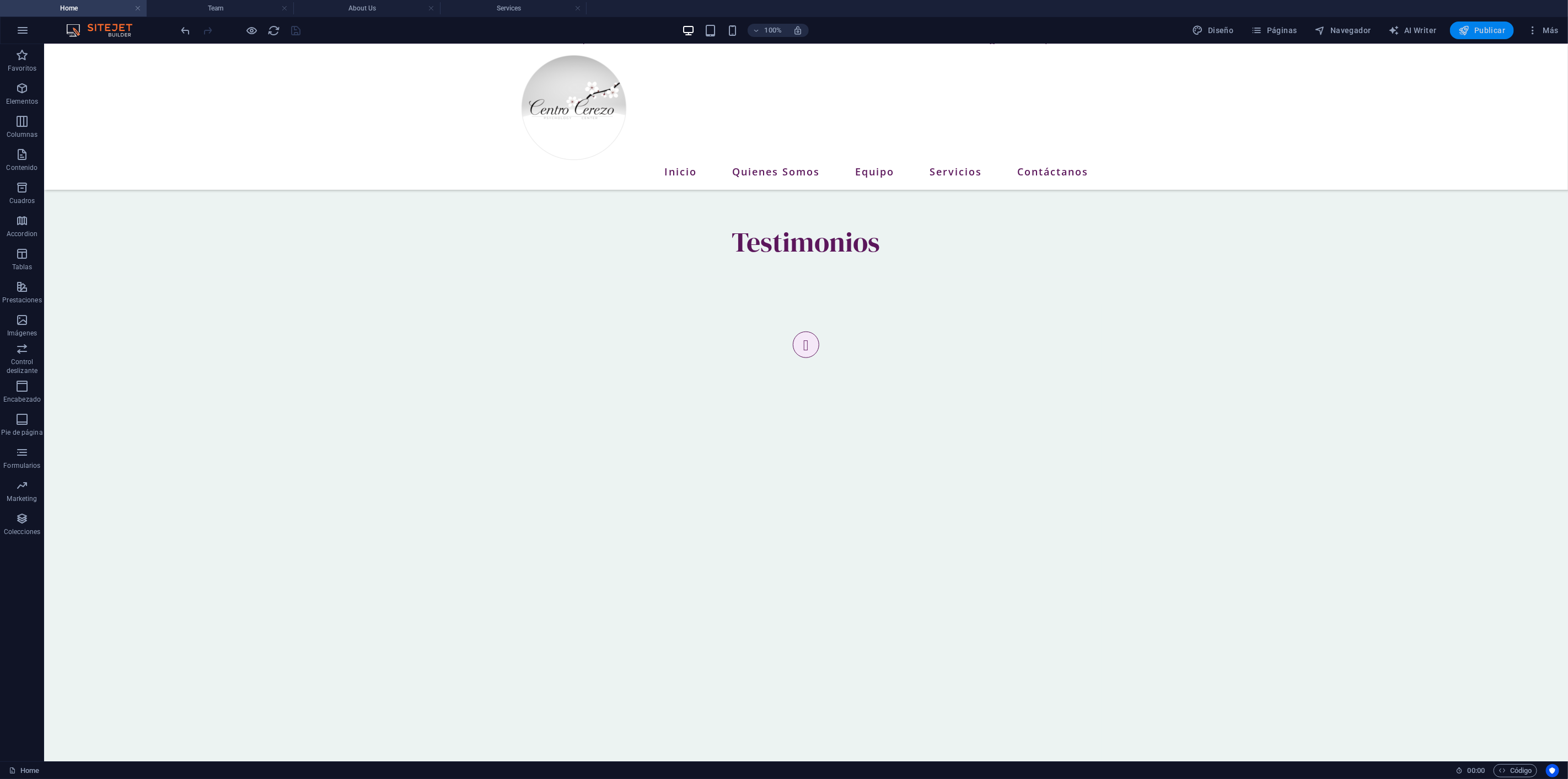
click at [1479, 31] on span "Publicar" at bounding box center [1482, 30] width 47 height 11
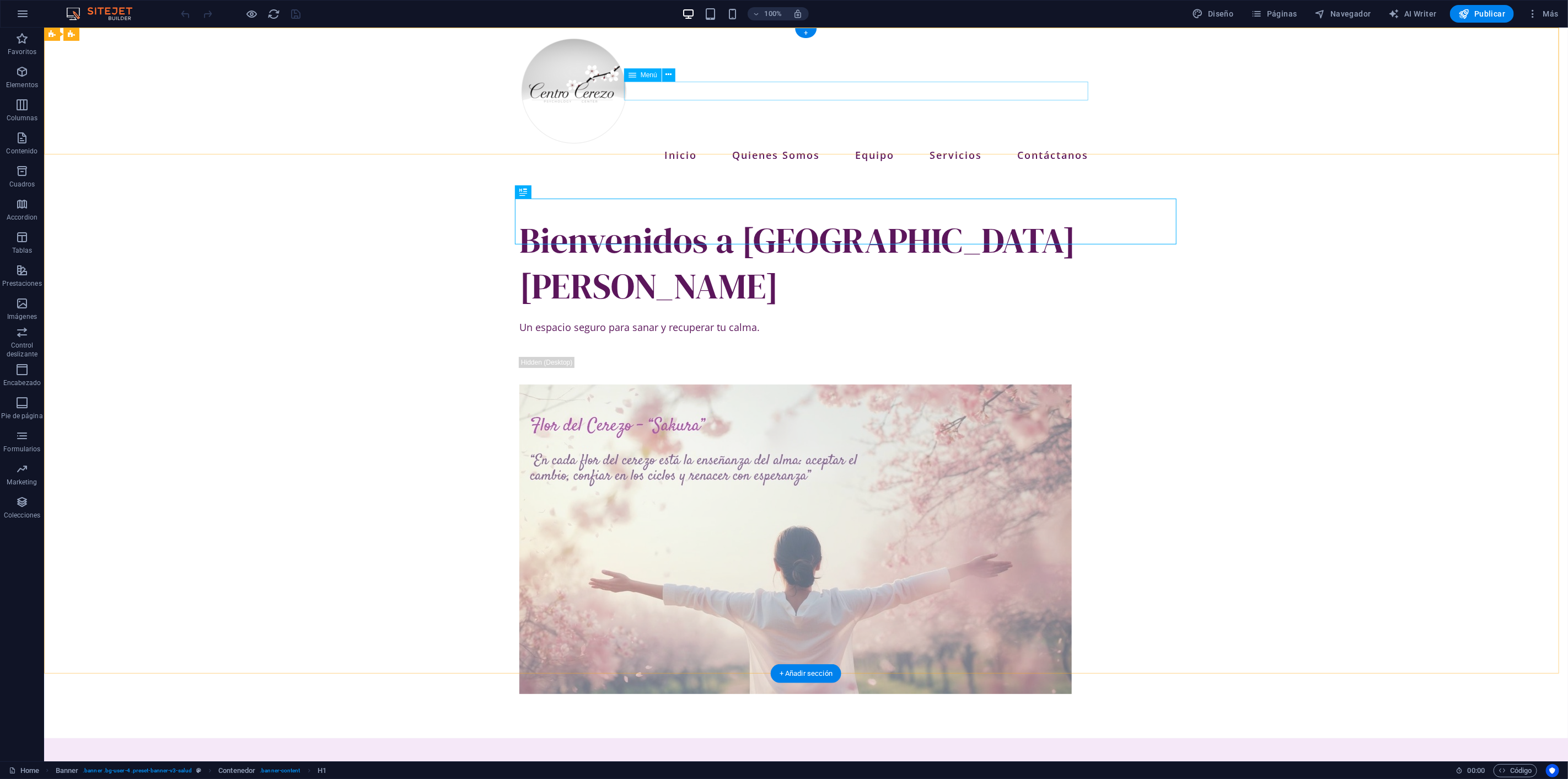
click at [950, 146] on nav "Inicio Quienes Somos Equipo Servicios Contáctanos" at bounding box center [805, 155] width 573 height 19
click at [21, 767] on link "Home" at bounding box center [24, 770] width 30 height 13
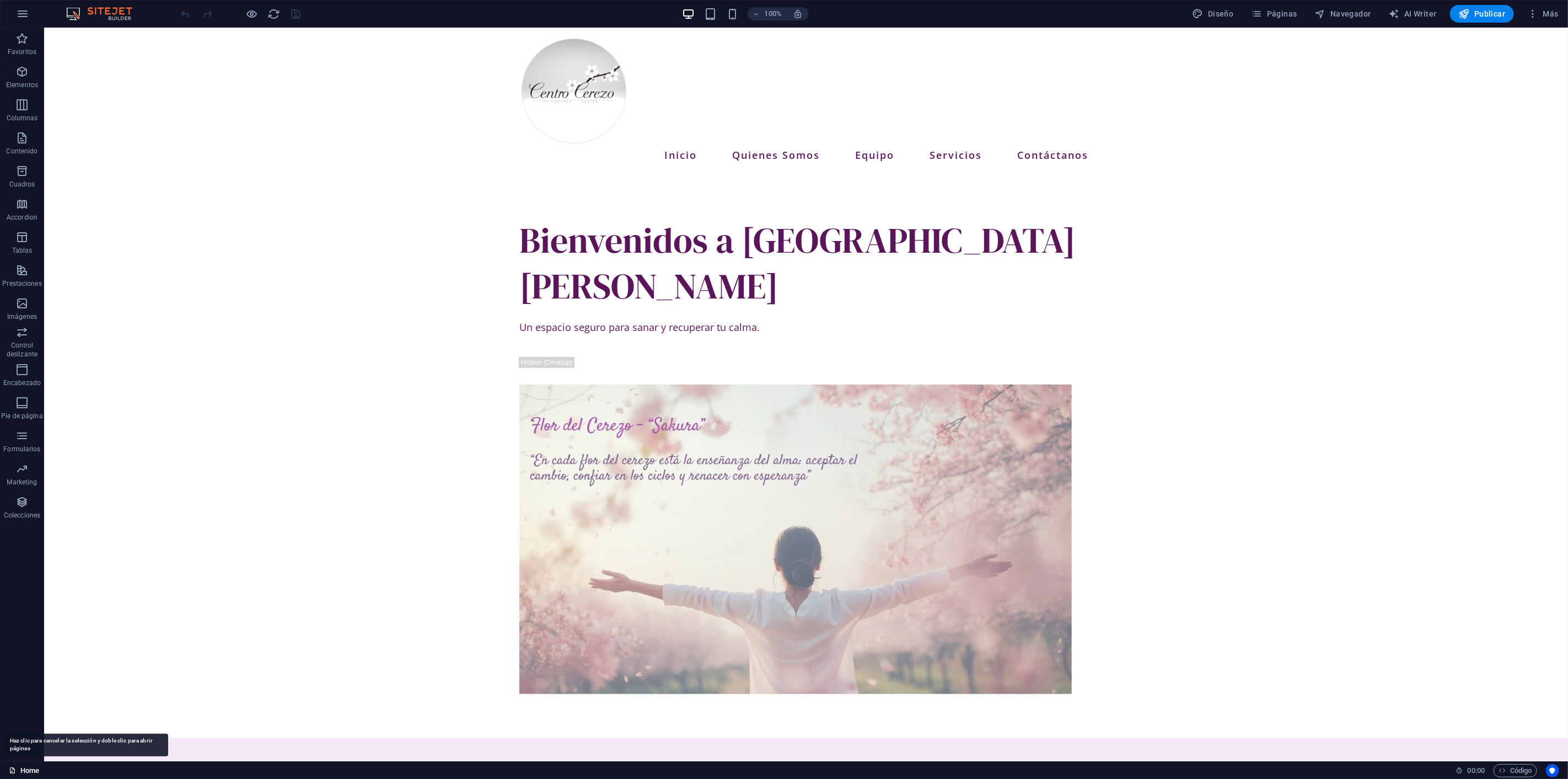
drag, startPoint x: 21, startPoint y: 767, endPoint x: 26, endPoint y: 764, distance: 5.8
click at [21, 766] on link "Home" at bounding box center [24, 770] width 30 height 13
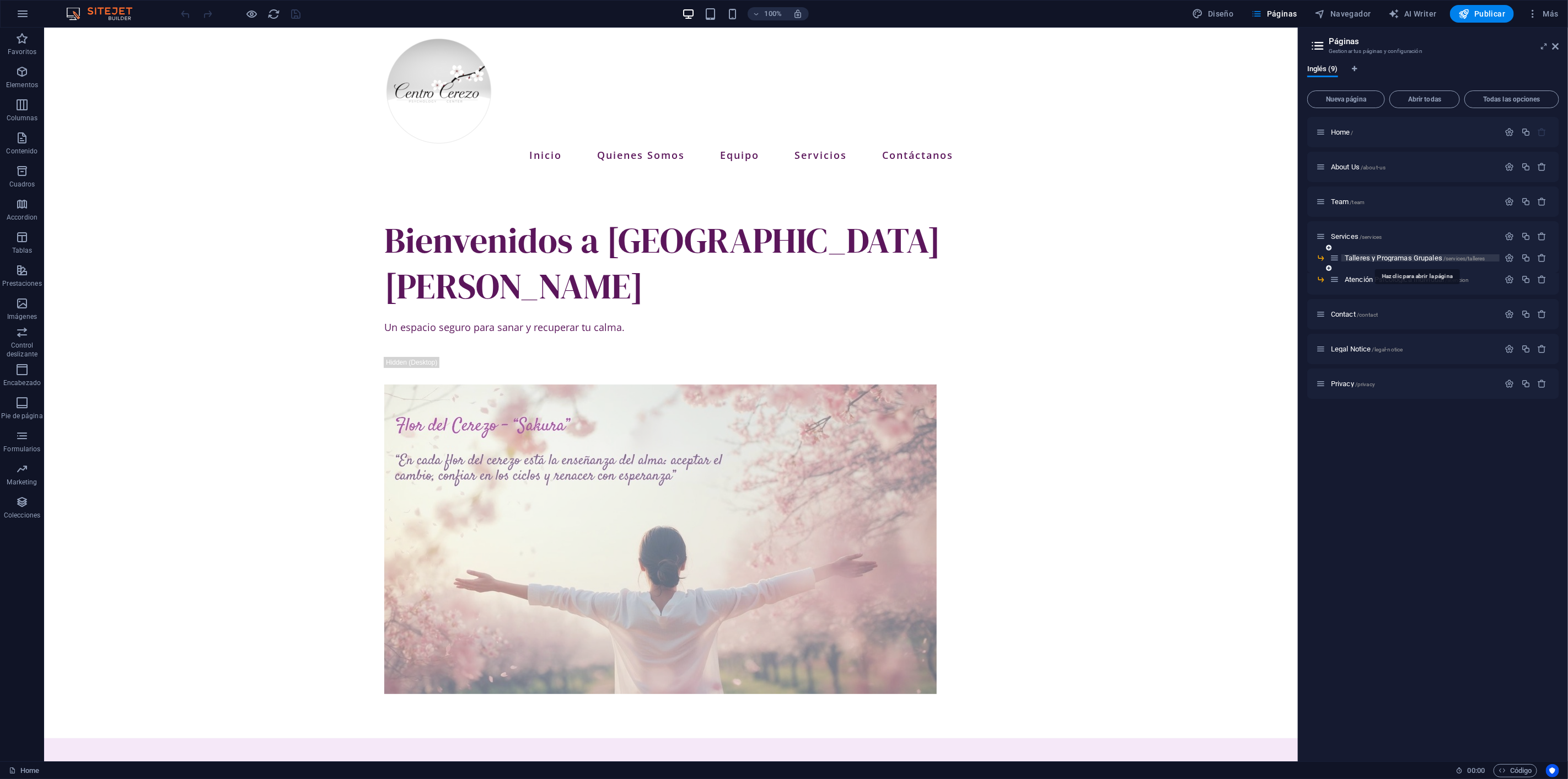
click at [1441, 257] on span "Talleres y Programas Grupales /services/talleres" at bounding box center [1415, 258] width 141 height 9
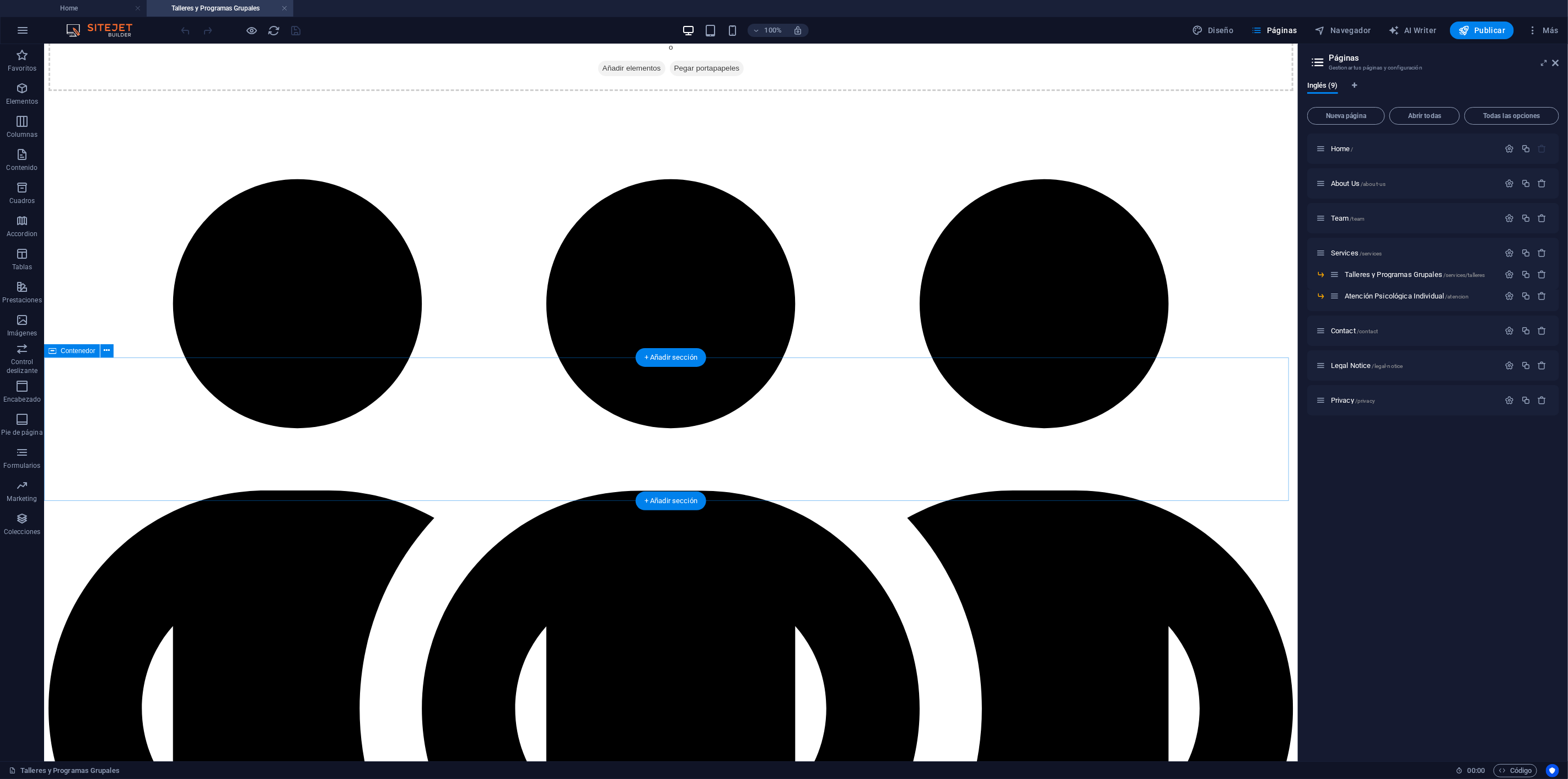
scroll to position [245, 0]
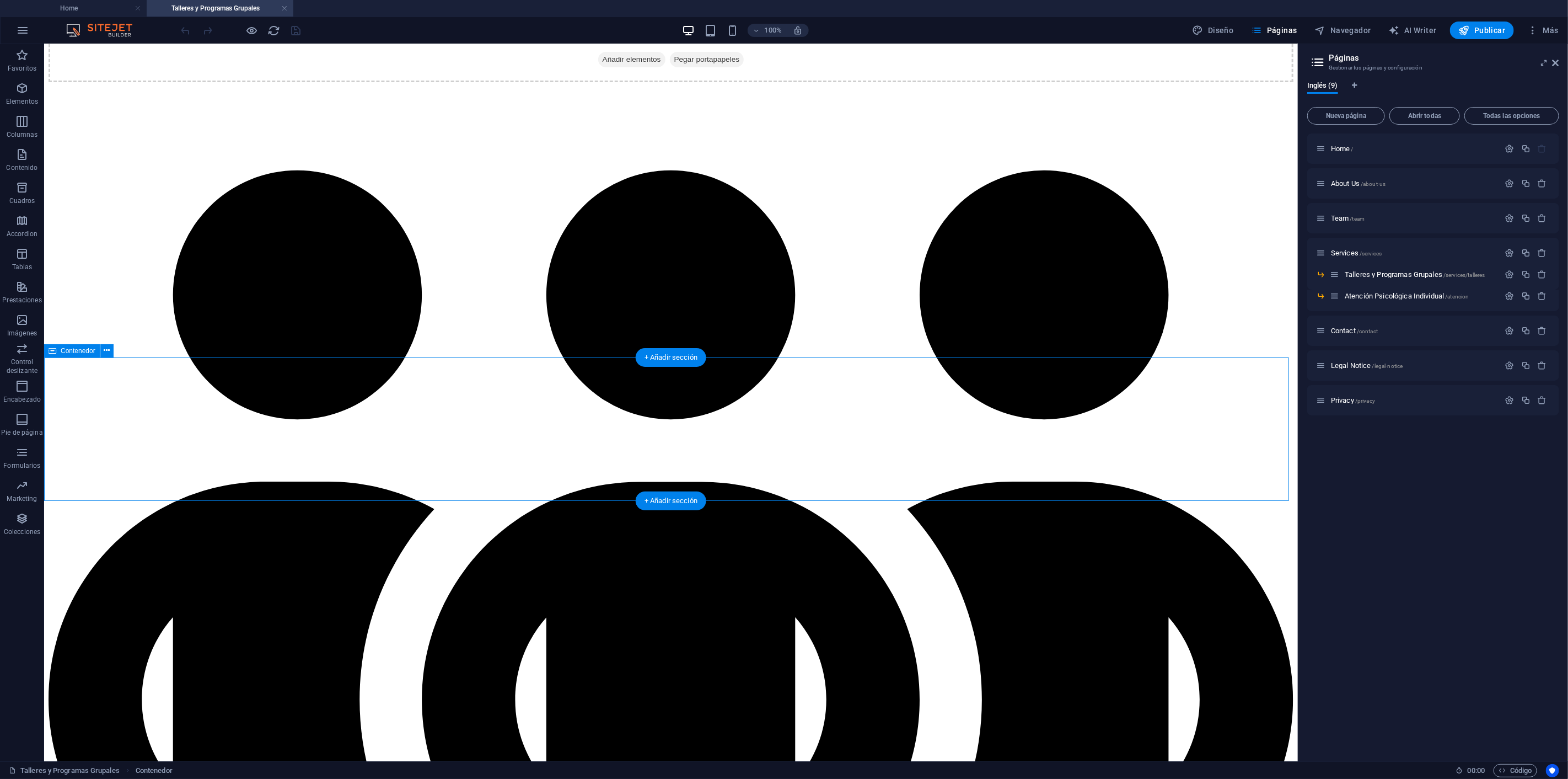
drag, startPoint x: 1101, startPoint y: 383, endPoint x: 1091, endPoint y: 390, distance: 12.2
